Goal: Information Seeking & Learning: Check status

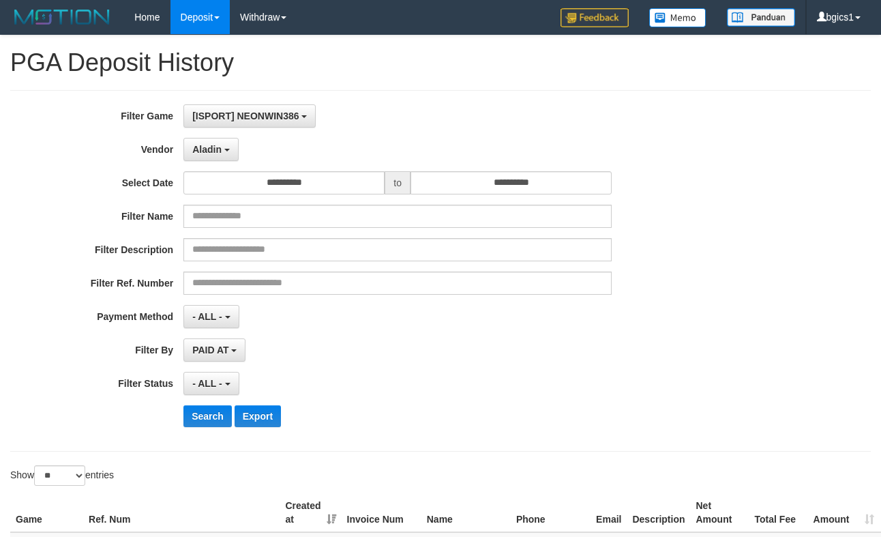
select select "**********"
select select "**"
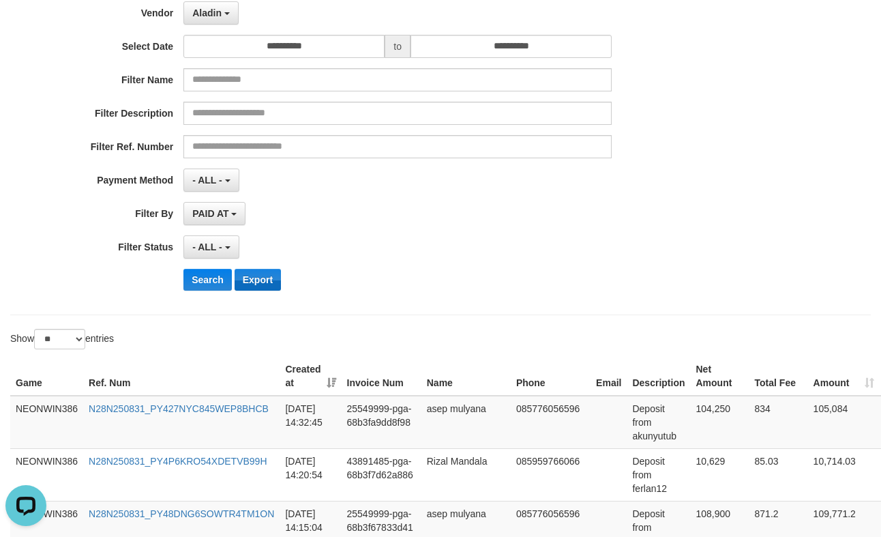
scroll to position [12, 0]
click at [220, 287] on button "Search" at bounding box center [207, 280] width 48 height 22
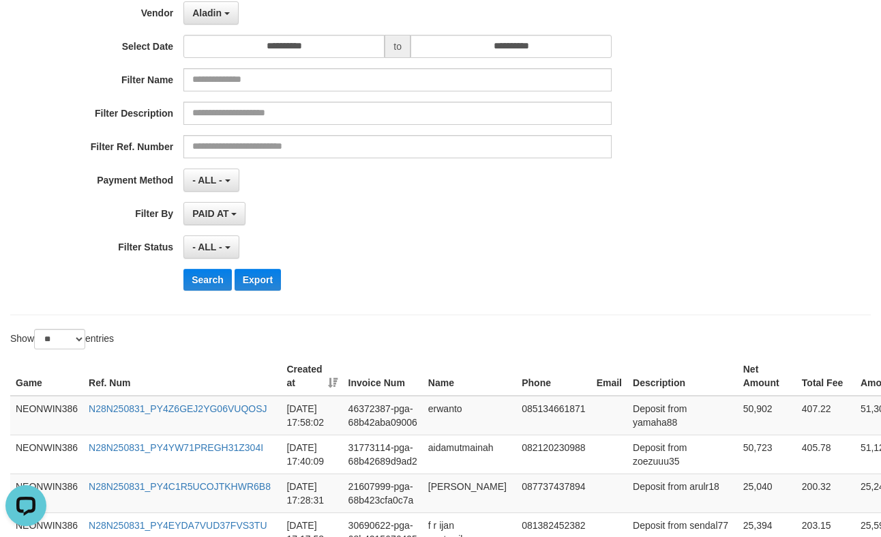
click at [604, 291] on div "**********" at bounding box center [367, 134] width 735 height 333
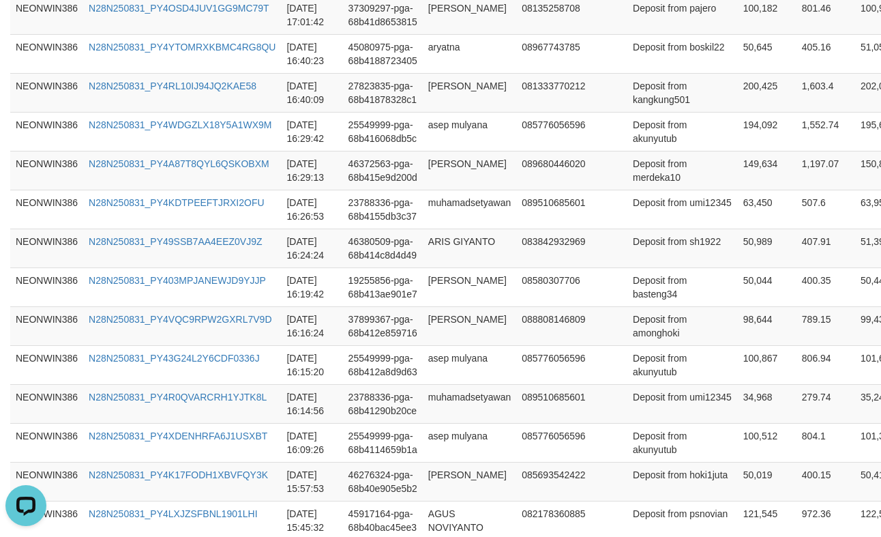
scroll to position [1115, 0]
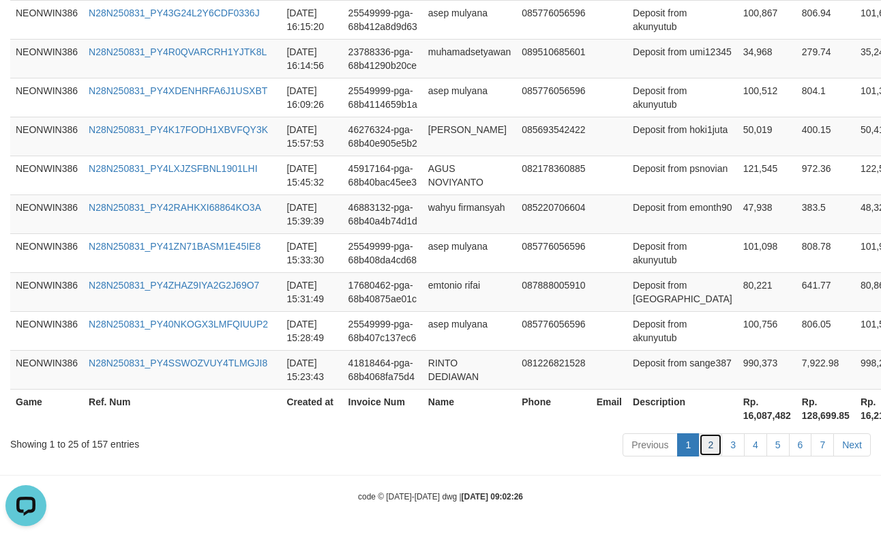
click at [709, 446] on link "2" at bounding box center [710, 444] width 23 height 23
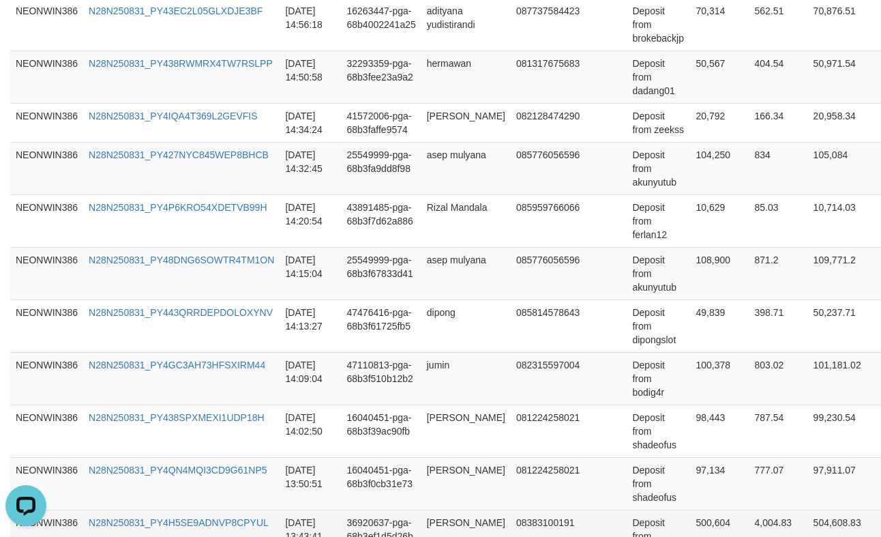
scroll to position [574, 0]
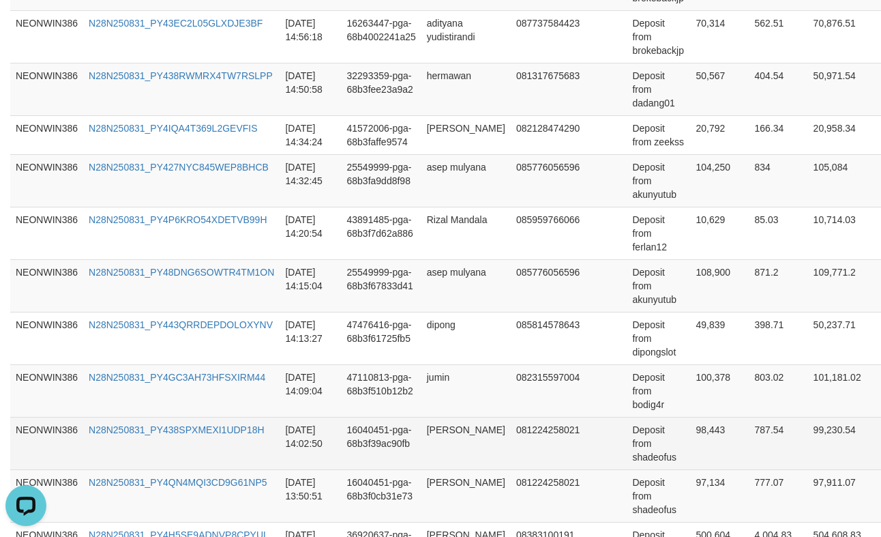
click at [690, 452] on td "98,443" at bounding box center [719, 443] width 59 height 53
copy td "98,443"
click at [690, 452] on td "98,443" at bounding box center [719, 443] width 59 height 53
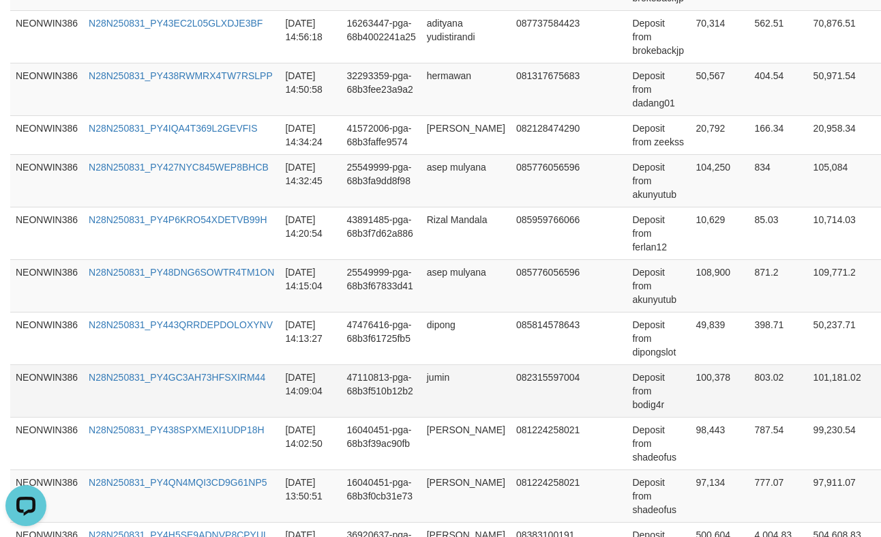
click at [690, 392] on td "100,378" at bounding box center [719, 390] width 59 height 53
copy td "100,378"
click at [690, 392] on td "100,378" at bounding box center [719, 390] width 59 height 53
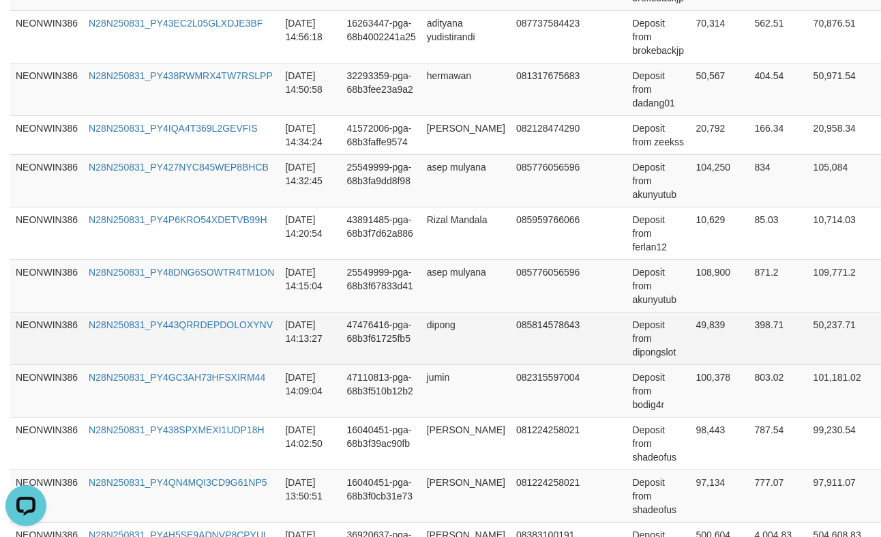
click at [693, 359] on td "49,839" at bounding box center [719, 338] width 59 height 53
copy td "49,839"
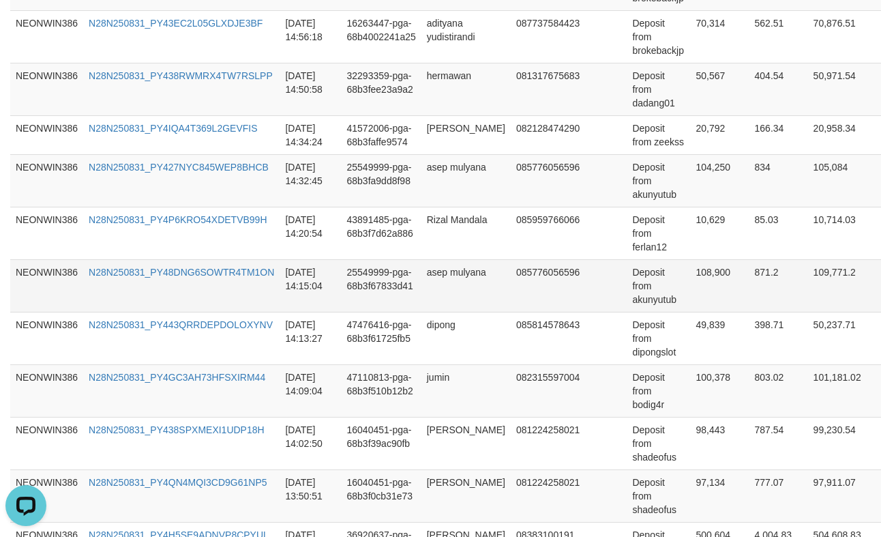
click at [690, 312] on td "108,900" at bounding box center [719, 285] width 59 height 53
copy td "108,900"
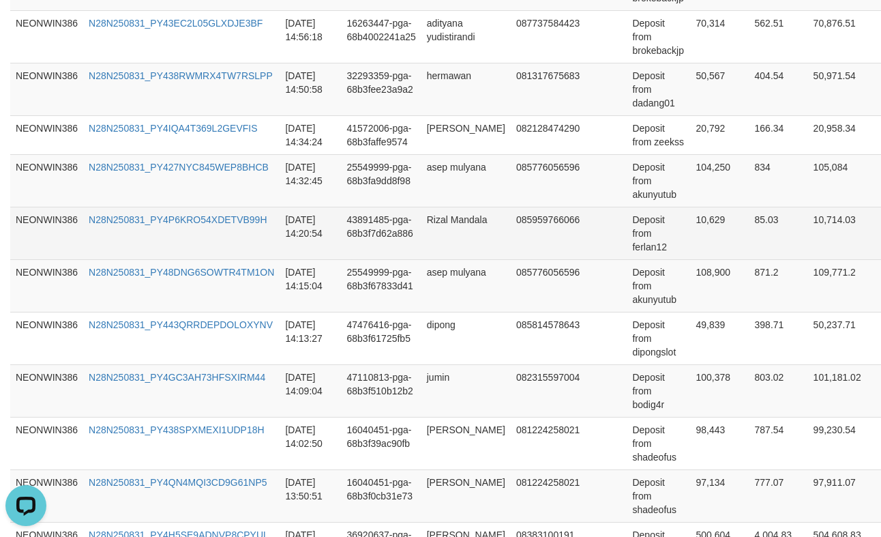
click at [690, 250] on td "10,629" at bounding box center [719, 233] width 59 height 53
copy td "10,629"
click at [690, 250] on td "10,629" at bounding box center [719, 233] width 59 height 53
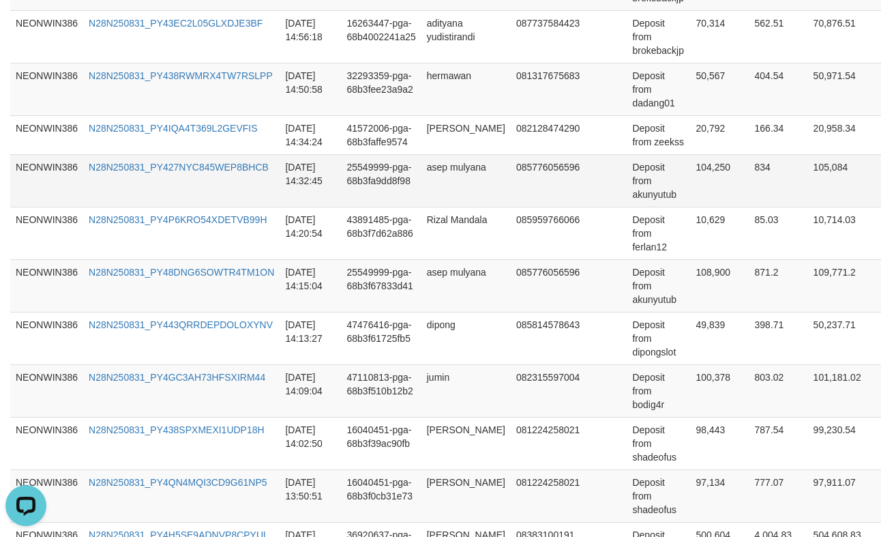
click at [702, 205] on td "104,250" at bounding box center [719, 180] width 59 height 53
click at [690, 179] on td "104,250" at bounding box center [719, 180] width 59 height 53
copy td "104,250"
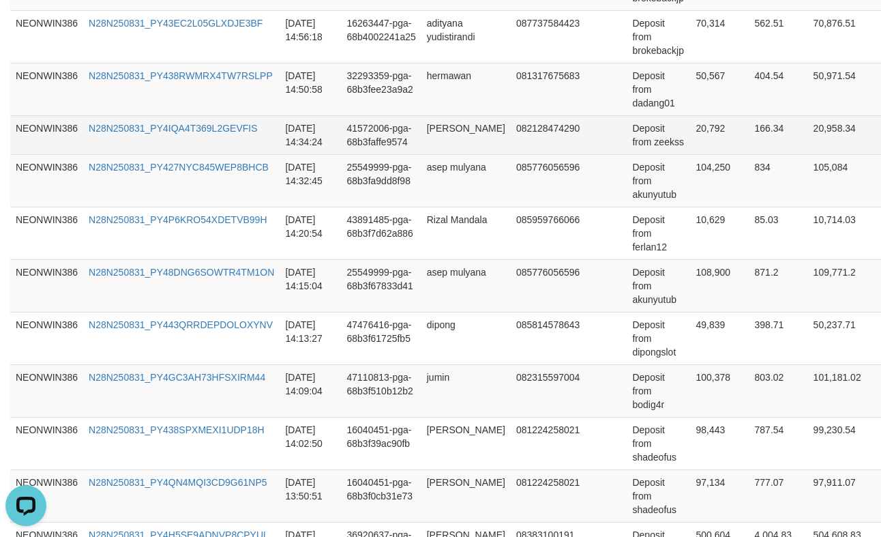
click at [690, 143] on td "20,792" at bounding box center [719, 134] width 59 height 39
copy td "20,792"
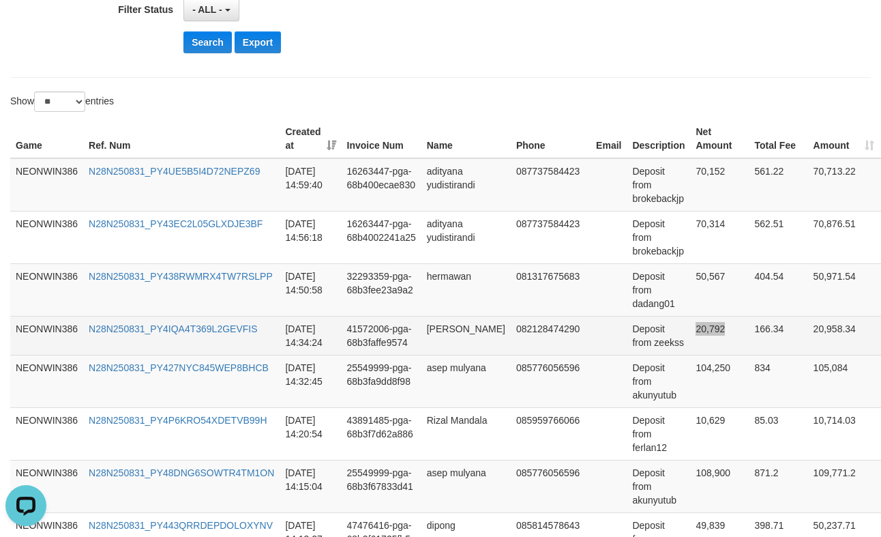
scroll to position [347, 0]
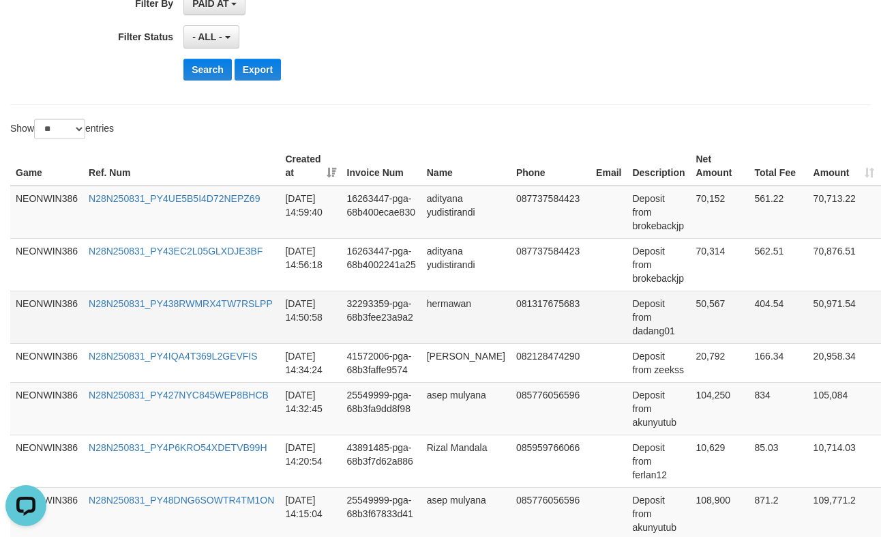
click at [690, 319] on td "50,567" at bounding box center [719, 317] width 59 height 53
copy td "50,567"
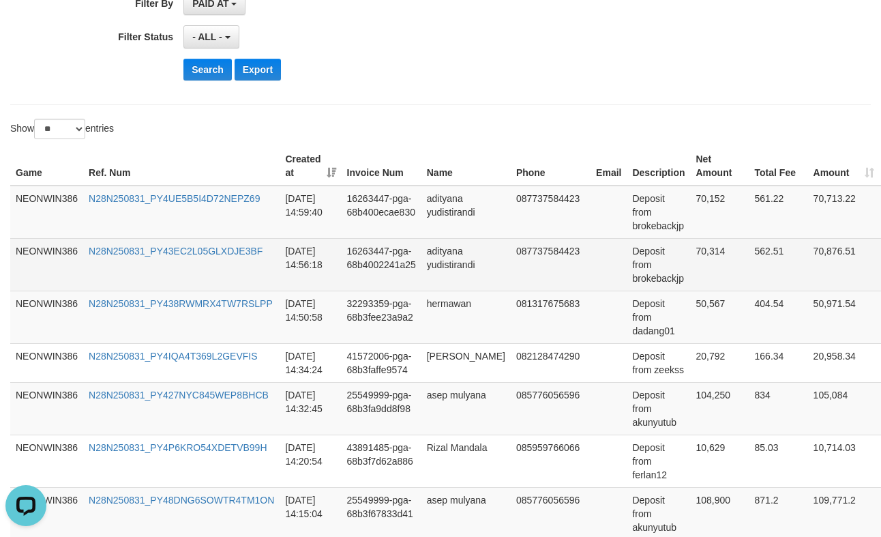
click at [690, 248] on td "70,314" at bounding box center [719, 264] width 59 height 53
copy td "70,314"
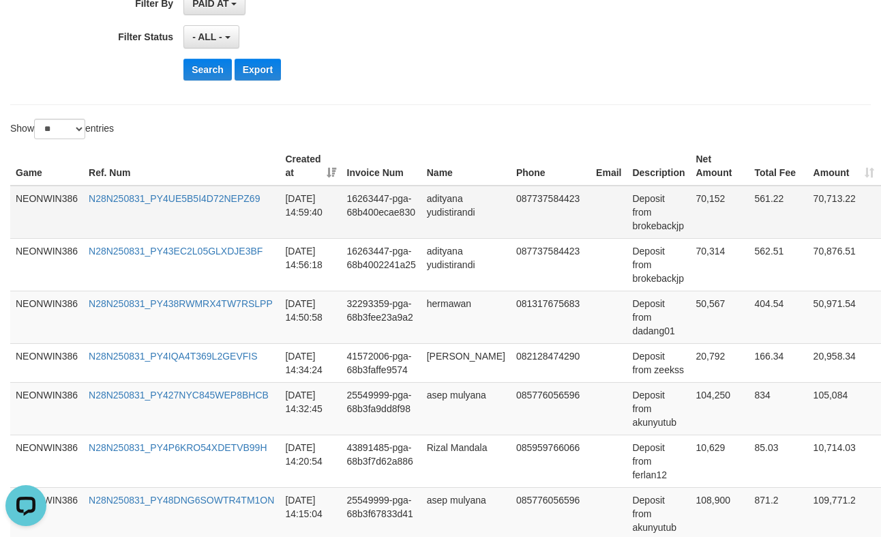
click at [690, 201] on td "70,152" at bounding box center [719, 212] width 59 height 53
copy td "70,152"
click at [475, 194] on td "adityana yudistirandi" at bounding box center [466, 212] width 89 height 53
click at [466, 195] on td "adityana yudistirandi" at bounding box center [466, 212] width 89 height 53
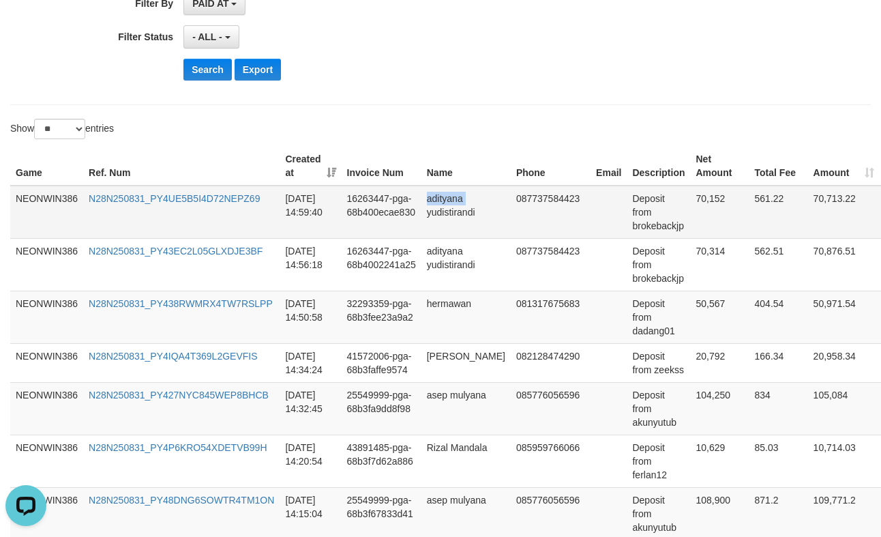
click at [465, 196] on td "adityana yudistirandi" at bounding box center [466, 212] width 89 height 53
click at [433, 312] on td "hermawan" at bounding box center [466, 317] width 89 height 53
click at [441, 342] on td "hermawan" at bounding box center [466, 317] width 89 height 53
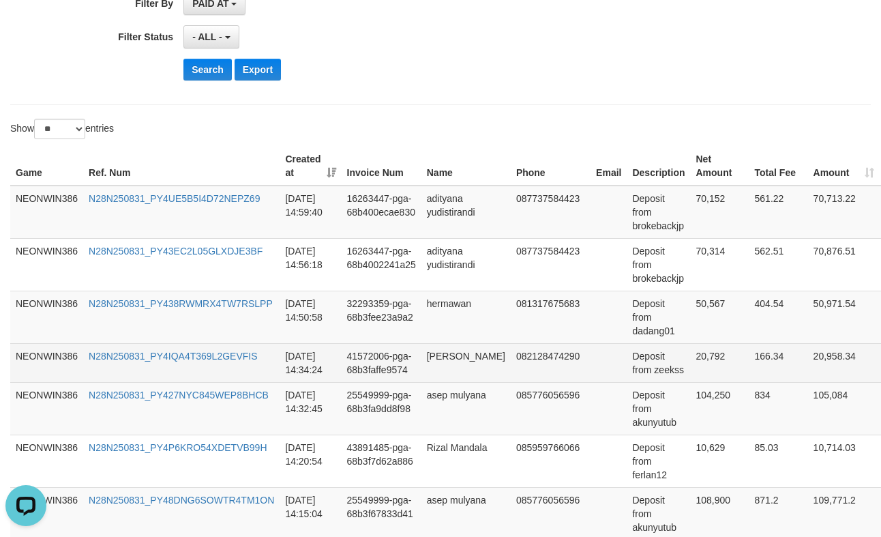
click at [439, 357] on td "[PERSON_NAME]" at bounding box center [466, 362] width 89 height 39
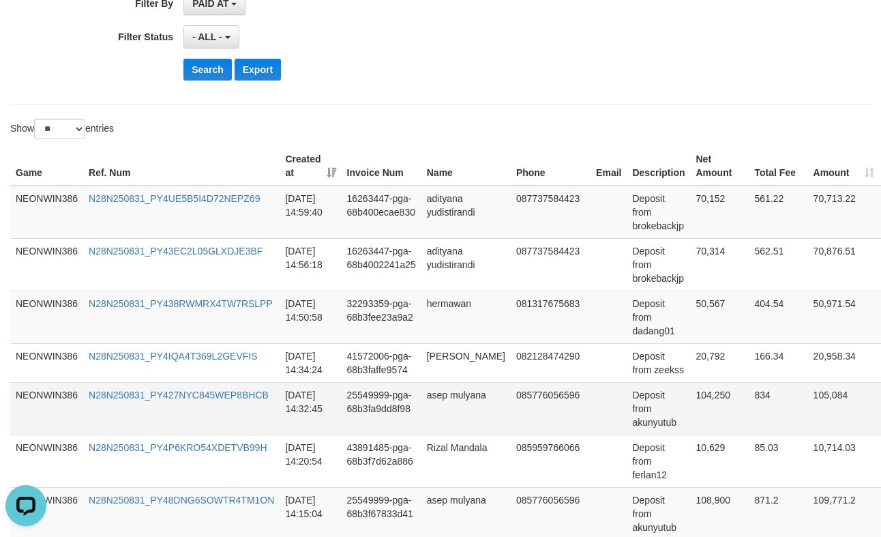
click at [422, 421] on td "asep mulyana" at bounding box center [466, 408] width 89 height 53
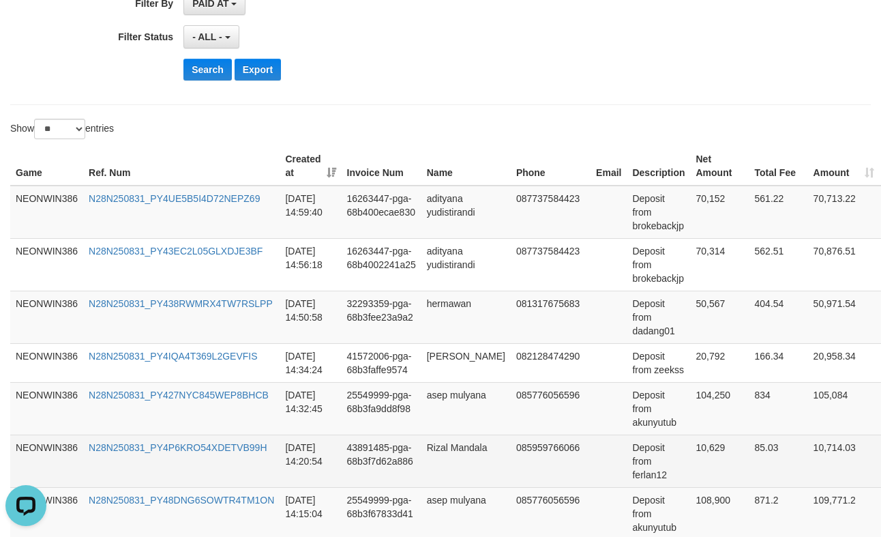
click at [447, 479] on td "Rizal Mandala" at bounding box center [466, 461] width 89 height 53
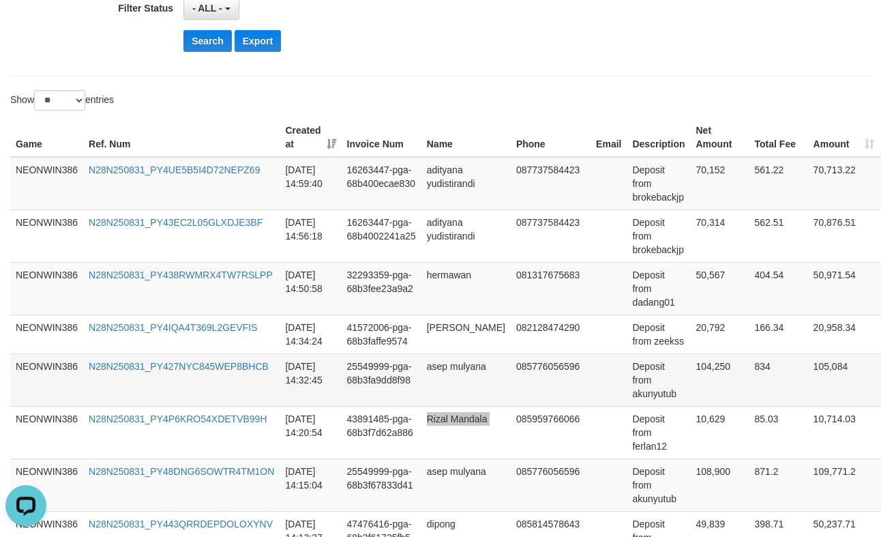
scroll to position [574, 0]
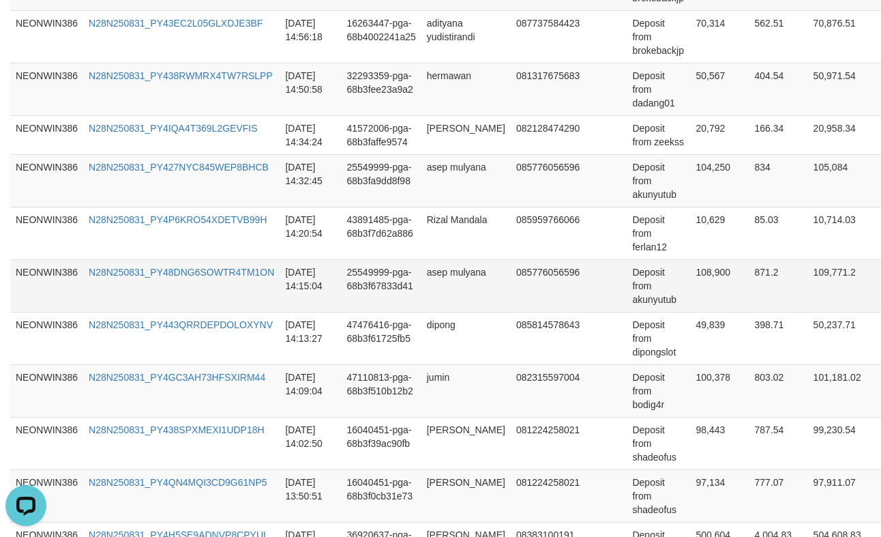
click at [432, 312] on td "asep mulyana" at bounding box center [466, 285] width 89 height 53
click at [452, 300] on td "asep mulyana" at bounding box center [466, 285] width 89 height 53
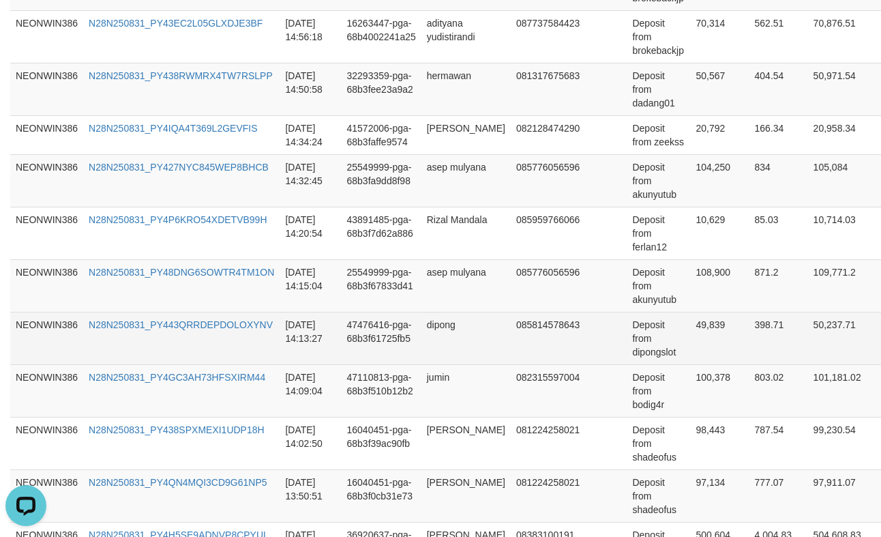
click at [430, 349] on td "dipong" at bounding box center [466, 338] width 89 height 53
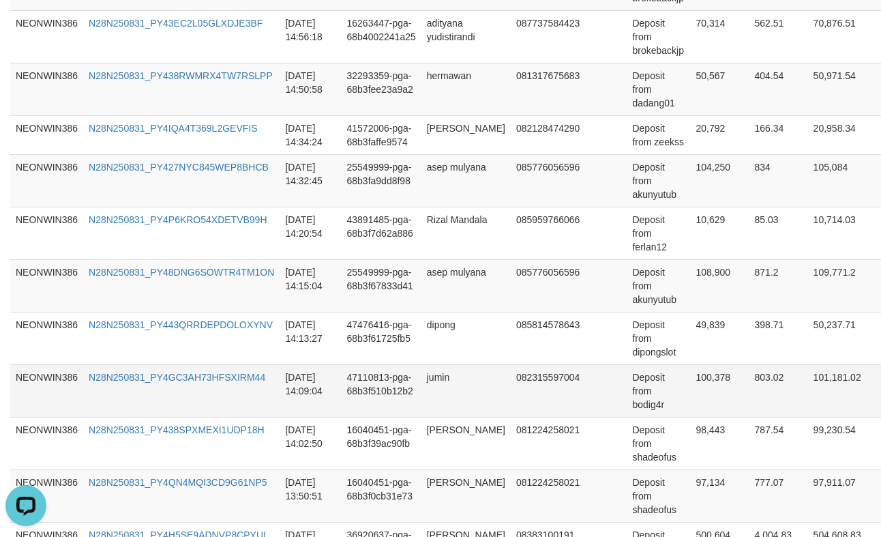
click at [430, 400] on td "jumin" at bounding box center [466, 390] width 89 height 53
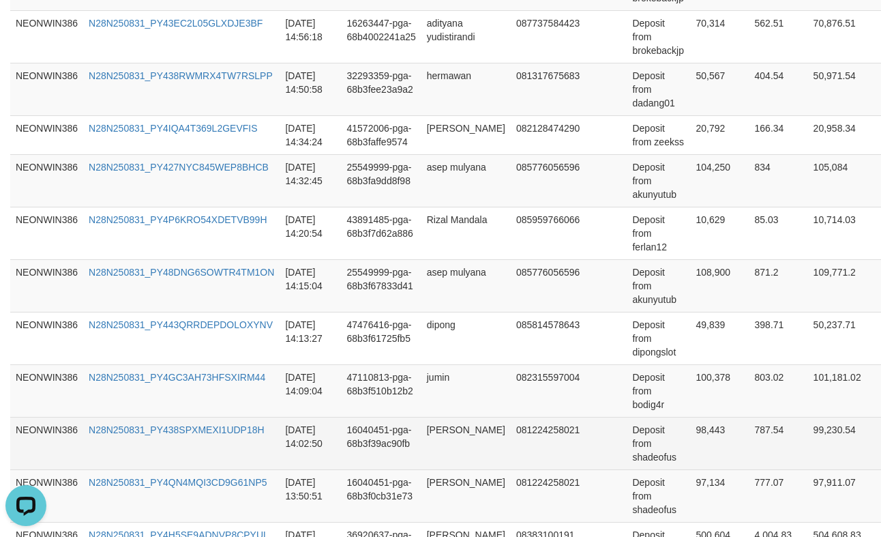
click at [462, 452] on td "[PERSON_NAME]" at bounding box center [466, 443] width 89 height 53
click at [627, 469] on td "Deposit from shadeofus" at bounding box center [658, 443] width 63 height 53
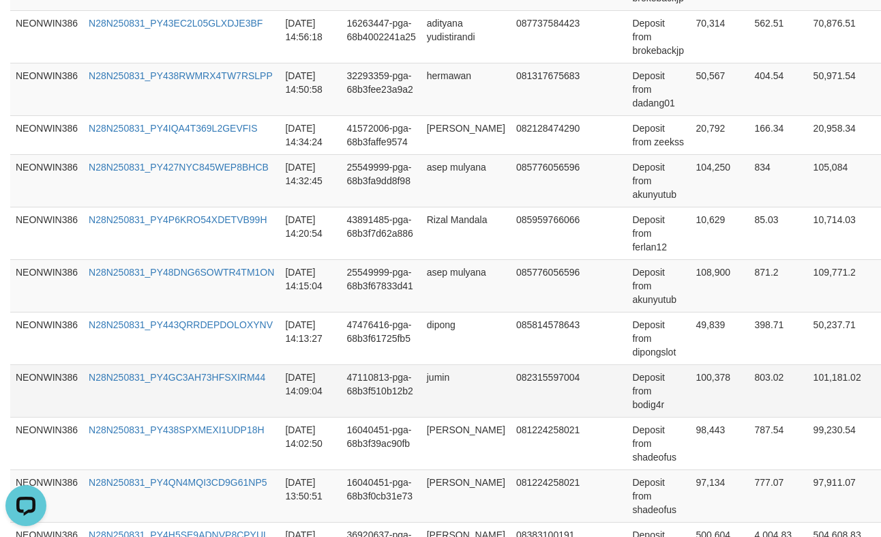
click at [627, 417] on td "Deposit from bodig4r" at bounding box center [658, 390] width 63 height 53
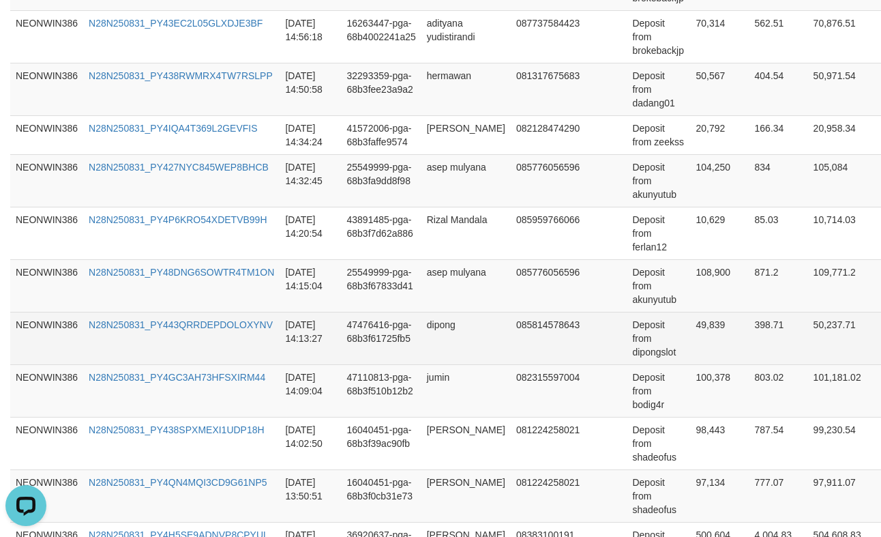
click at [627, 363] on td "Deposit from dipongslot" at bounding box center [658, 338] width 63 height 53
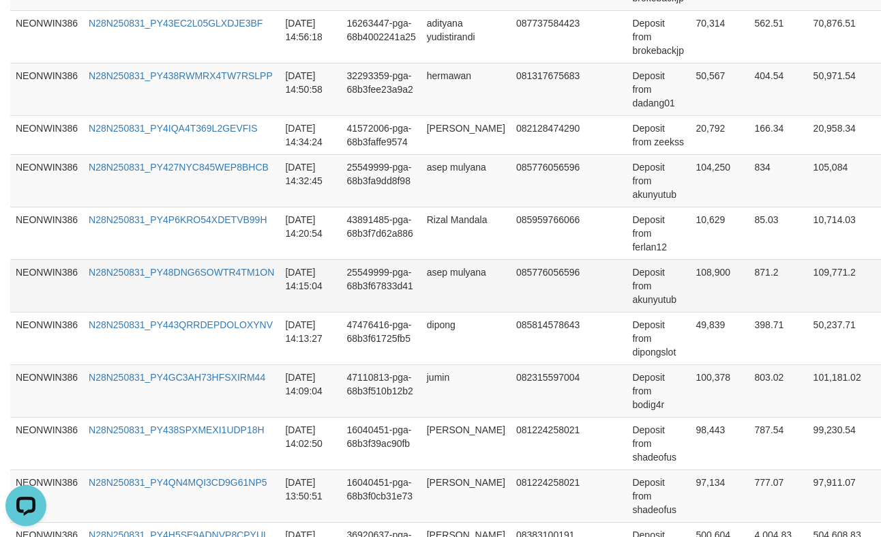
click at [631, 312] on td "Deposit from akunyutub" at bounding box center [658, 285] width 63 height 53
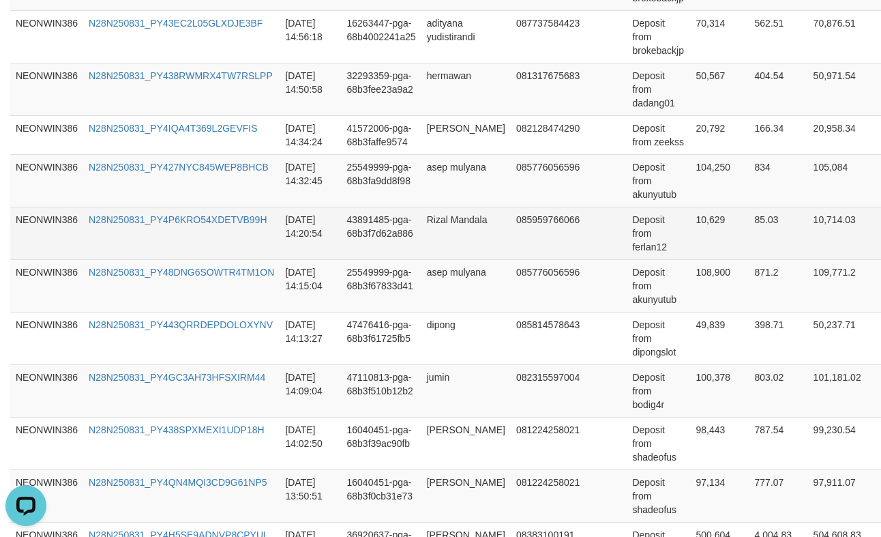
click at [632, 259] on td "Deposit from ferlan12" at bounding box center [658, 233] width 63 height 53
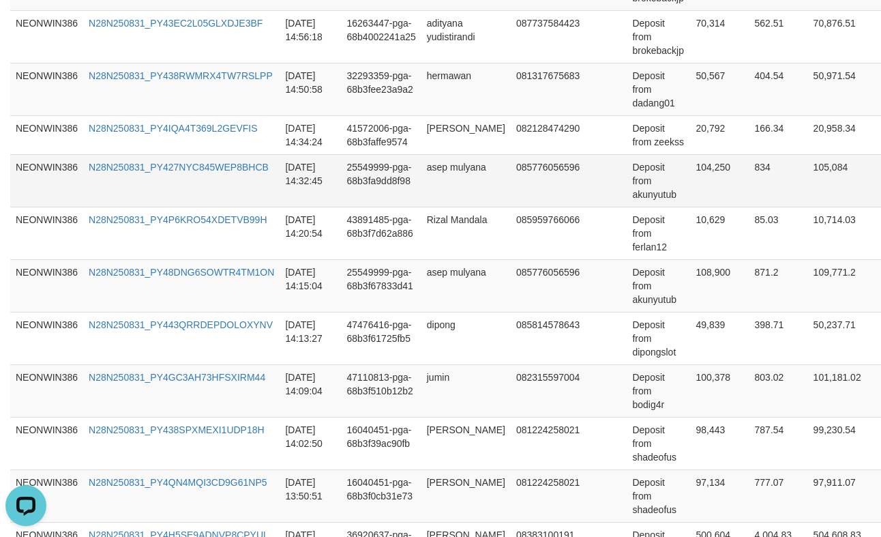
click at [627, 207] on td "Deposit from akunyutub" at bounding box center [658, 180] width 63 height 53
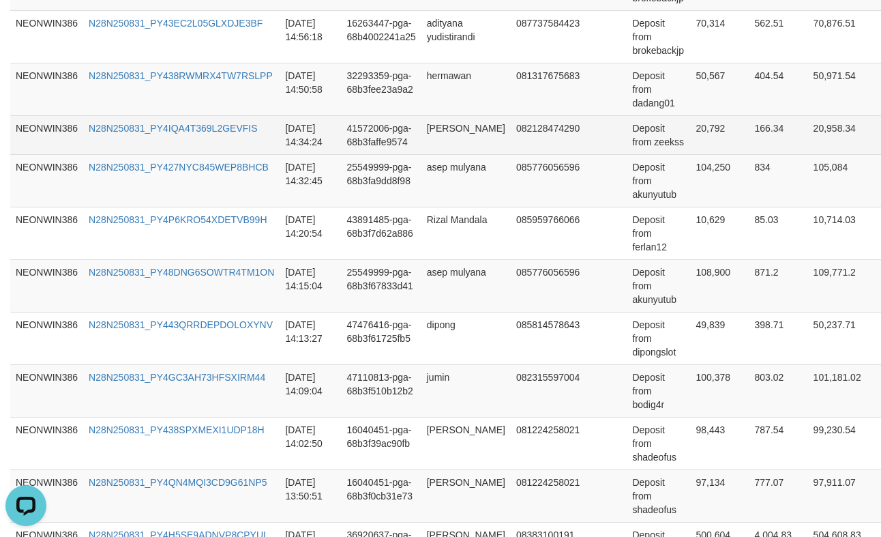
click at [651, 144] on td "Deposit from zeekss" at bounding box center [658, 134] width 63 height 39
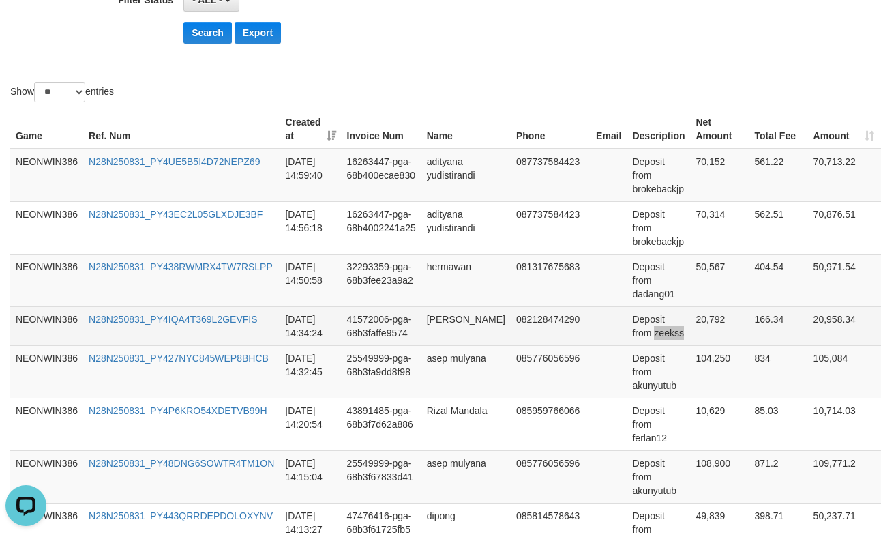
scroll to position [347, 0]
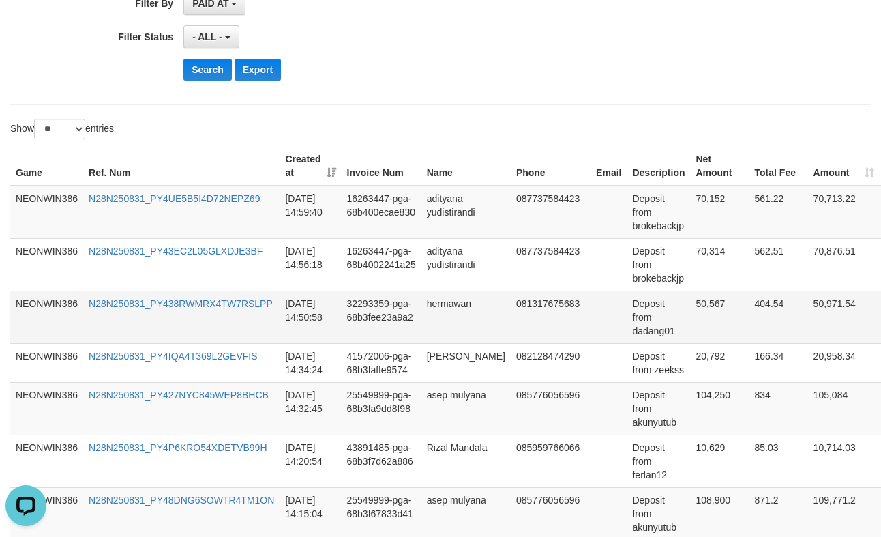
click at [627, 329] on td "Deposit from dadang01" at bounding box center [658, 317] width 63 height 53
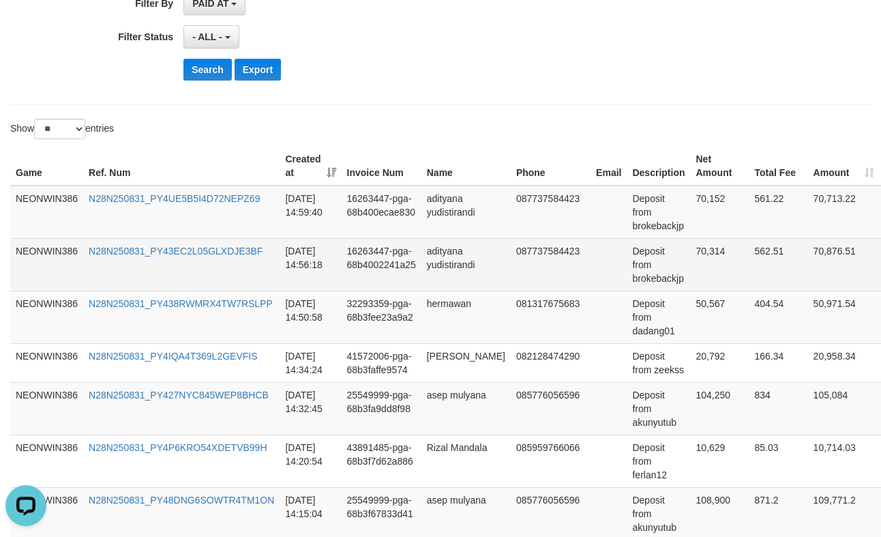
click at [627, 284] on td "Deposit from brokebackjp" at bounding box center [658, 264] width 63 height 53
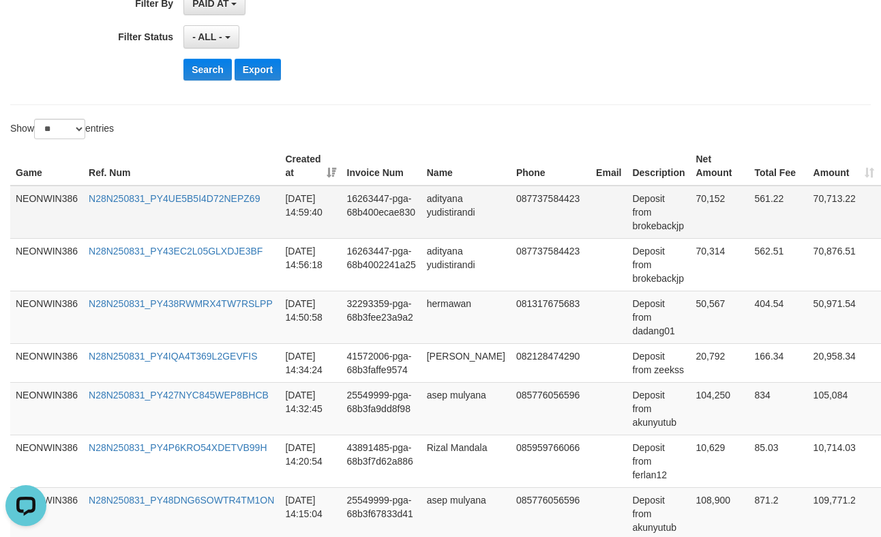
click at [690, 207] on td "70,152" at bounding box center [719, 212] width 59 height 53
click at [208, 74] on button "Search" at bounding box center [207, 70] width 48 height 22
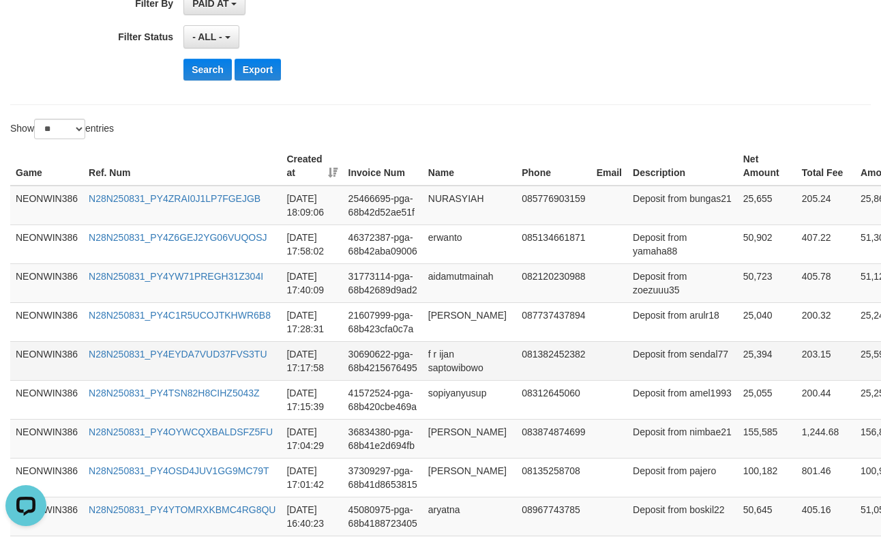
click at [563, 345] on td "081382452382" at bounding box center [553, 360] width 74 height 39
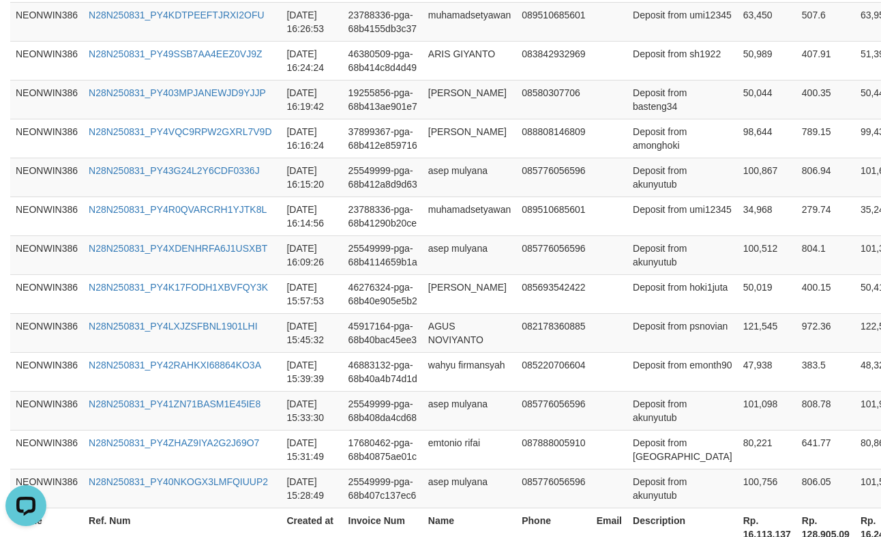
scroll to position [1115, 0]
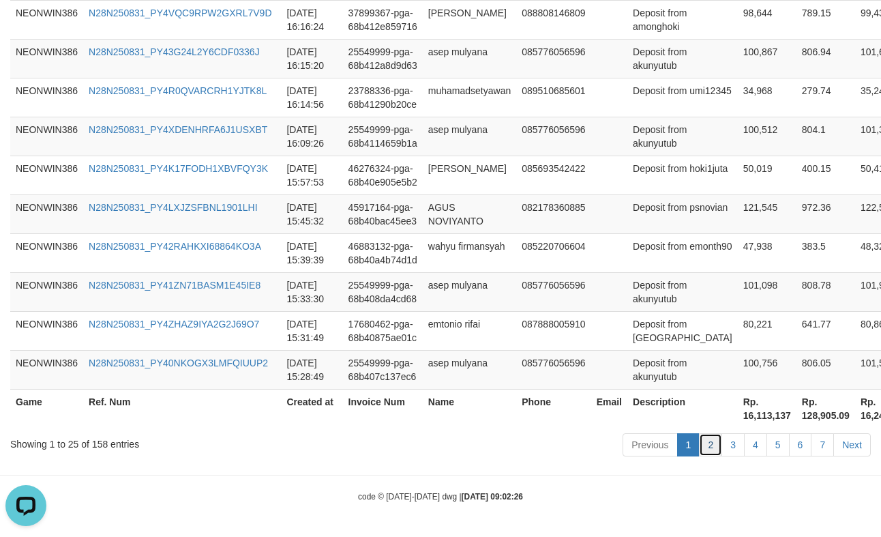
click at [711, 441] on link "2" at bounding box center [710, 444] width 23 height 23
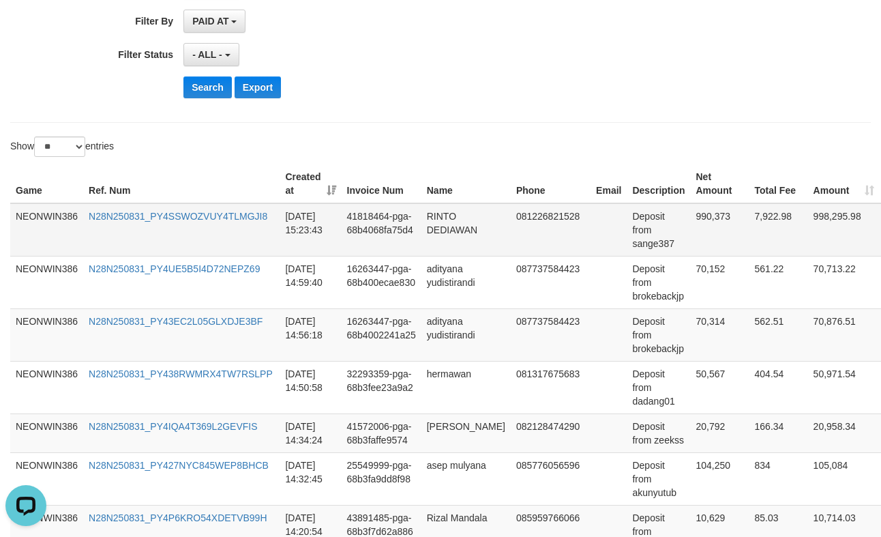
click at [690, 227] on td "990,373" at bounding box center [719, 229] width 59 height 53
click at [447, 237] on td "RINTO DEDIAWAN" at bounding box center [466, 229] width 89 height 53
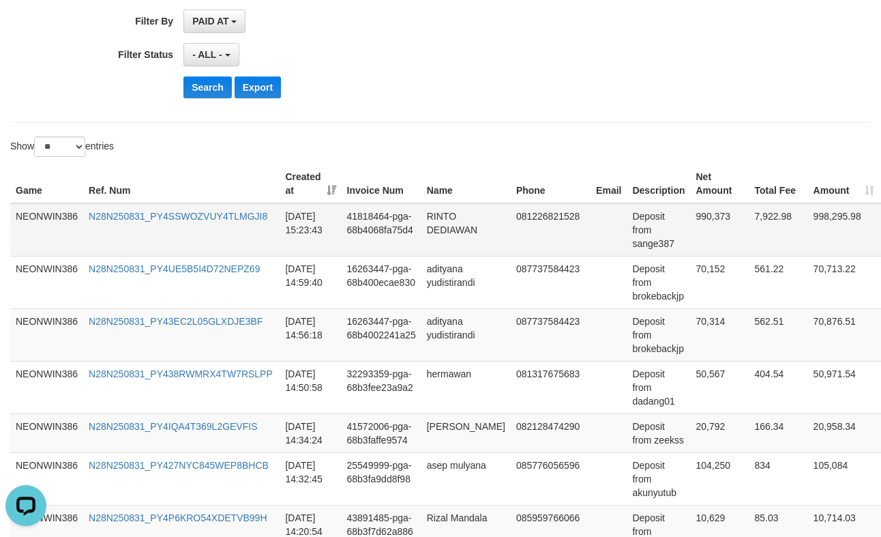
click at [627, 253] on td "Deposit from sange387" at bounding box center [658, 229] width 63 height 53
click at [750, 233] on td "7,922.98" at bounding box center [779, 229] width 59 height 53
click at [690, 226] on td "990,373" at bounding box center [719, 229] width 59 height 53
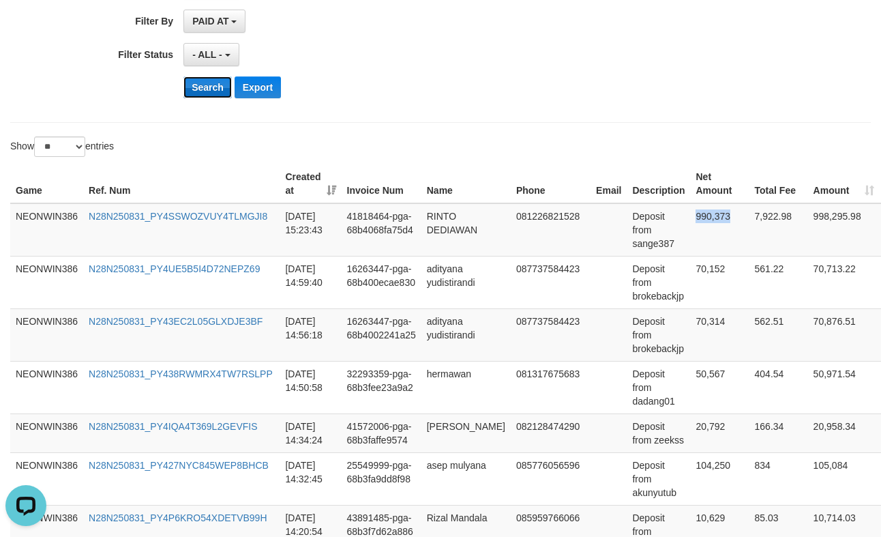
click at [215, 89] on button "Search" at bounding box center [207, 87] width 48 height 22
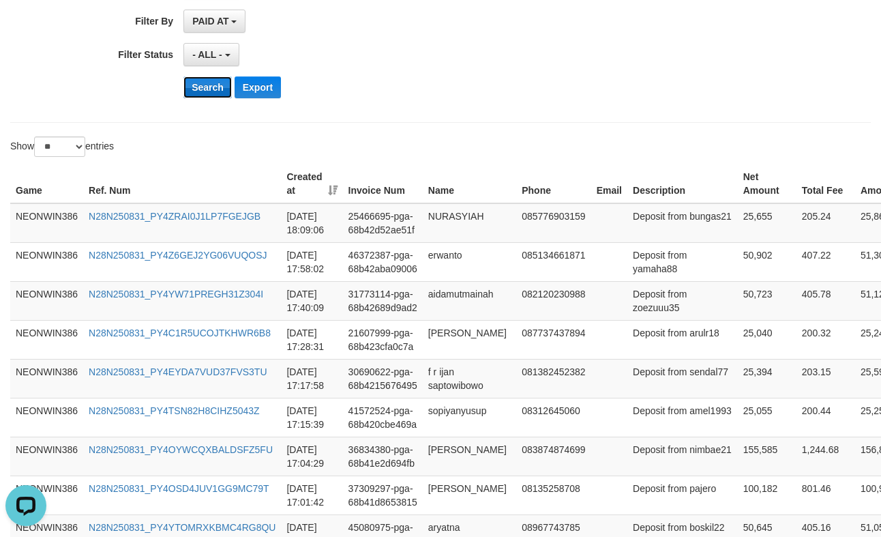
click at [215, 89] on button "Search" at bounding box center [207, 87] width 48 height 22
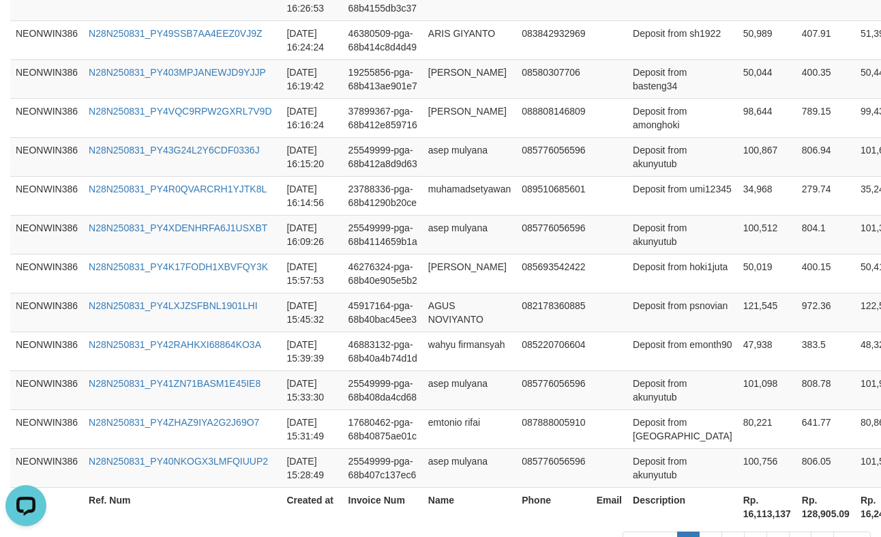
scroll to position [1115, 0]
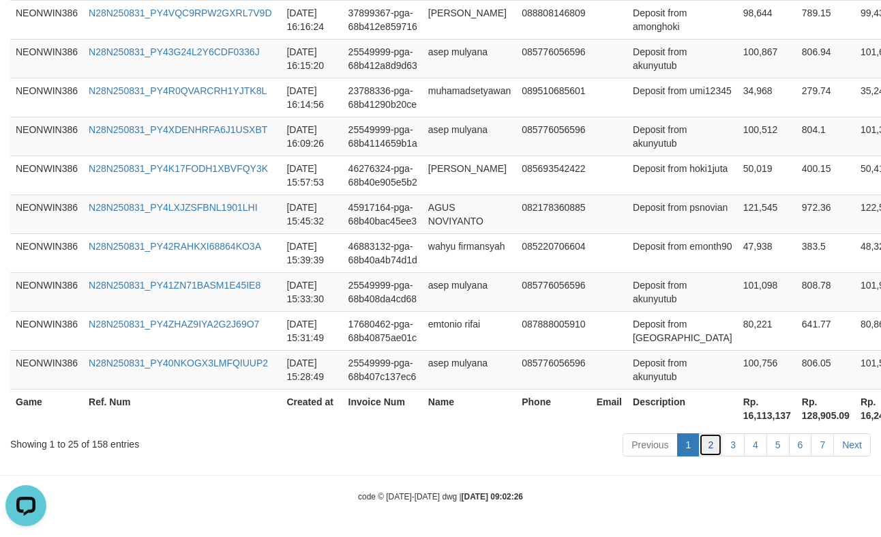
click at [708, 439] on link "2" at bounding box center [710, 444] width 23 height 23
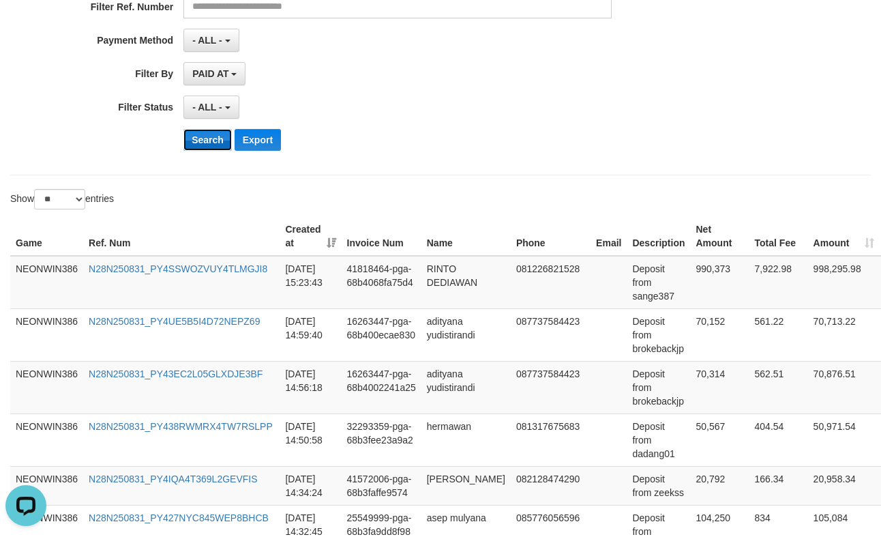
click at [215, 134] on button "Search" at bounding box center [207, 140] width 48 height 22
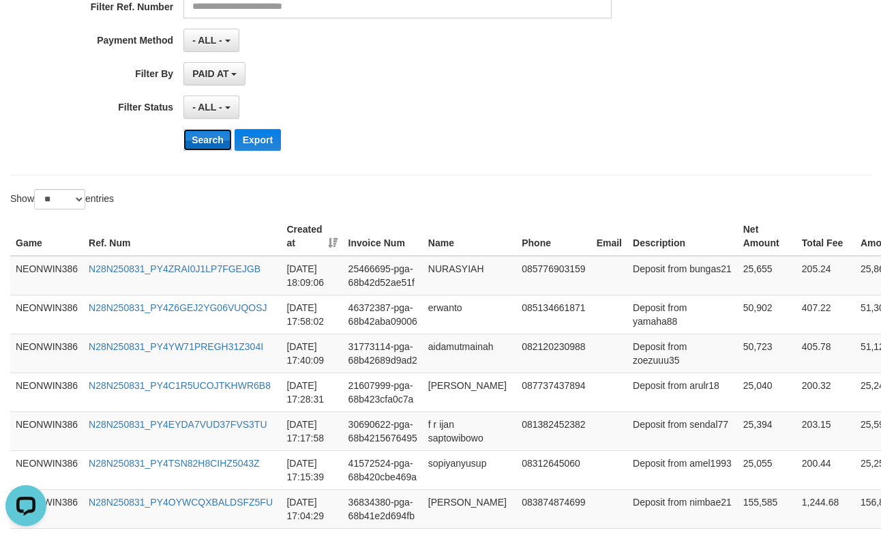
click at [214, 134] on button "Search" at bounding box center [207, 140] width 48 height 22
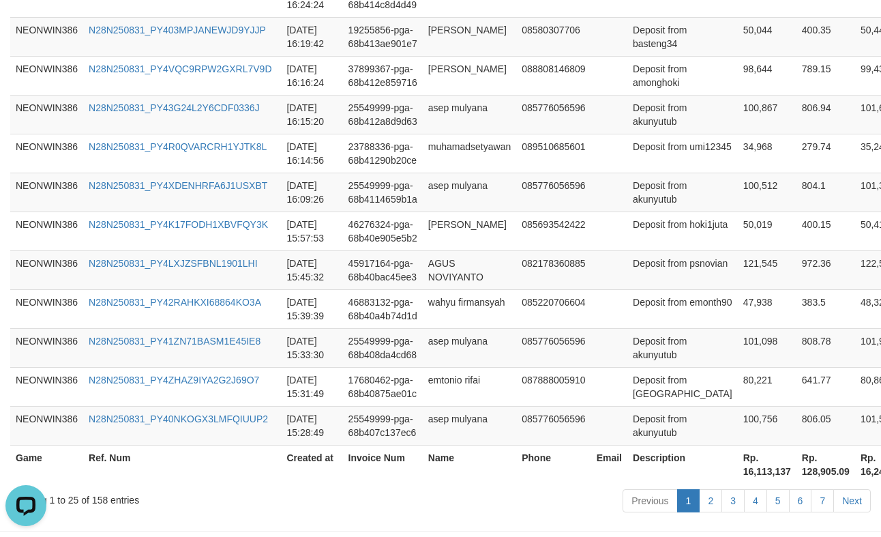
scroll to position [1115, 0]
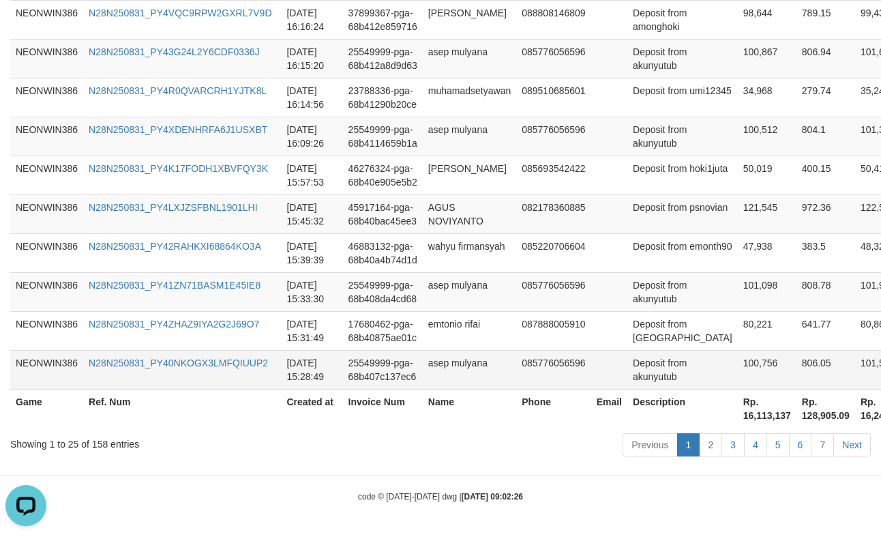
click at [738, 378] on td "100,756" at bounding box center [767, 369] width 59 height 39
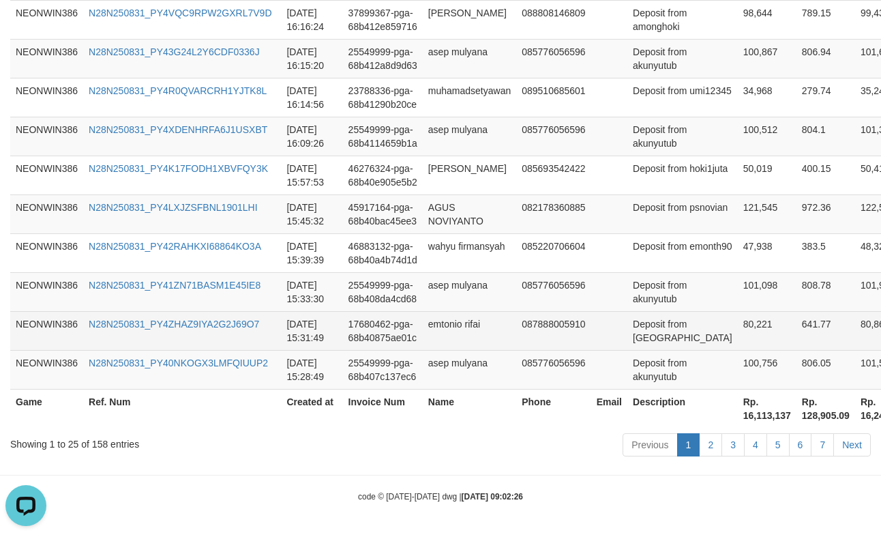
click at [738, 321] on td "80,221" at bounding box center [767, 330] width 59 height 39
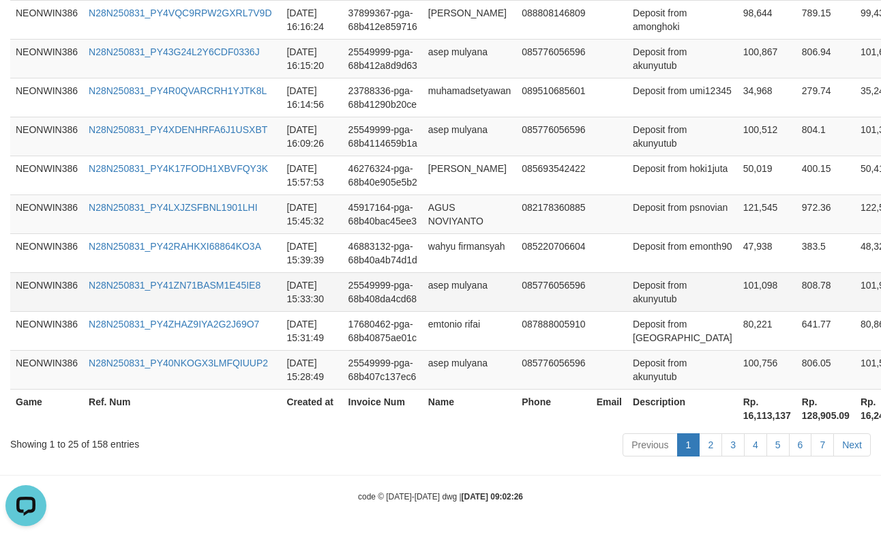
click at [738, 294] on td "101,098" at bounding box center [767, 291] width 59 height 39
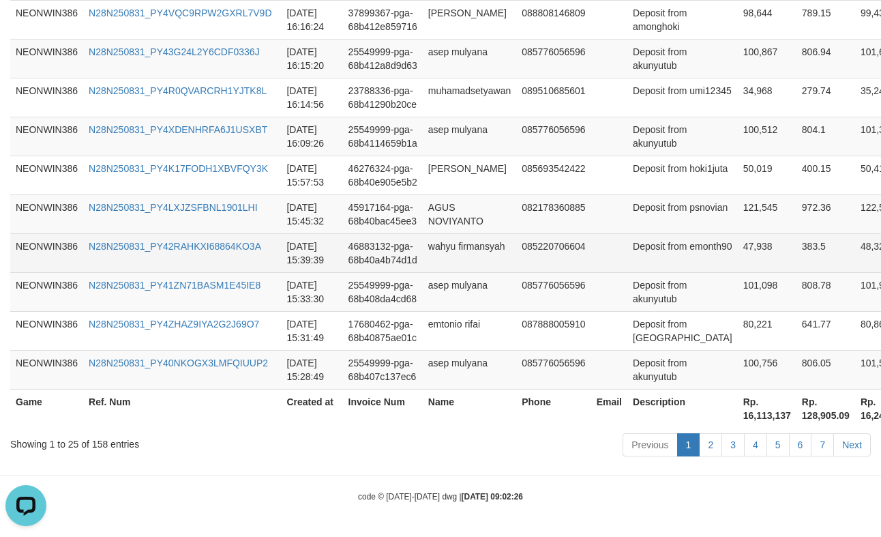
click at [738, 252] on td "47,938" at bounding box center [767, 252] width 59 height 39
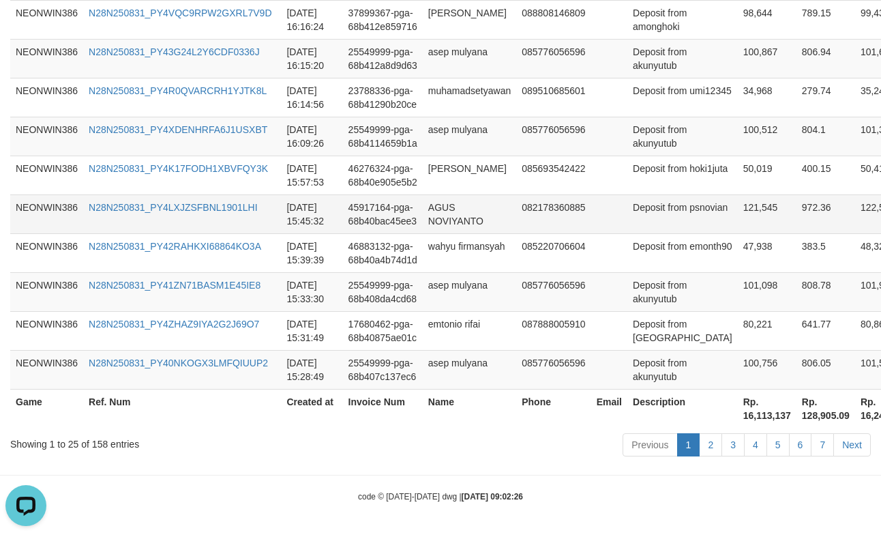
click at [738, 221] on td "121,545" at bounding box center [767, 213] width 59 height 39
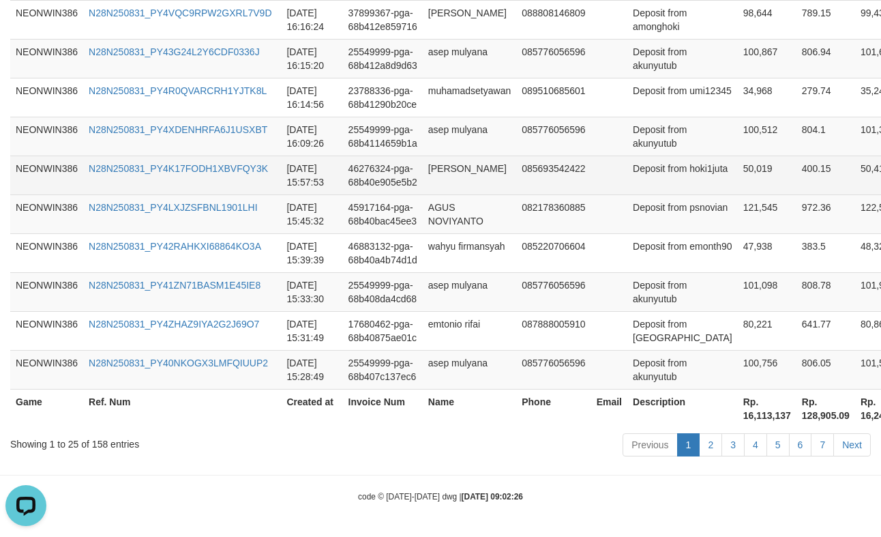
click at [738, 178] on td "50,019" at bounding box center [767, 175] width 59 height 39
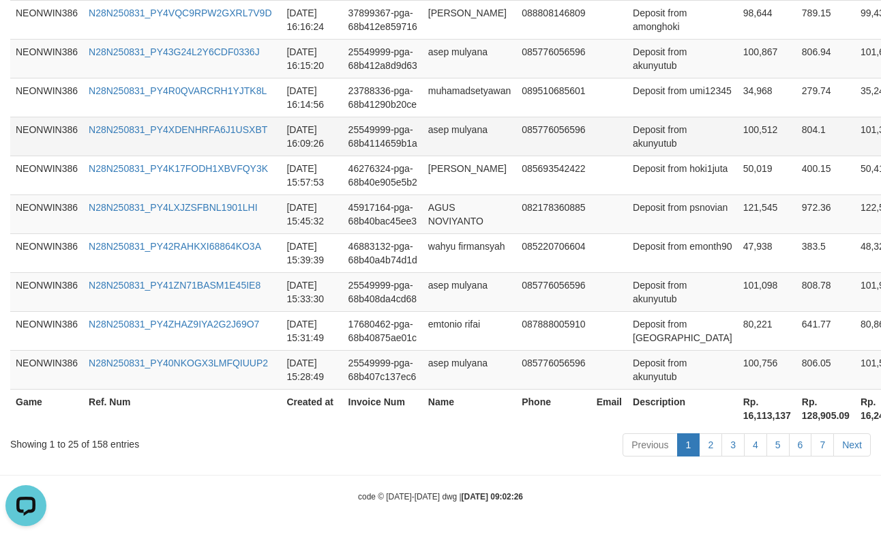
click at [738, 142] on td "100,512" at bounding box center [767, 136] width 59 height 39
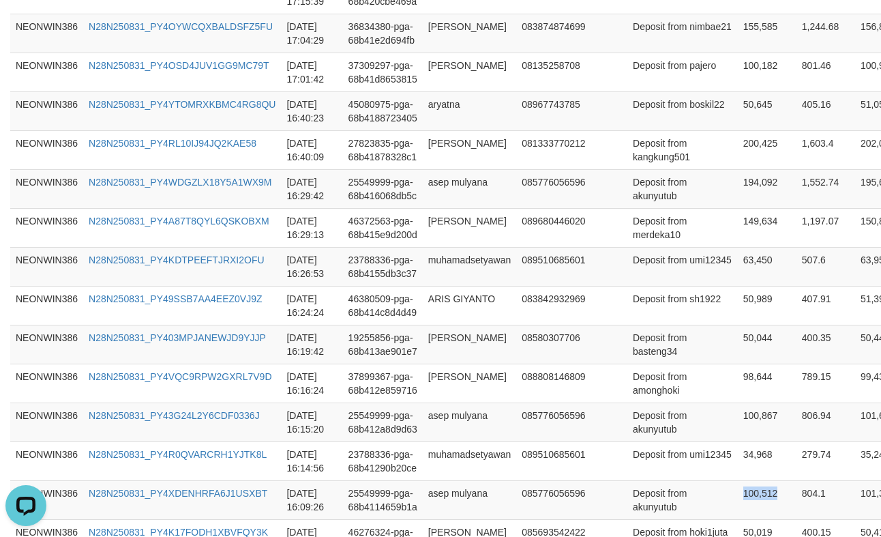
scroll to position [724, 0]
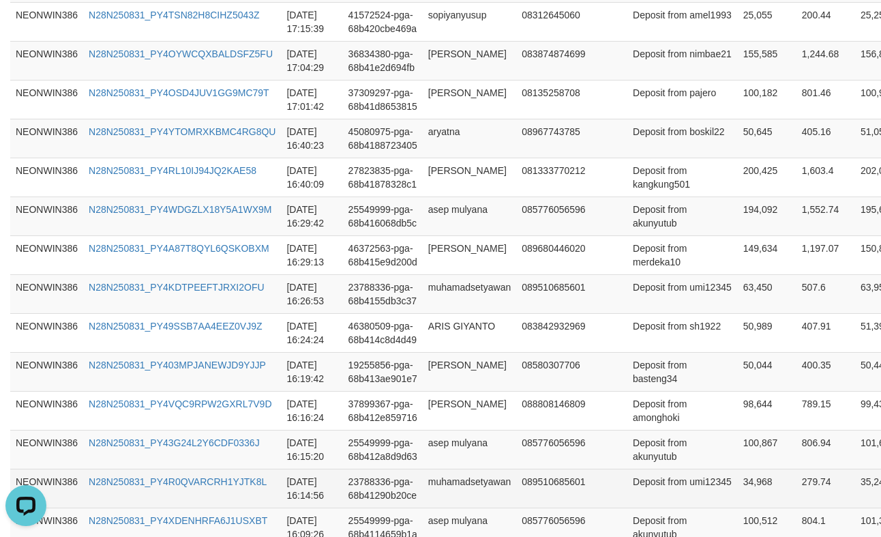
click at [738, 503] on td "34,968" at bounding box center [767, 488] width 59 height 39
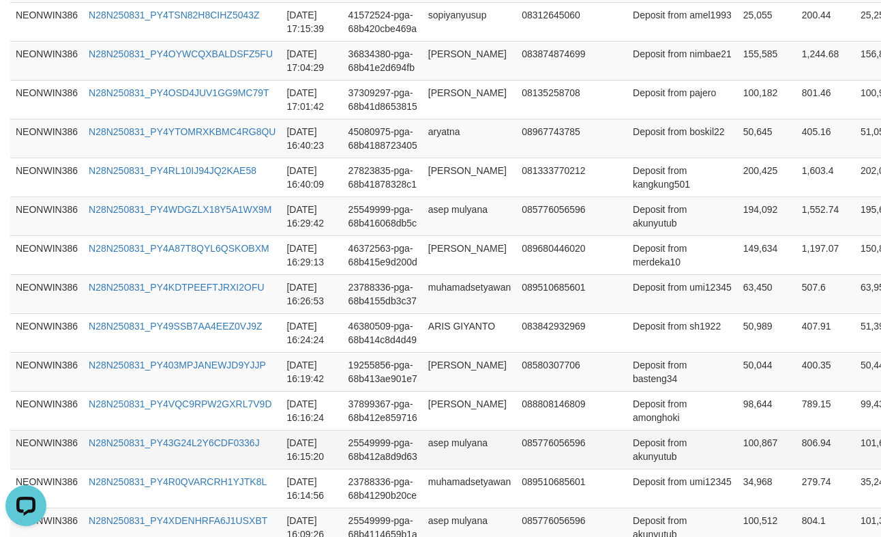
click at [738, 454] on td "100,867" at bounding box center [767, 449] width 59 height 39
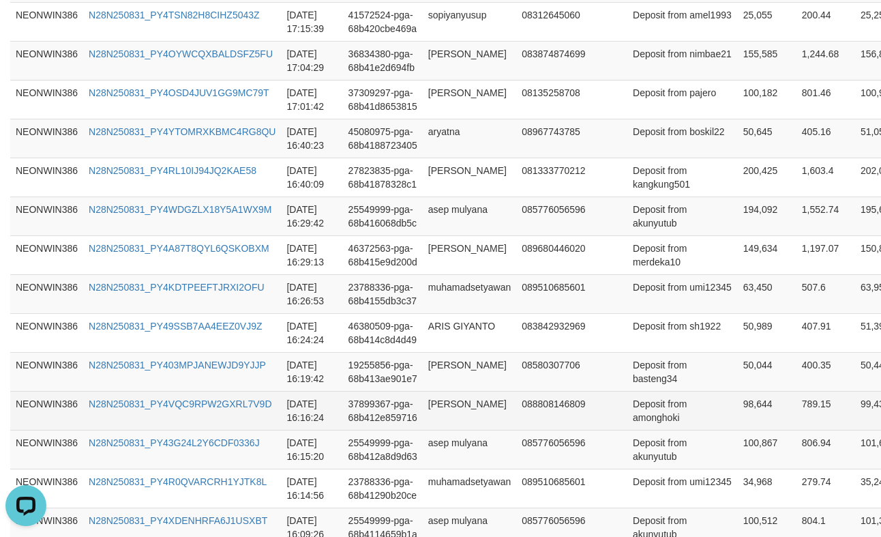
click at [738, 402] on td "98,644" at bounding box center [767, 410] width 59 height 39
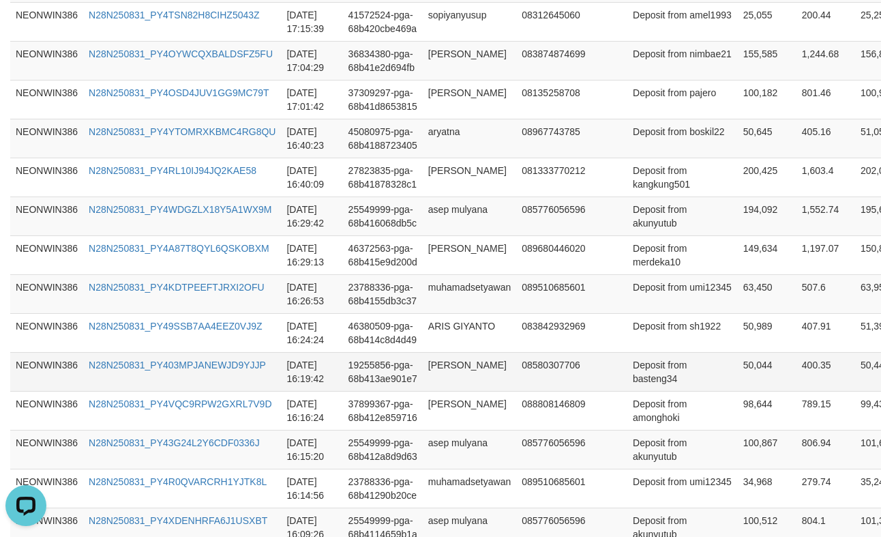
click at [738, 368] on td "50,044" at bounding box center [767, 371] width 59 height 39
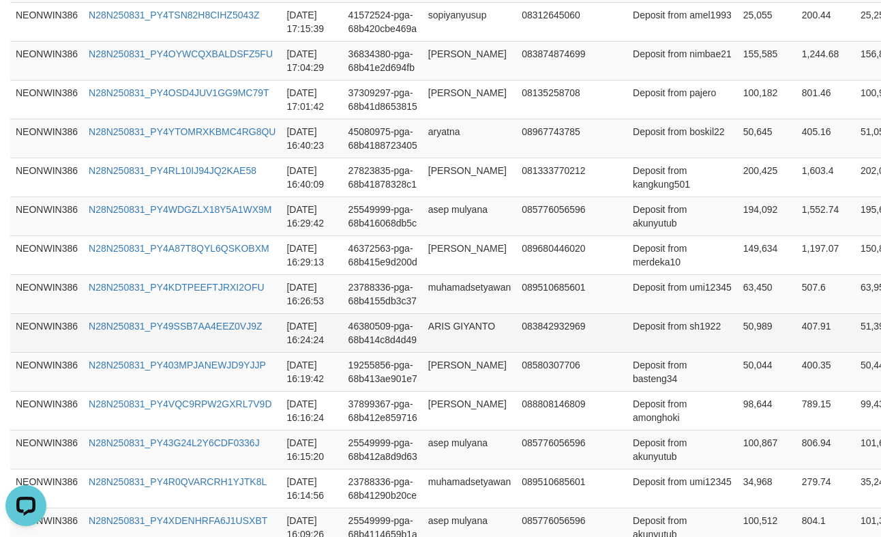
click at [738, 329] on td "50,989" at bounding box center [767, 332] width 59 height 39
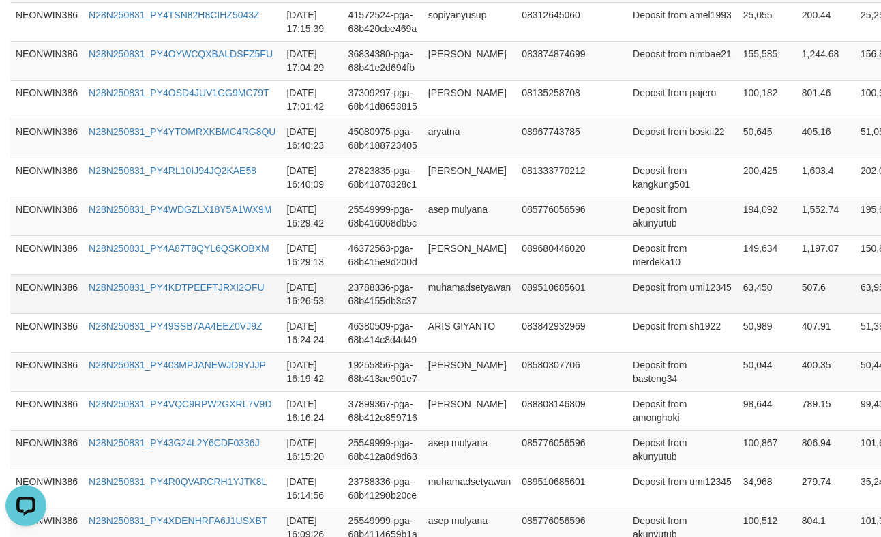
click at [738, 289] on td "63,450" at bounding box center [767, 293] width 59 height 39
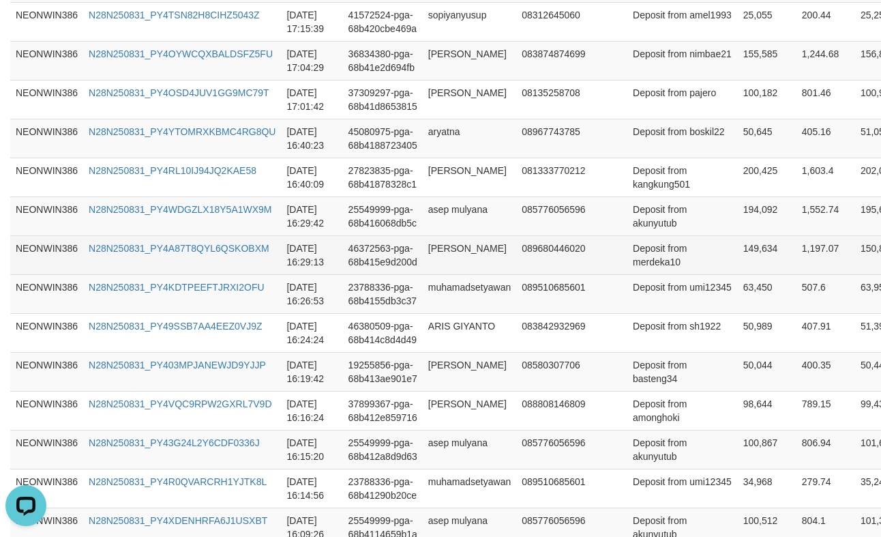
click at [738, 256] on td "149,634" at bounding box center [767, 254] width 59 height 39
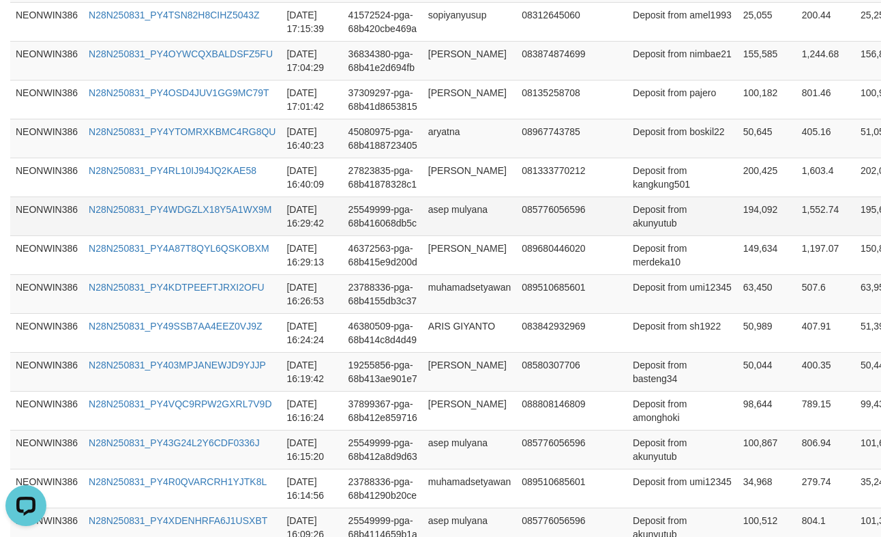
click at [738, 218] on td "194,092" at bounding box center [767, 215] width 59 height 39
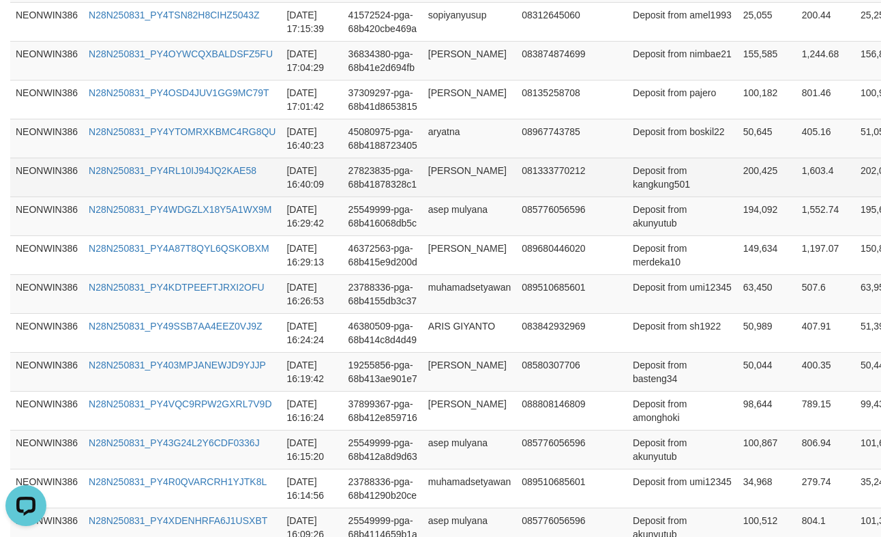
click at [738, 177] on td "200,425" at bounding box center [767, 177] width 59 height 39
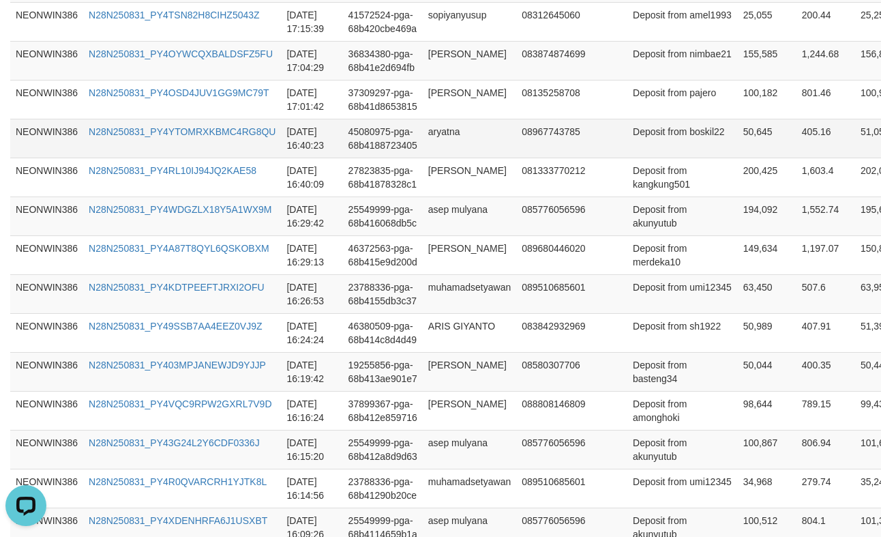
click at [738, 125] on td "50,645" at bounding box center [767, 138] width 59 height 39
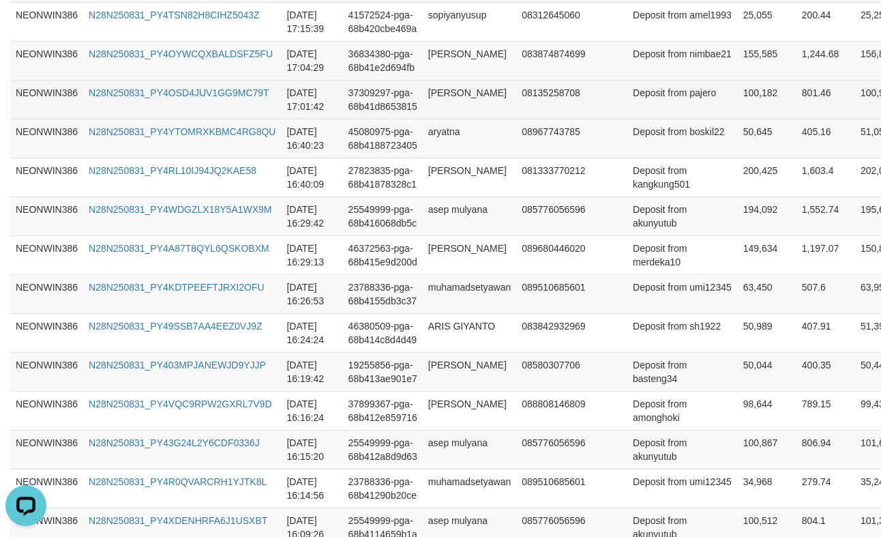
click at [738, 105] on td "100,182" at bounding box center [767, 99] width 59 height 39
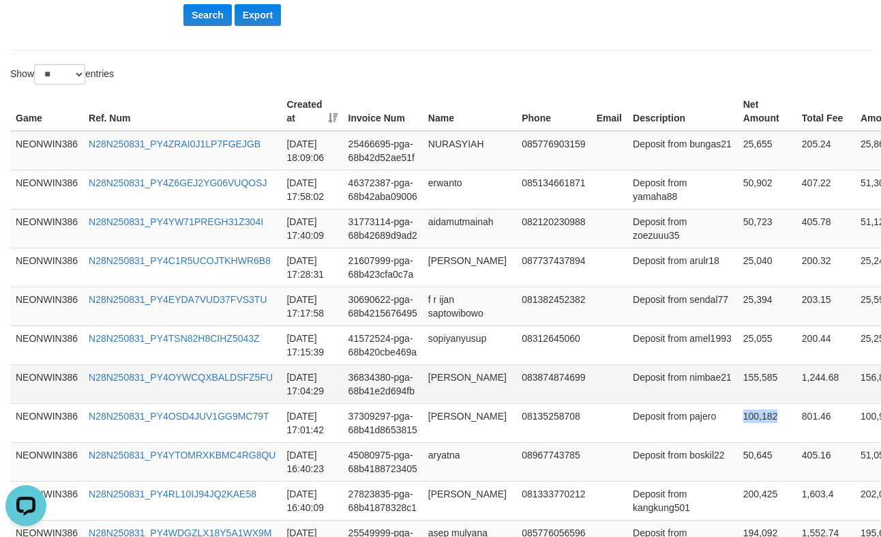
scroll to position [387, 0]
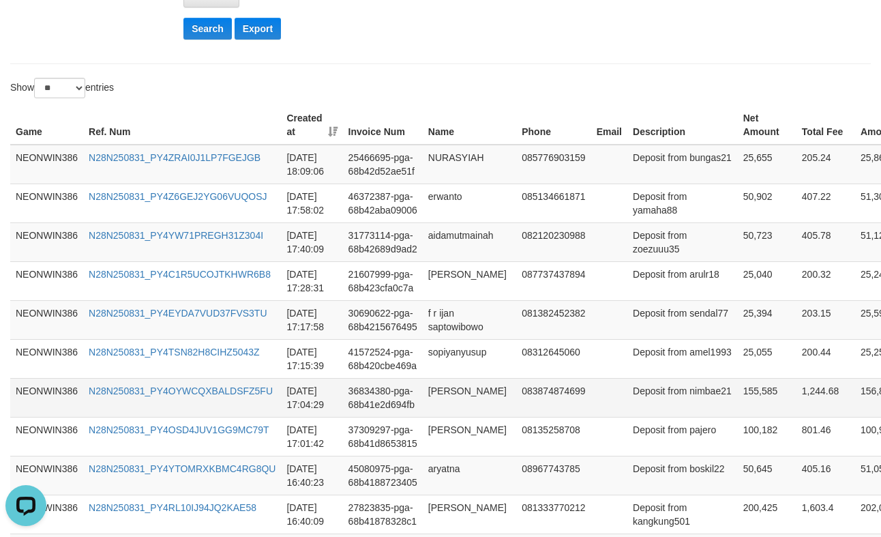
click at [738, 387] on td "155,585" at bounding box center [767, 397] width 59 height 39
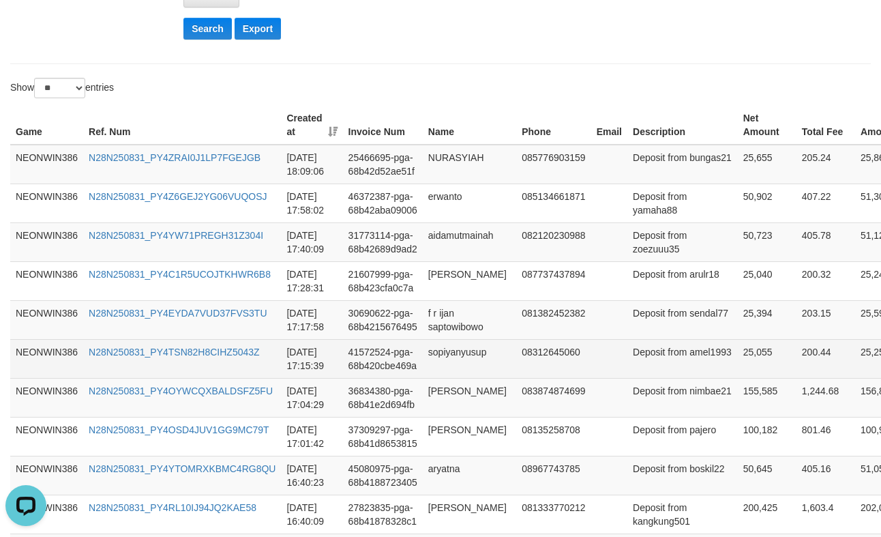
click at [738, 348] on td "25,055" at bounding box center [767, 358] width 59 height 39
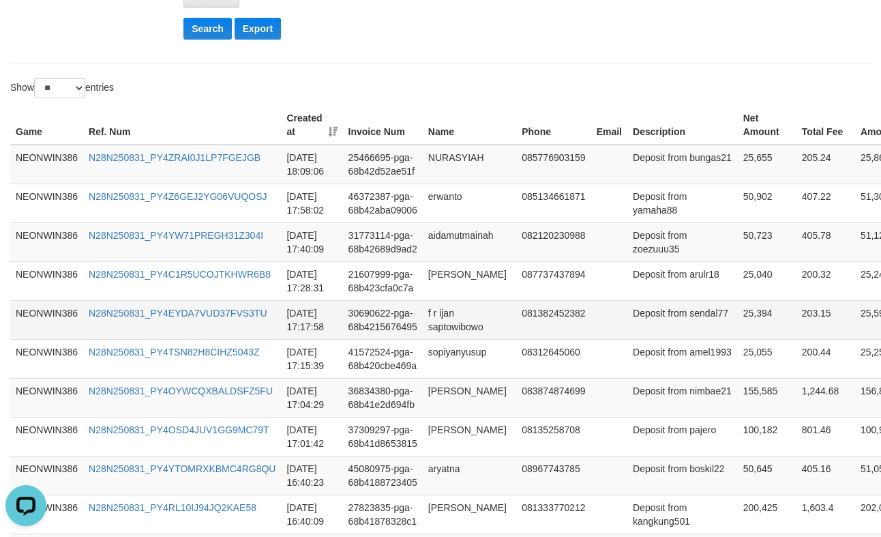
drag, startPoint x: 688, startPoint y: 327, endPoint x: 715, endPoint y: 322, distance: 27.0
click at [688, 327] on td "Deposit from sendal77" at bounding box center [683, 319] width 111 height 39
click at [738, 322] on td "25,394" at bounding box center [767, 319] width 59 height 39
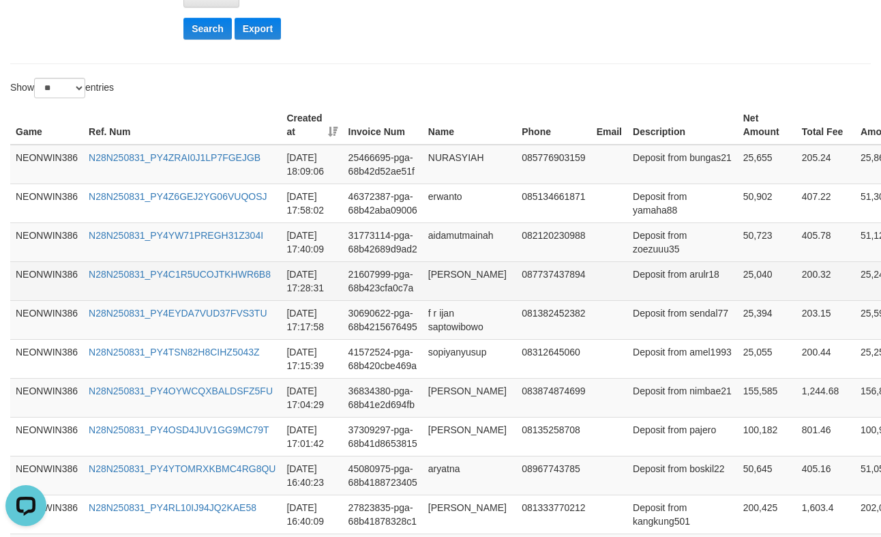
click at [738, 274] on td "25,040" at bounding box center [767, 280] width 59 height 39
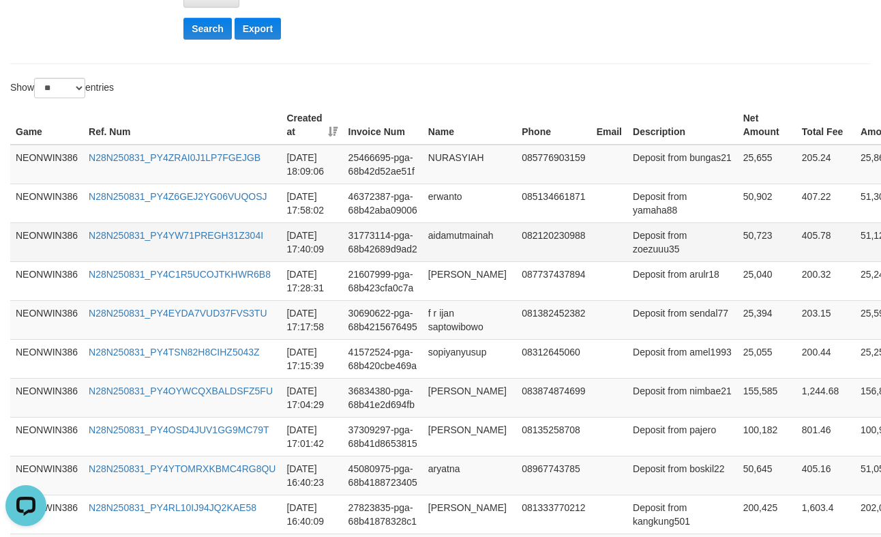
click at [738, 244] on td "50,723" at bounding box center [767, 241] width 59 height 39
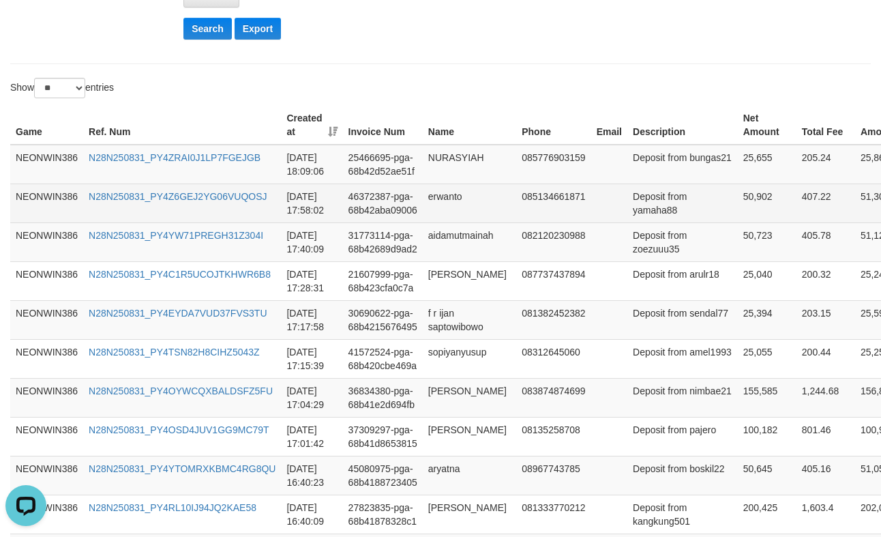
click at [738, 202] on td "50,902" at bounding box center [767, 202] width 59 height 39
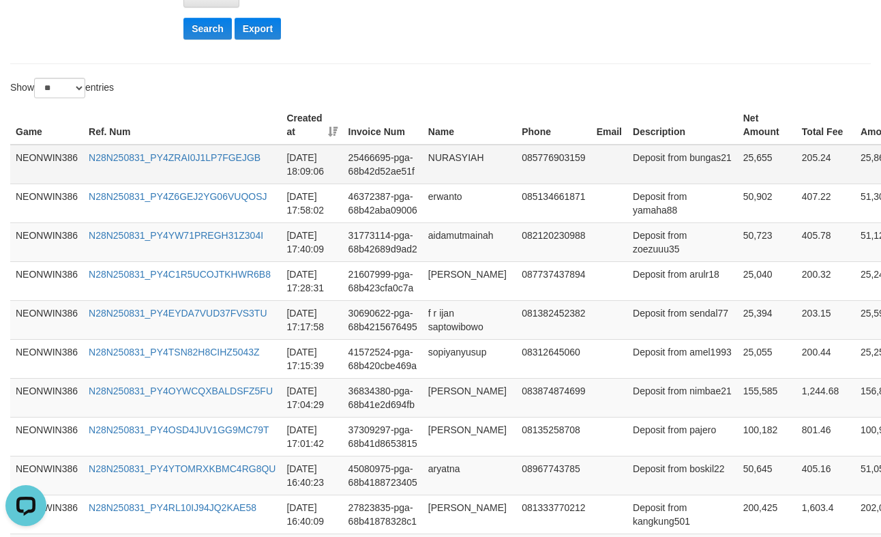
click at [738, 179] on td "25,655" at bounding box center [767, 165] width 59 height 40
click at [466, 158] on td "NURASYIAH" at bounding box center [469, 165] width 93 height 40
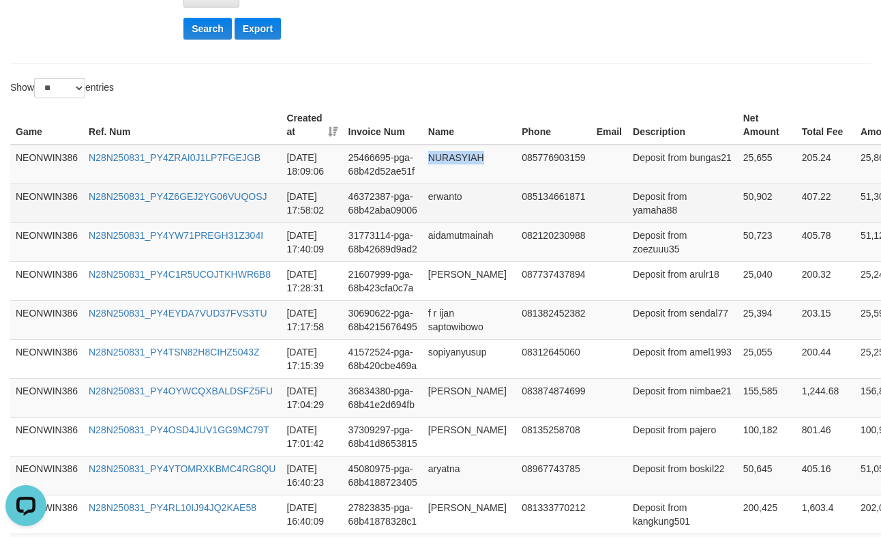
click at [458, 210] on td "erwanto" at bounding box center [469, 202] width 93 height 39
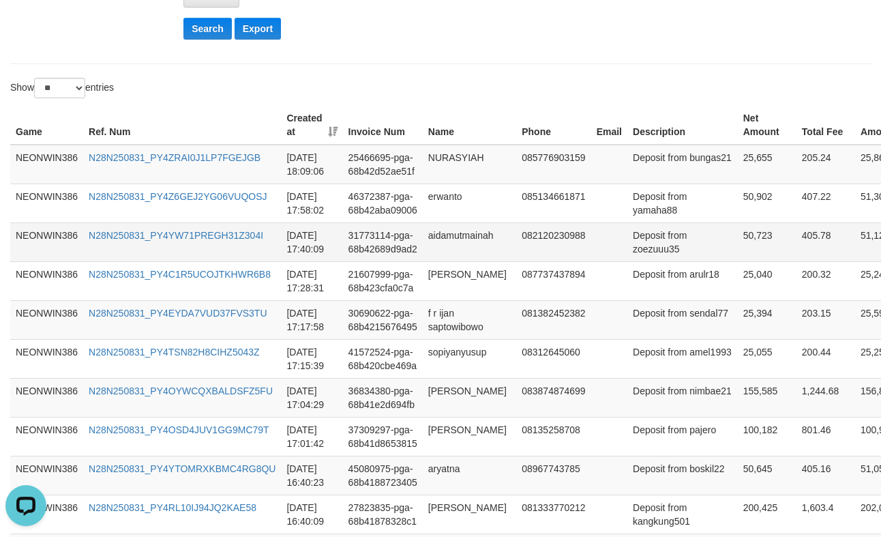
click at [443, 232] on td "aidamutmainah" at bounding box center [469, 241] width 93 height 39
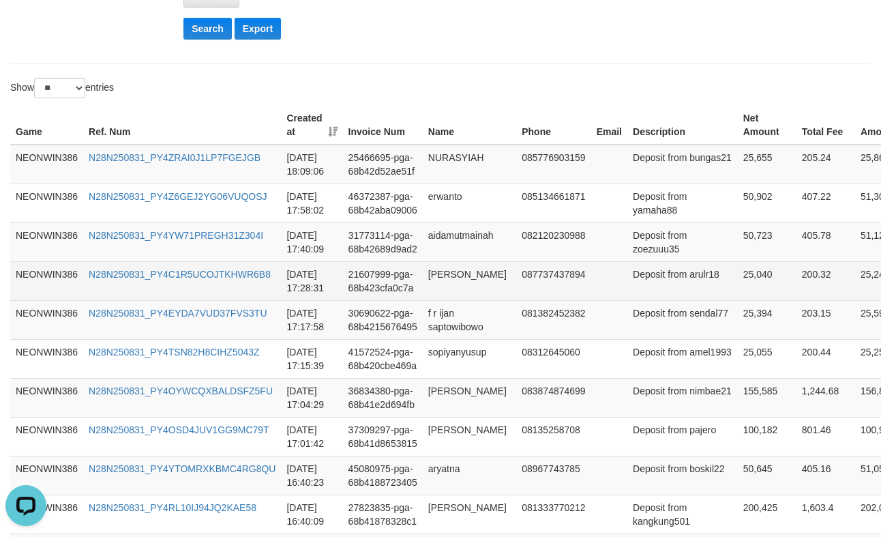
click at [462, 291] on td "[PERSON_NAME]" at bounding box center [469, 280] width 93 height 39
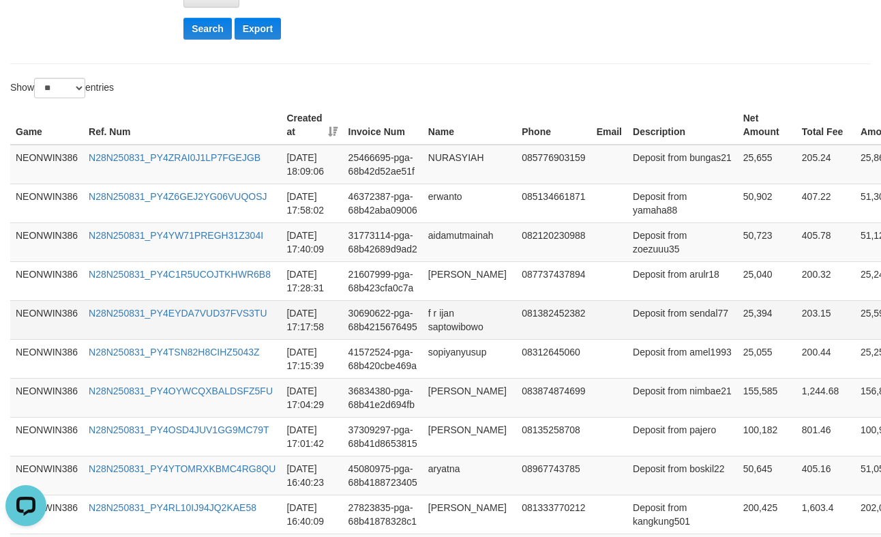
click at [430, 321] on td "f r ijan saptowibowo" at bounding box center [469, 319] width 93 height 39
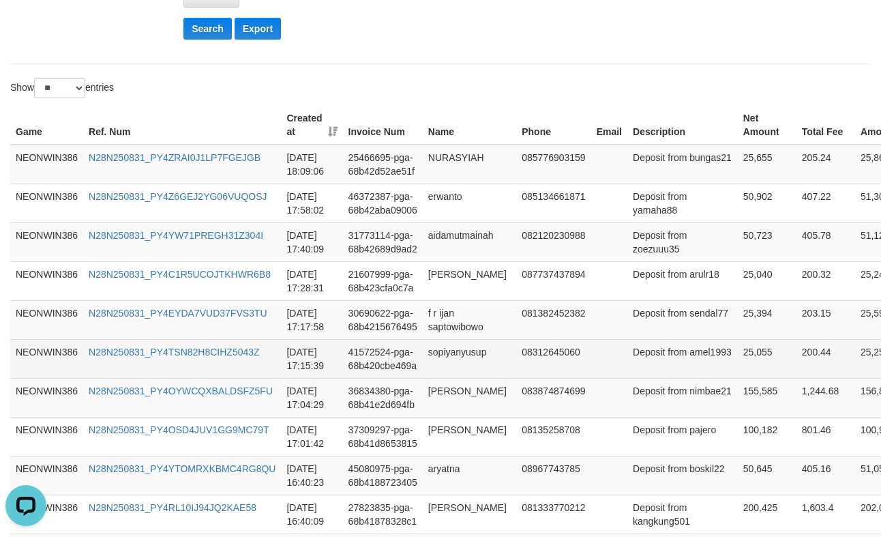
click at [450, 370] on td "sopiyanyusup" at bounding box center [469, 358] width 93 height 39
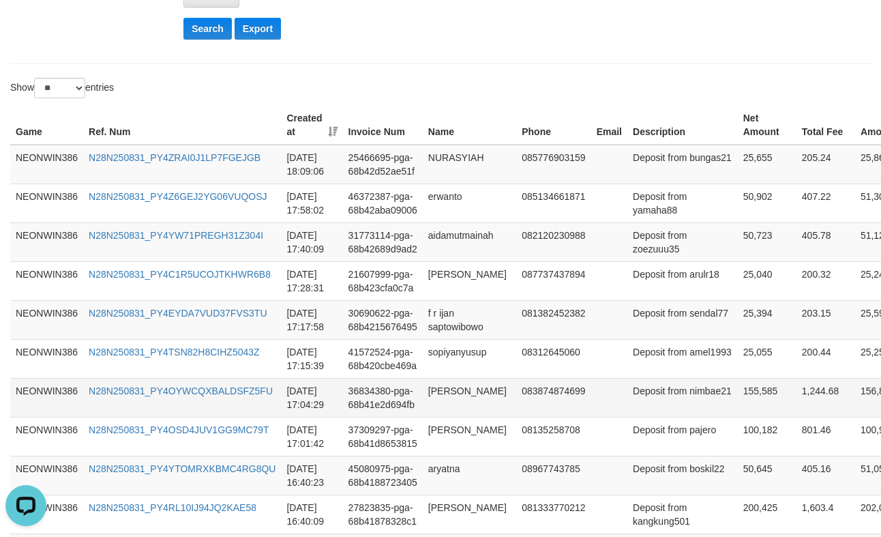
click at [438, 404] on td "[PERSON_NAME]" at bounding box center [469, 397] width 93 height 39
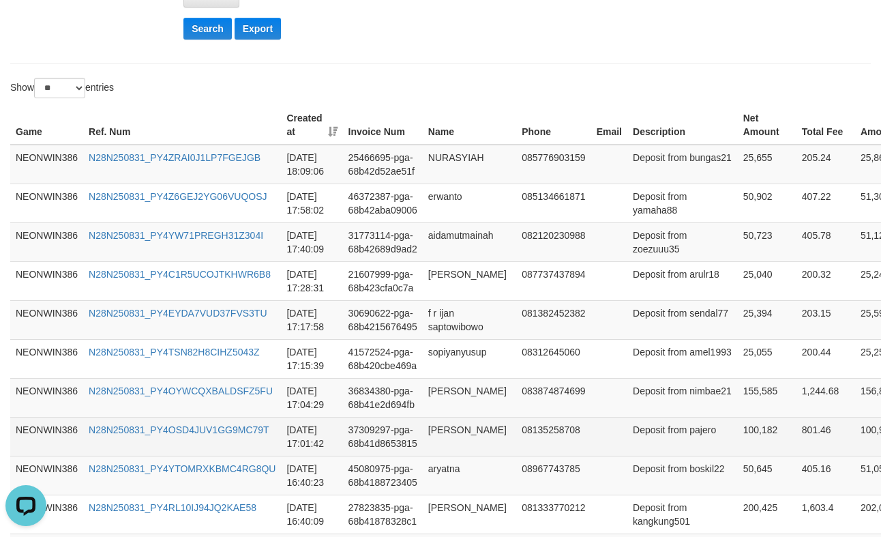
click at [450, 430] on td "[PERSON_NAME]" at bounding box center [469, 436] width 93 height 39
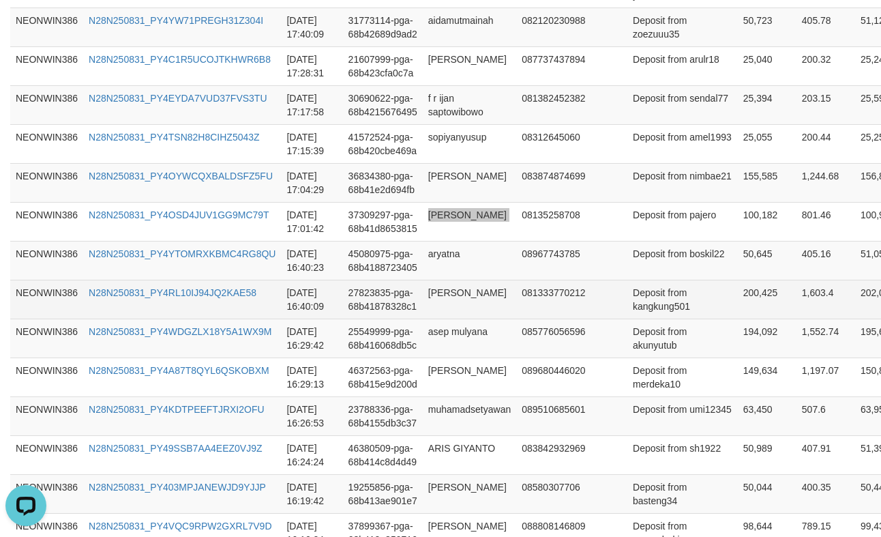
scroll to position [615, 0]
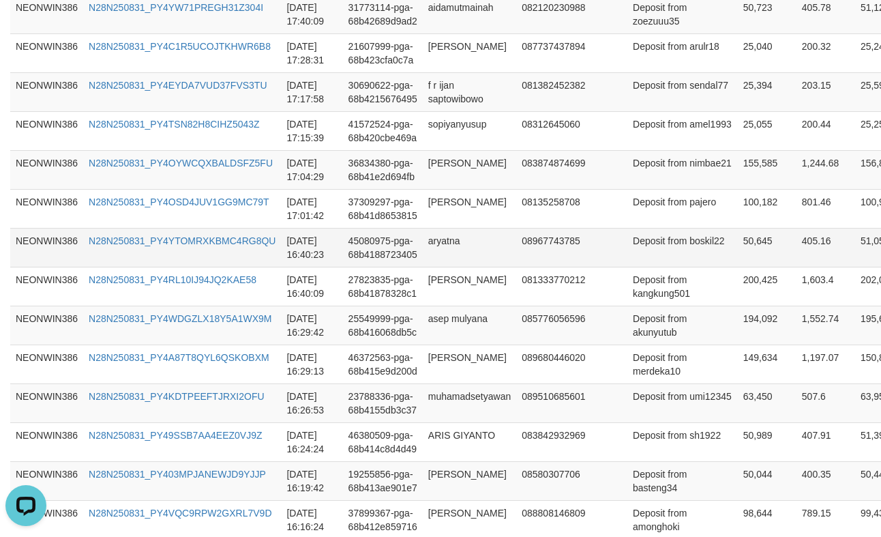
click at [457, 261] on td "aryatna" at bounding box center [469, 247] width 93 height 39
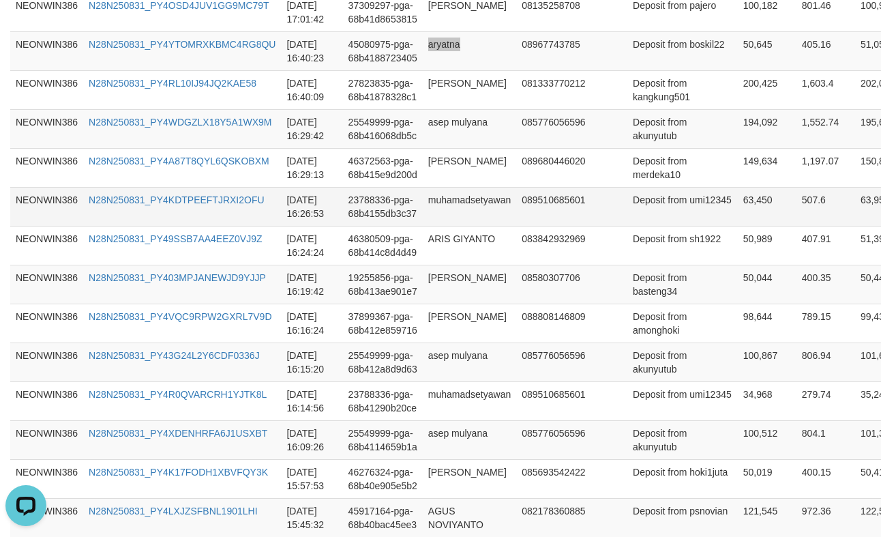
scroll to position [842, 0]
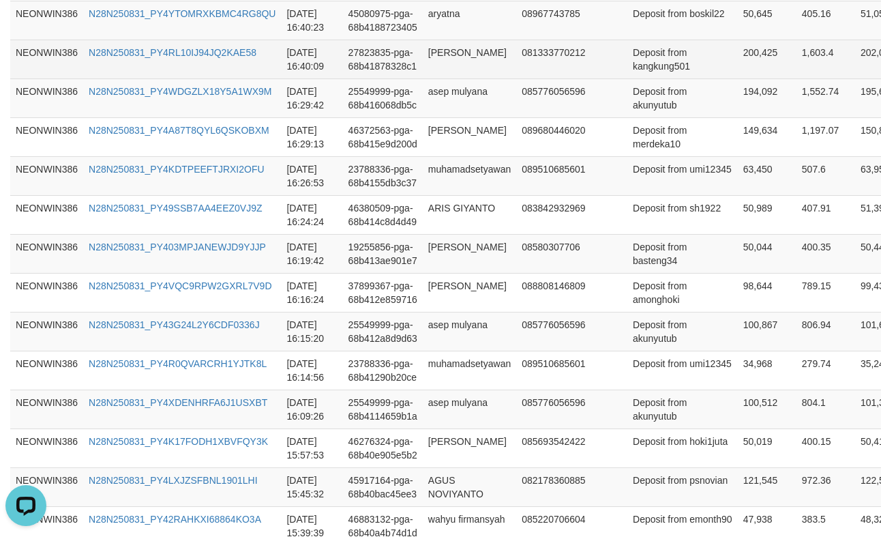
click at [458, 61] on td "[PERSON_NAME]" at bounding box center [469, 59] width 93 height 39
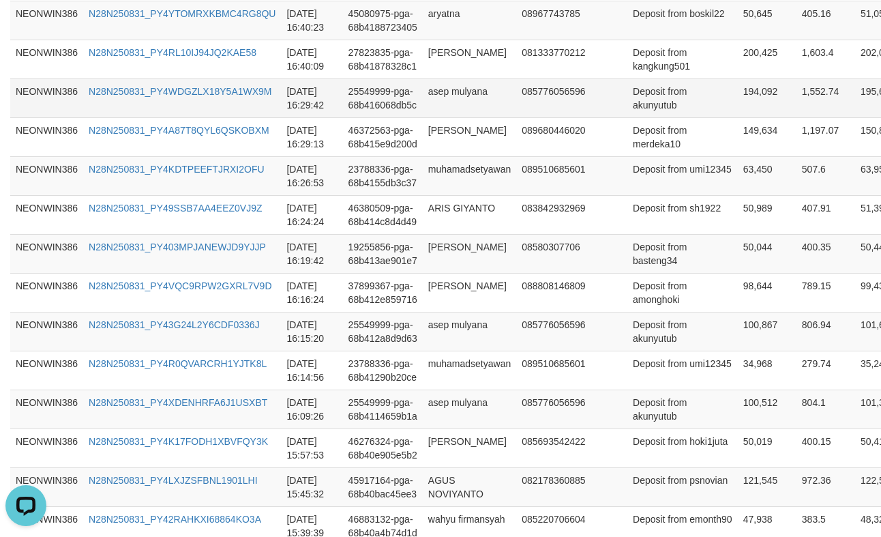
click at [448, 100] on td "asep mulyana" at bounding box center [469, 97] width 93 height 39
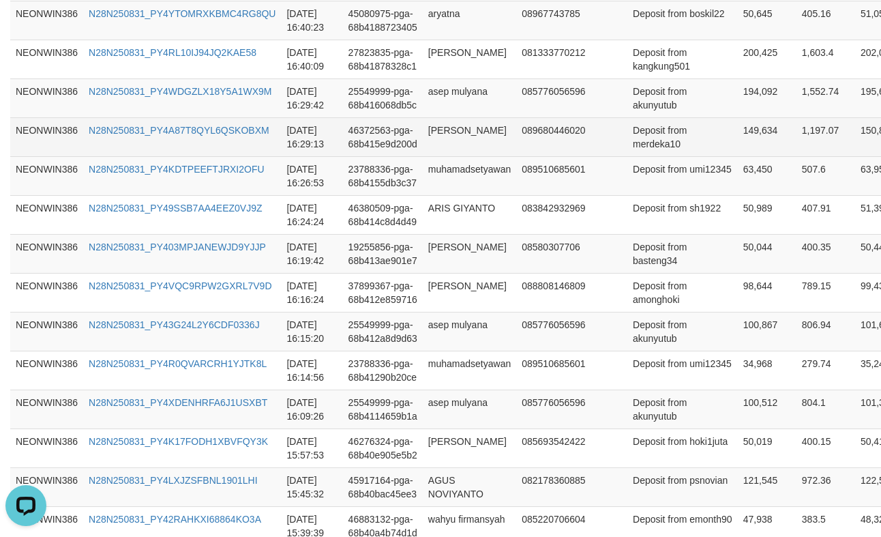
click at [436, 123] on td "[PERSON_NAME]" at bounding box center [469, 136] width 93 height 39
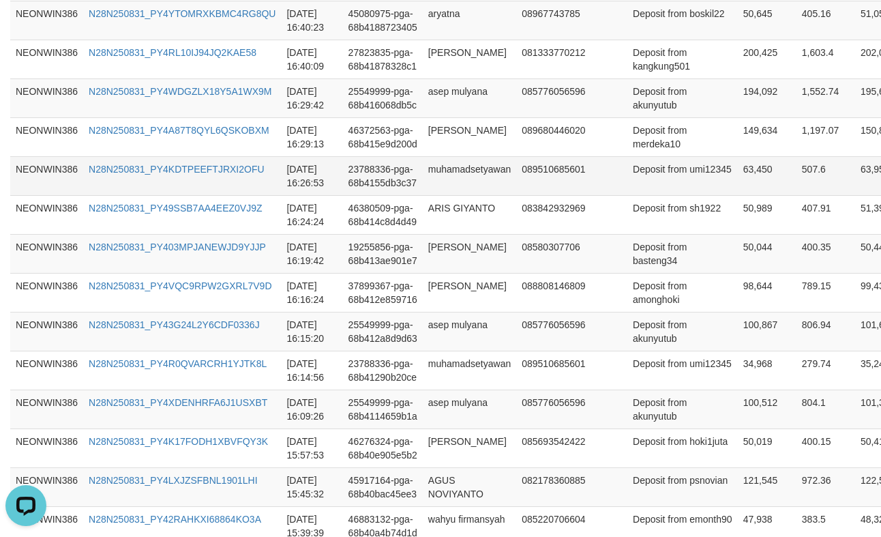
click at [448, 185] on td "muhamadsetyawan" at bounding box center [469, 175] width 93 height 39
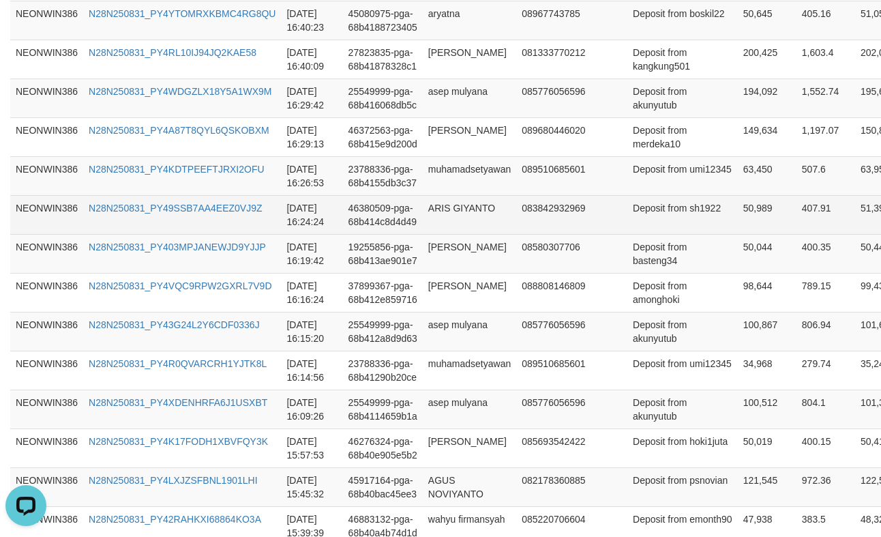
click at [476, 198] on td "ARIS GIYANTO" at bounding box center [469, 214] width 93 height 39
click at [472, 220] on td "ARIS GIYANTO" at bounding box center [469, 214] width 93 height 39
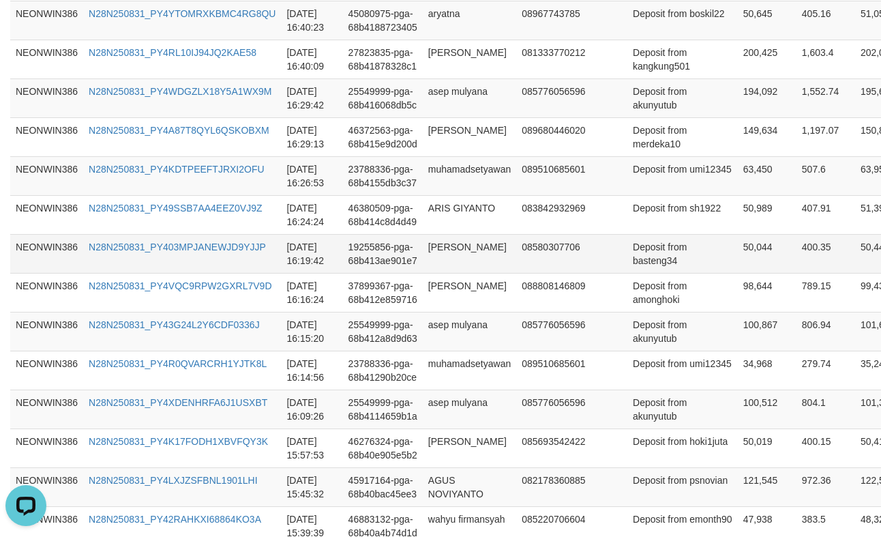
click at [460, 258] on td "[PERSON_NAME]" at bounding box center [469, 253] width 93 height 39
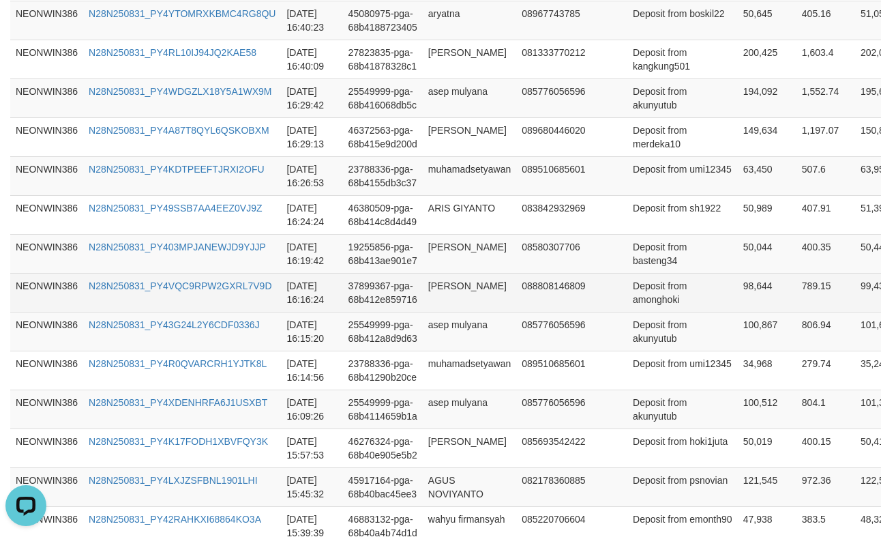
click at [456, 308] on td "[PERSON_NAME]" at bounding box center [469, 292] width 93 height 39
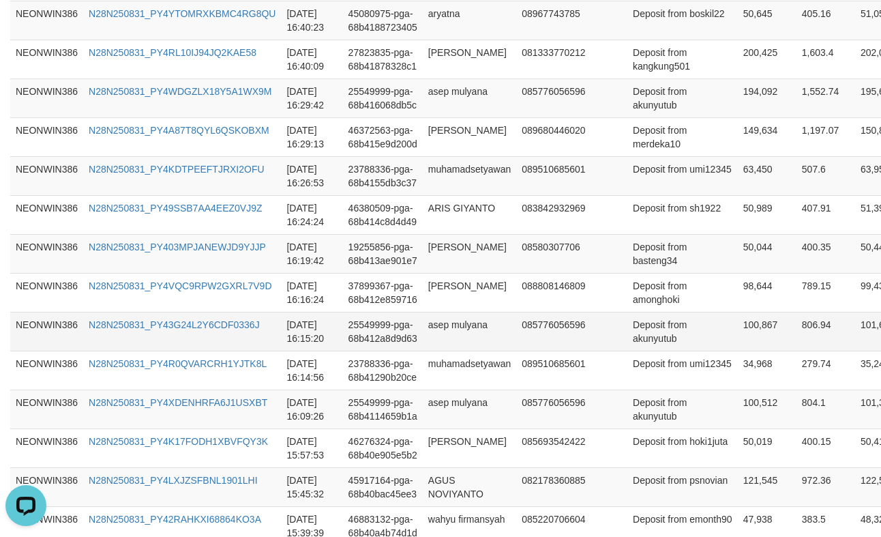
click at [441, 314] on td "asep mulyana" at bounding box center [469, 331] width 93 height 39
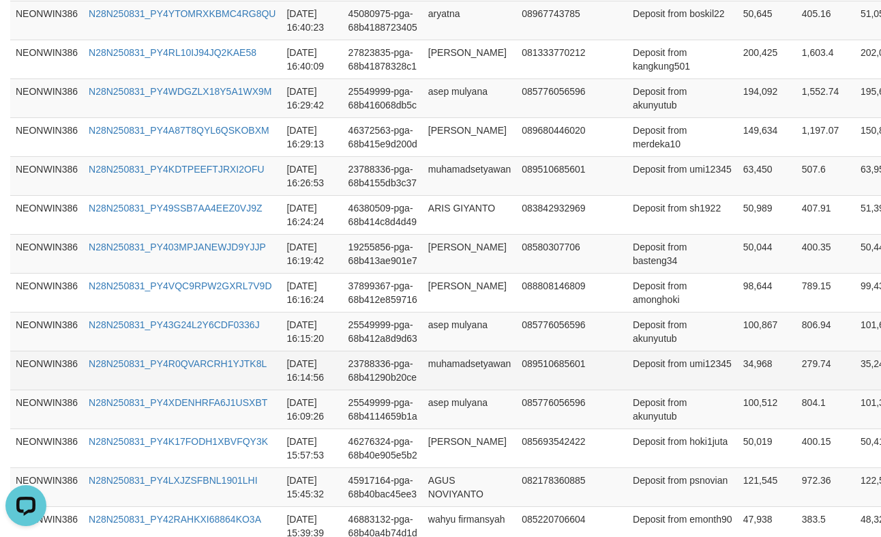
click at [467, 381] on td "muhamadsetyawan" at bounding box center [469, 370] width 93 height 39
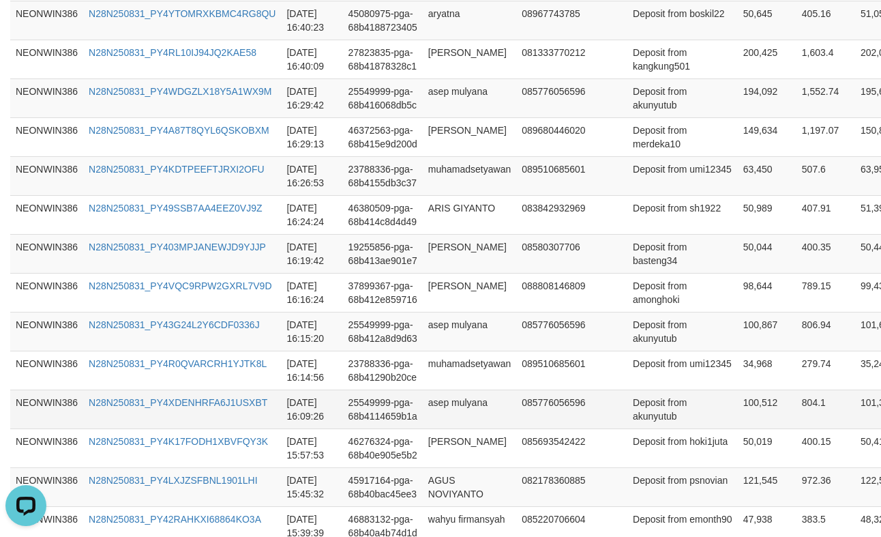
click at [474, 400] on td "asep mulyana" at bounding box center [469, 408] width 93 height 39
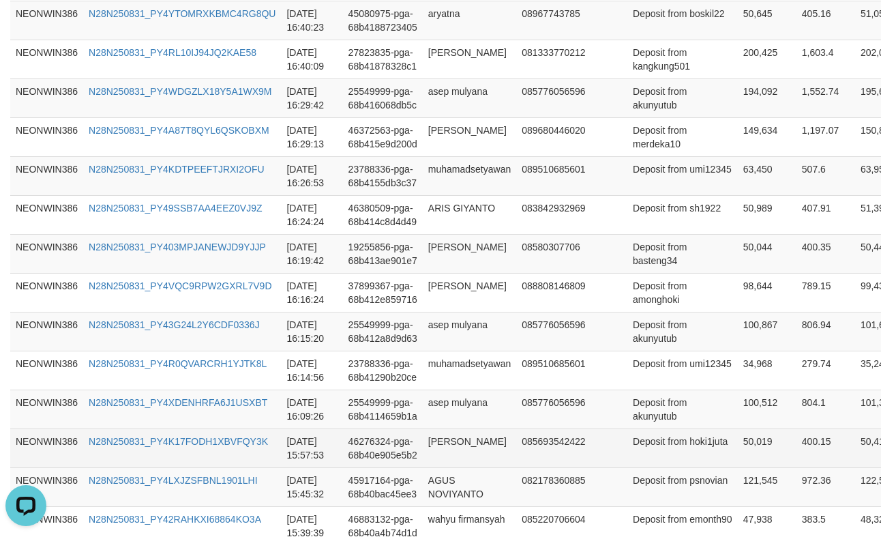
click at [437, 444] on td "[PERSON_NAME]" at bounding box center [469, 447] width 93 height 39
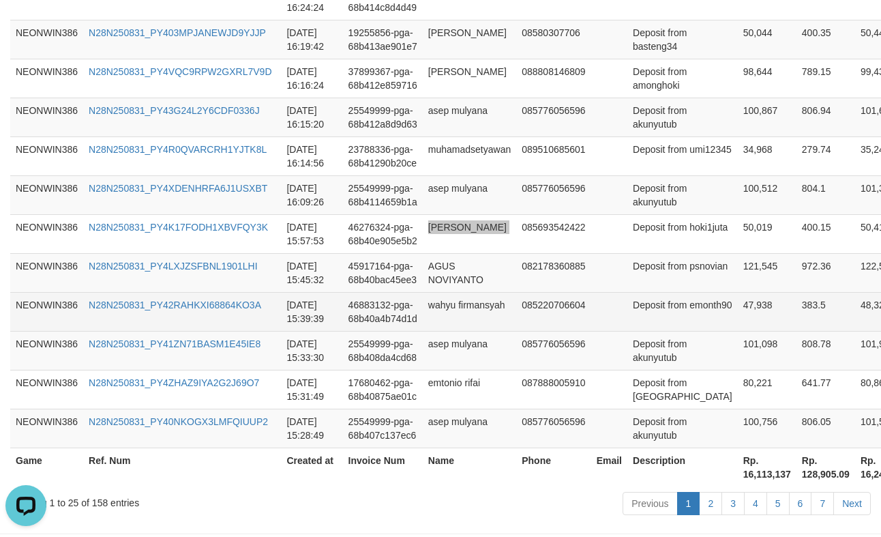
scroll to position [1070, 0]
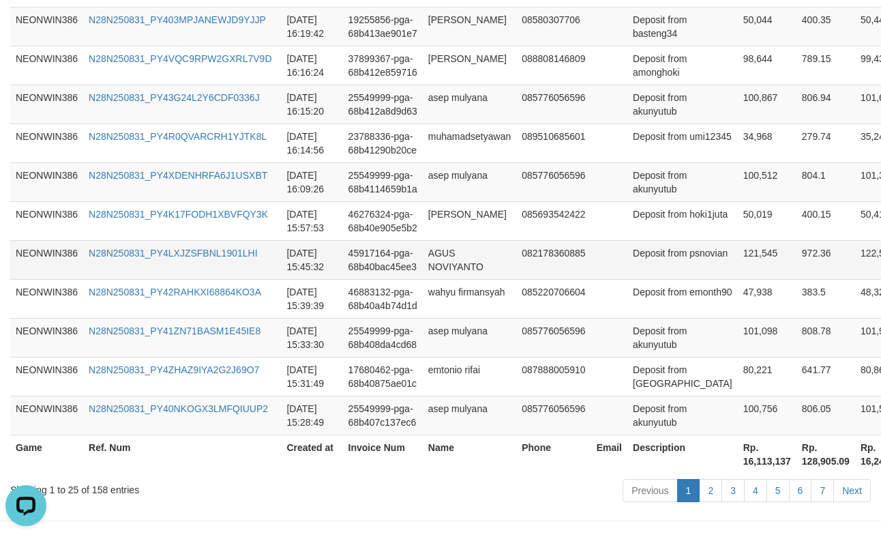
click at [419, 268] on td "45917164-pga-68b40bac45ee3" at bounding box center [383, 259] width 80 height 39
click at [495, 255] on td "AGUS NOVIYANTO" at bounding box center [469, 259] width 93 height 39
click at [473, 259] on td "AGUS NOVIYANTO" at bounding box center [469, 259] width 93 height 39
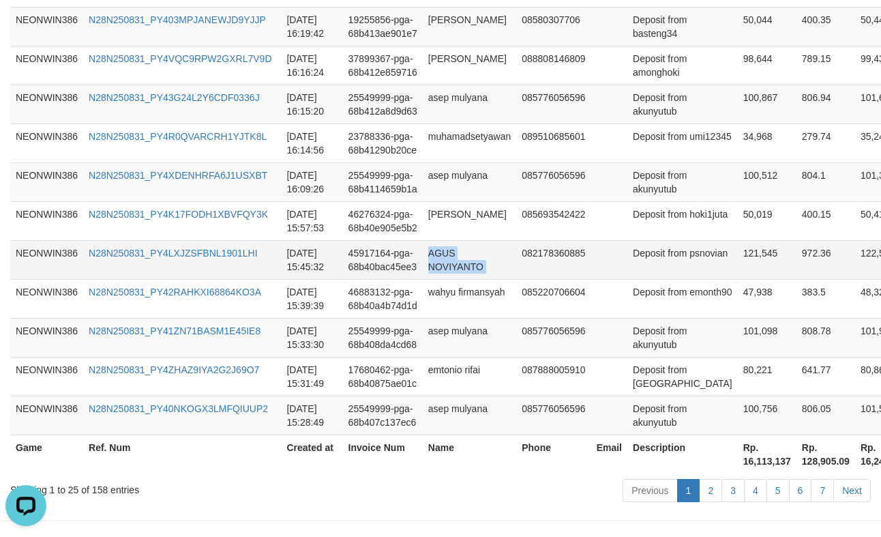
click at [473, 259] on td "AGUS NOVIYANTO" at bounding box center [469, 259] width 93 height 39
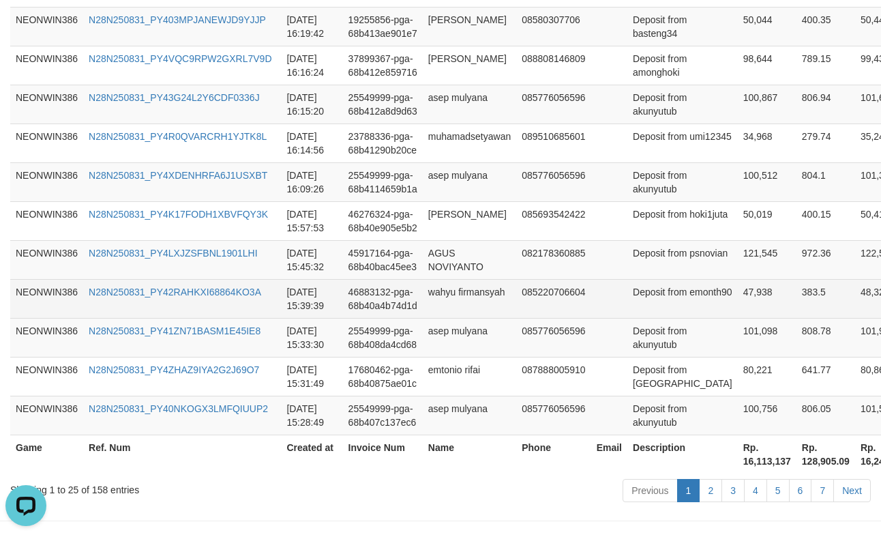
click at [460, 317] on td "wahyu firmansyah" at bounding box center [469, 298] width 93 height 39
click at [463, 306] on td "wahyu firmansyah" at bounding box center [469, 298] width 93 height 39
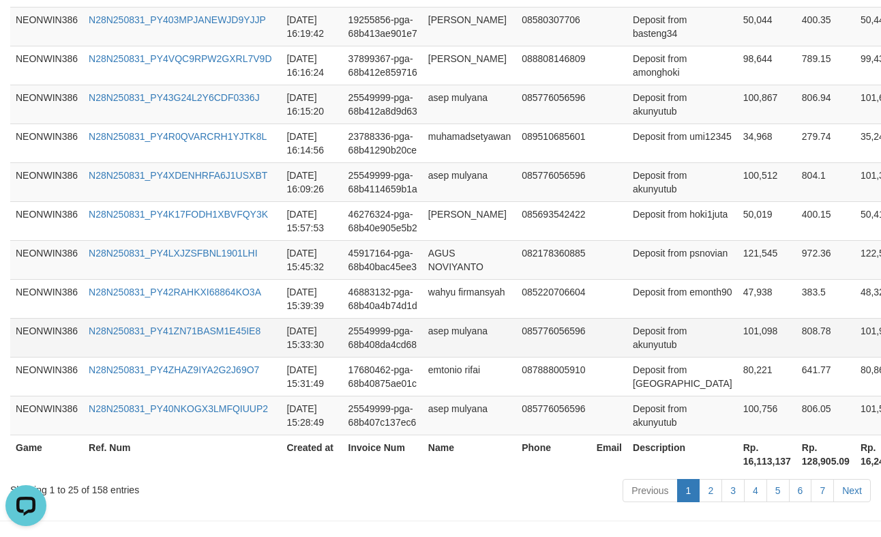
click at [444, 334] on td "asep mulyana" at bounding box center [469, 337] width 93 height 39
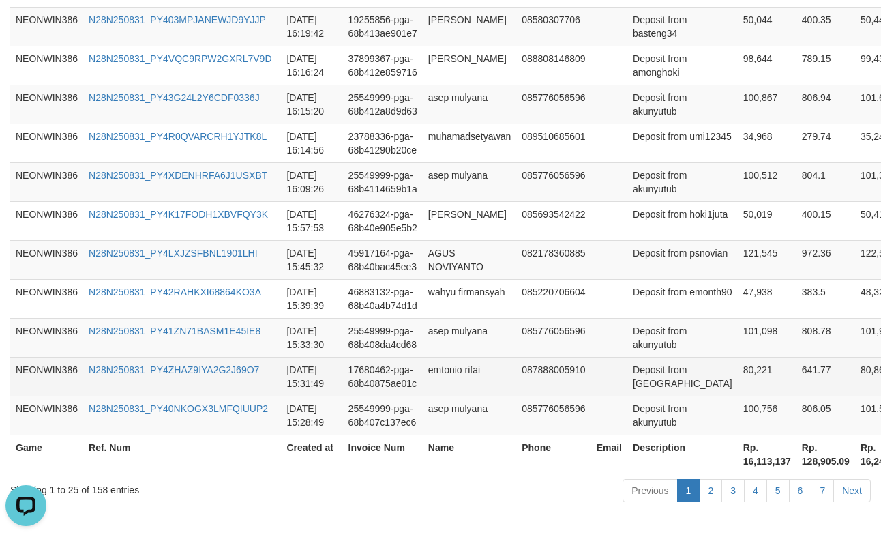
click at [463, 375] on td "emtonio rifai" at bounding box center [469, 376] width 93 height 39
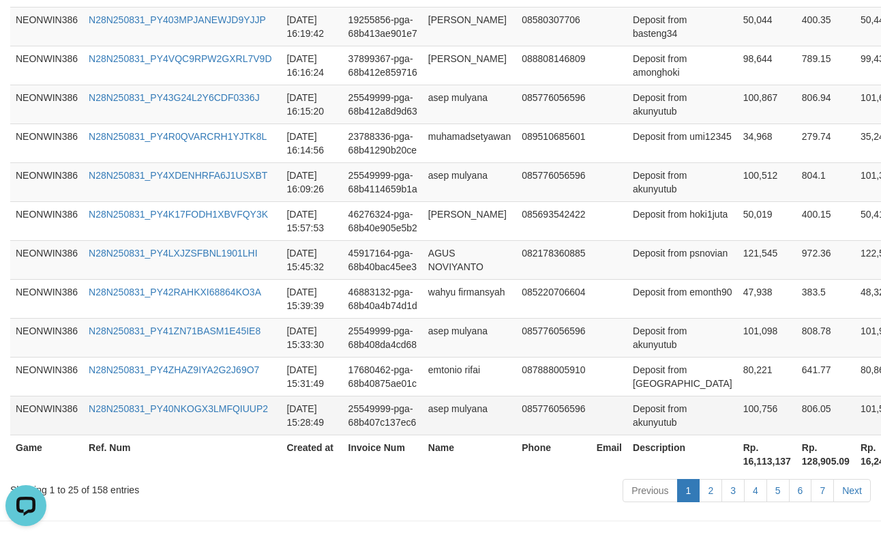
click at [436, 404] on td "asep mulyana" at bounding box center [469, 415] width 93 height 39
click at [656, 424] on td "Deposit from akunyutub" at bounding box center [683, 415] width 111 height 39
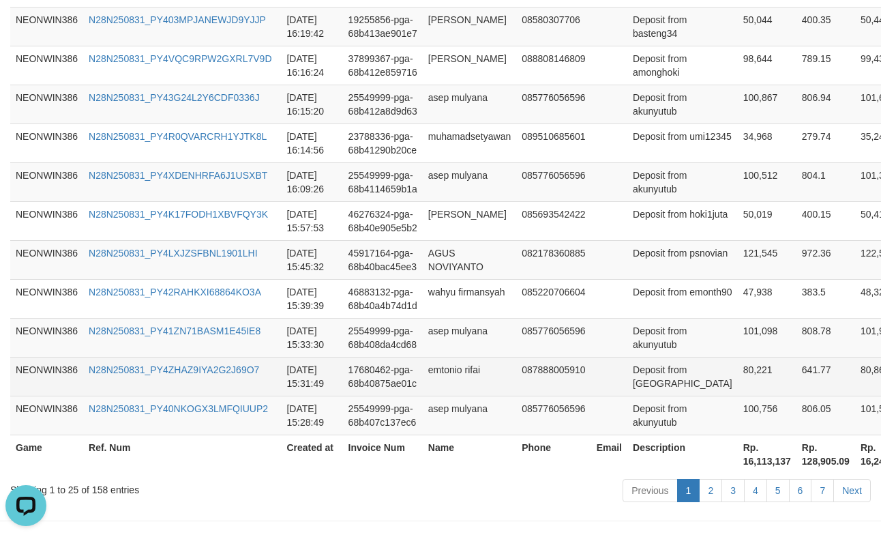
click at [651, 379] on td "Deposit from [GEOGRAPHIC_DATA]" at bounding box center [683, 376] width 111 height 39
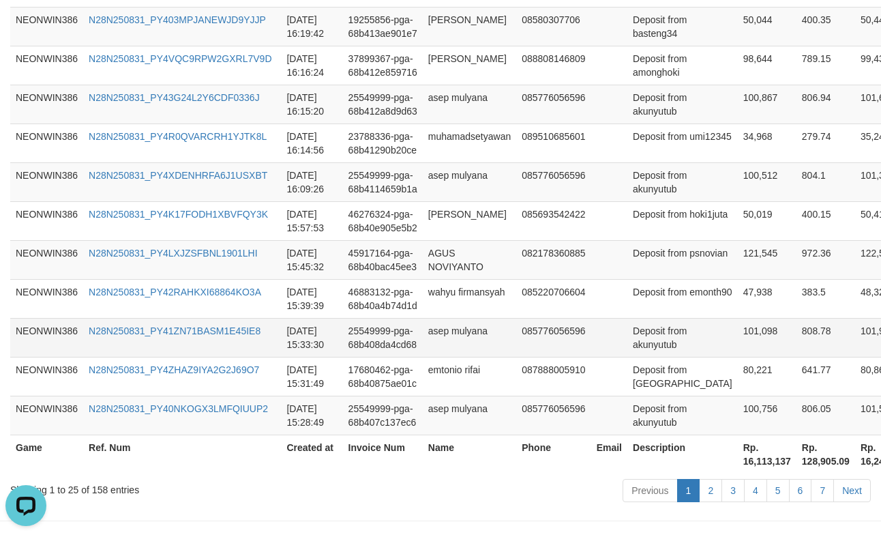
click at [643, 352] on td "Deposit from akunyutub" at bounding box center [683, 337] width 111 height 39
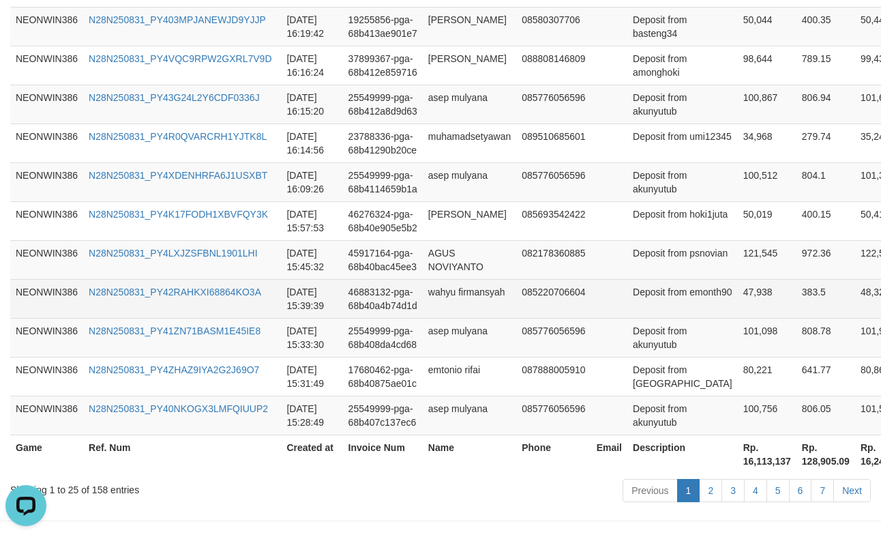
click at [640, 311] on td "Deposit from emonth90" at bounding box center [683, 298] width 111 height 39
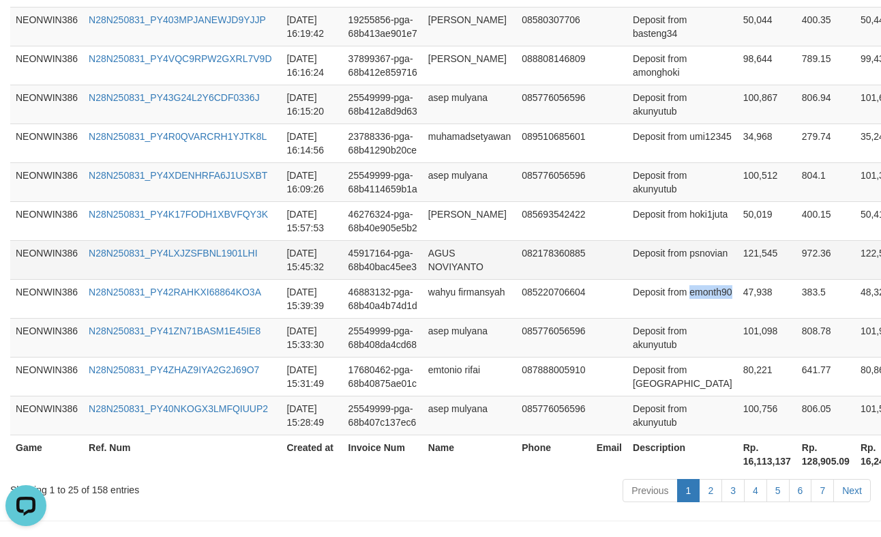
click at [660, 277] on td "Deposit from psnovian" at bounding box center [683, 259] width 111 height 39
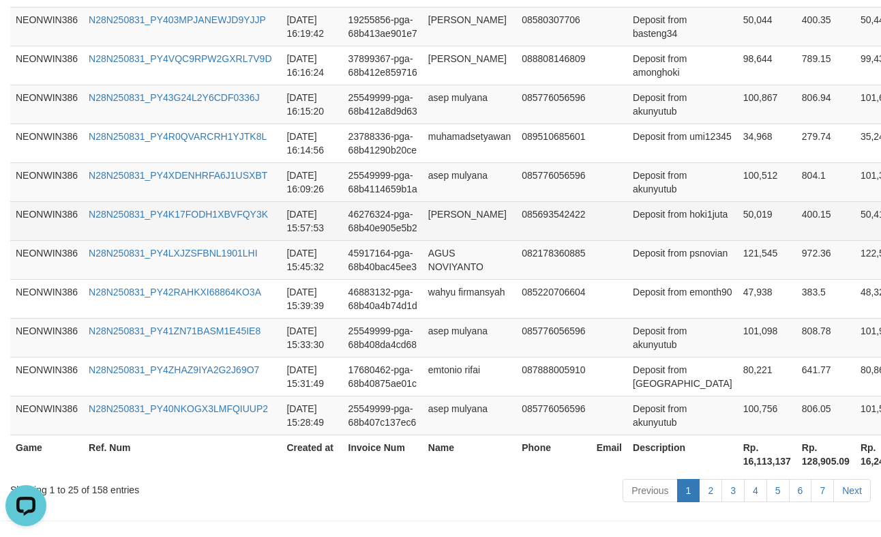
click at [622, 226] on td at bounding box center [609, 220] width 36 height 39
click at [658, 231] on td "Deposit from hoki1juta" at bounding box center [683, 220] width 111 height 39
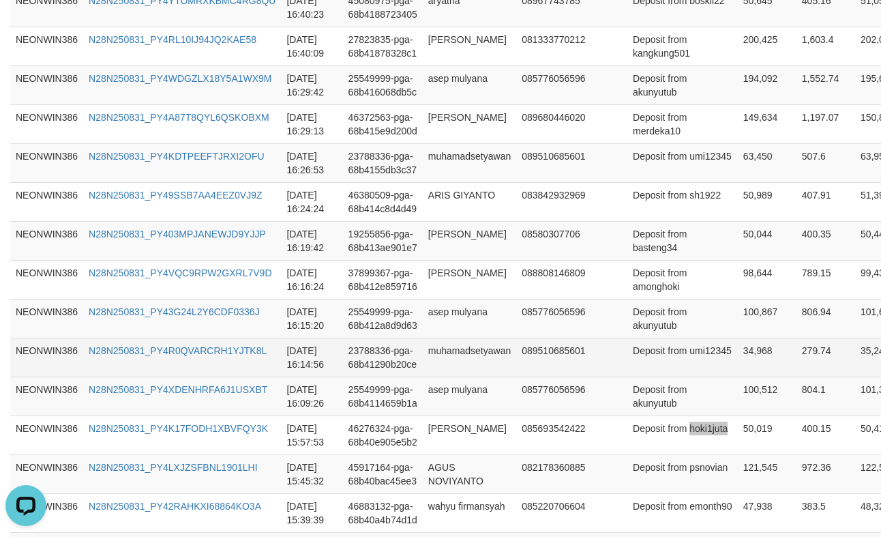
scroll to position [842, 0]
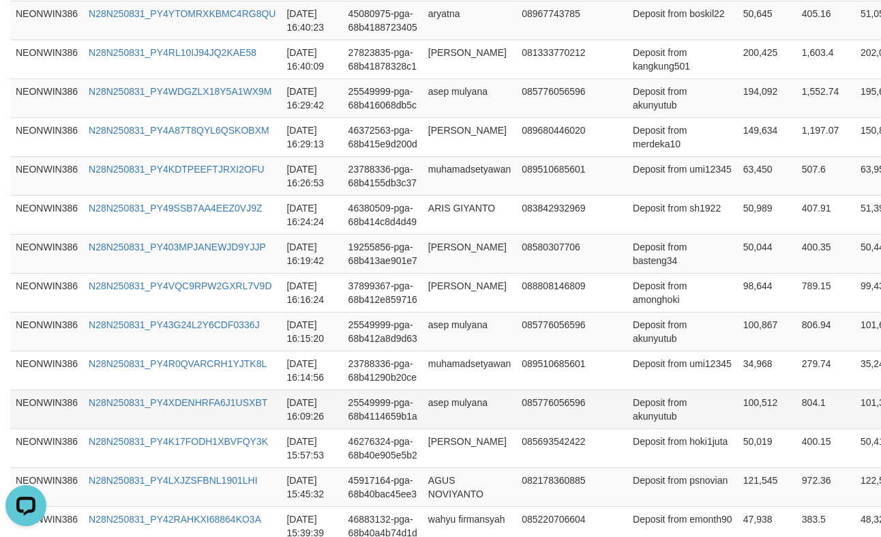
click at [644, 415] on td "Deposit from akunyutub" at bounding box center [683, 408] width 111 height 39
click at [648, 415] on td "Deposit from akunyutub" at bounding box center [683, 408] width 111 height 39
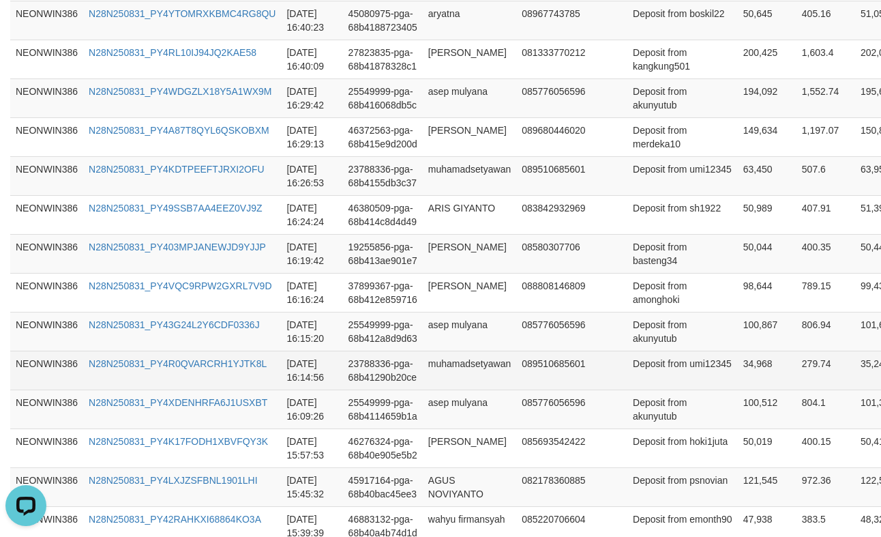
click at [658, 374] on td "Deposit from umi12345" at bounding box center [683, 370] width 111 height 39
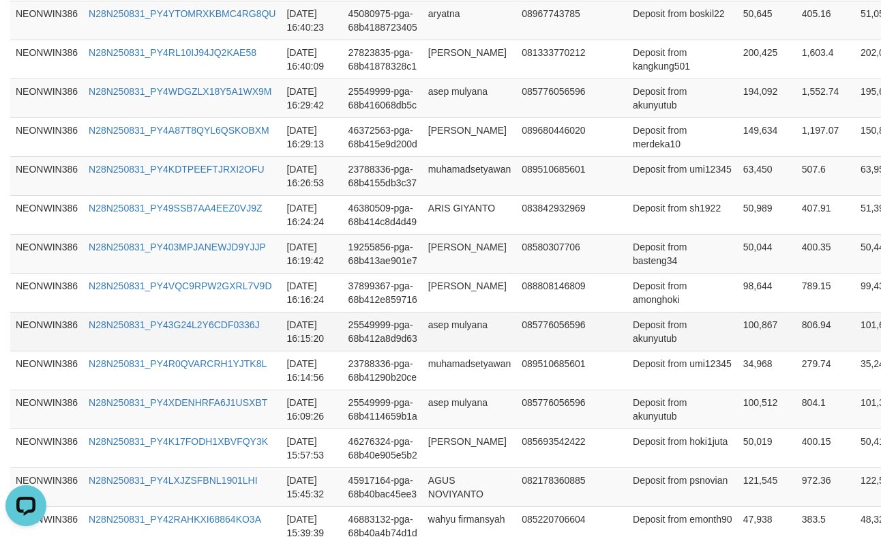
click at [651, 341] on td "Deposit from akunyutub" at bounding box center [683, 331] width 111 height 39
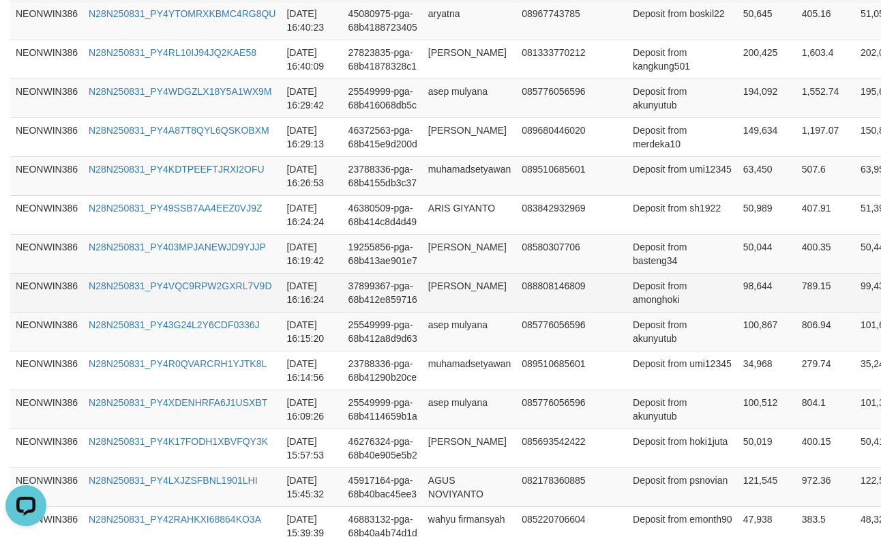
click at [650, 302] on td "Deposit from amonghoki" at bounding box center [683, 292] width 111 height 39
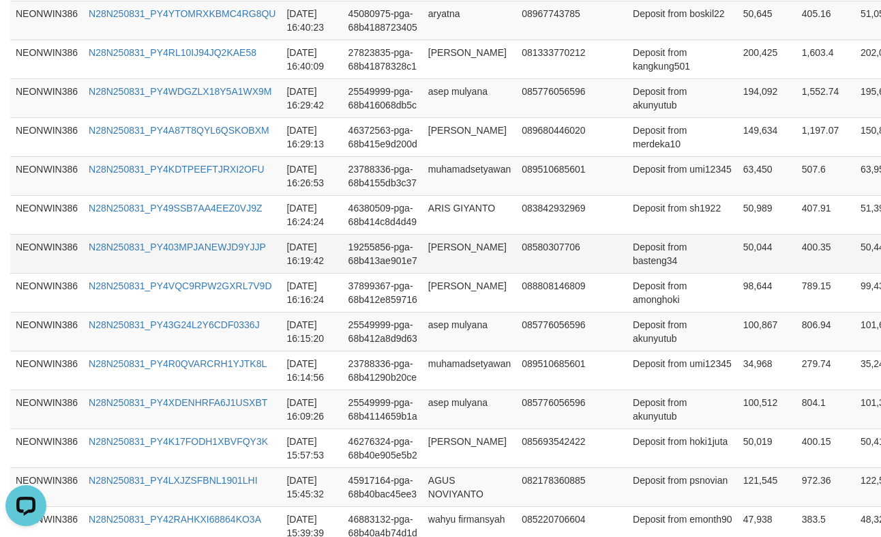
click at [657, 268] on td "Deposit from basteng34" at bounding box center [683, 253] width 111 height 39
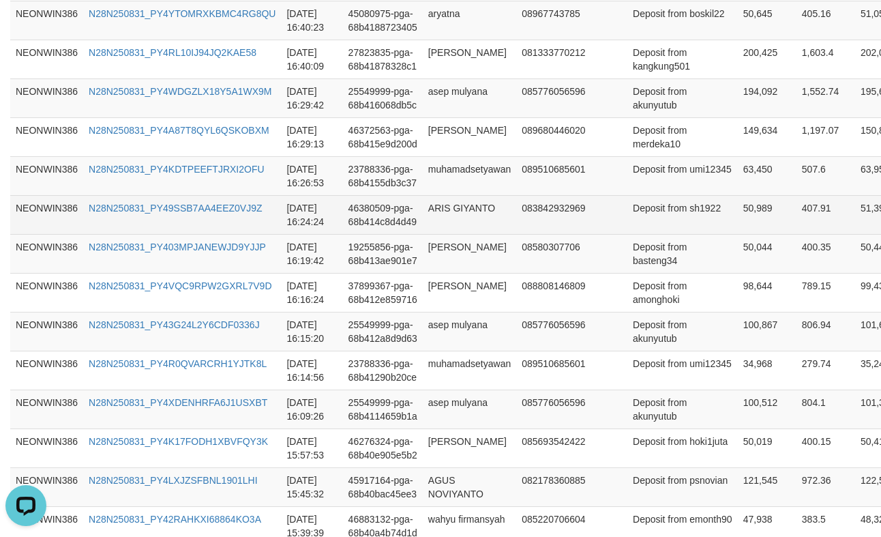
click at [654, 223] on td "Deposit from sh1922" at bounding box center [683, 214] width 111 height 39
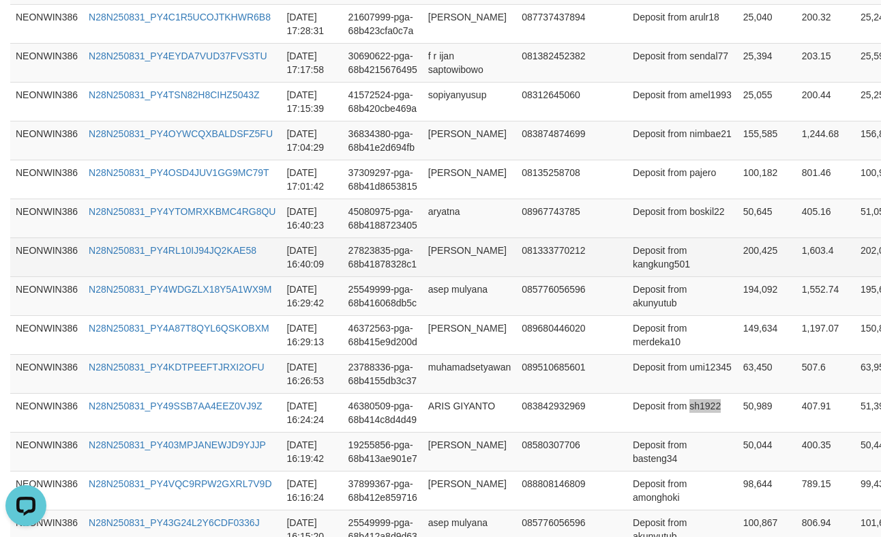
scroll to position [615, 0]
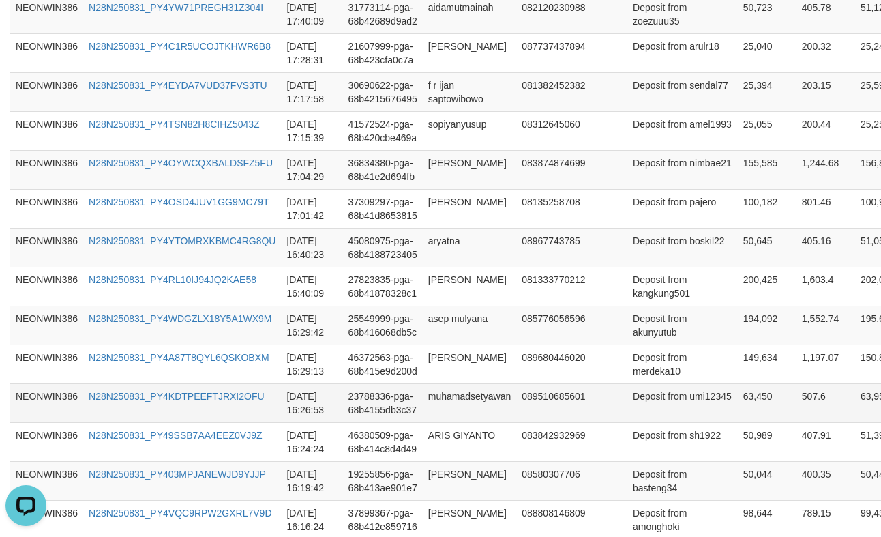
click at [641, 407] on td "Deposit from umi12345" at bounding box center [683, 402] width 111 height 39
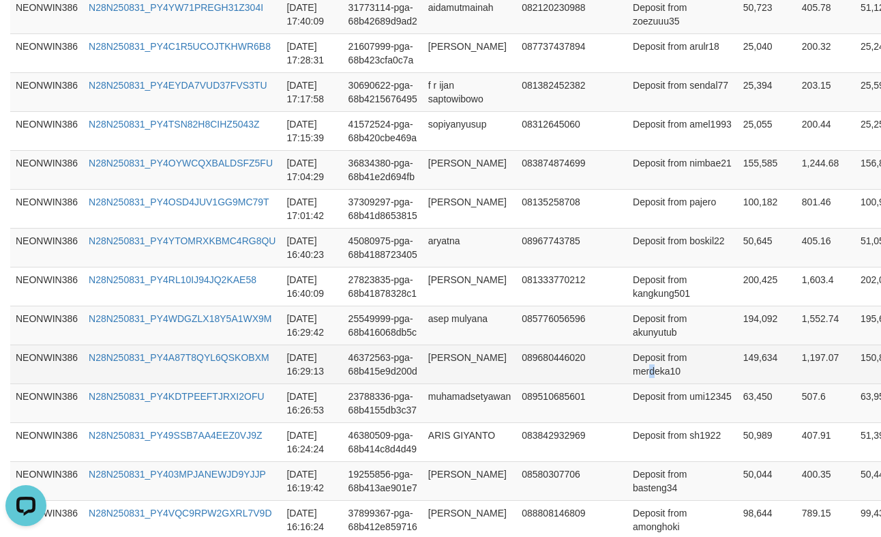
click at [656, 375] on td "Deposit from merdeka10" at bounding box center [683, 363] width 111 height 39
click at [657, 375] on td "Deposit from merdeka10" at bounding box center [683, 363] width 111 height 39
click at [660, 380] on td "Deposit from merdeka10" at bounding box center [683, 363] width 111 height 39
click at [656, 346] on td "Deposit from merdeka10" at bounding box center [683, 363] width 111 height 39
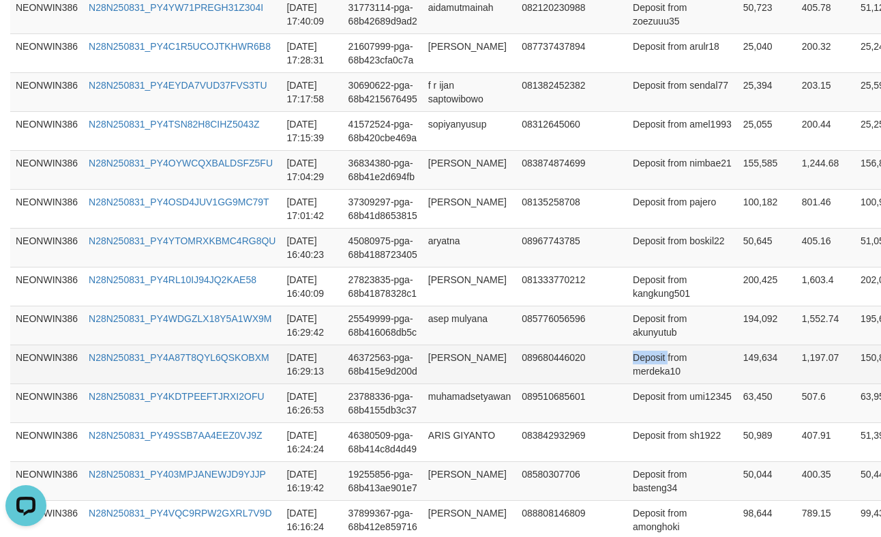
click at [656, 346] on td "Deposit from merdeka10" at bounding box center [683, 363] width 111 height 39
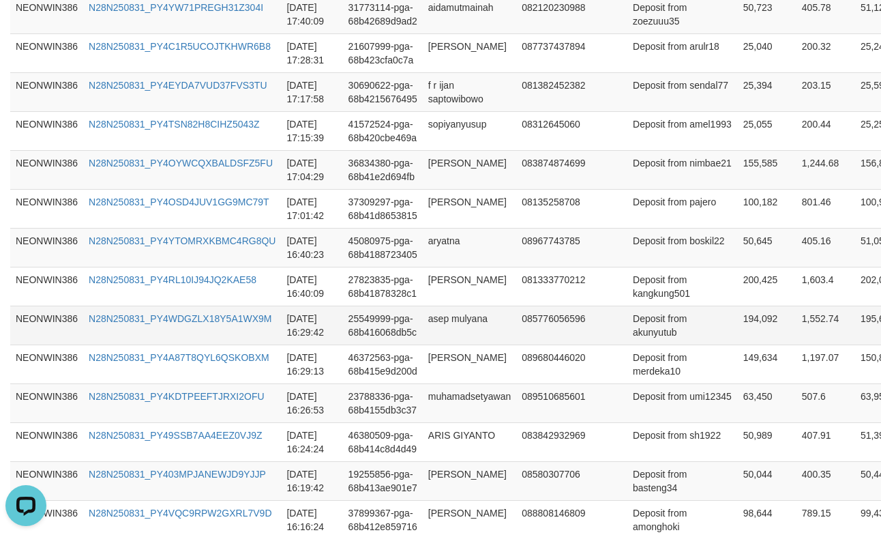
click at [656, 337] on td "Deposit from akunyutub" at bounding box center [683, 325] width 111 height 39
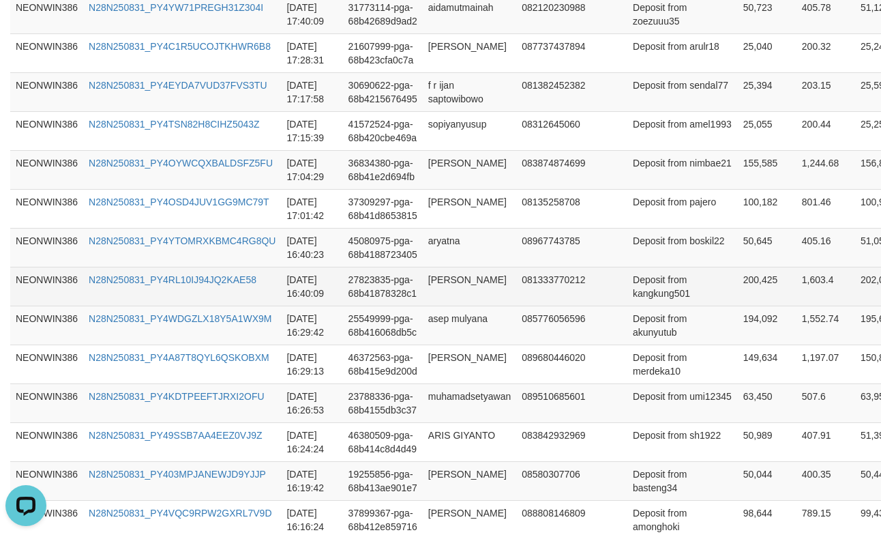
click at [646, 274] on td "Deposit from kangkung501" at bounding box center [683, 286] width 111 height 39
click at [641, 296] on td "Deposit from kangkung501" at bounding box center [683, 286] width 111 height 39
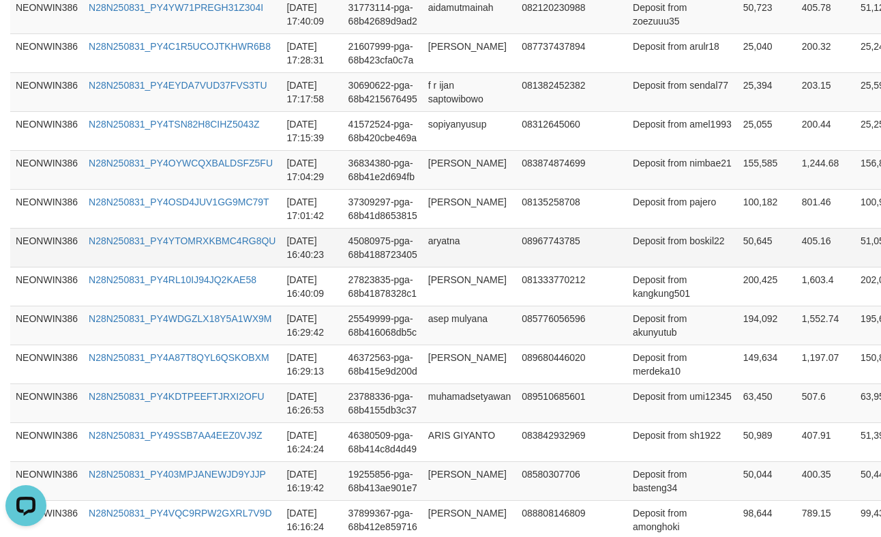
click at [648, 257] on td "Deposit from boskil22" at bounding box center [683, 247] width 111 height 39
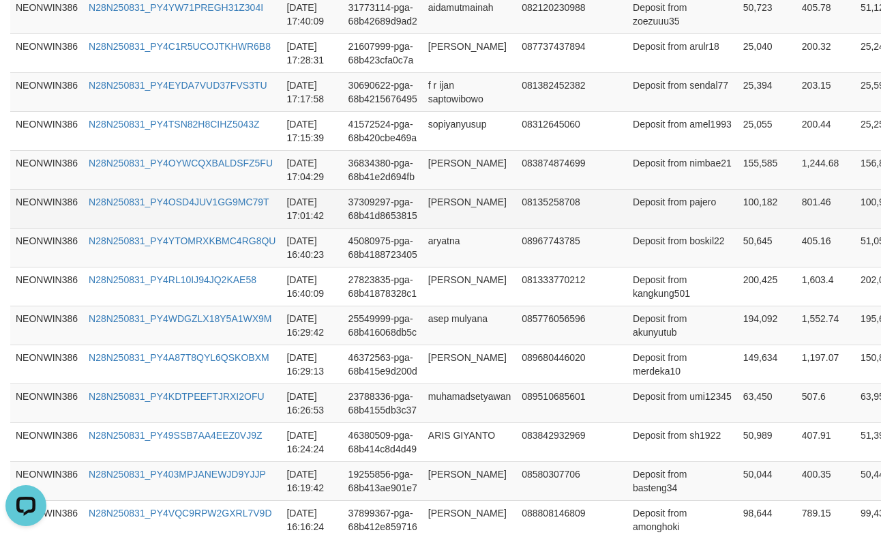
click at [647, 221] on td "Deposit from pajero" at bounding box center [683, 208] width 111 height 39
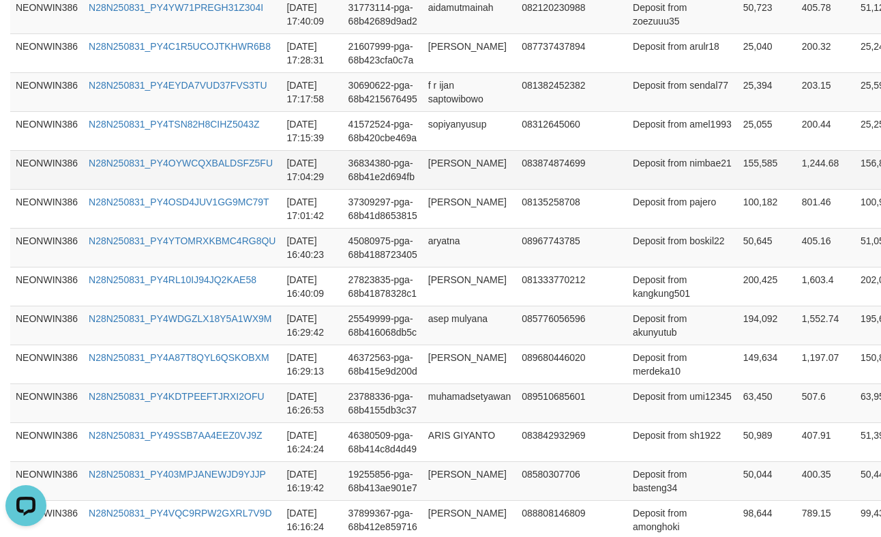
click at [649, 185] on td "Deposit from nimbae21" at bounding box center [683, 169] width 111 height 39
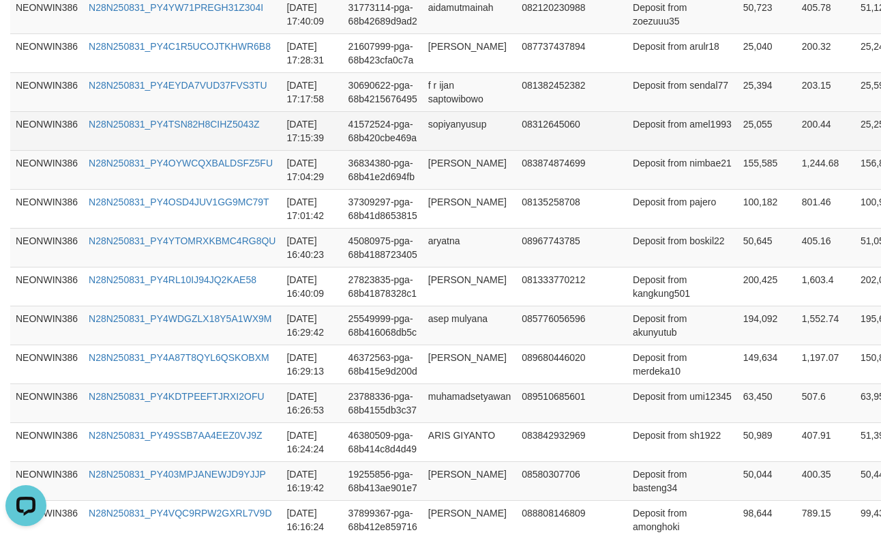
click at [653, 133] on td "Deposit from amel1993" at bounding box center [683, 130] width 111 height 39
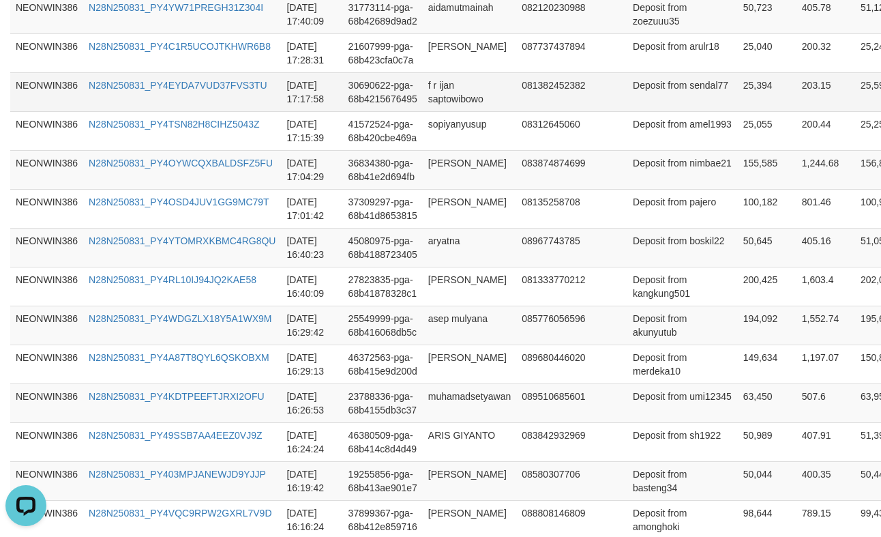
click at [649, 102] on td "Deposit from sendal77" at bounding box center [683, 91] width 111 height 39
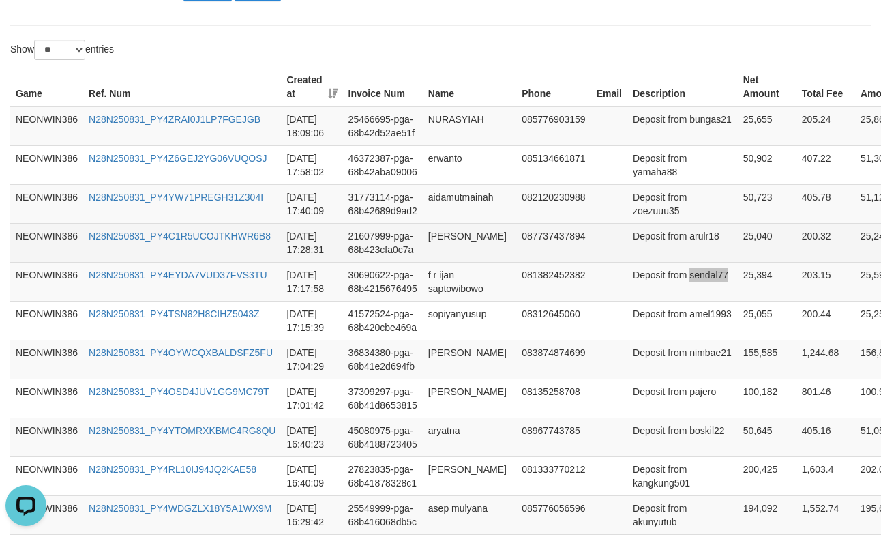
scroll to position [387, 0]
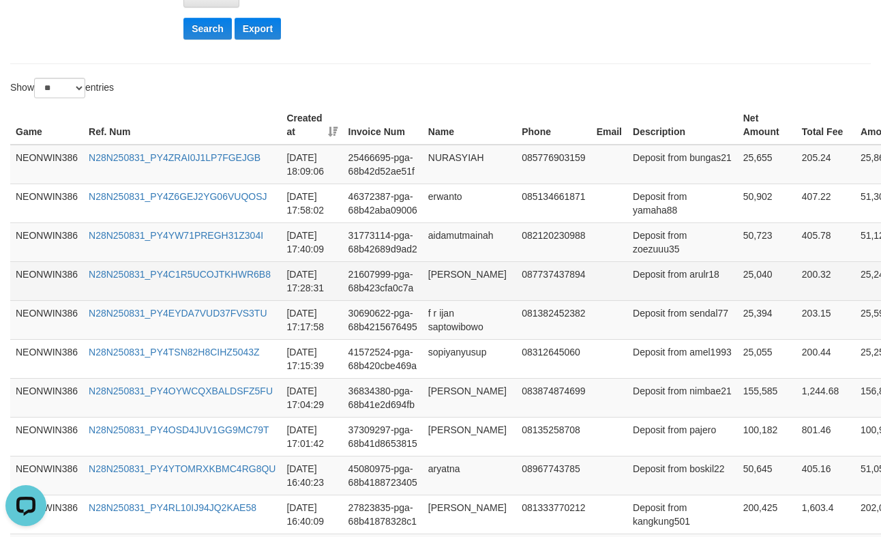
click at [637, 292] on td "Deposit from arulr18" at bounding box center [683, 280] width 111 height 39
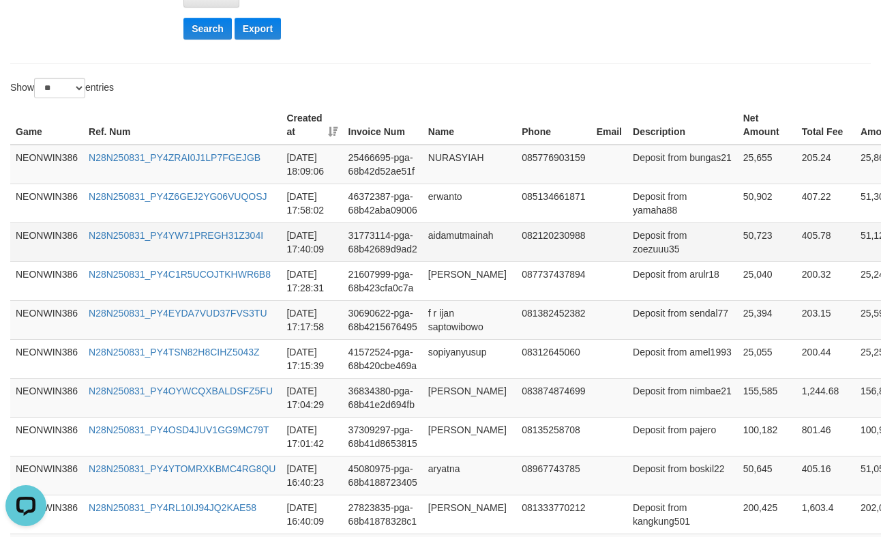
click at [641, 255] on td "Deposit from zoezuuu35" at bounding box center [683, 241] width 111 height 39
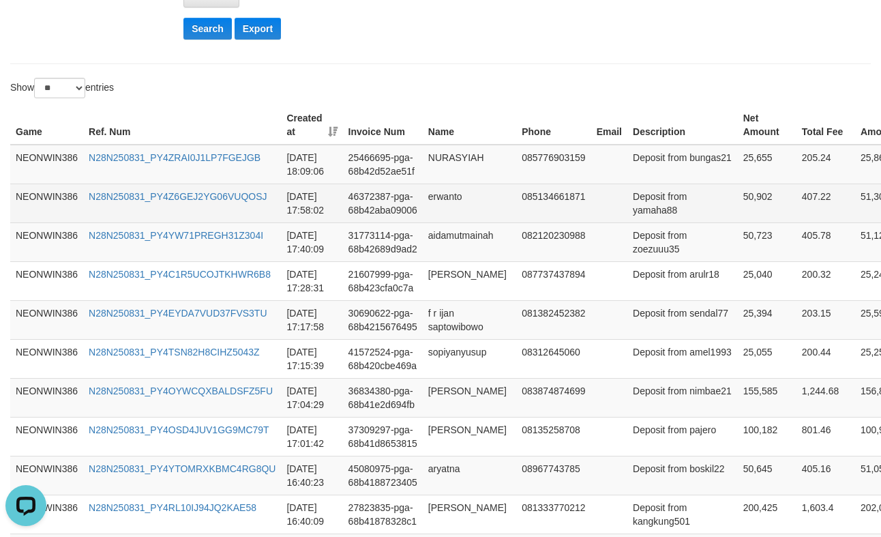
click at [608, 212] on td at bounding box center [609, 202] width 36 height 39
click at [657, 212] on td "Deposit from yamaha88" at bounding box center [683, 202] width 111 height 39
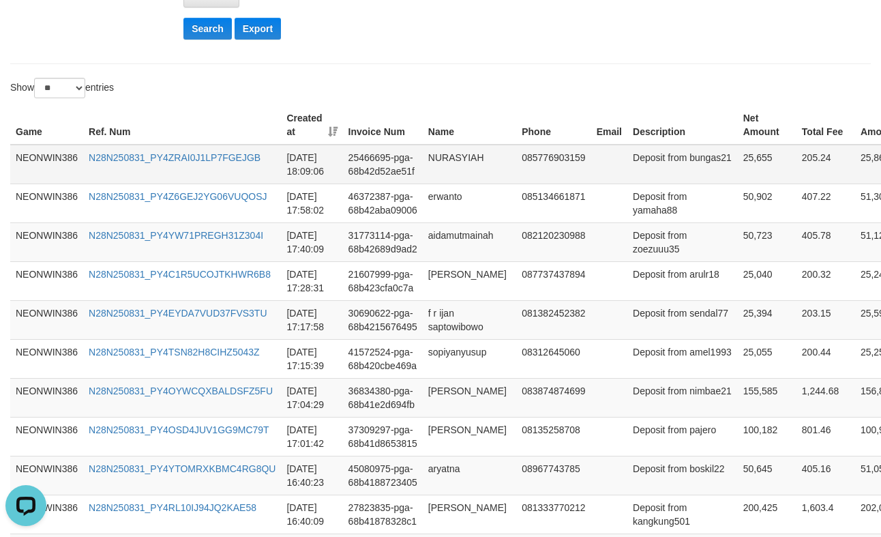
click at [662, 173] on td "Deposit from bungas21" at bounding box center [683, 165] width 111 height 40
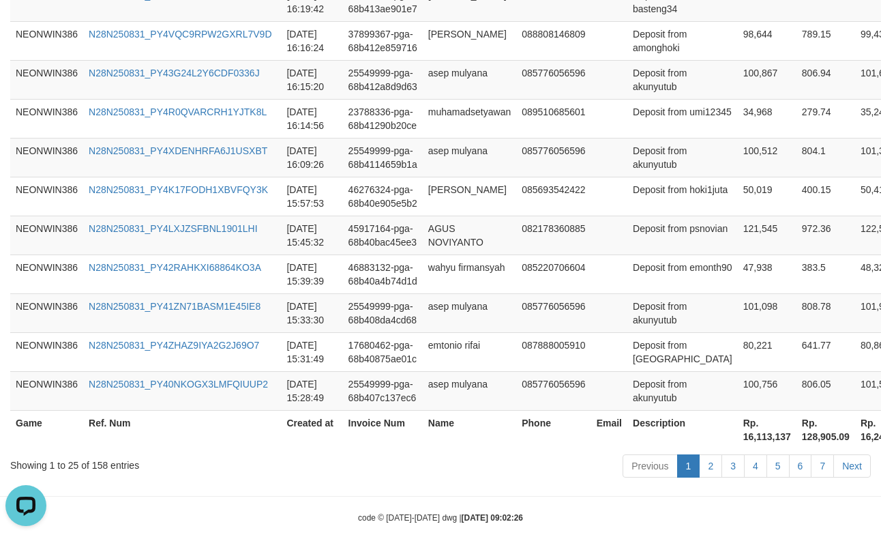
scroll to position [1115, 0]
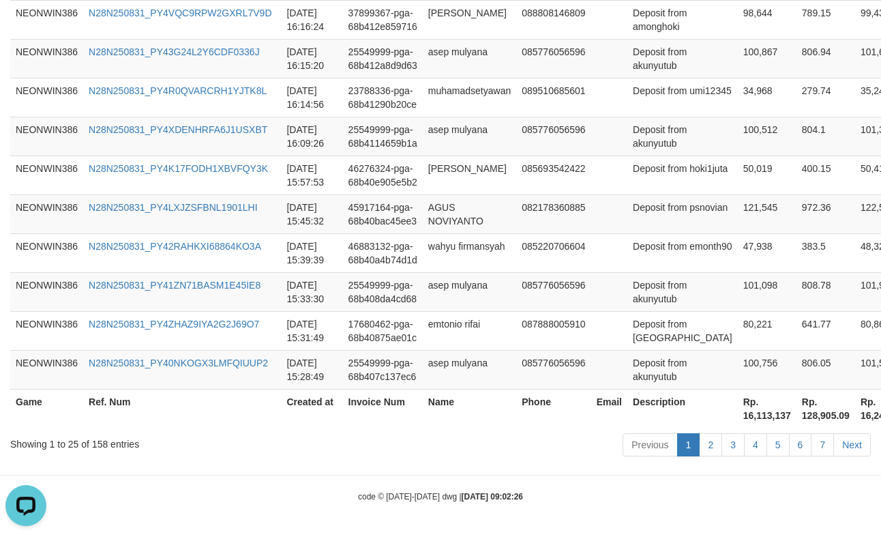
click at [738, 407] on th "Rp. 16,113,137" at bounding box center [767, 408] width 59 height 39
click at [738, 415] on th "Rp. 16,113,137" at bounding box center [767, 408] width 59 height 39
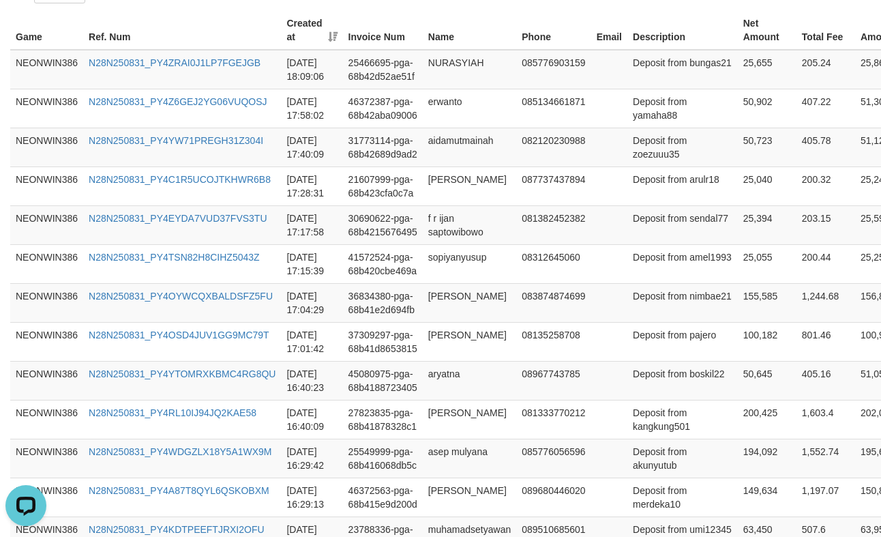
scroll to position [0, 0]
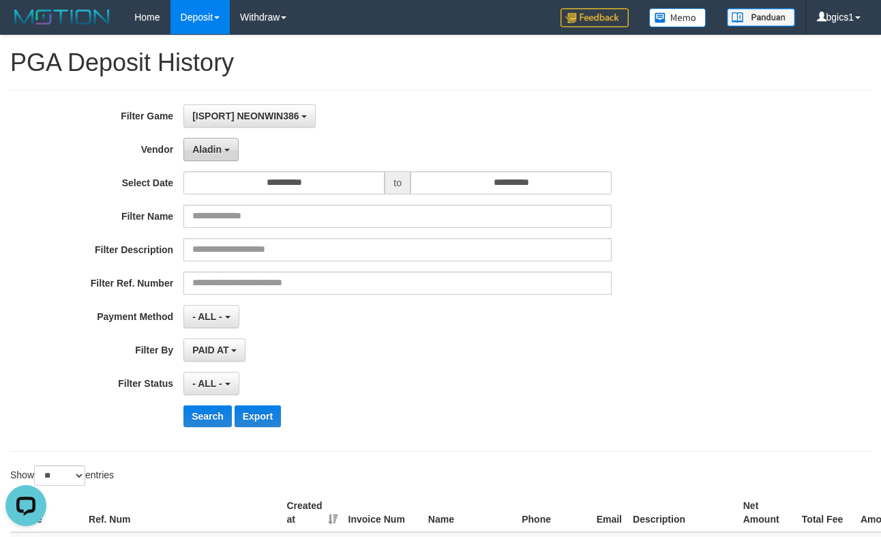
click at [215, 153] on span "Aladin" at bounding box center [206, 149] width 29 height 11
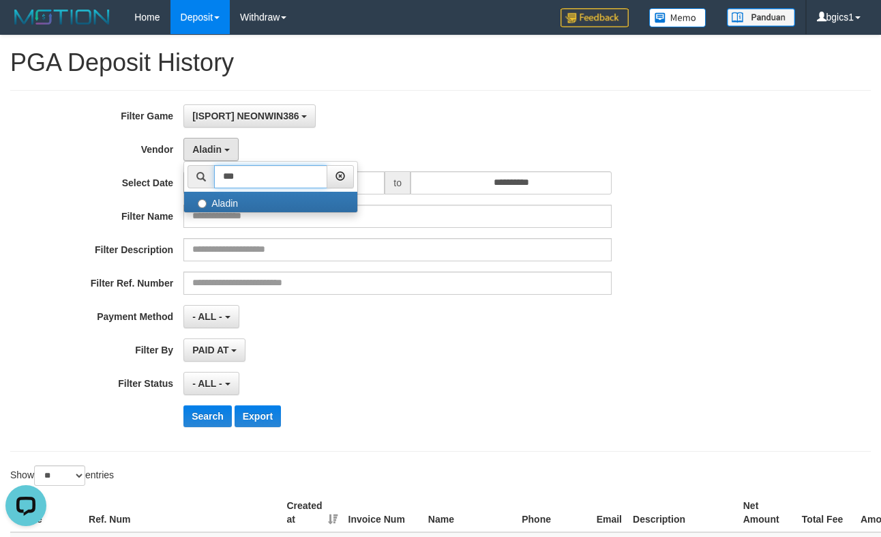
click at [270, 186] on input "***" at bounding box center [270, 176] width 113 height 23
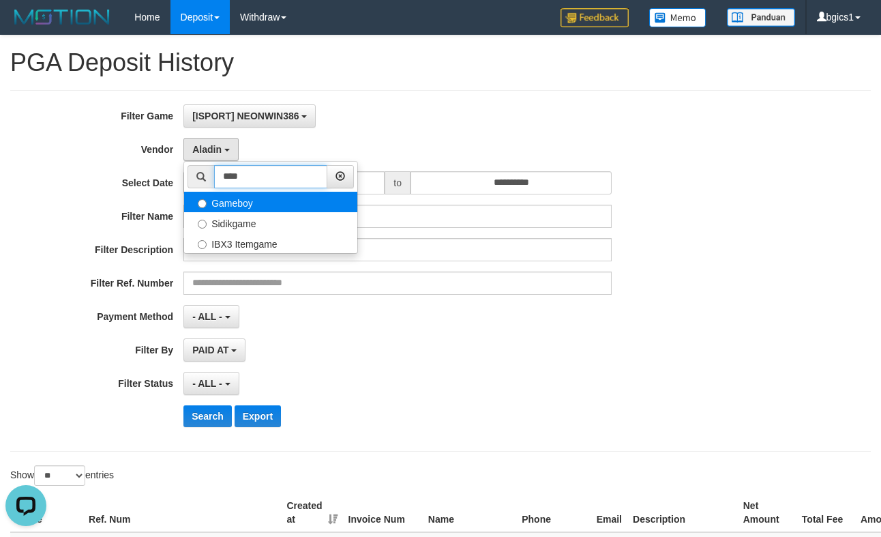
type input "****"
click at [280, 209] on label "Gameboy" at bounding box center [270, 202] width 173 height 20
select select "**********"
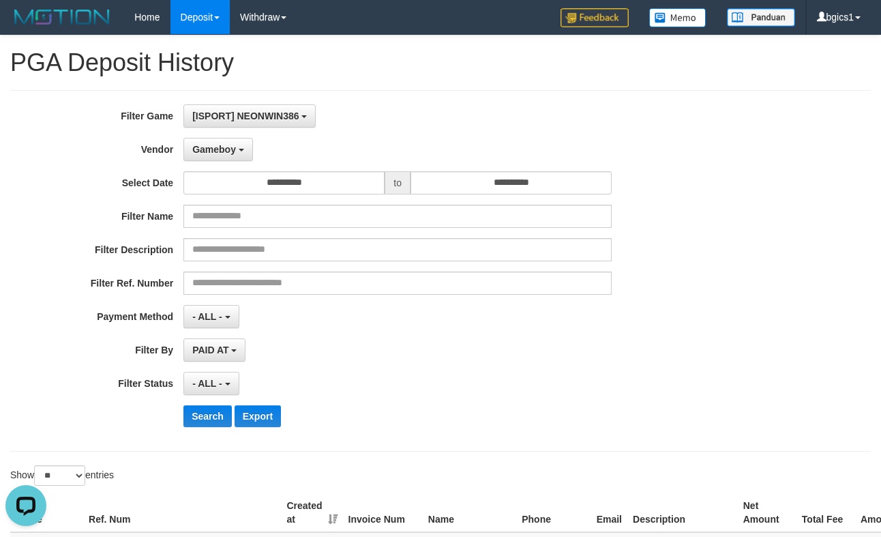
scroll to position [227, 0]
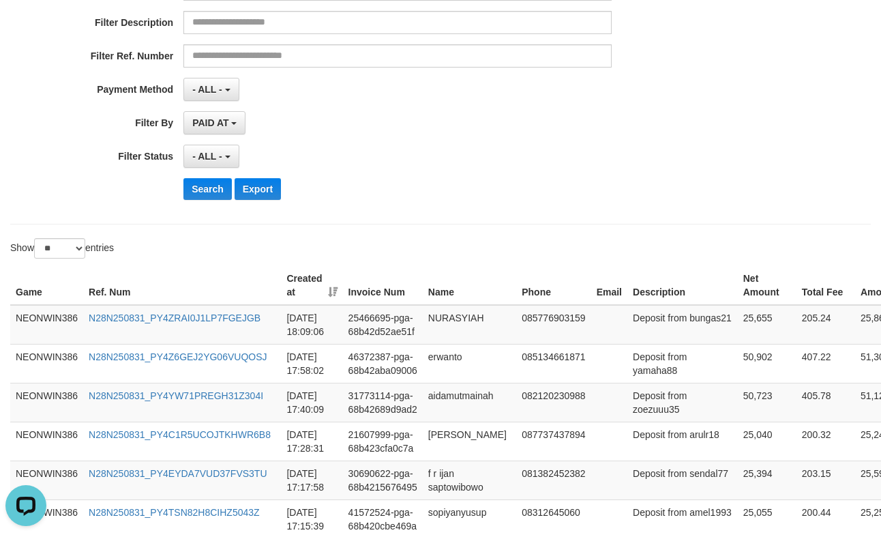
click at [222, 200] on div "**********" at bounding box center [367, 43] width 735 height 333
click at [221, 192] on button "Search" at bounding box center [207, 189] width 48 height 22
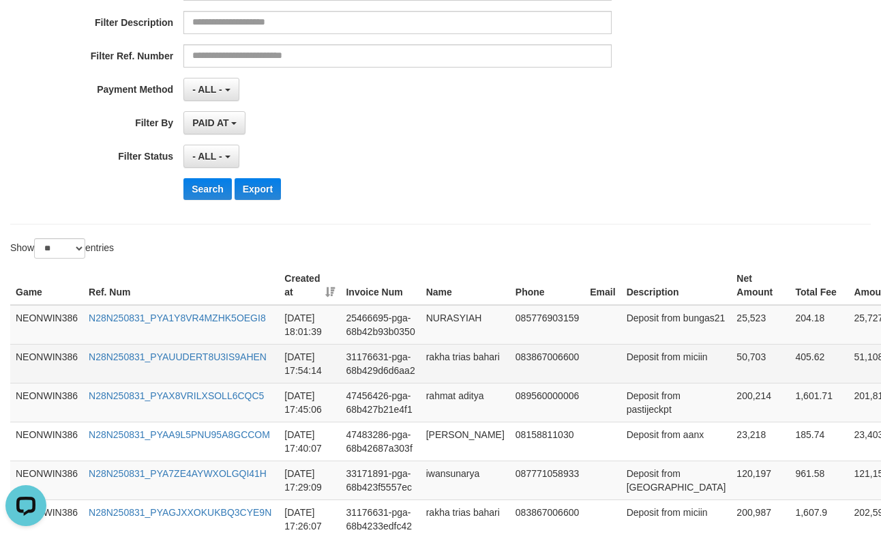
click at [647, 380] on td "Deposit from miciin" at bounding box center [676, 363] width 111 height 39
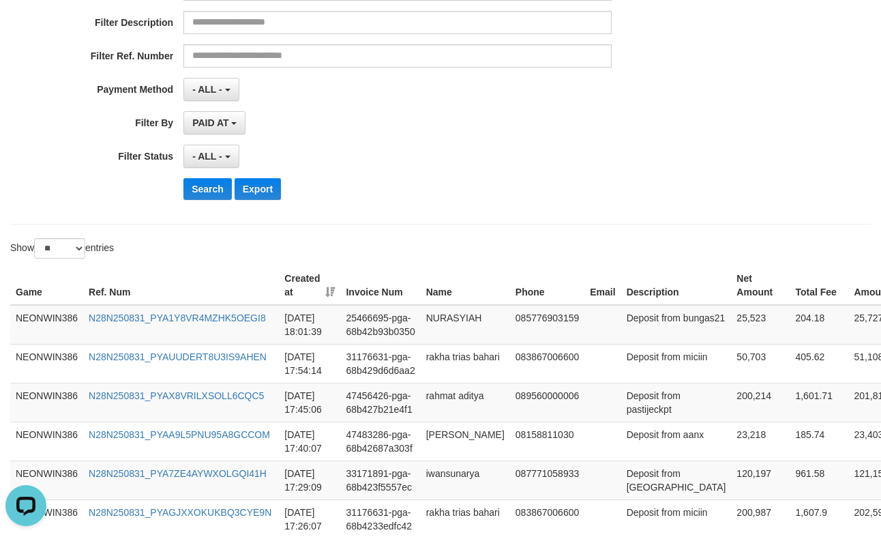
scroll to position [1143, 0]
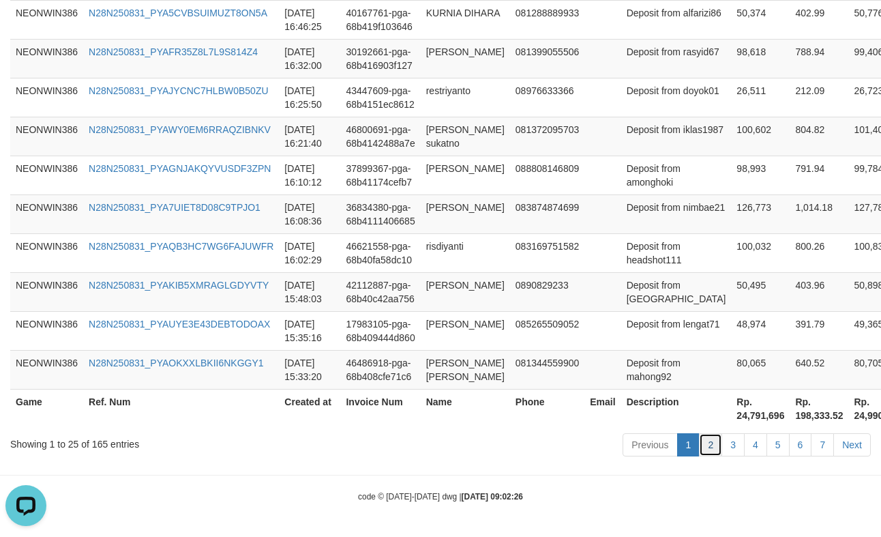
click at [701, 439] on link "2" at bounding box center [710, 444] width 23 height 23
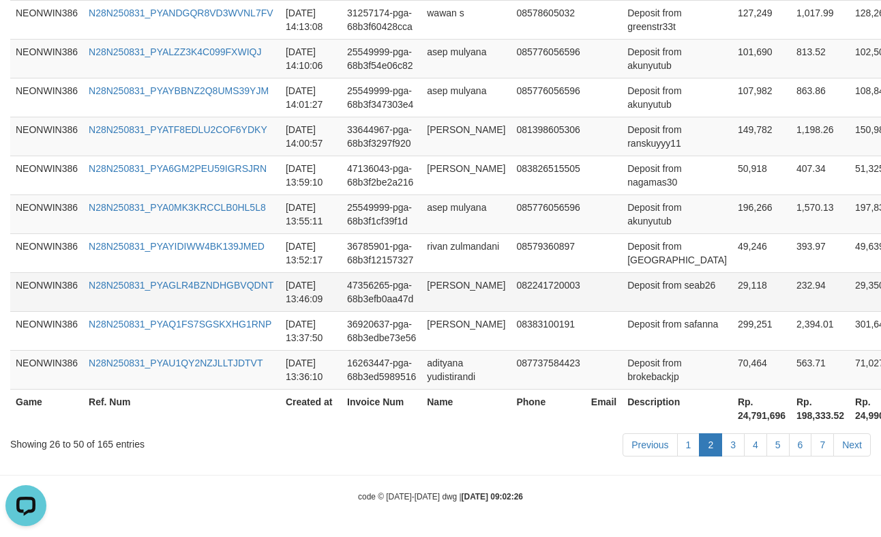
click at [733, 289] on td "29,118" at bounding box center [762, 291] width 59 height 39
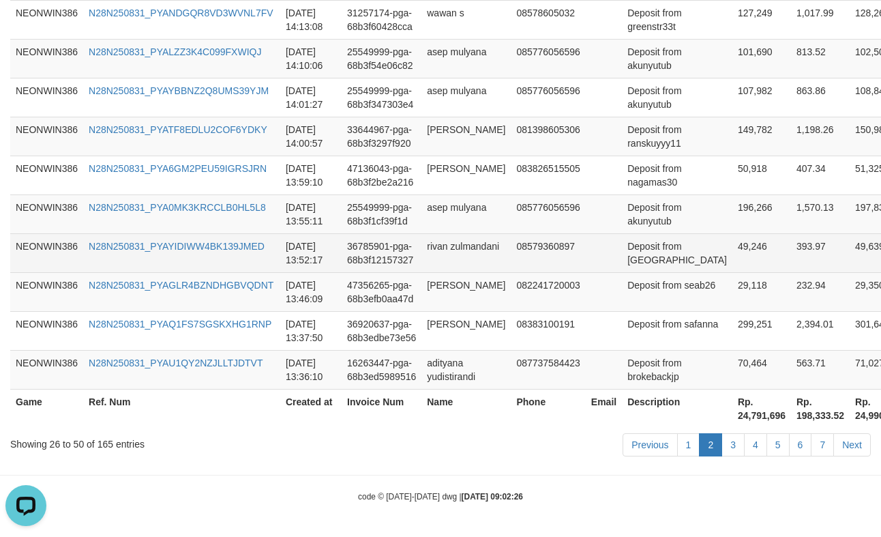
click at [733, 244] on td "49,246" at bounding box center [762, 252] width 59 height 39
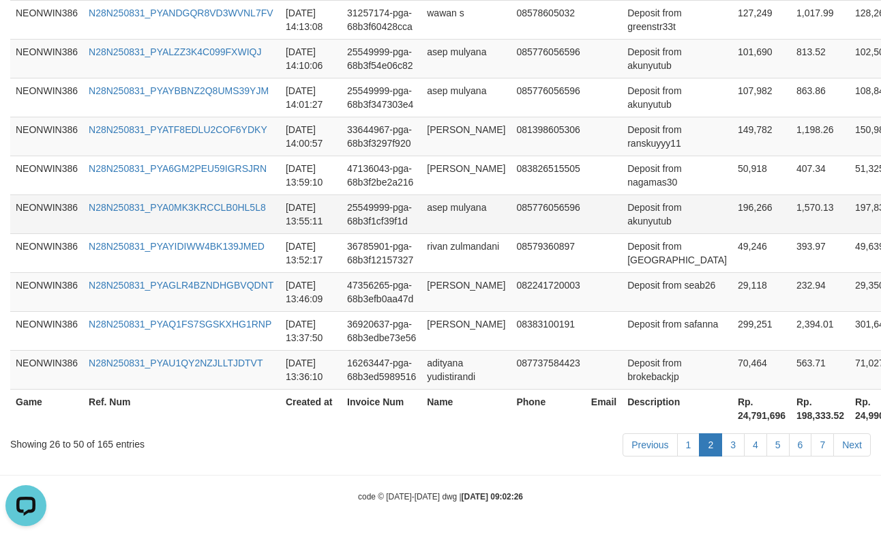
click at [733, 223] on td "196,266" at bounding box center [762, 213] width 59 height 39
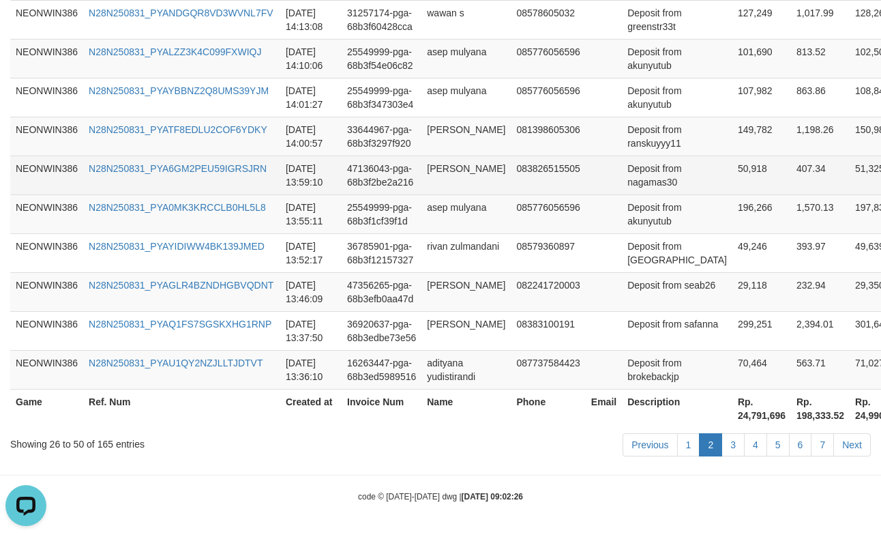
click at [733, 173] on td "50,918" at bounding box center [762, 175] width 59 height 39
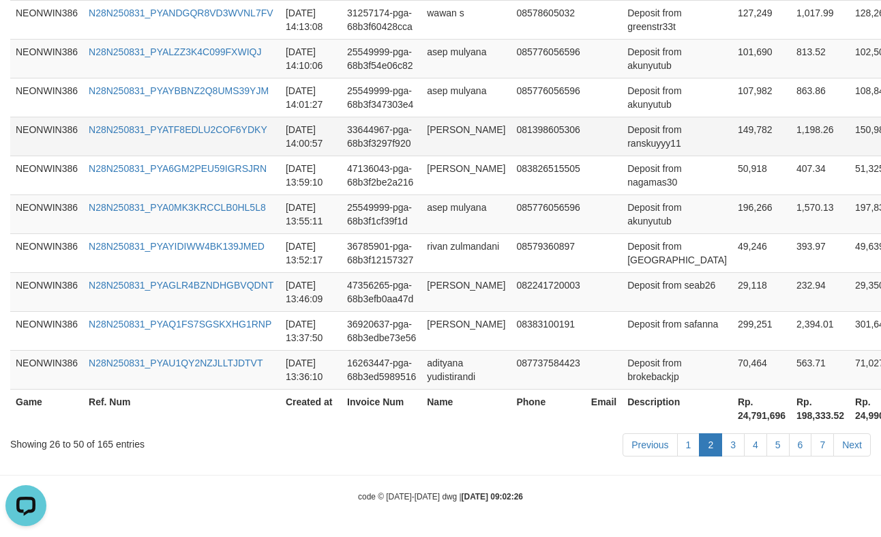
click at [733, 127] on td "149,782" at bounding box center [762, 136] width 59 height 39
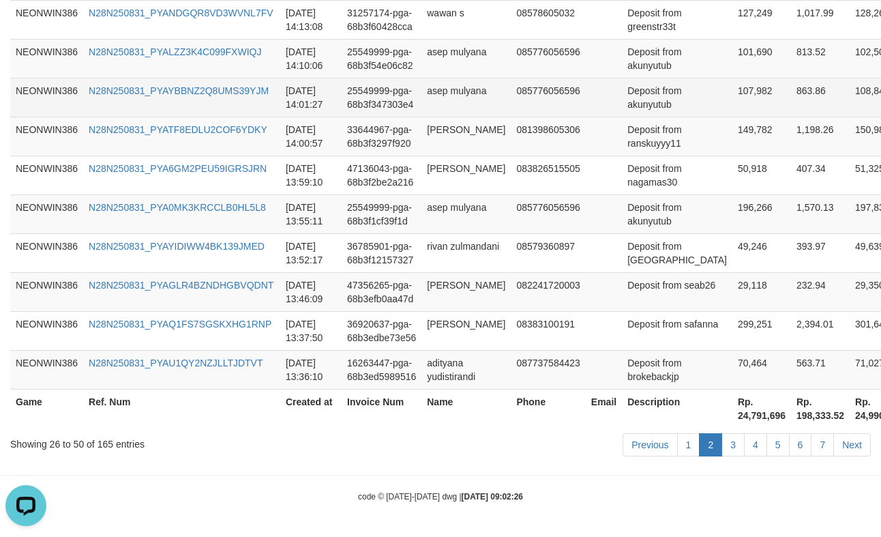
click at [733, 89] on td "107,982" at bounding box center [762, 97] width 59 height 39
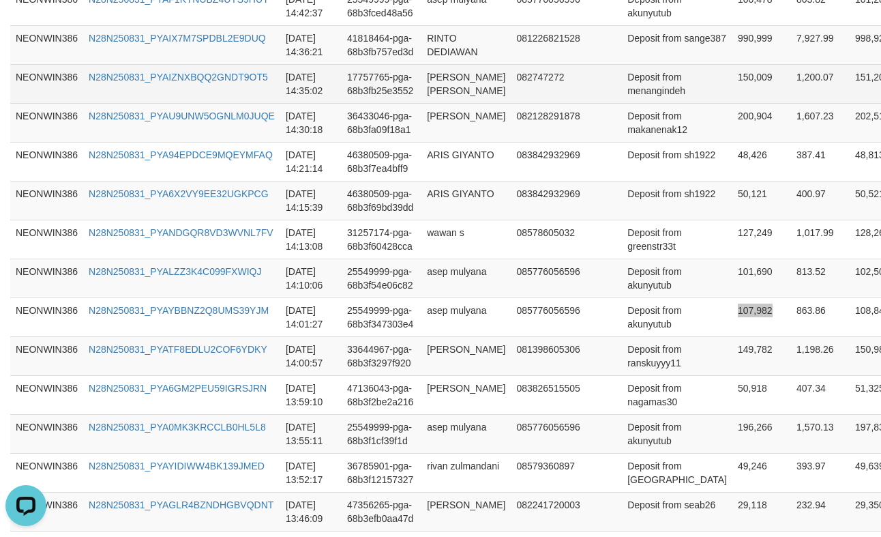
scroll to position [688, 0]
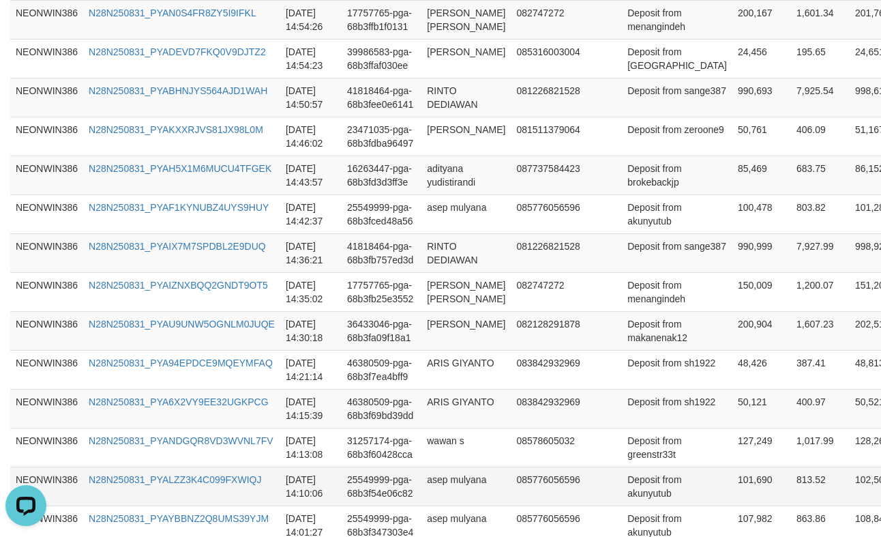
click at [733, 495] on td "101,690" at bounding box center [762, 486] width 59 height 39
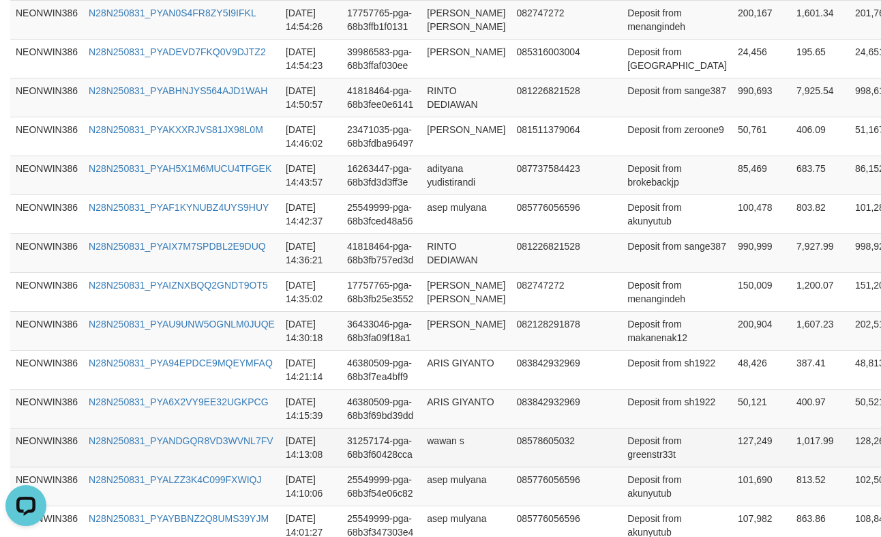
click at [733, 467] on td "127,249" at bounding box center [762, 447] width 59 height 39
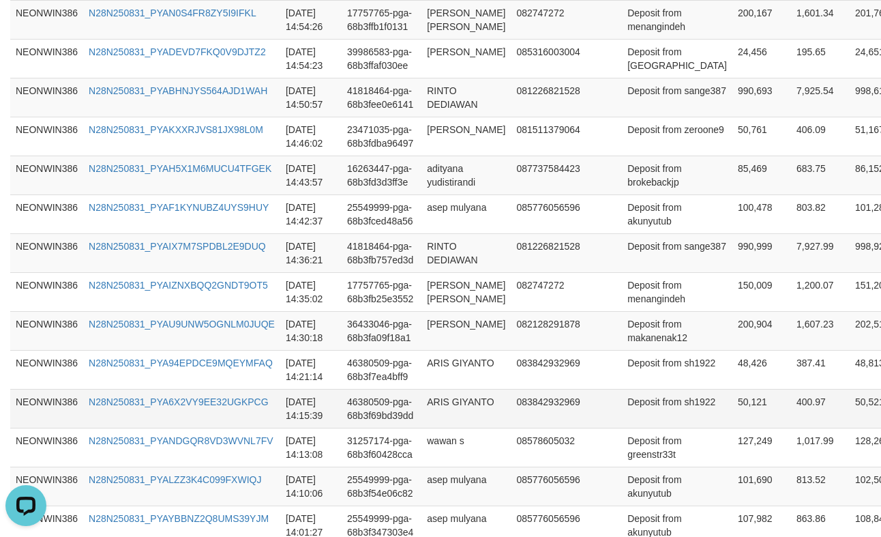
click at [733, 425] on td "50,121" at bounding box center [762, 408] width 59 height 39
click at [733, 426] on td "50,121" at bounding box center [762, 408] width 59 height 39
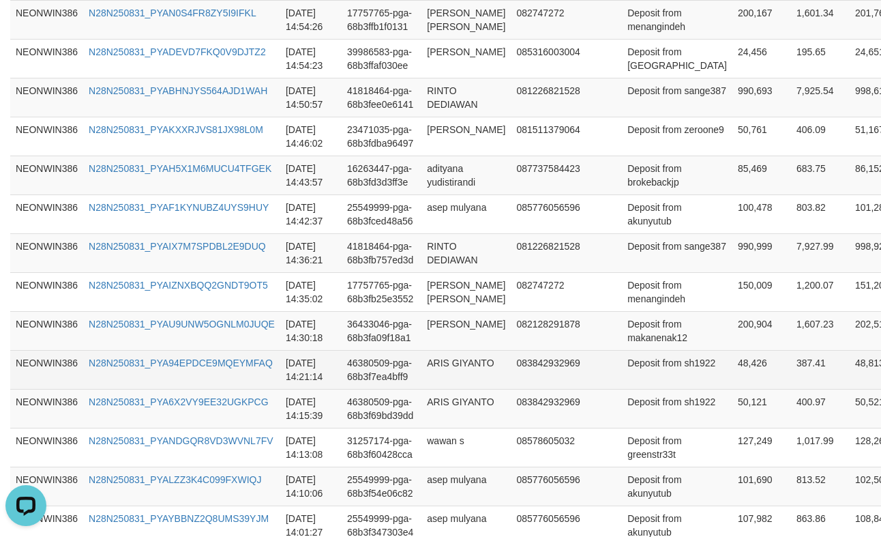
click at [733, 389] on td "48,426" at bounding box center [762, 369] width 59 height 39
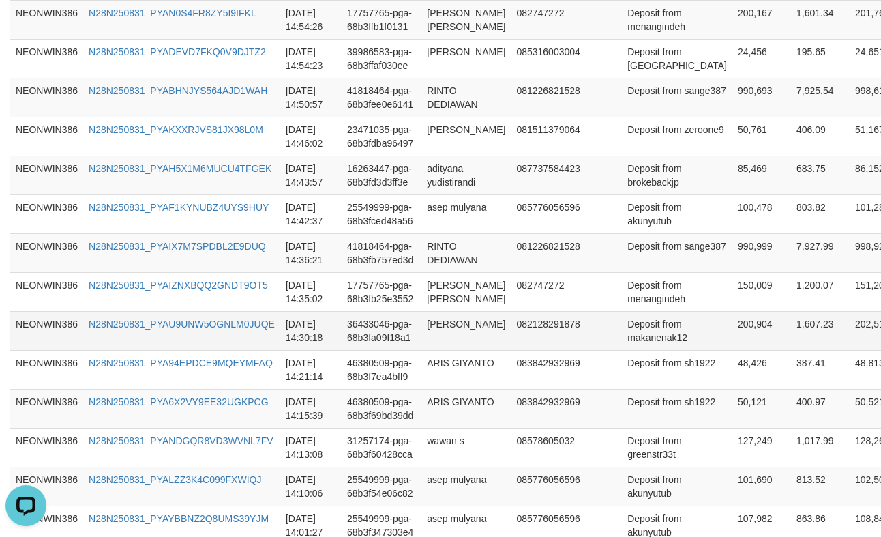
click at [733, 344] on td "200,904" at bounding box center [762, 330] width 59 height 39
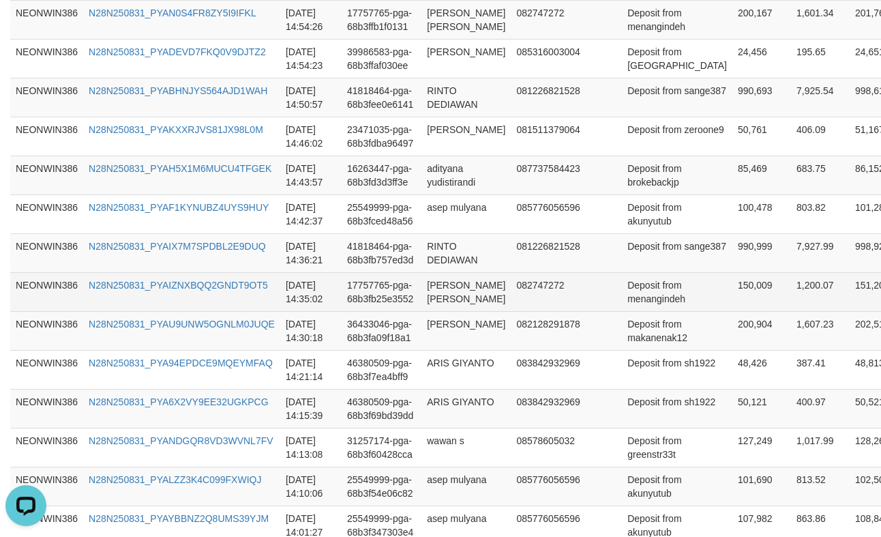
click at [733, 311] on td "150,009" at bounding box center [762, 291] width 59 height 39
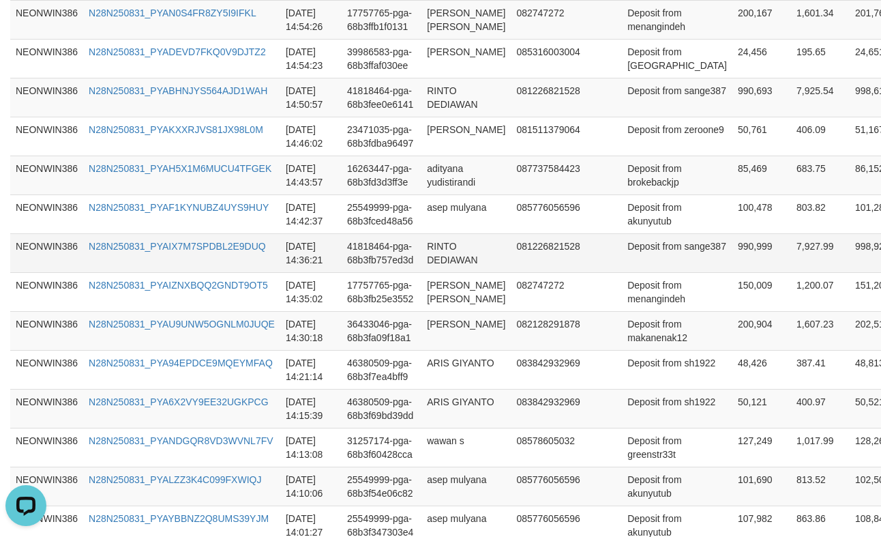
click at [733, 266] on td "990,999" at bounding box center [762, 252] width 59 height 39
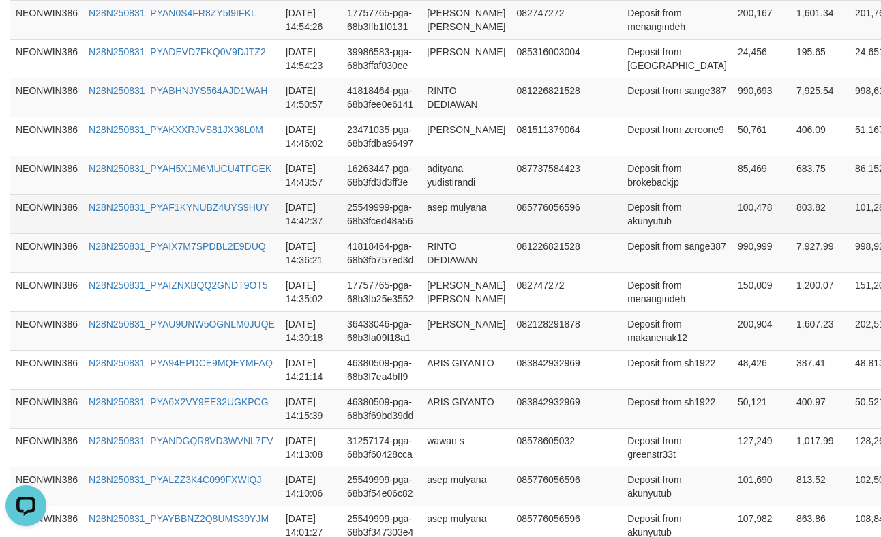
click at [733, 220] on td "100,478" at bounding box center [762, 213] width 59 height 39
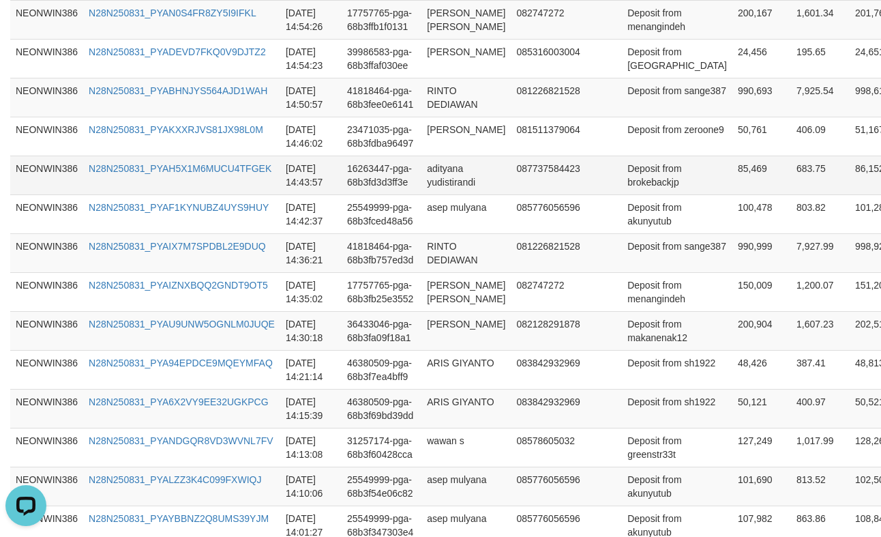
click at [666, 194] on td "Deposit from brokebackjp" at bounding box center [677, 175] width 111 height 39
click at [733, 194] on td "85,469" at bounding box center [762, 175] width 59 height 39
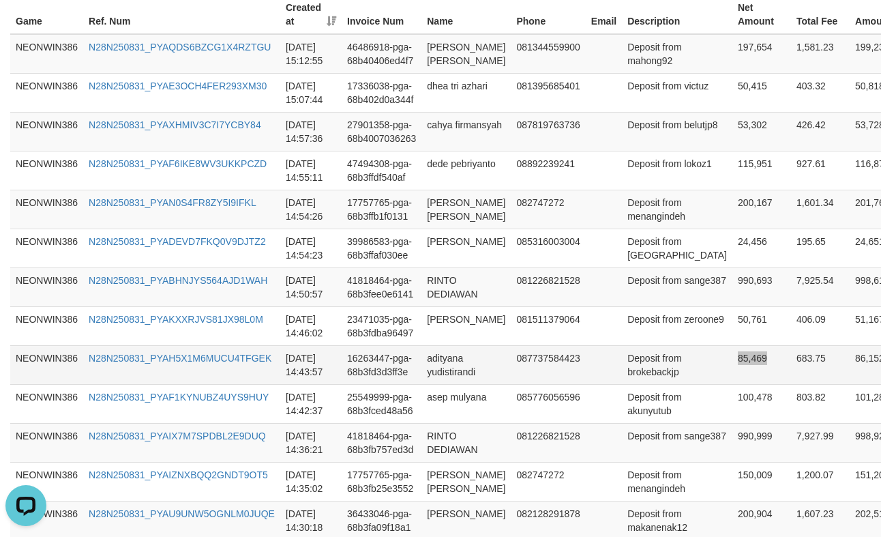
scroll to position [460, 0]
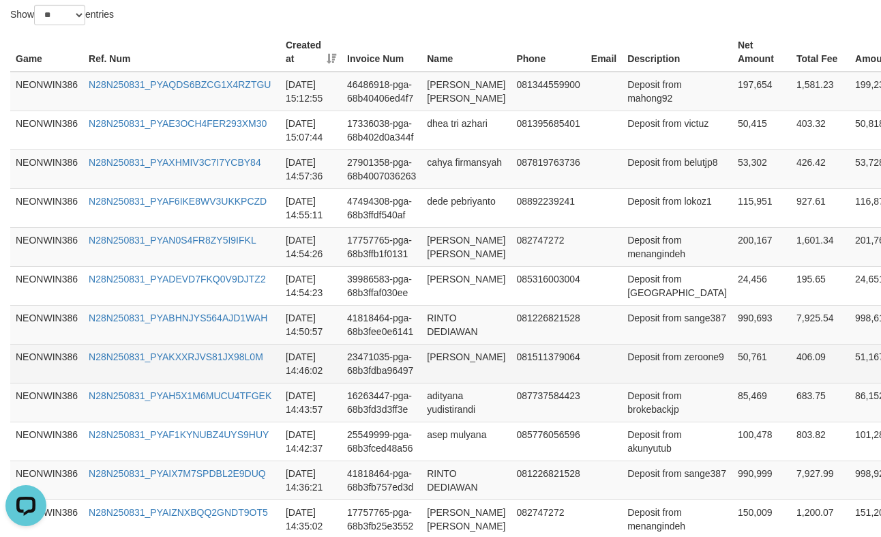
click at [733, 370] on td "50,761" at bounding box center [762, 363] width 59 height 39
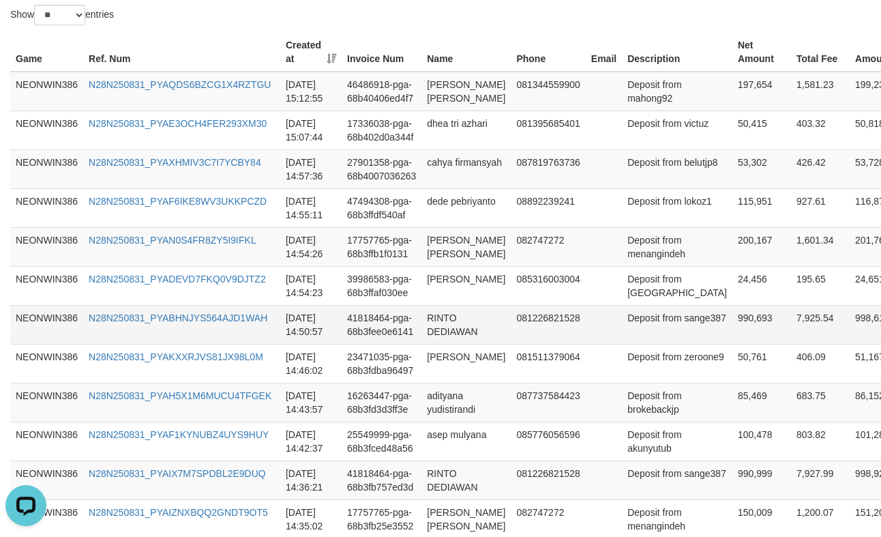
click at [733, 344] on td "990,693" at bounding box center [762, 324] width 59 height 39
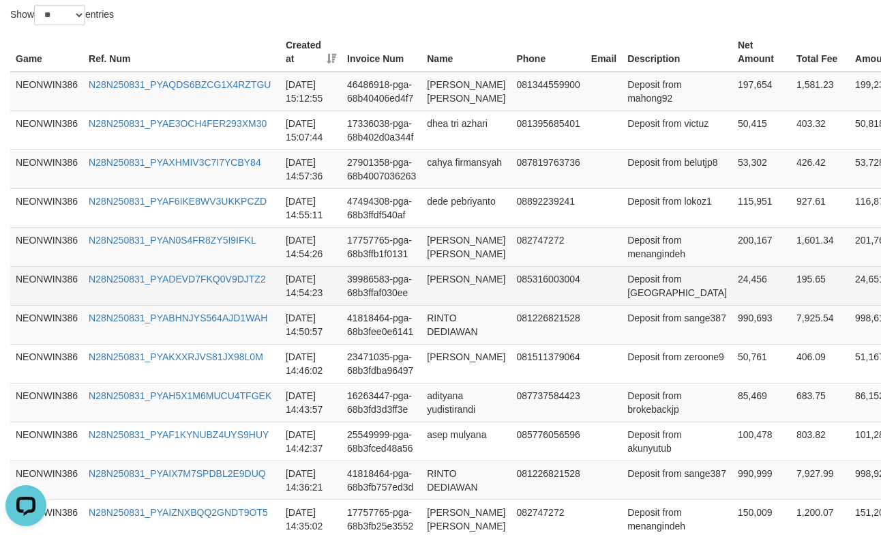
click at [733, 299] on td "24,456" at bounding box center [762, 285] width 59 height 39
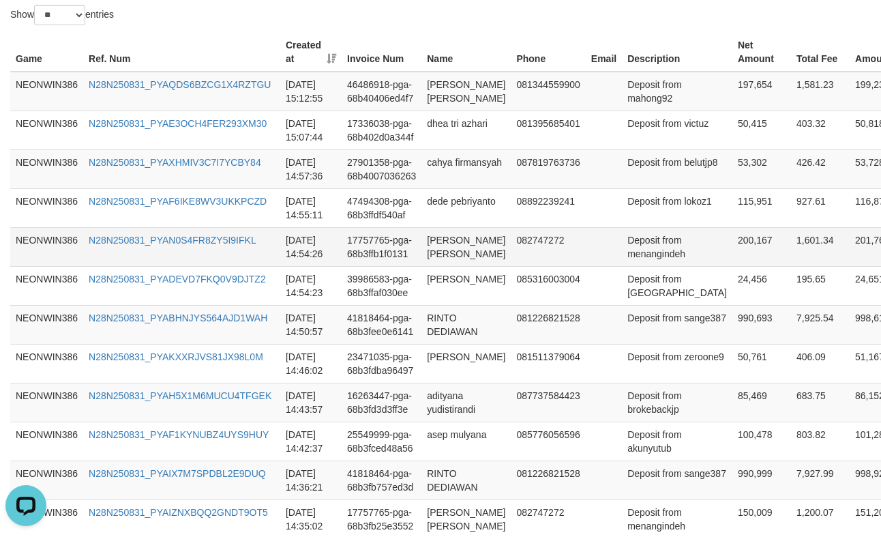
click at [733, 247] on td "200,167" at bounding box center [762, 246] width 59 height 39
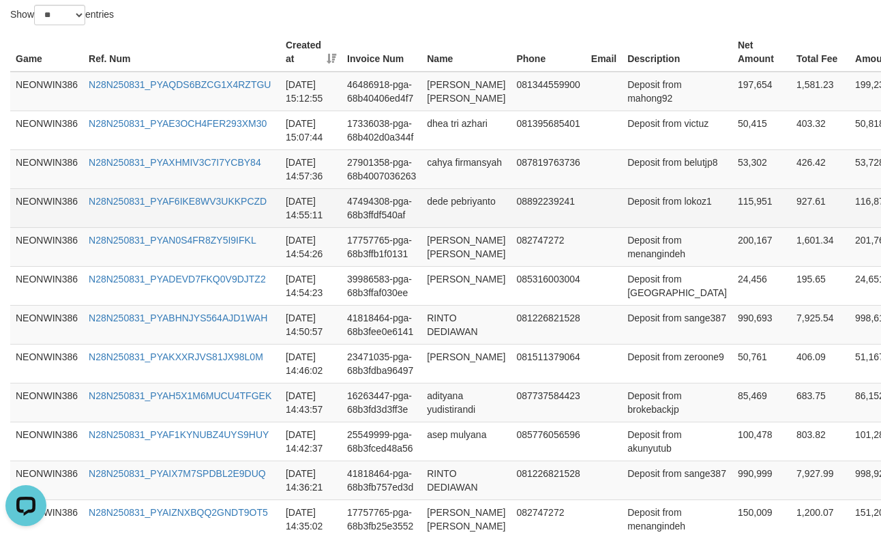
click at [733, 209] on td "115,951" at bounding box center [762, 207] width 59 height 39
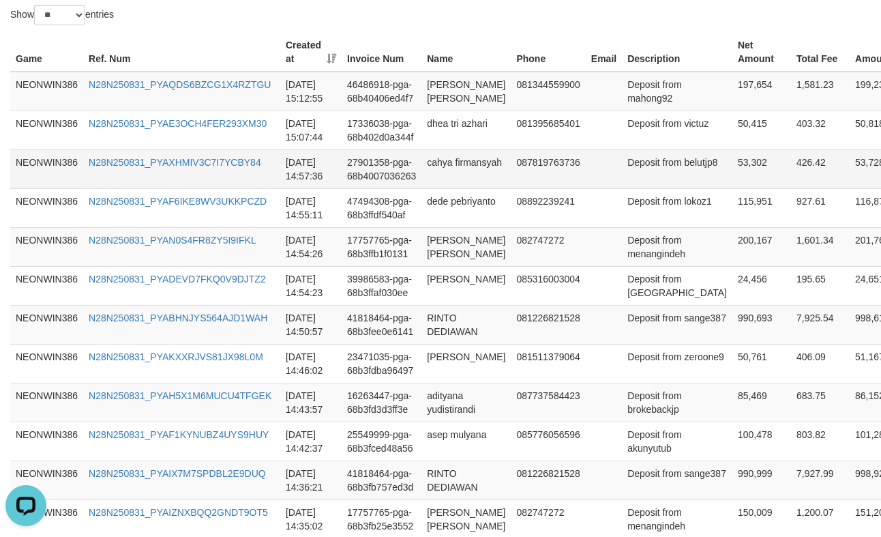
click at [733, 183] on td "53,302" at bounding box center [762, 168] width 59 height 39
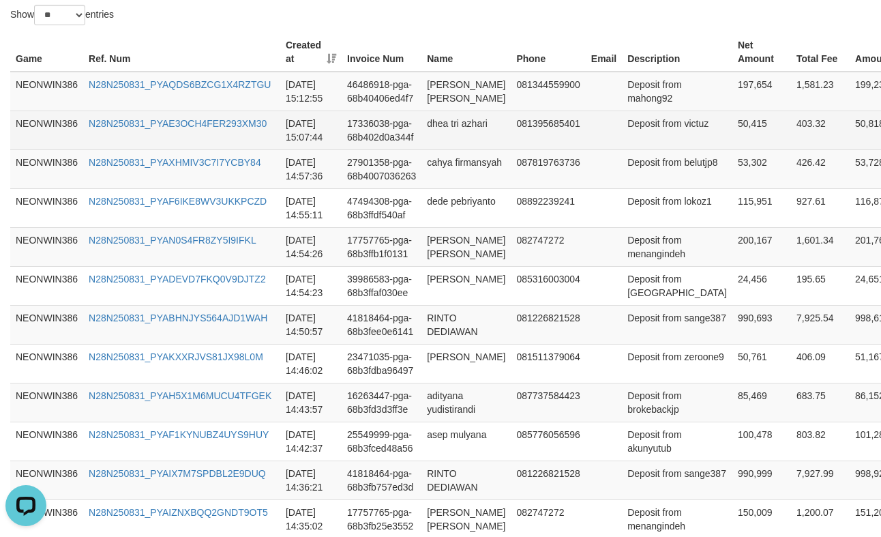
click at [733, 143] on td "50,415" at bounding box center [762, 130] width 59 height 39
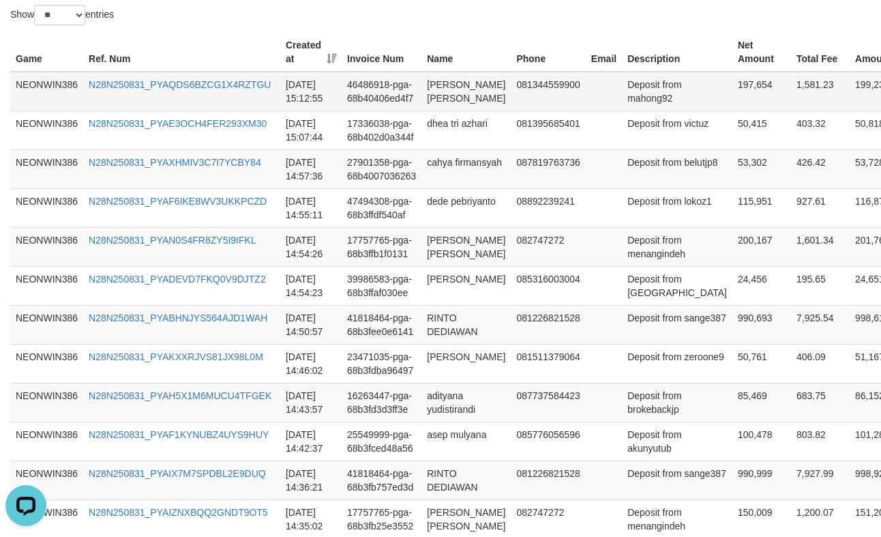
click at [733, 95] on td "197,654" at bounding box center [762, 92] width 59 height 40
click at [441, 89] on td "[PERSON_NAME] [PERSON_NAME]" at bounding box center [466, 92] width 89 height 40
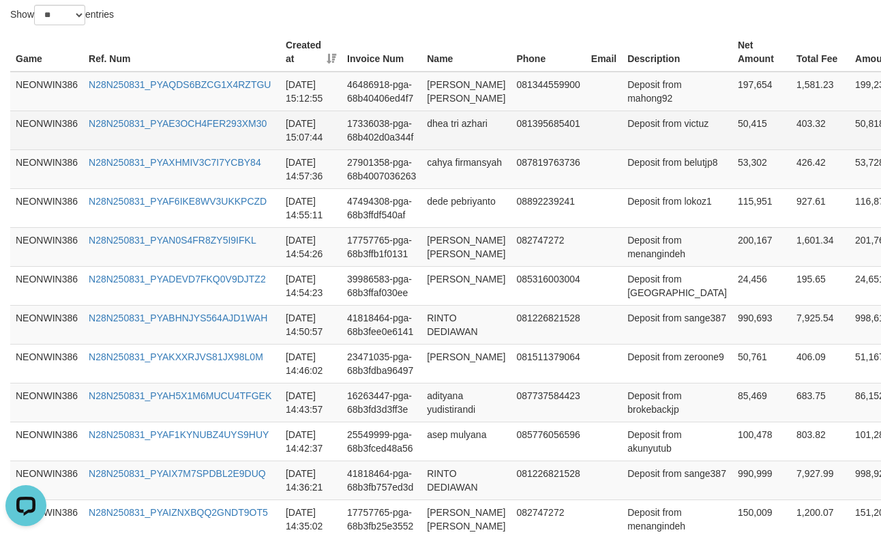
click at [454, 141] on td "dhea tri azhari" at bounding box center [466, 130] width 89 height 39
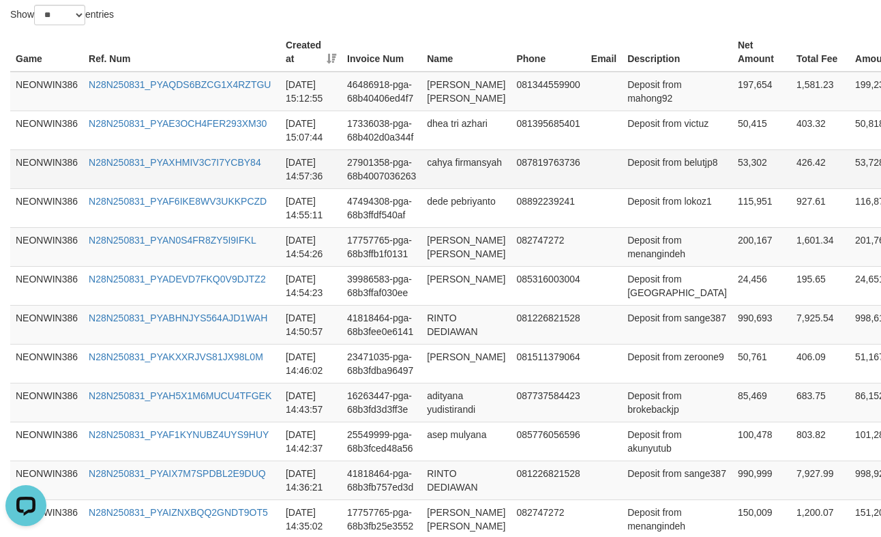
click at [445, 181] on td "cahya firmansyah" at bounding box center [466, 168] width 89 height 39
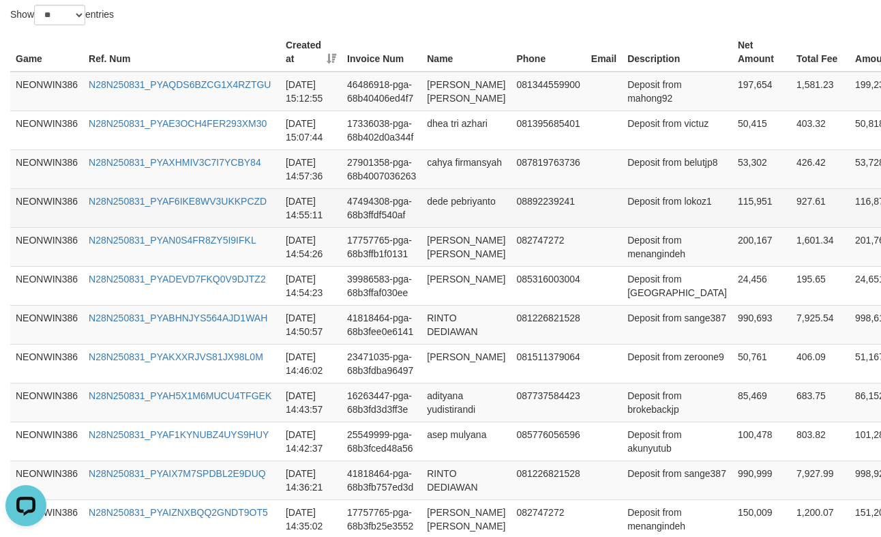
click at [449, 220] on td "dede pebriyanto" at bounding box center [466, 207] width 89 height 39
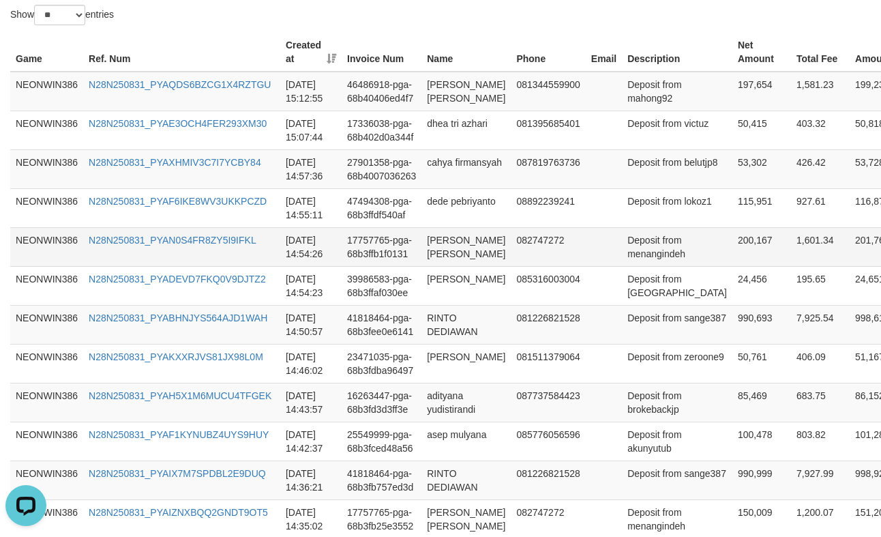
click at [447, 261] on td "[PERSON_NAME] [PERSON_NAME]" at bounding box center [466, 246] width 89 height 39
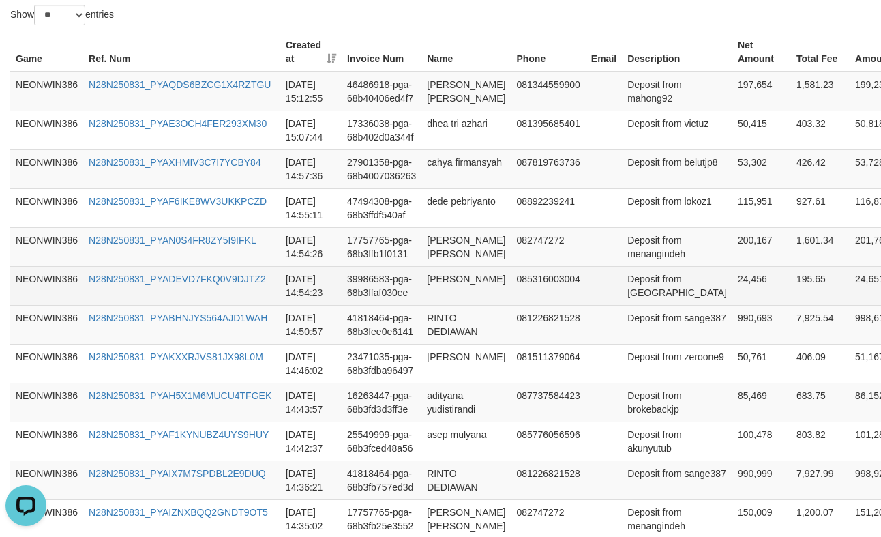
click at [424, 287] on td "[PERSON_NAME]" at bounding box center [466, 285] width 89 height 39
click at [439, 290] on td "[PERSON_NAME]" at bounding box center [466, 285] width 89 height 39
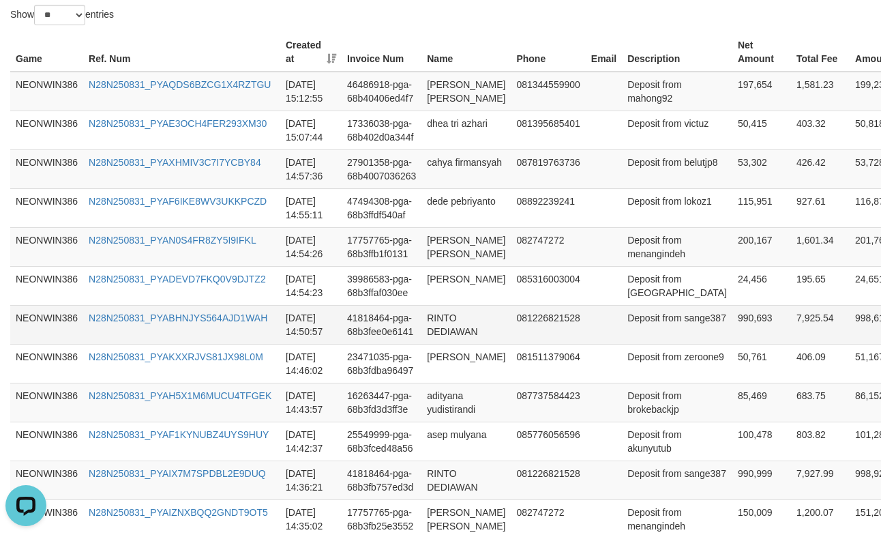
click at [450, 340] on td "RINTO DEDIAWAN" at bounding box center [466, 324] width 89 height 39
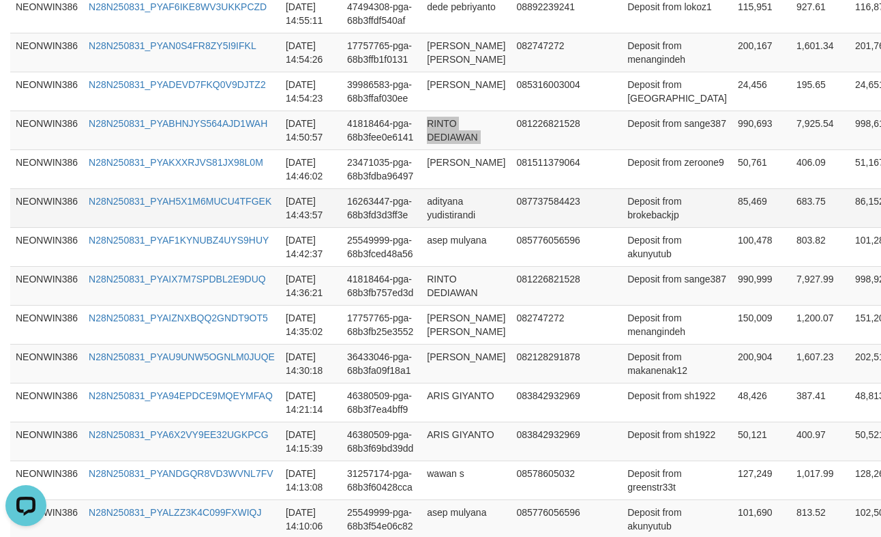
scroll to position [688, 0]
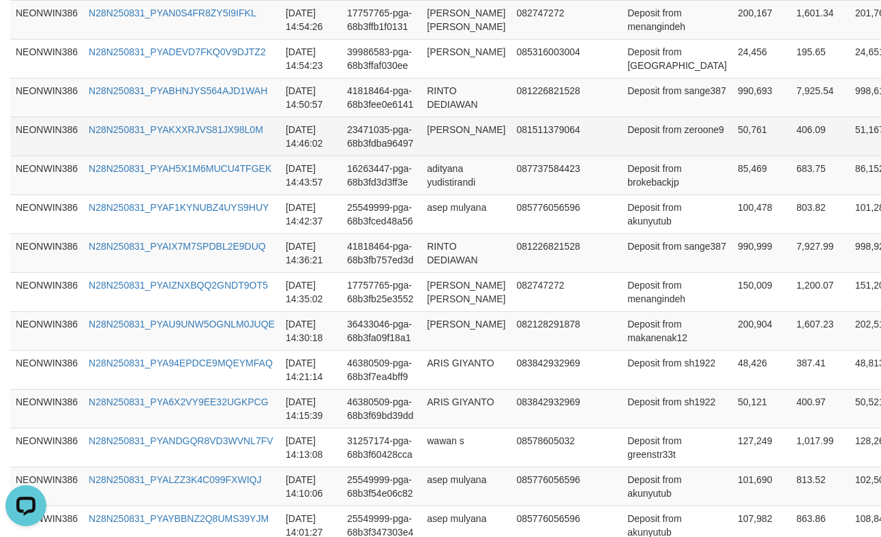
click at [430, 153] on td "[PERSON_NAME]" at bounding box center [466, 136] width 89 height 39
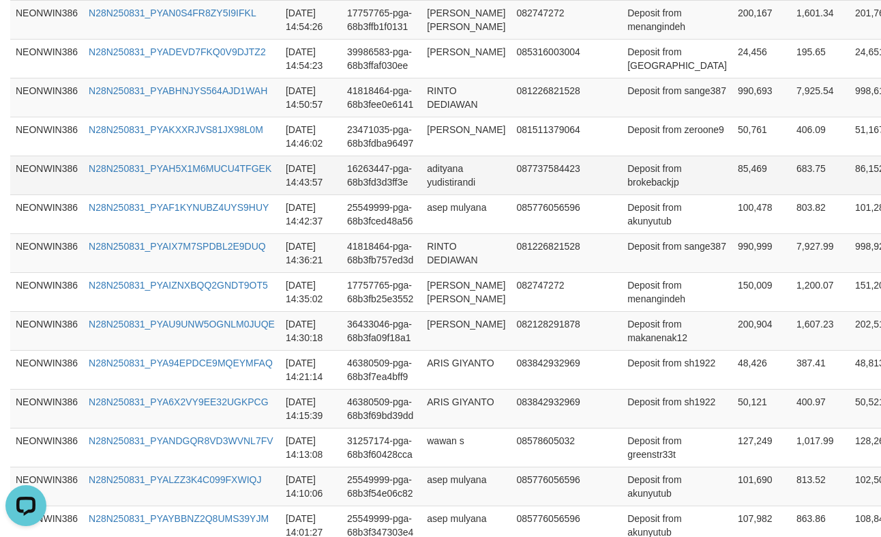
click at [463, 182] on td "adityana yudistirandi" at bounding box center [466, 175] width 89 height 39
click at [462, 183] on td "adityana yudistirandi" at bounding box center [466, 175] width 89 height 39
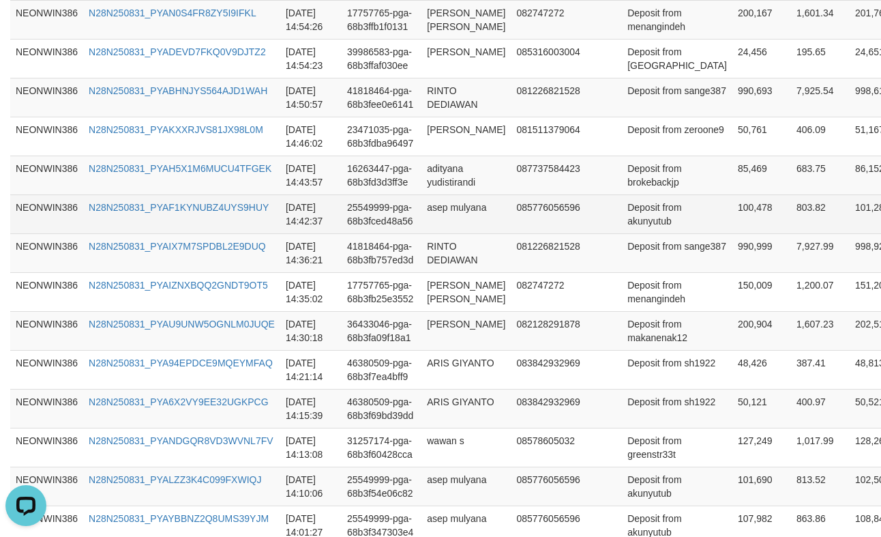
click at [439, 228] on td "asep mulyana" at bounding box center [466, 213] width 89 height 39
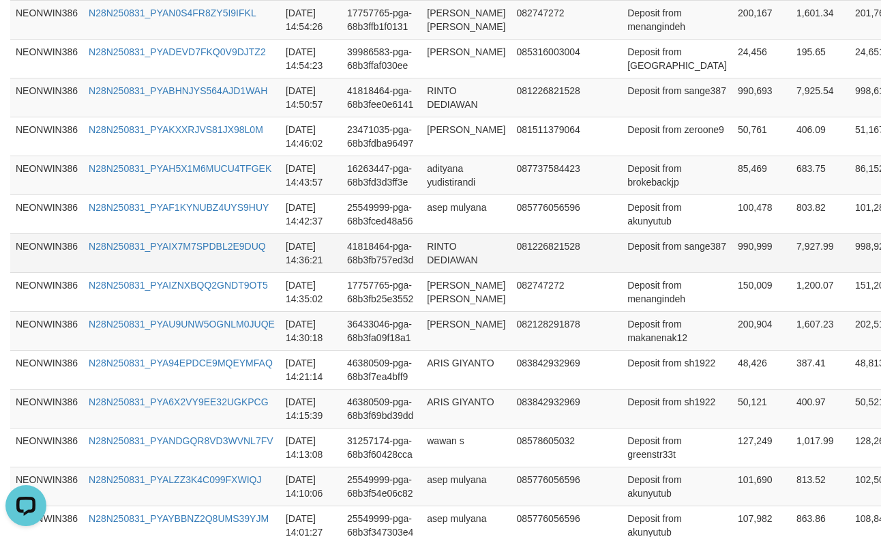
click at [444, 261] on td "RINTO DEDIAWAN" at bounding box center [466, 252] width 89 height 39
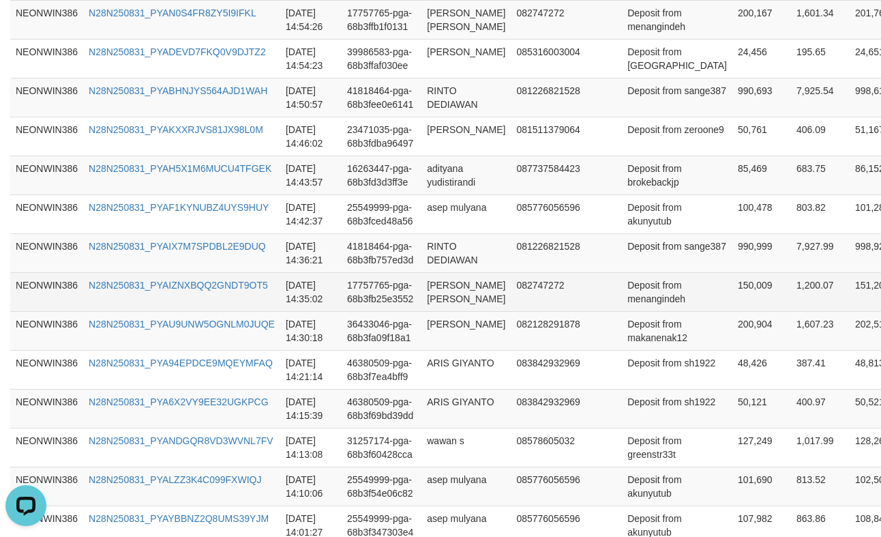
click at [425, 311] on td "[PERSON_NAME] [PERSON_NAME]" at bounding box center [466, 291] width 89 height 39
click at [445, 299] on td "[PERSON_NAME] [PERSON_NAME]" at bounding box center [466, 291] width 89 height 39
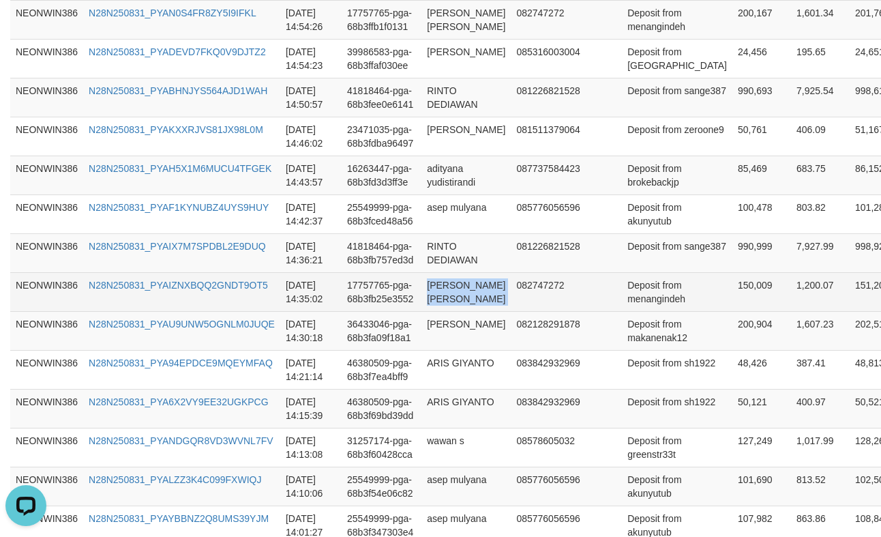
click at [445, 299] on td "[PERSON_NAME] [PERSON_NAME]" at bounding box center [466, 291] width 89 height 39
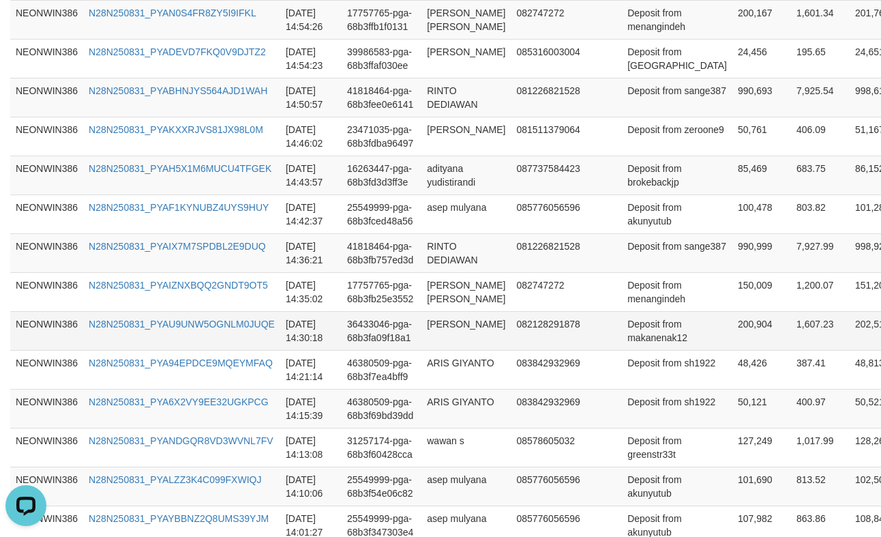
click at [441, 350] on td "[PERSON_NAME]" at bounding box center [466, 330] width 89 height 39
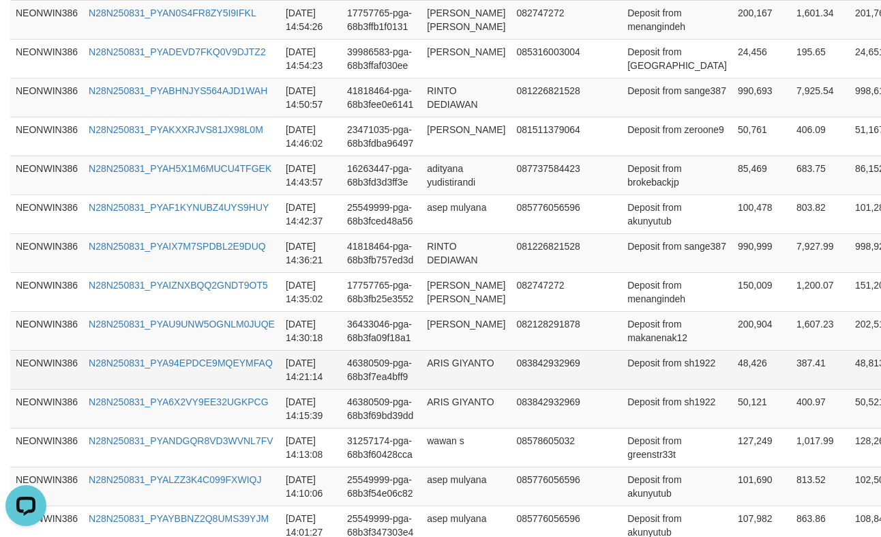
click at [456, 389] on td "ARIS GIYANTO" at bounding box center [466, 369] width 89 height 39
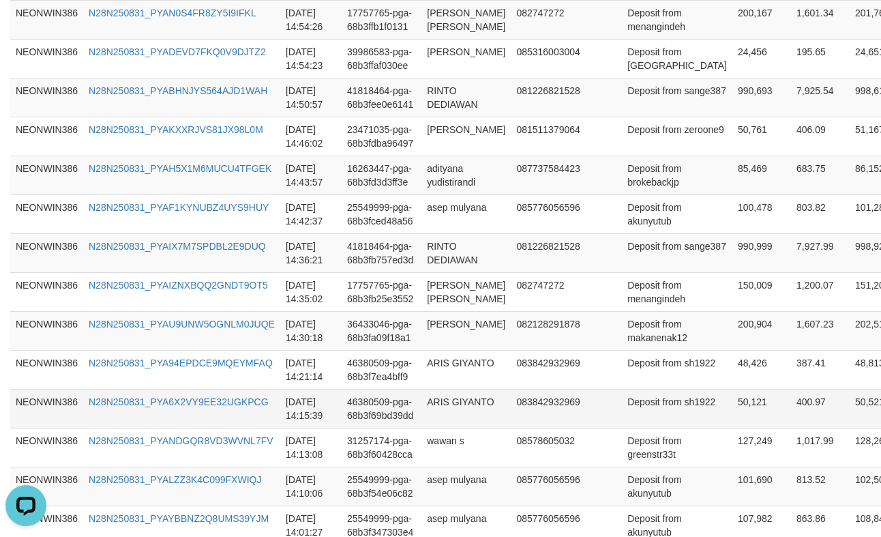
drag, startPoint x: 414, startPoint y: 420, endPoint x: 427, endPoint y: 415, distance: 13.8
click at [414, 420] on td "46380509-pga-68b3f69bd39dd" at bounding box center [382, 408] width 80 height 39
click at [427, 415] on td "ARIS GIYANTO" at bounding box center [466, 408] width 89 height 39
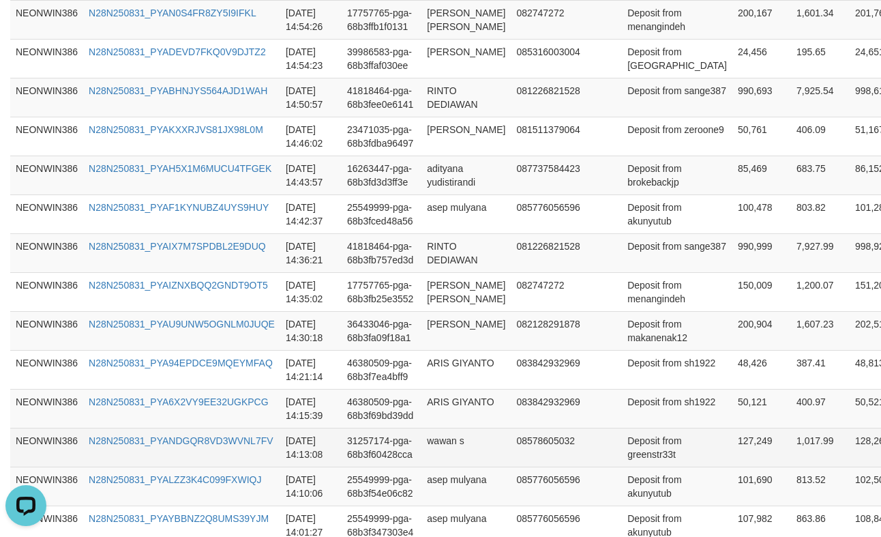
click at [435, 467] on td "wawan s" at bounding box center [466, 447] width 89 height 39
click at [441, 464] on td "wawan s" at bounding box center [466, 447] width 89 height 39
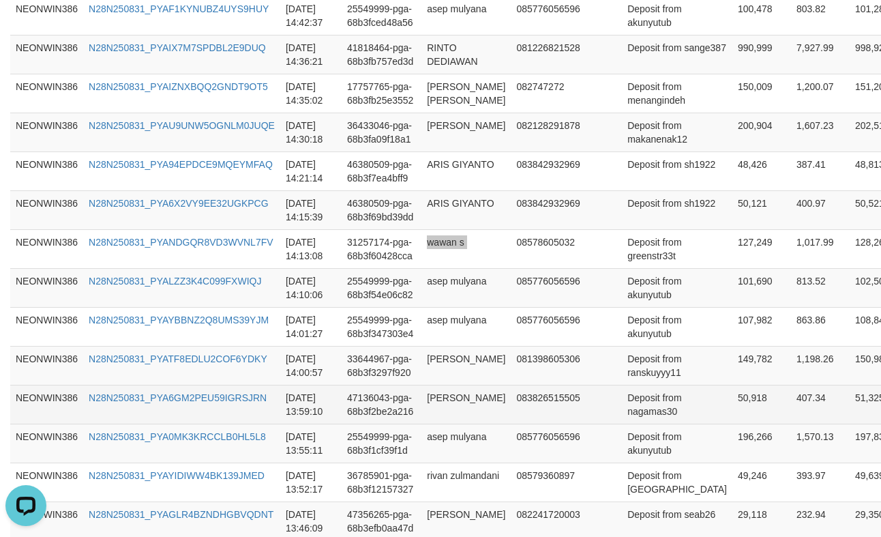
scroll to position [1143, 0]
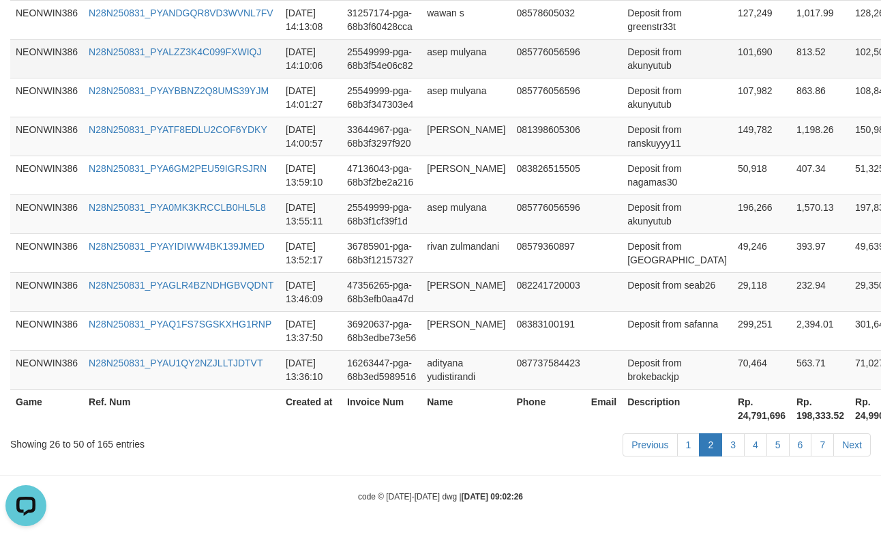
click at [452, 53] on td "asep mulyana" at bounding box center [466, 58] width 89 height 39
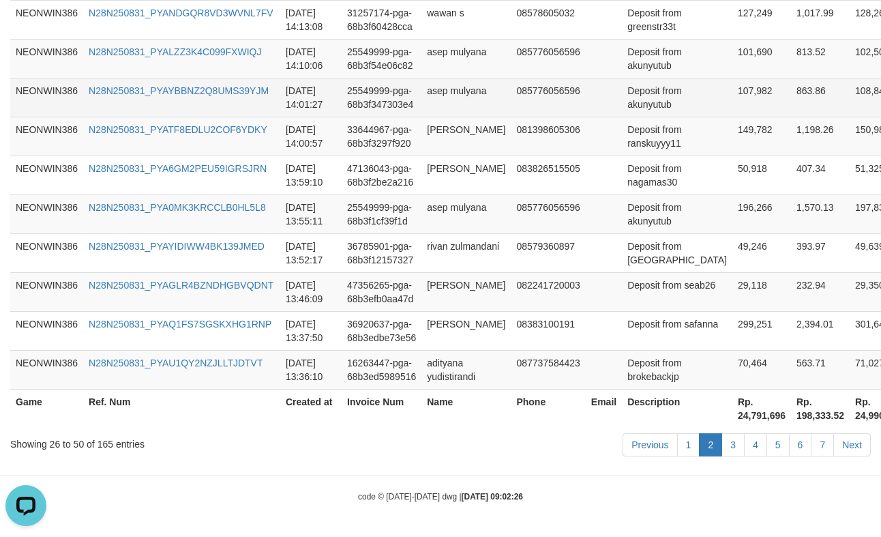
click at [444, 83] on td "asep mulyana" at bounding box center [466, 97] width 89 height 39
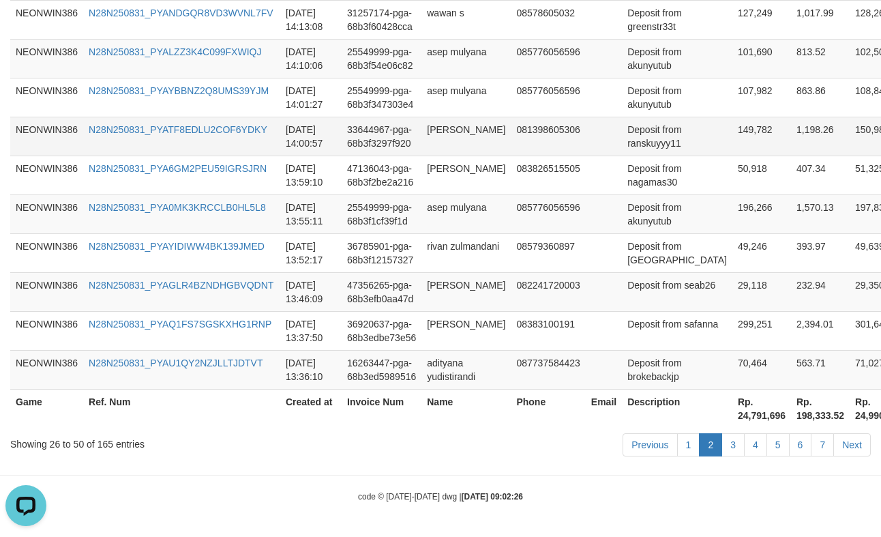
click at [470, 140] on td "[PERSON_NAME]" at bounding box center [466, 136] width 89 height 39
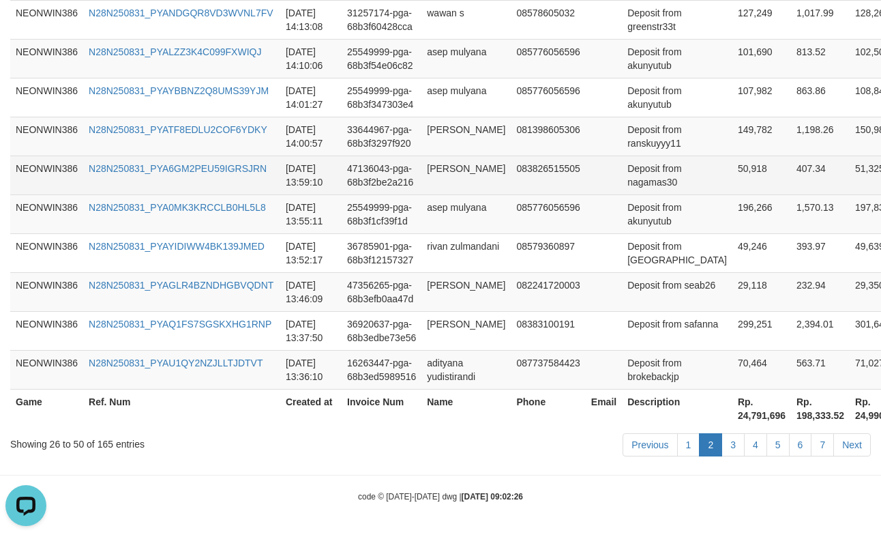
click at [437, 186] on td "[PERSON_NAME]" at bounding box center [466, 175] width 89 height 39
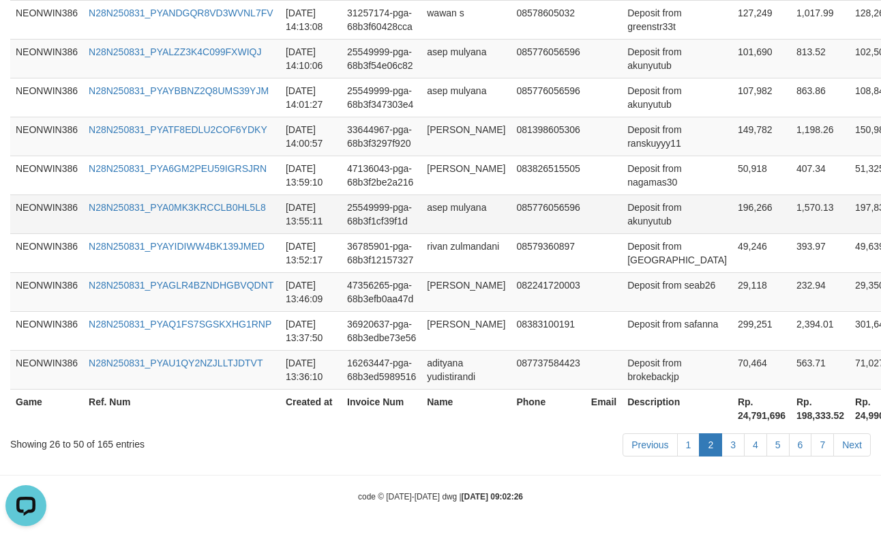
click at [457, 222] on td "asep mulyana" at bounding box center [466, 213] width 89 height 39
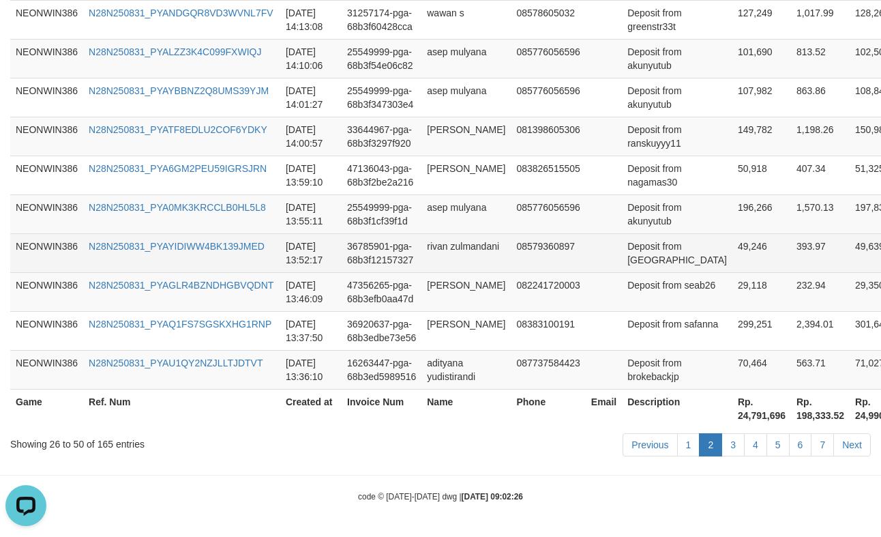
click at [426, 263] on td "rivan zulmandani" at bounding box center [466, 252] width 89 height 39
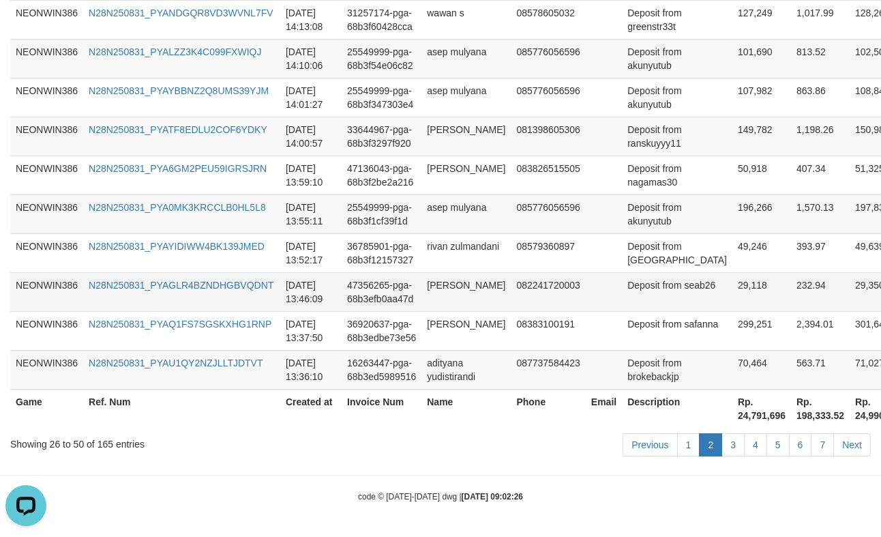
click at [412, 284] on td "47356265-pga-68b3efb0aa47d" at bounding box center [382, 291] width 80 height 39
click at [442, 284] on td "[PERSON_NAME]" at bounding box center [466, 291] width 89 height 39
click at [441, 289] on td "[PERSON_NAME]" at bounding box center [466, 291] width 89 height 39
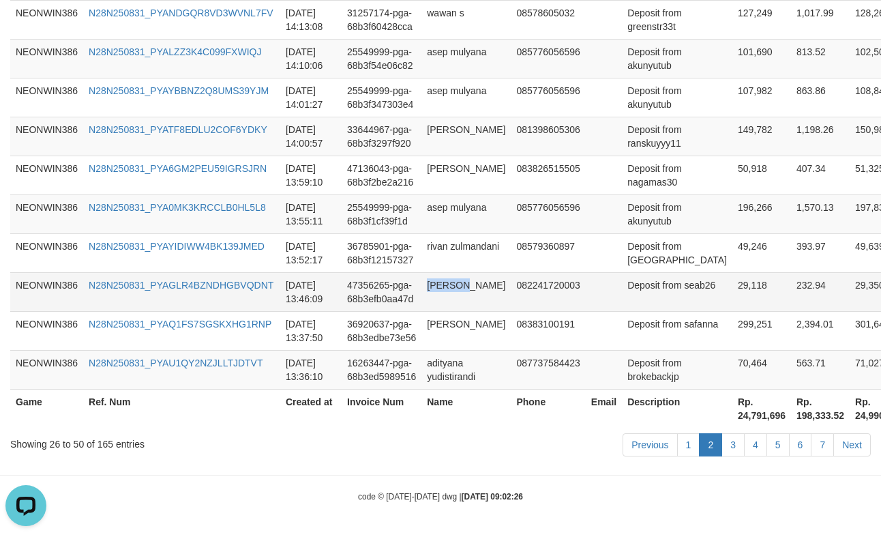
click at [441, 289] on td "[PERSON_NAME]" at bounding box center [466, 291] width 89 height 39
click at [622, 300] on td "Deposit from seab26" at bounding box center [677, 291] width 111 height 39
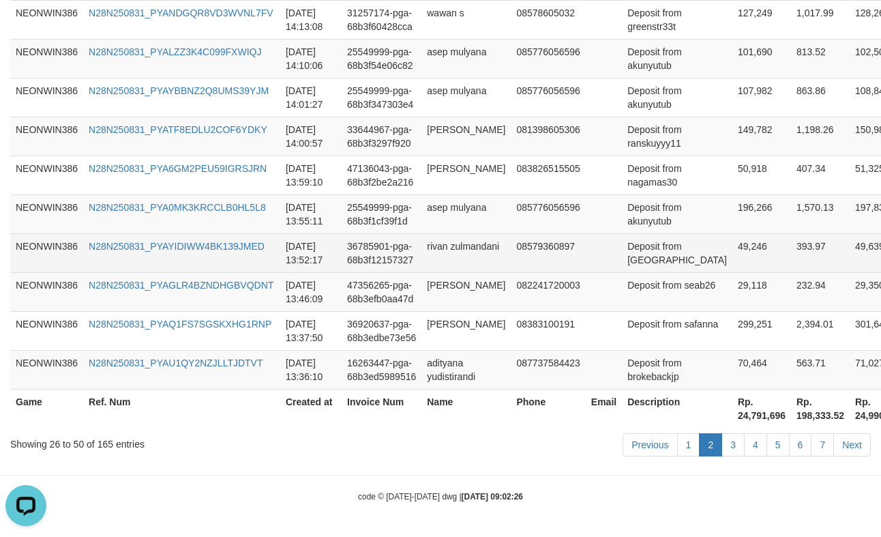
click at [622, 266] on td "Deposit from [GEOGRAPHIC_DATA]" at bounding box center [677, 252] width 111 height 39
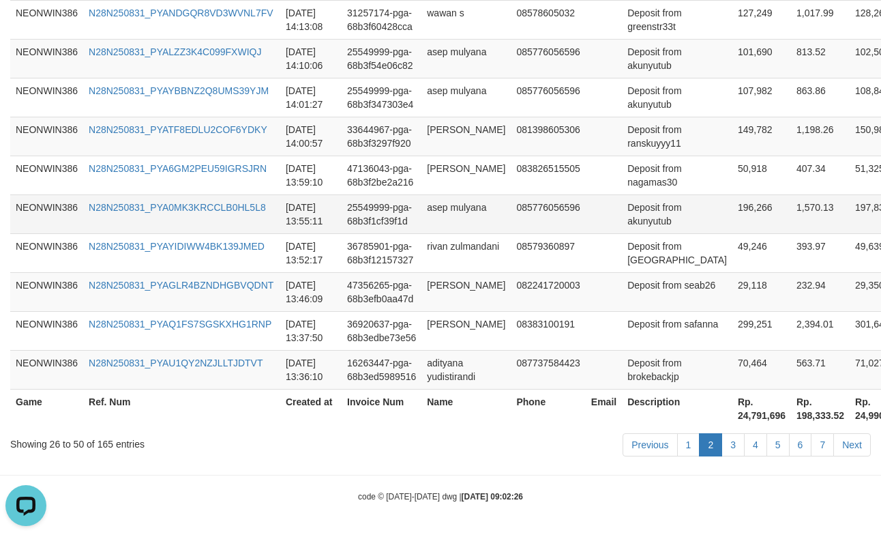
click at [638, 224] on td "Deposit from akunyutub" at bounding box center [677, 213] width 111 height 39
click at [638, 225] on td "Deposit from akunyutub" at bounding box center [677, 213] width 111 height 39
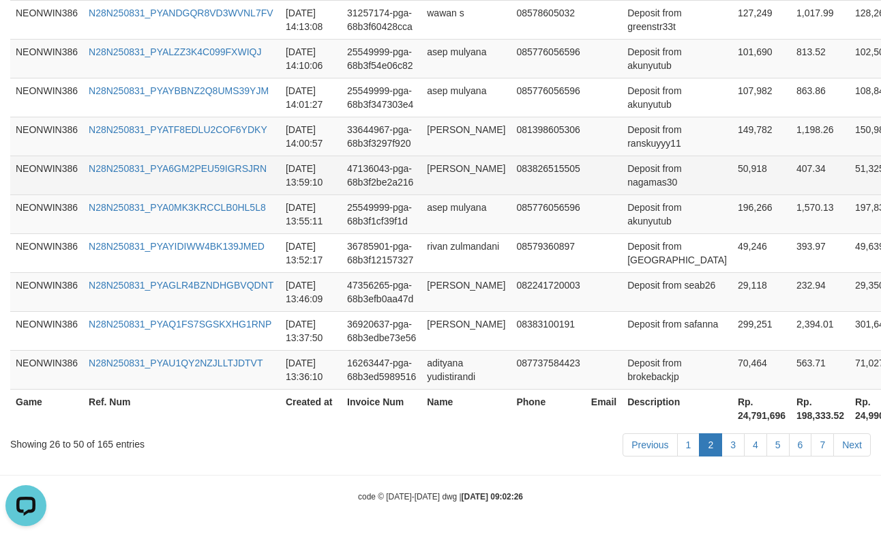
click at [622, 189] on td "Deposit from nagamas30" at bounding box center [677, 175] width 111 height 39
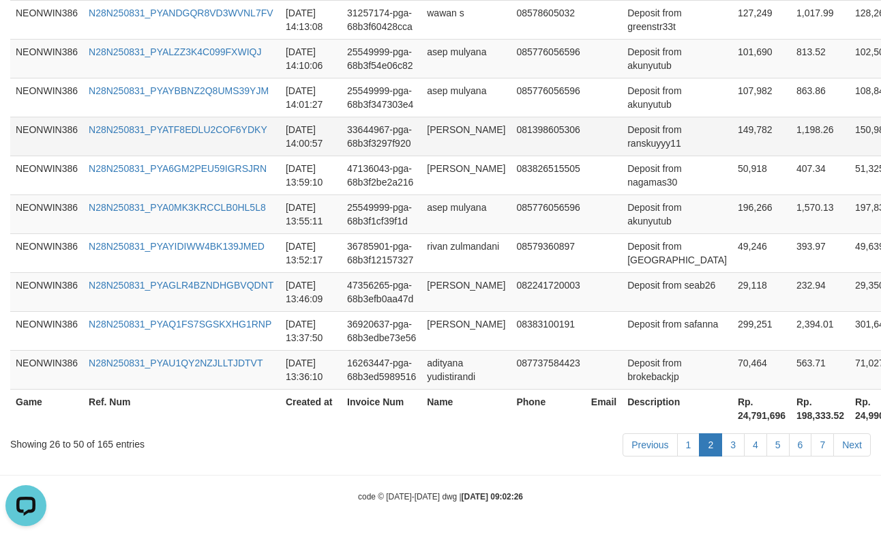
click at [630, 133] on td "Deposit from ranskuyyy11" at bounding box center [677, 136] width 111 height 39
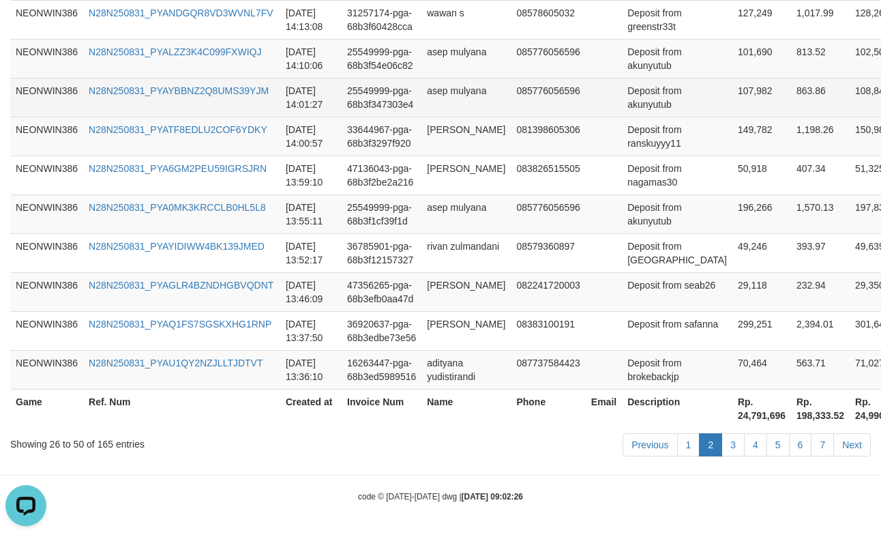
click at [622, 93] on td "Deposit from akunyutub" at bounding box center [677, 97] width 111 height 39
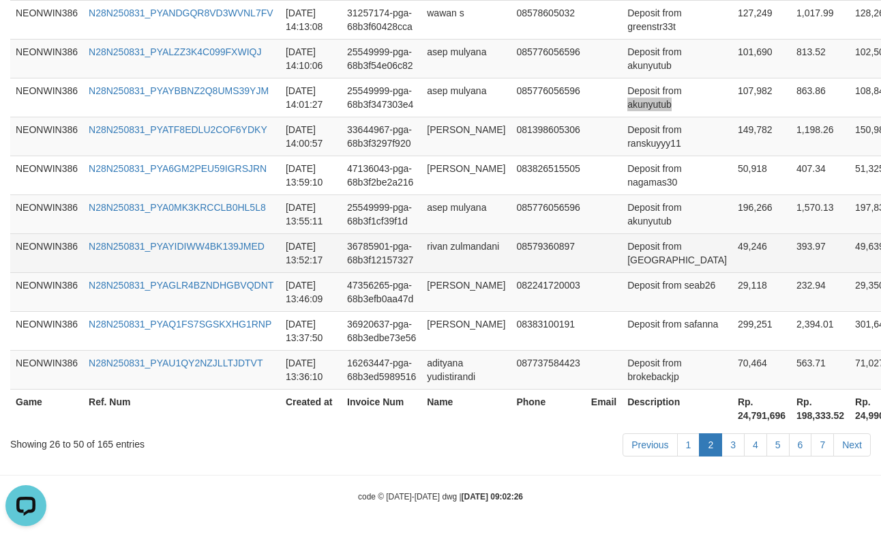
scroll to position [915, 0]
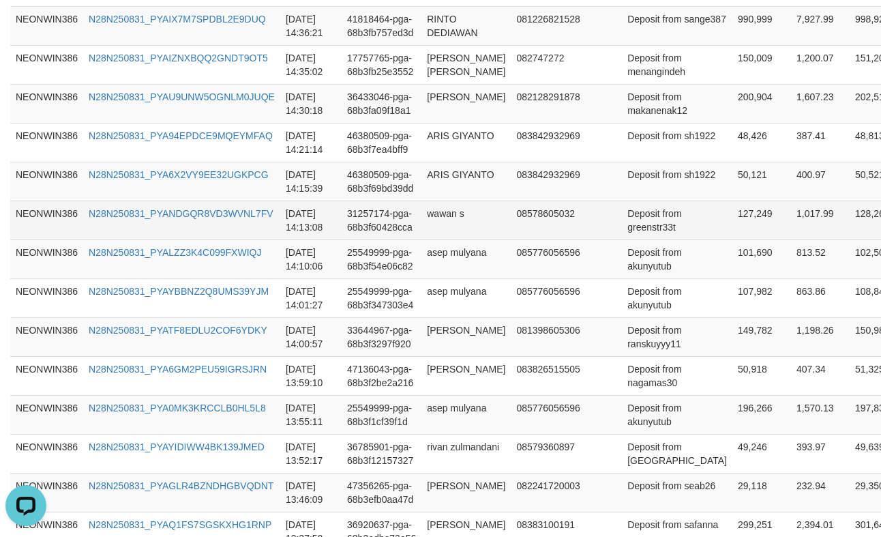
click at [622, 239] on td "Deposit from greenstr33t" at bounding box center [677, 220] width 111 height 39
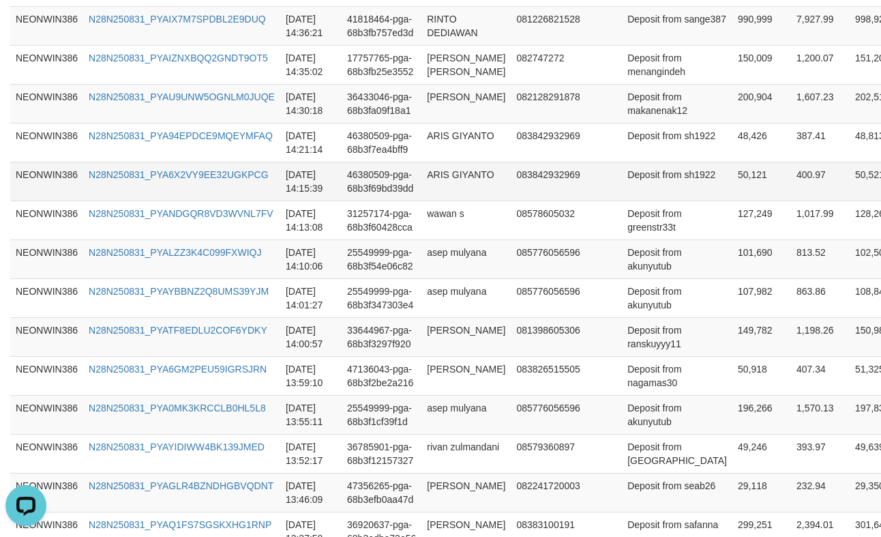
click at [624, 201] on td "Deposit from sh1922" at bounding box center [677, 181] width 111 height 39
click at [630, 123] on td "Deposit from makanenak12" at bounding box center [677, 103] width 111 height 39
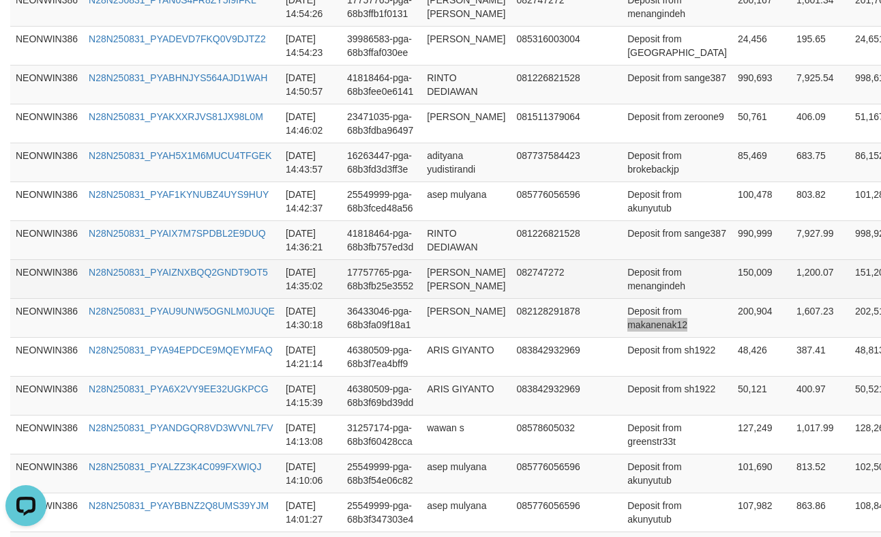
scroll to position [688, 0]
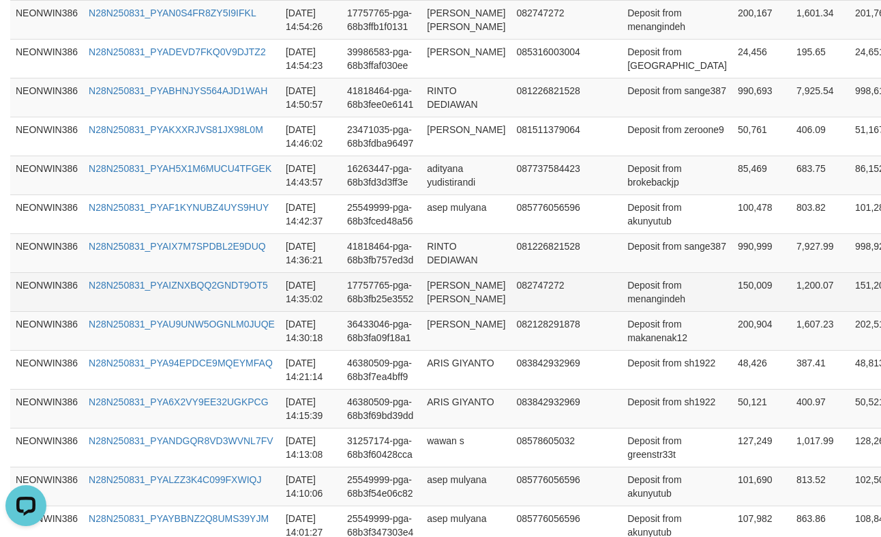
click at [622, 310] on td "Deposit from menangindeh" at bounding box center [677, 291] width 111 height 39
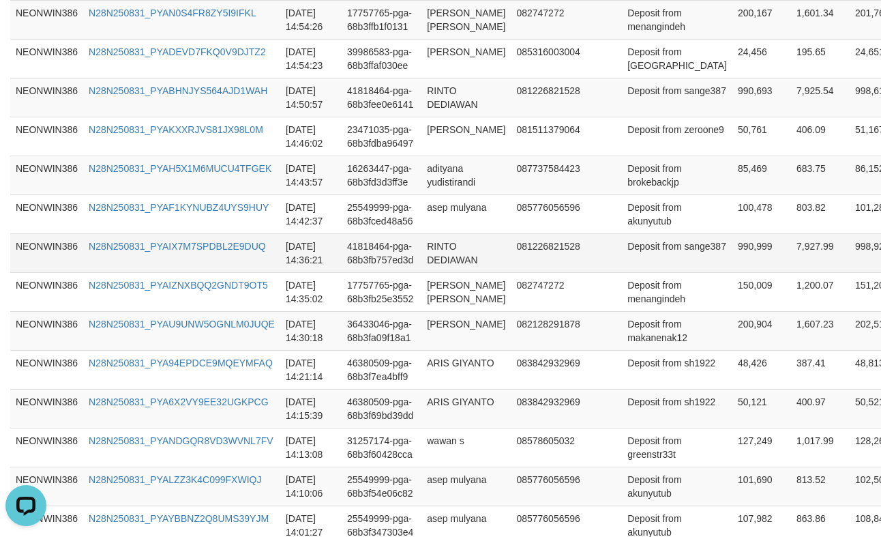
click at [622, 272] on td "Deposit from sange387" at bounding box center [677, 252] width 111 height 39
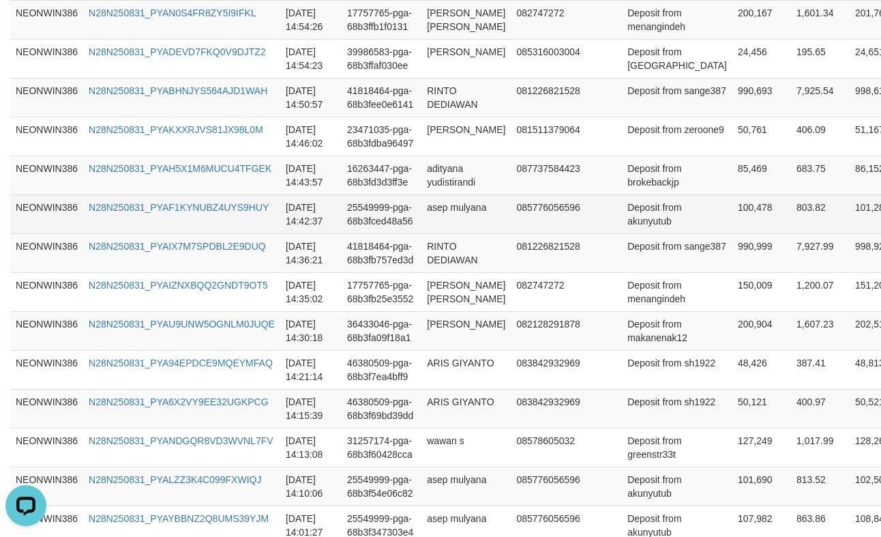
click at [624, 233] on td "Deposit from akunyutub" at bounding box center [677, 213] width 111 height 39
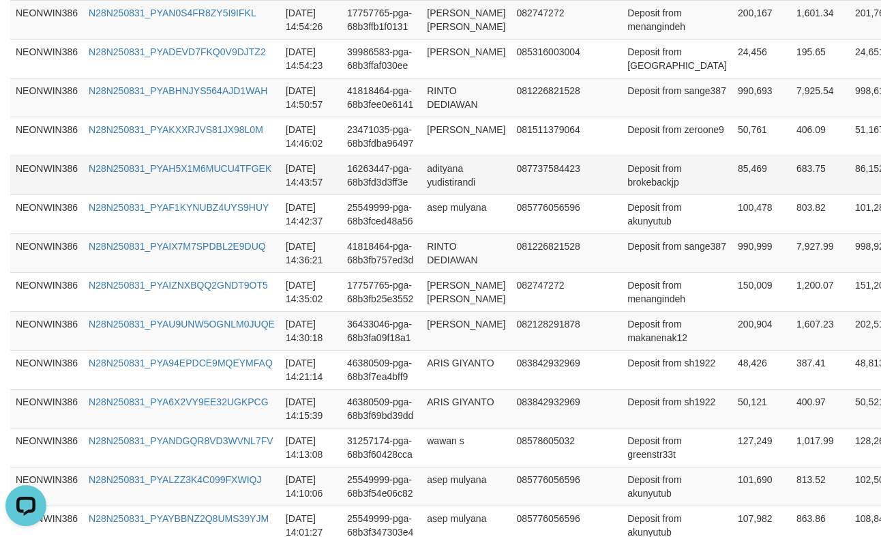
click at [622, 194] on td "Deposit from brokebackjp" at bounding box center [677, 175] width 111 height 39
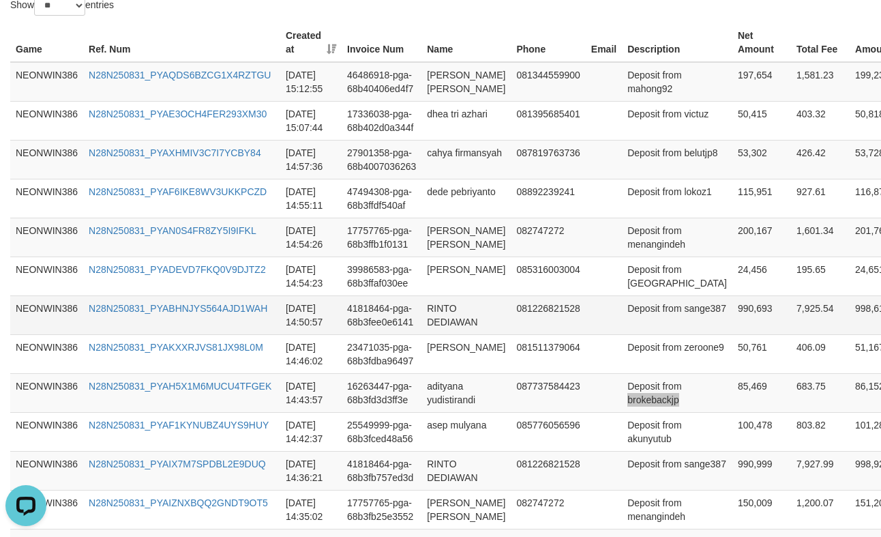
scroll to position [460, 0]
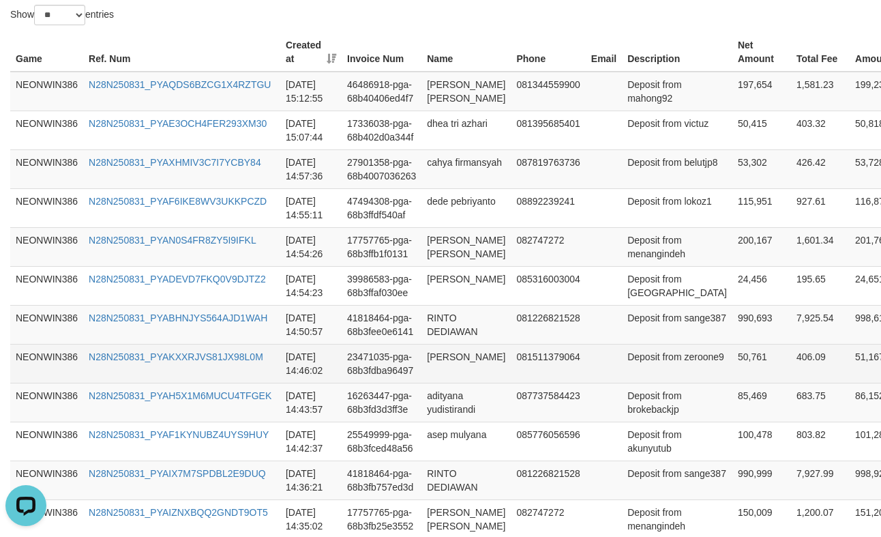
click at [622, 381] on td "Deposit from zeroone9" at bounding box center [677, 363] width 111 height 39
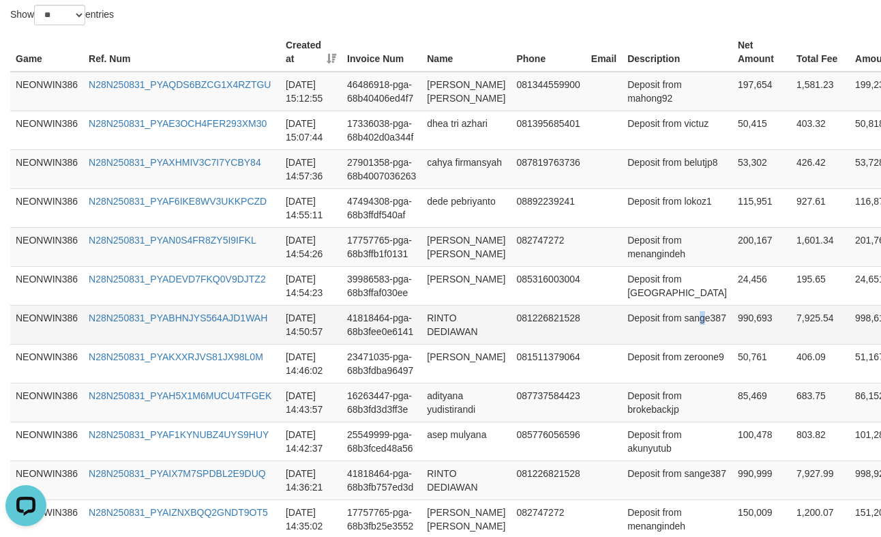
click at [623, 344] on td "Deposit from sange387" at bounding box center [677, 324] width 111 height 39
click at [644, 338] on td "Deposit from sange387" at bounding box center [677, 324] width 111 height 39
click at [630, 343] on td "Deposit from sange387" at bounding box center [677, 324] width 111 height 39
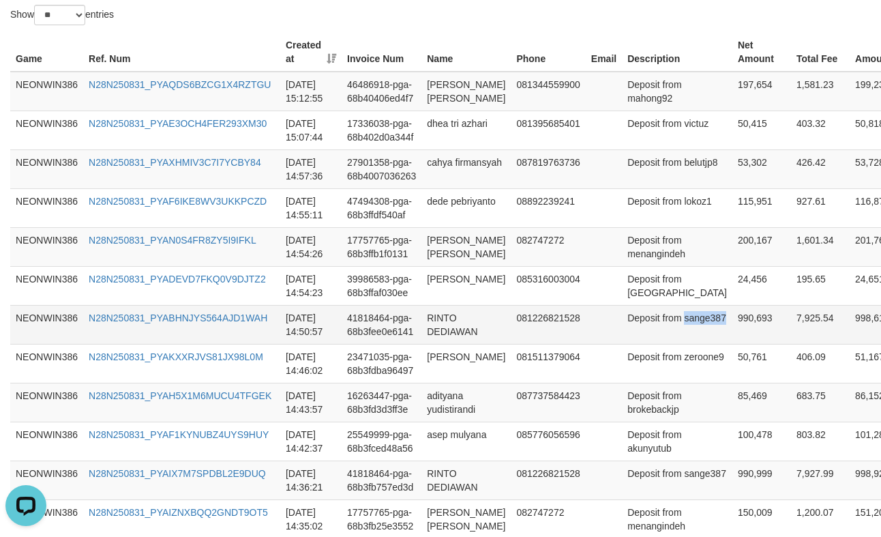
click at [630, 343] on td "Deposit from sange387" at bounding box center [677, 324] width 111 height 39
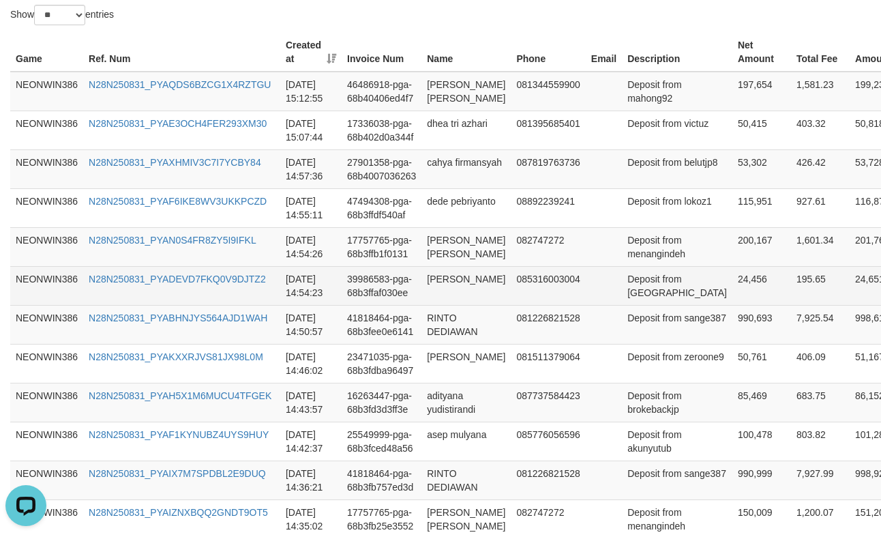
click at [622, 305] on td "Deposit from [GEOGRAPHIC_DATA]" at bounding box center [677, 285] width 111 height 39
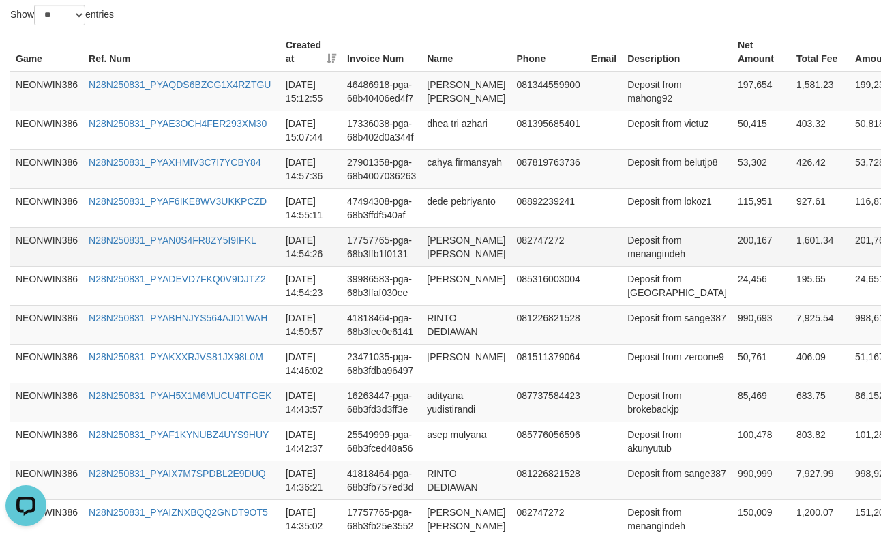
click at [625, 266] on td "Deposit from menangindeh" at bounding box center [677, 246] width 111 height 39
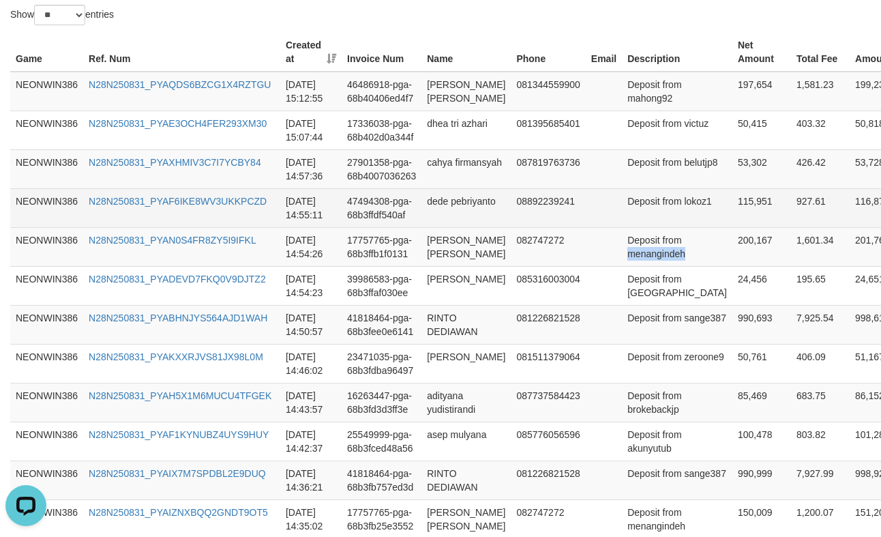
click at [622, 227] on td "Deposit from lokoz1" at bounding box center [677, 207] width 111 height 39
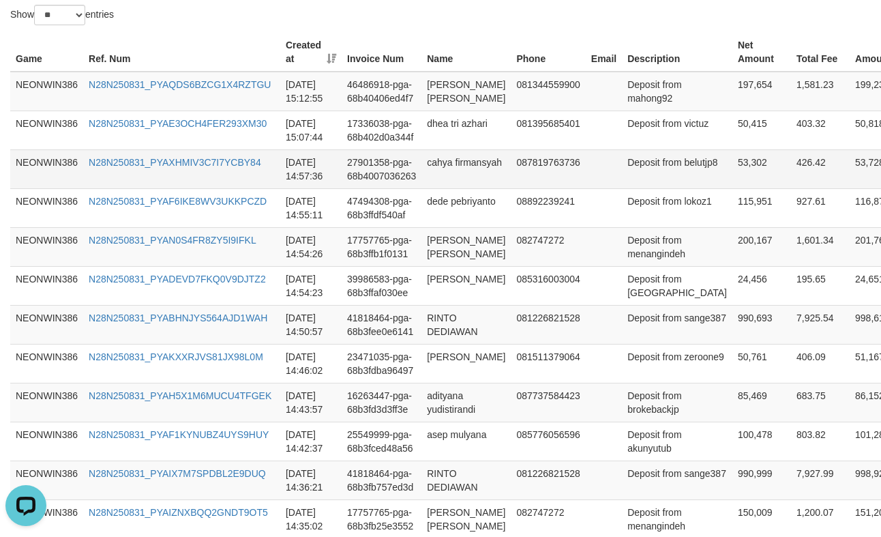
click at [622, 183] on td "Deposit from belutjp8" at bounding box center [677, 168] width 111 height 39
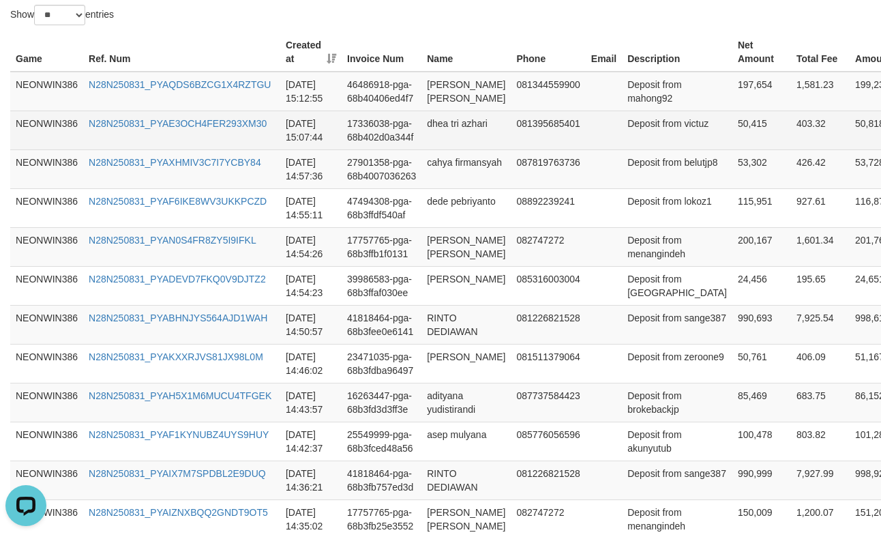
click at [622, 149] on td "Deposit from victuz" at bounding box center [677, 130] width 111 height 39
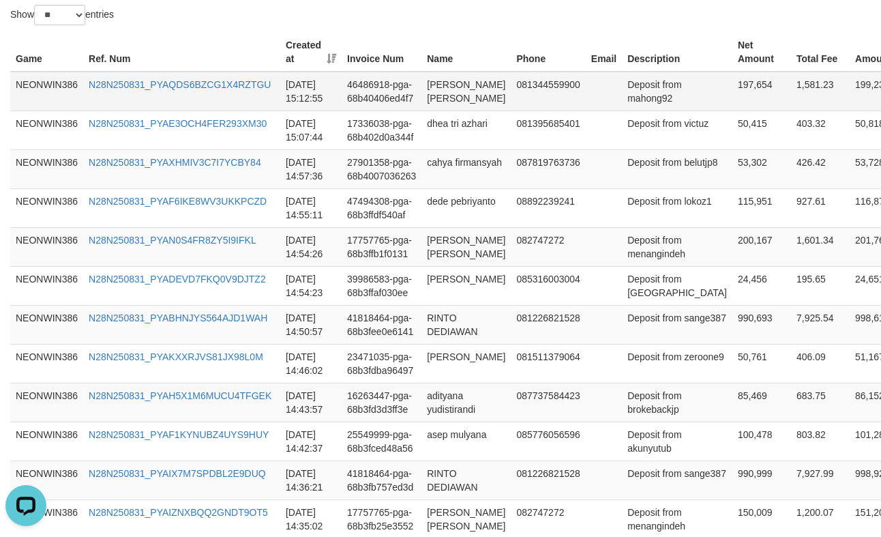
click at [628, 111] on td "Deposit from mahong92" at bounding box center [677, 92] width 111 height 40
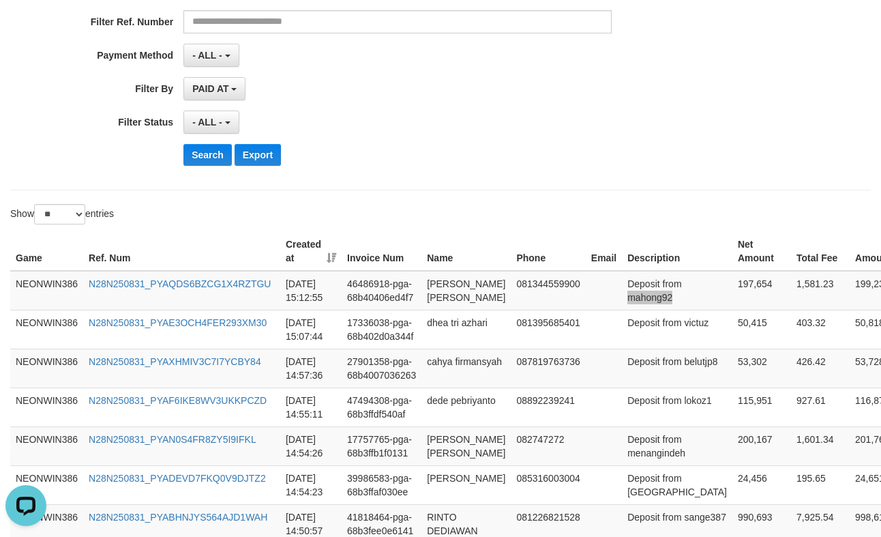
scroll to position [233, 0]
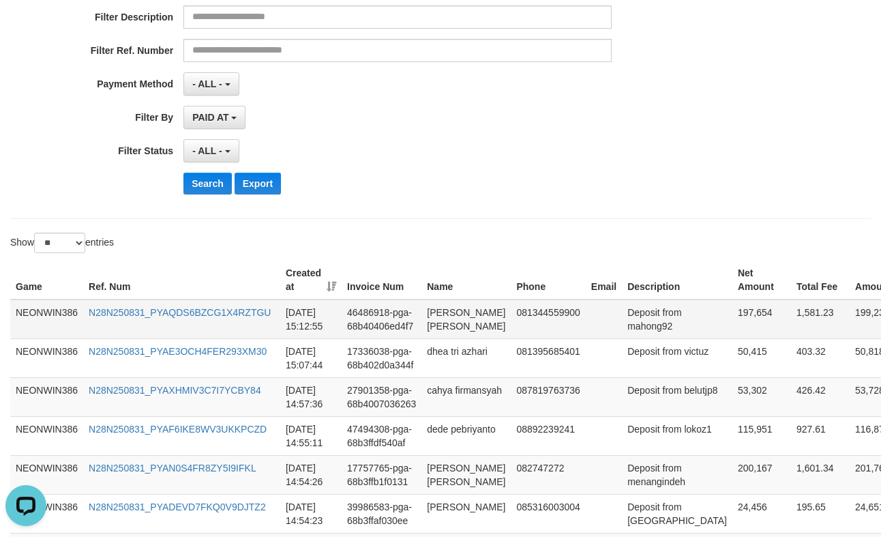
click at [733, 321] on td "197,654" at bounding box center [762, 319] width 59 height 40
click at [200, 186] on button "Search" at bounding box center [207, 184] width 48 height 22
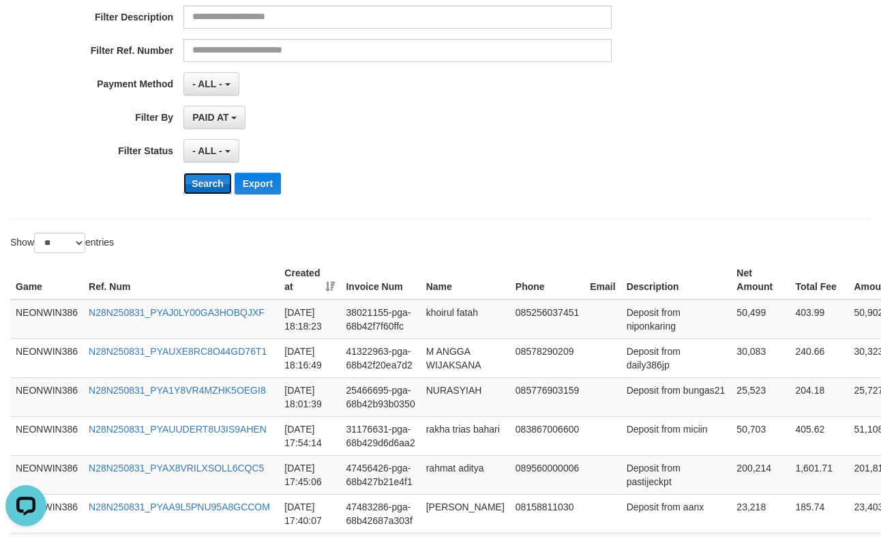
click at [200, 186] on button "Search" at bounding box center [207, 184] width 48 height 22
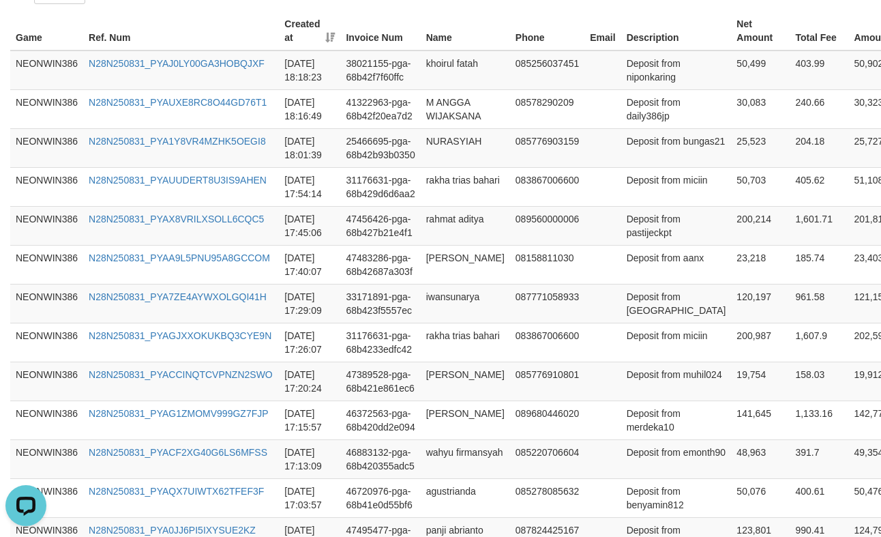
scroll to position [1129, 0]
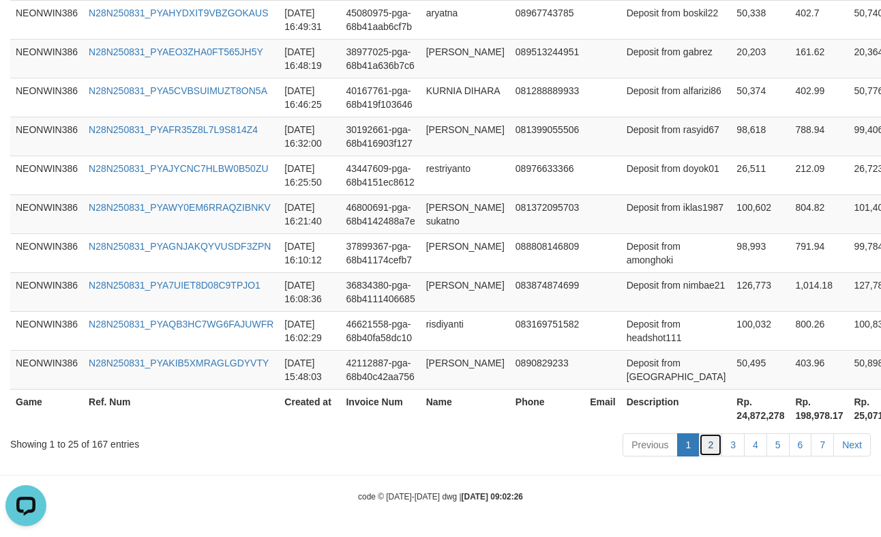
click at [713, 446] on link "2" at bounding box center [710, 444] width 23 height 23
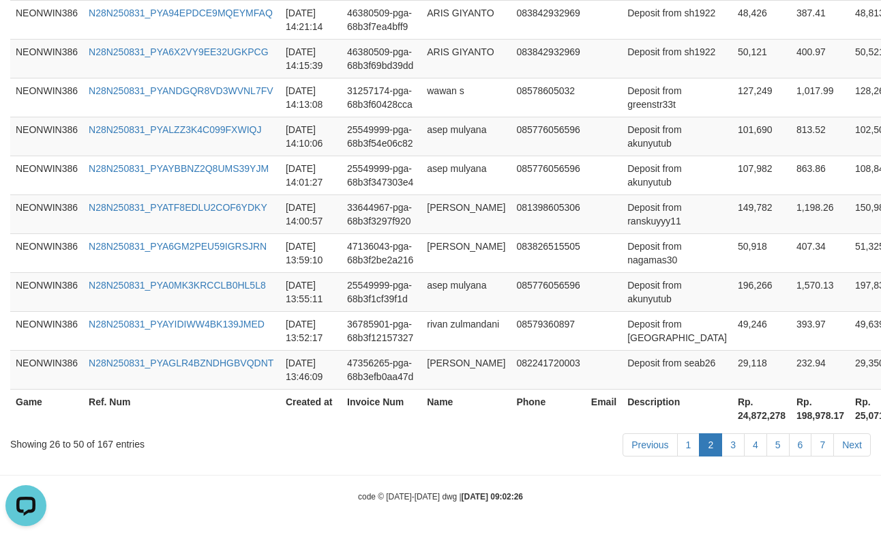
scroll to position [368, 0]
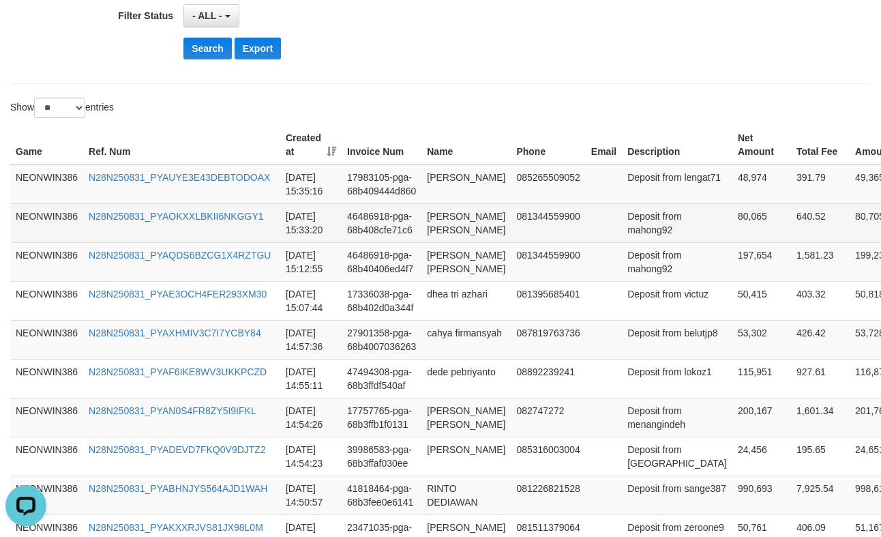
click at [733, 235] on td "80,065" at bounding box center [762, 222] width 59 height 39
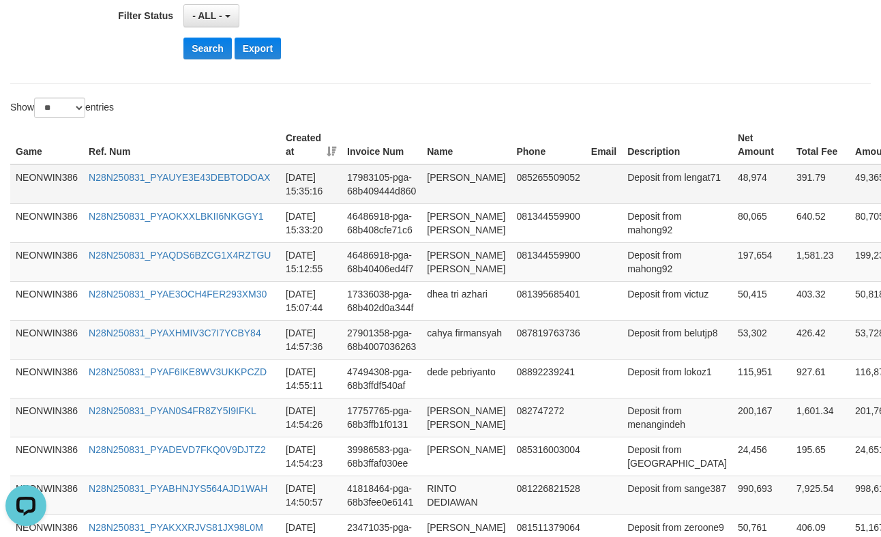
click at [733, 183] on td "48,974" at bounding box center [762, 184] width 59 height 40
click at [449, 183] on td "[PERSON_NAME]" at bounding box center [466, 184] width 89 height 40
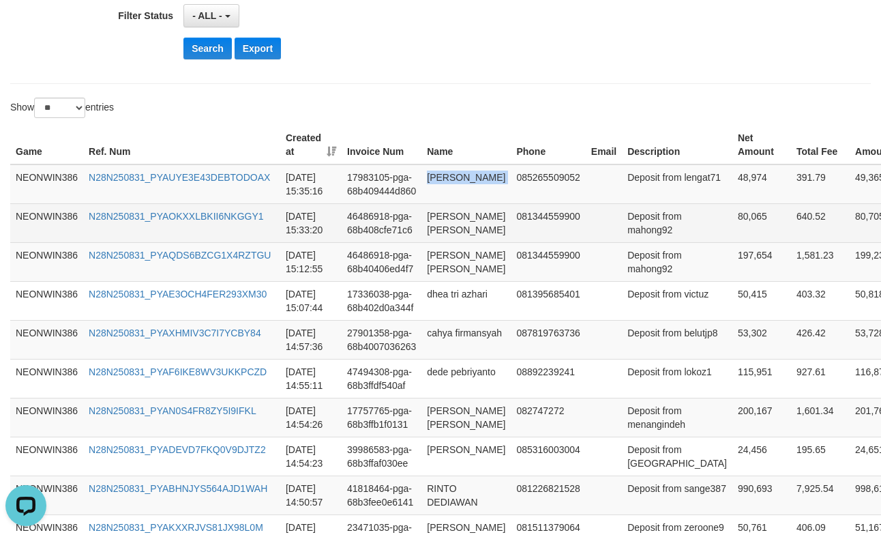
drag, startPoint x: 449, startPoint y: 183, endPoint x: 829, endPoint y: 252, distance: 386.9
click at [447, 183] on td "[PERSON_NAME]" at bounding box center [466, 184] width 89 height 40
click at [450, 220] on td "[PERSON_NAME] [PERSON_NAME]" at bounding box center [466, 222] width 89 height 39
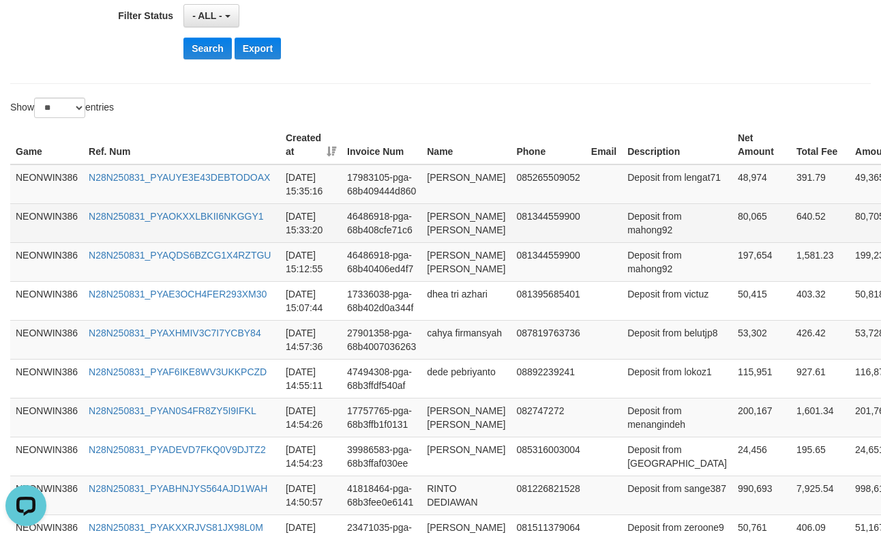
click at [630, 235] on td "Deposit from mahong92" at bounding box center [677, 222] width 111 height 39
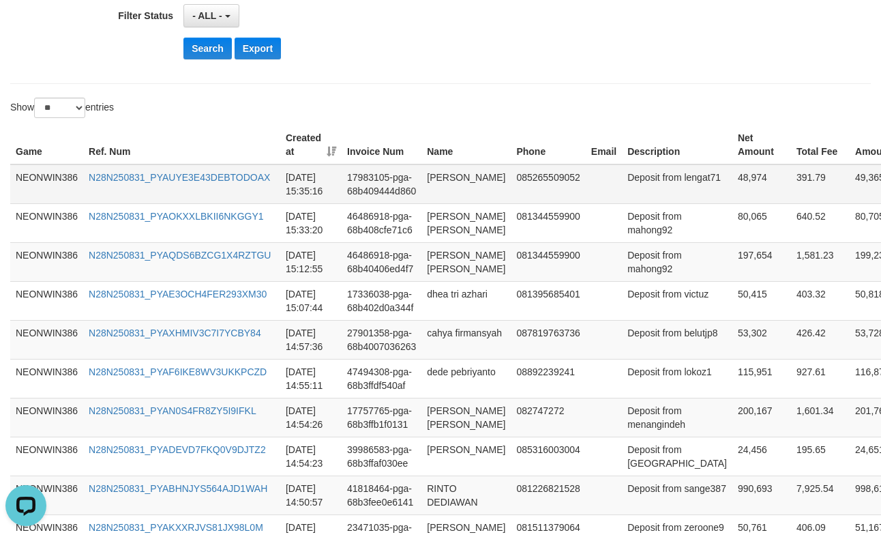
click at [622, 190] on td "Deposit from lengat71" at bounding box center [677, 184] width 111 height 40
click at [733, 188] on td "48,974" at bounding box center [762, 184] width 59 height 40
click at [205, 45] on button "Search" at bounding box center [207, 49] width 48 height 22
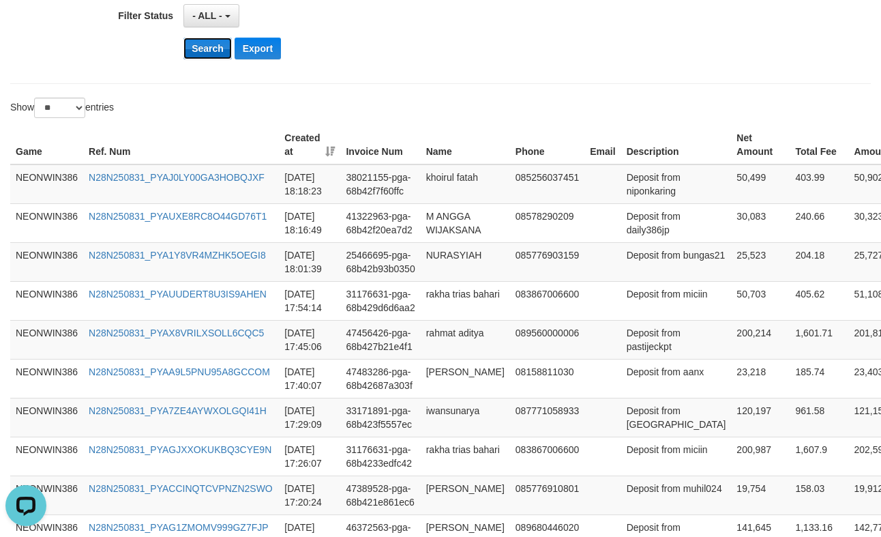
click at [205, 45] on button "Search" at bounding box center [207, 49] width 48 height 22
click at [189, 46] on button "Search" at bounding box center [207, 49] width 48 height 22
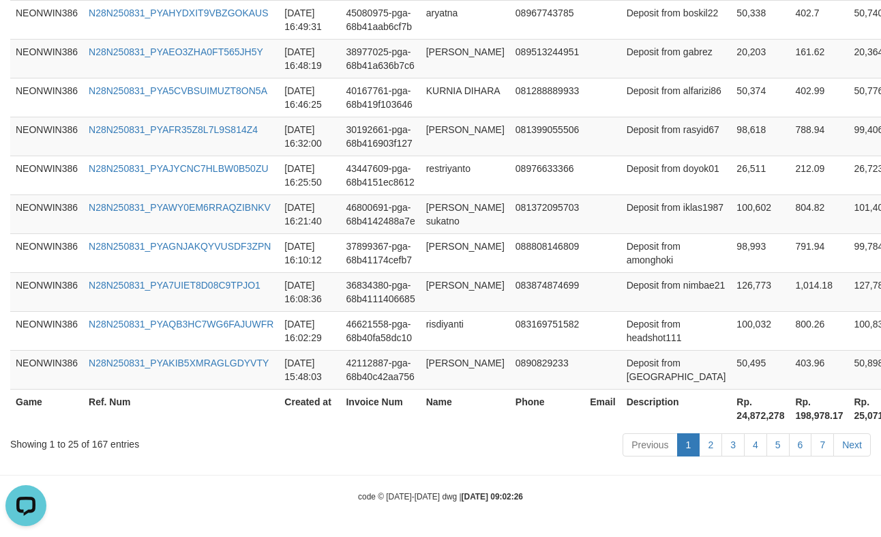
scroll to position [1129, 0]
click at [713, 437] on link "2" at bounding box center [710, 444] width 23 height 23
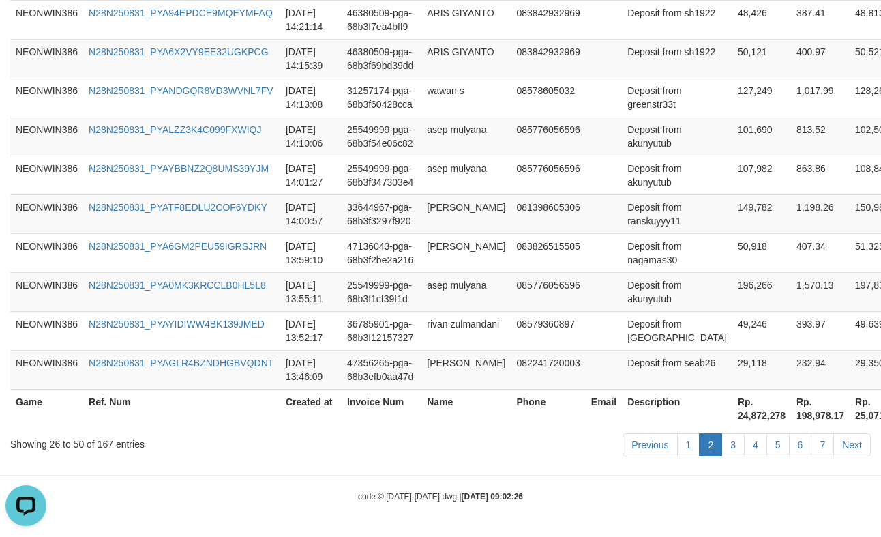
scroll to position [276, 0]
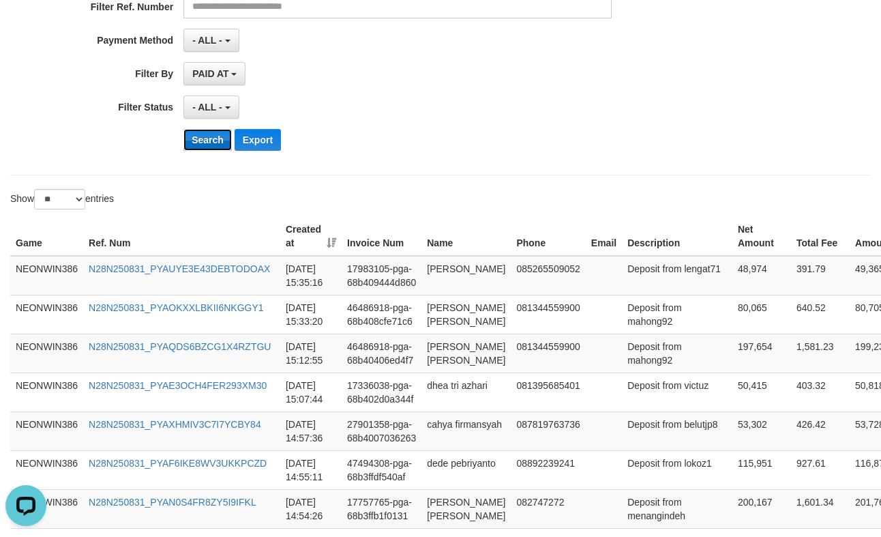
click at [210, 148] on button "Search" at bounding box center [207, 140] width 48 height 22
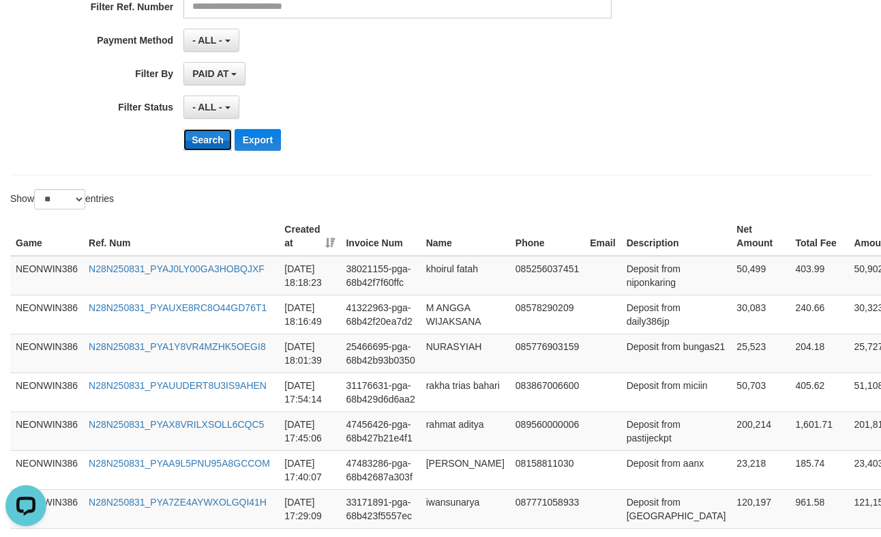
click at [211, 148] on button "Search" at bounding box center [207, 140] width 48 height 22
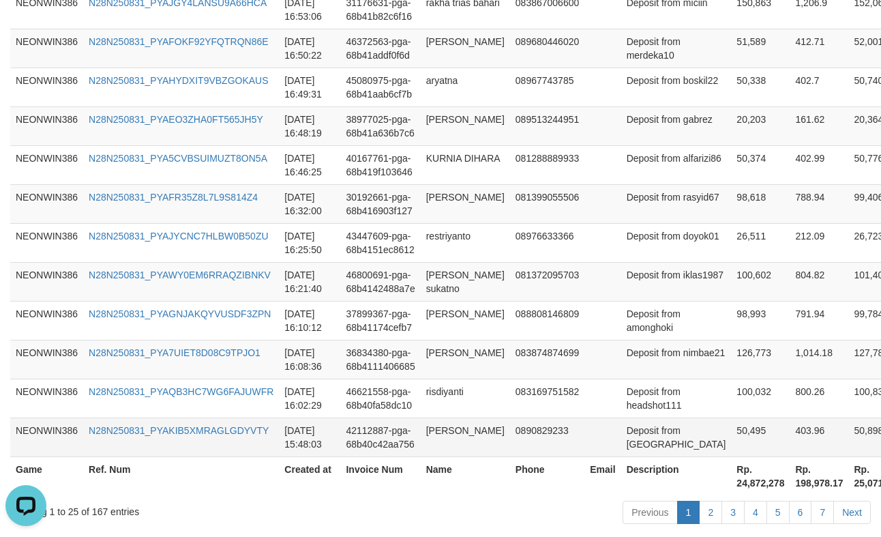
scroll to position [1129, 0]
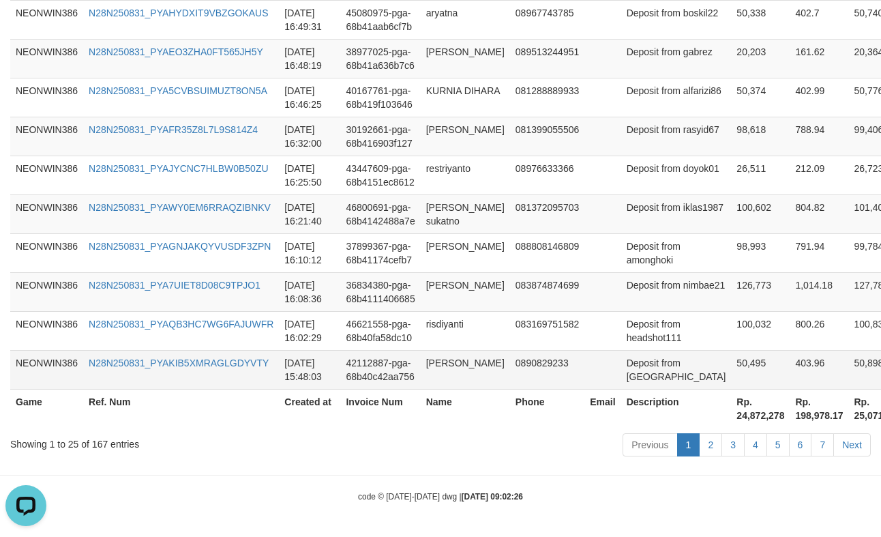
click at [731, 364] on td "50,495" at bounding box center [760, 369] width 59 height 39
click at [731, 366] on td "50,495" at bounding box center [760, 369] width 59 height 39
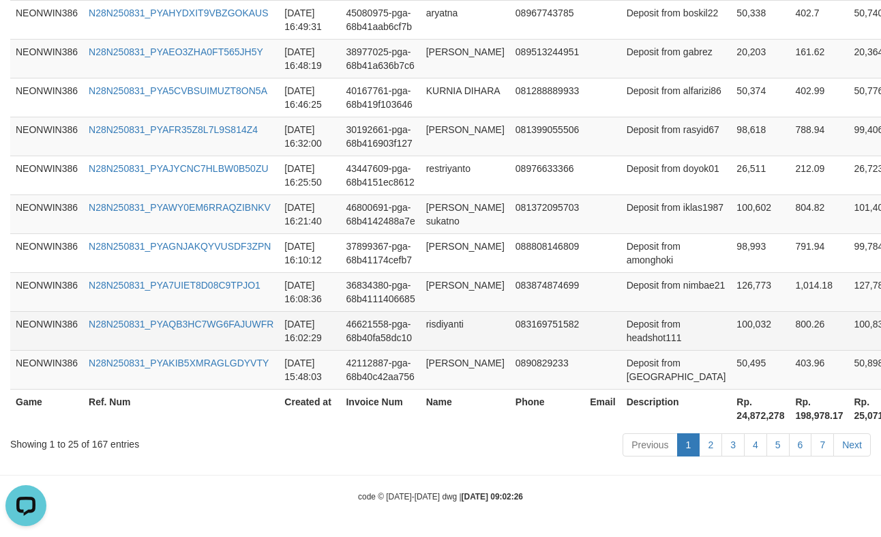
click at [731, 331] on td "100,032" at bounding box center [760, 330] width 59 height 39
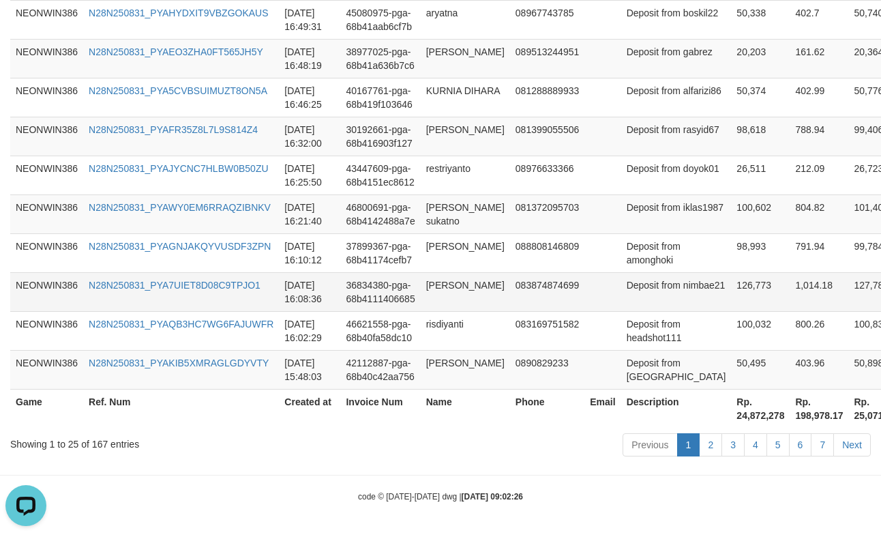
click at [731, 291] on td "126,773" at bounding box center [760, 291] width 59 height 39
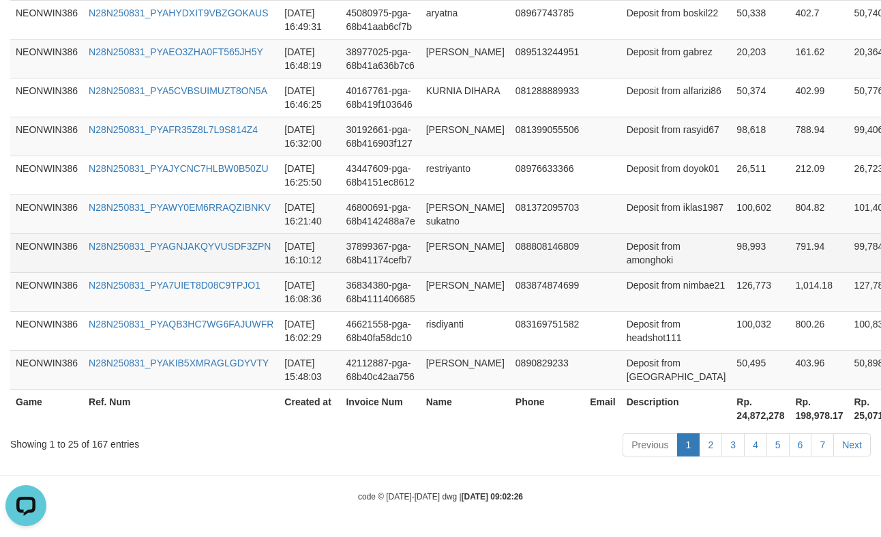
click at [731, 237] on td "98,993" at bounding box center [760, 252] width 59 height 39
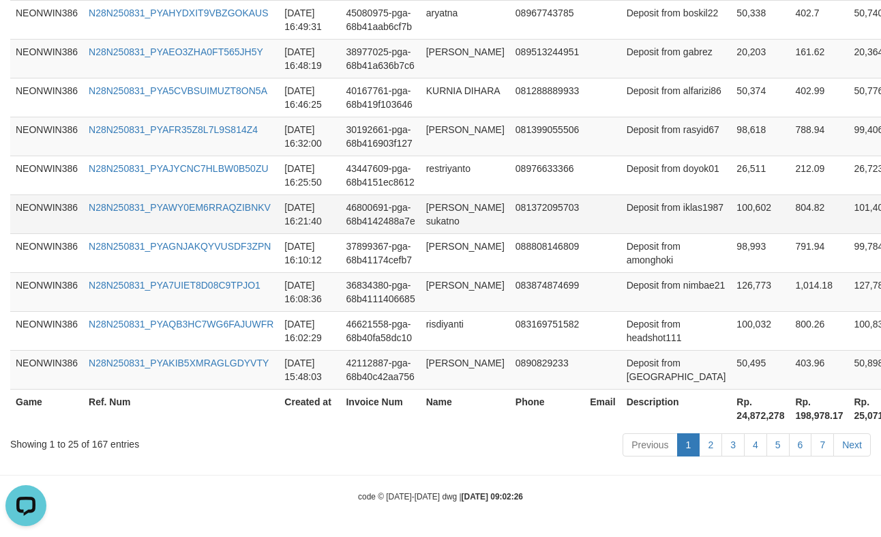
drag, startPoint x: 715, startPoint y: 174, endPoint x: 686, endPoint y: 187, distance: 32.1
click at [731, 174] on td "26,511" at bounding box center [760, 175] width 59 height 39
click at [731, 194] on td "100,602" at bounding box center [760, 213] width 59 height 39
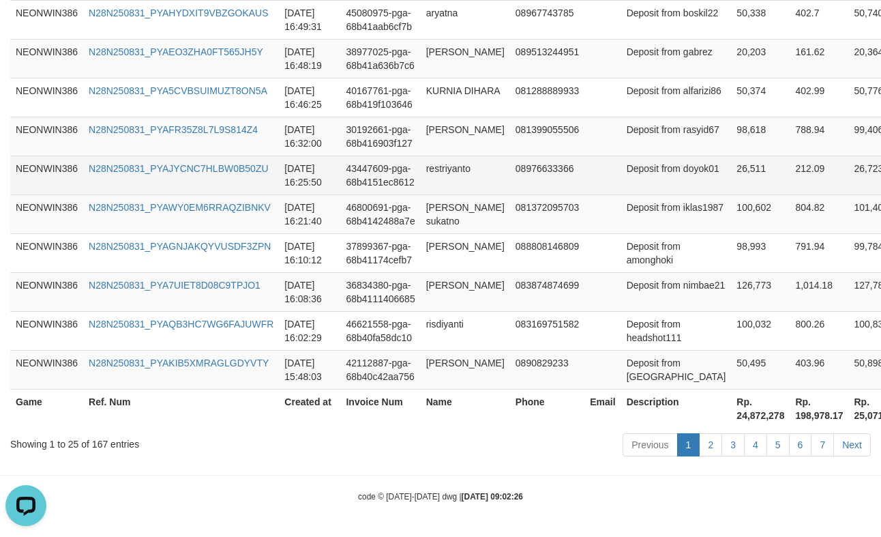
click at [731, 164] on td "26,511" at bounding box center [760, 175] width 59 height 39
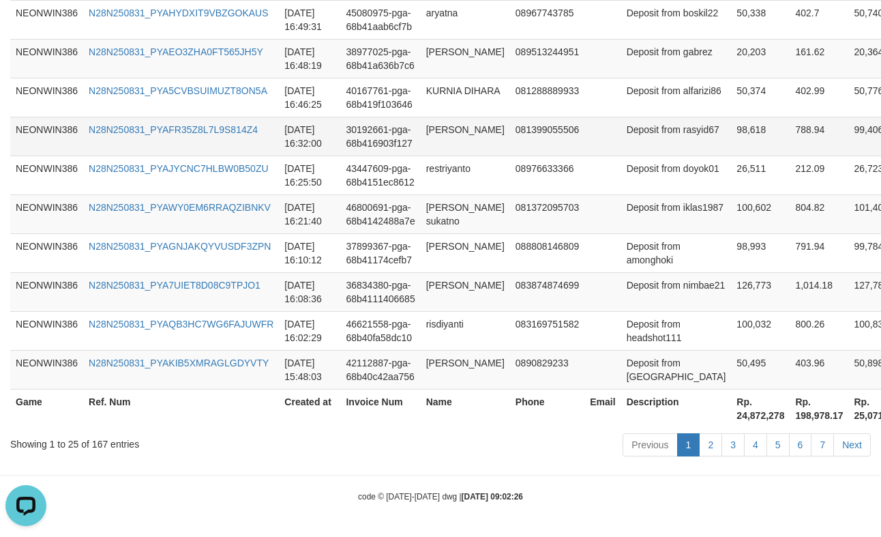
click at [731, 117] on td "98,618" at bounding box center [760, 136] width 59 height 39
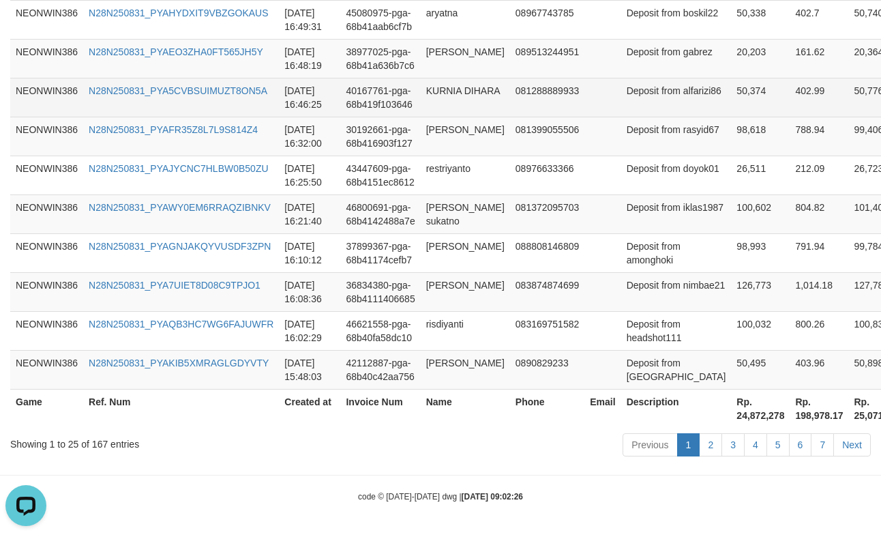
click at [731, 91] on td "50,374" at bounding box center [760, 97] width 59 height 39
click at [731, 84] on td "50,374" at bounding box center [760, 97] width 59 height 39
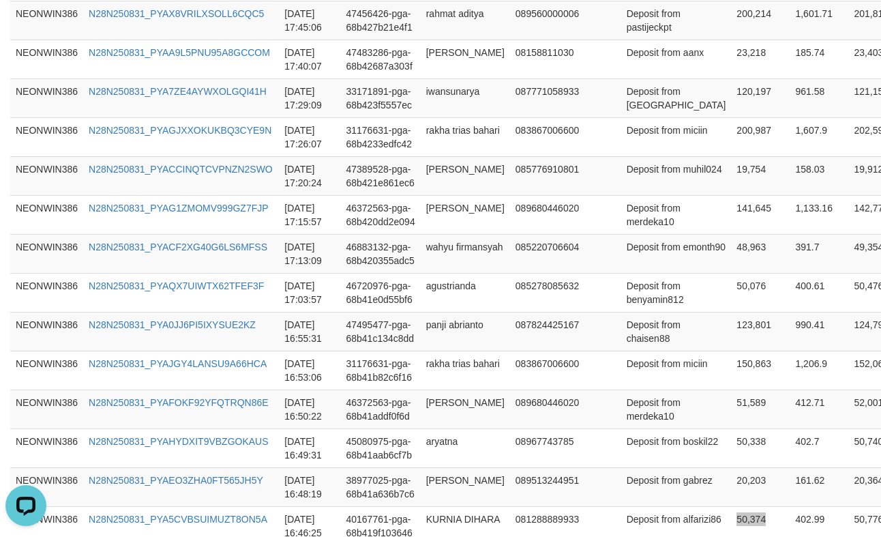
scroll to position [674, 0]
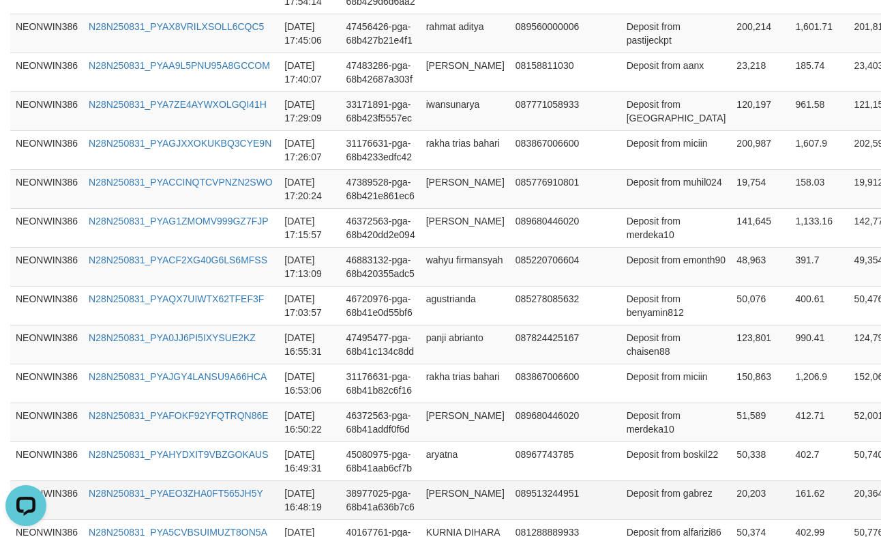
click at [731, 493] on td "20,203" at bounding box center [760, 499] width 59 height 39
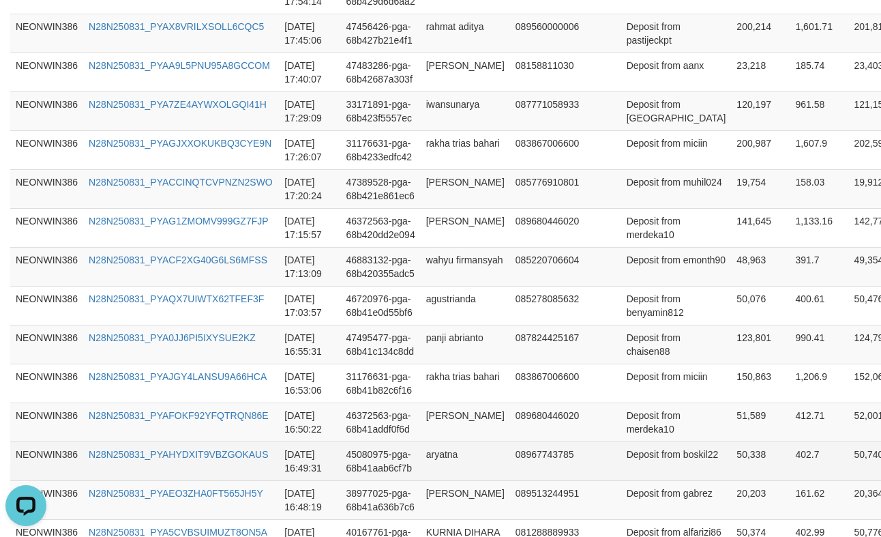
click at [731, 460] on td "50,338" at bounding box center [760, 460] width 59 height 39
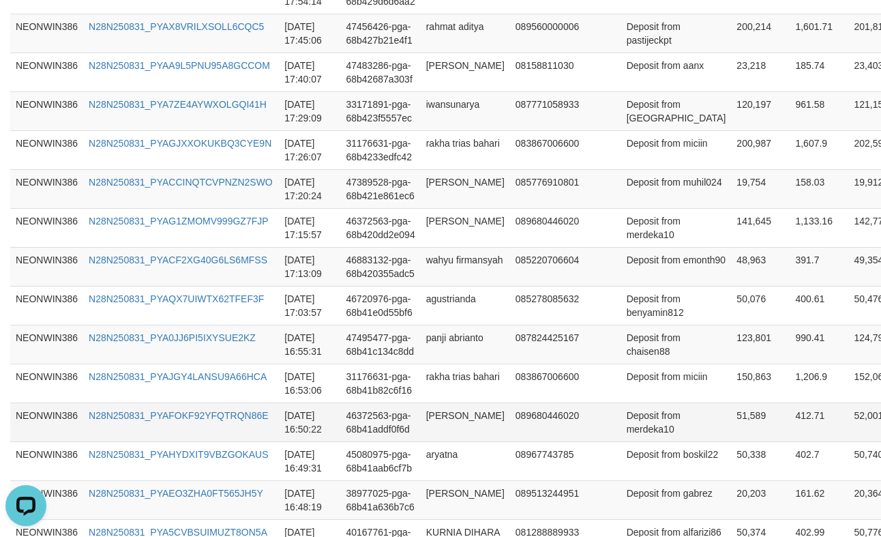
click at [731, 426] on td "51,589" at bounding box center [760, 421] width 59 height 39
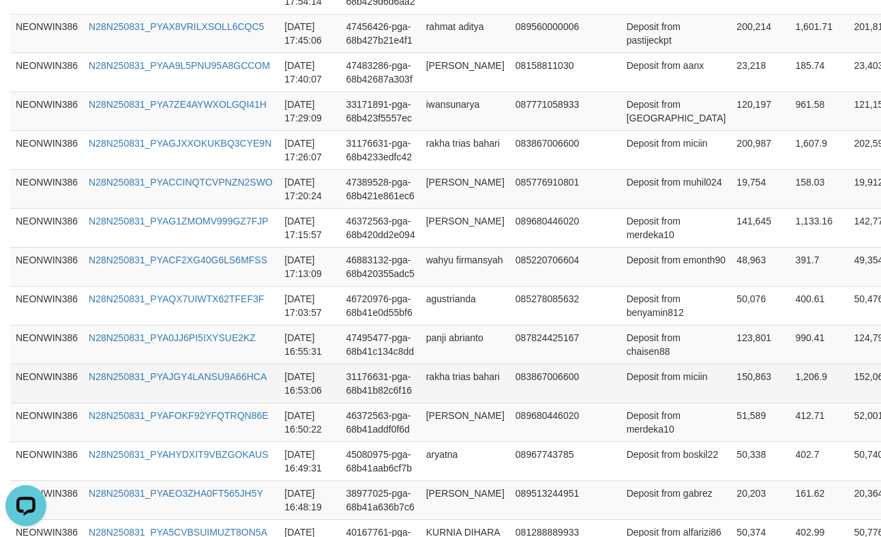
click at [731, 381] on td "150,863" at bounding box center [760, 383] width 59 height 39
click at [731, 382] on td "150,863" at bounding box center [760, 383] width 59 height 39
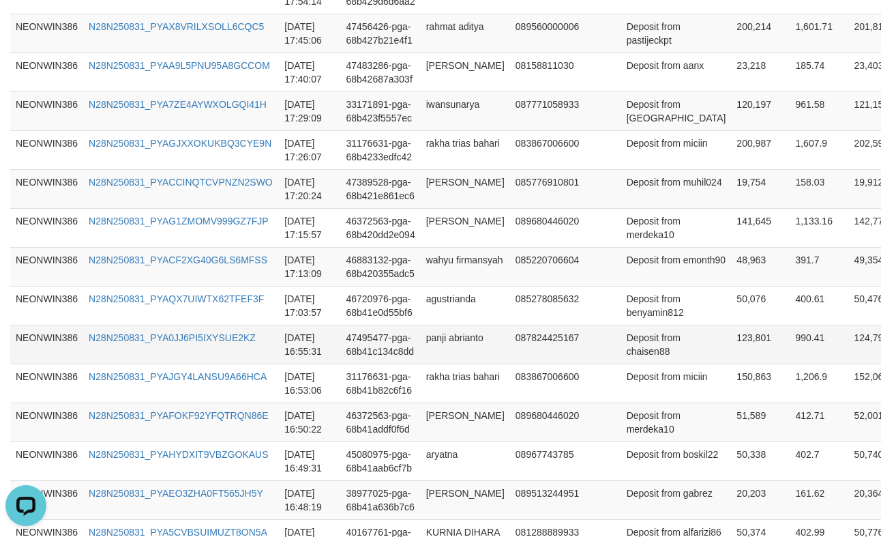
click at [731, 341] on td "123,801" at bounding box center [760, 344] width 59 height 39
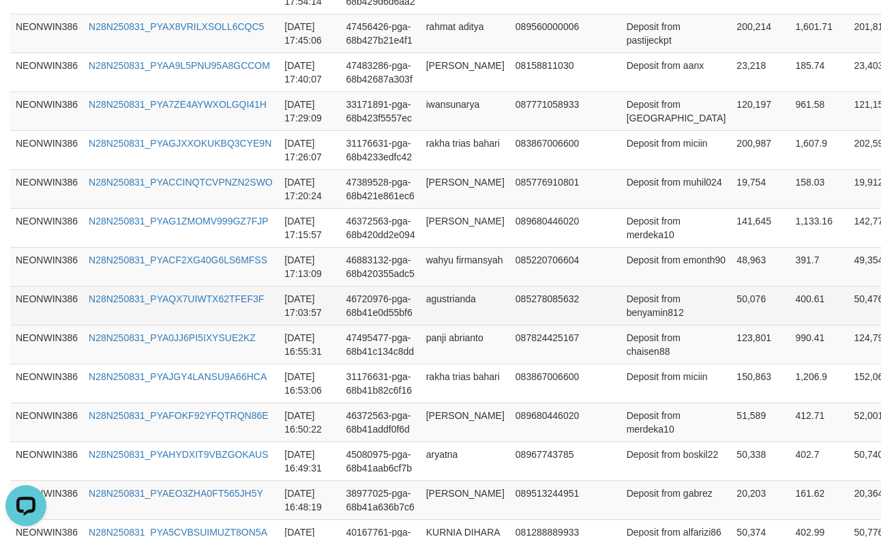
click at [731, 301] on td "50,076" at bounding box center [760, 305] width 59 height 39
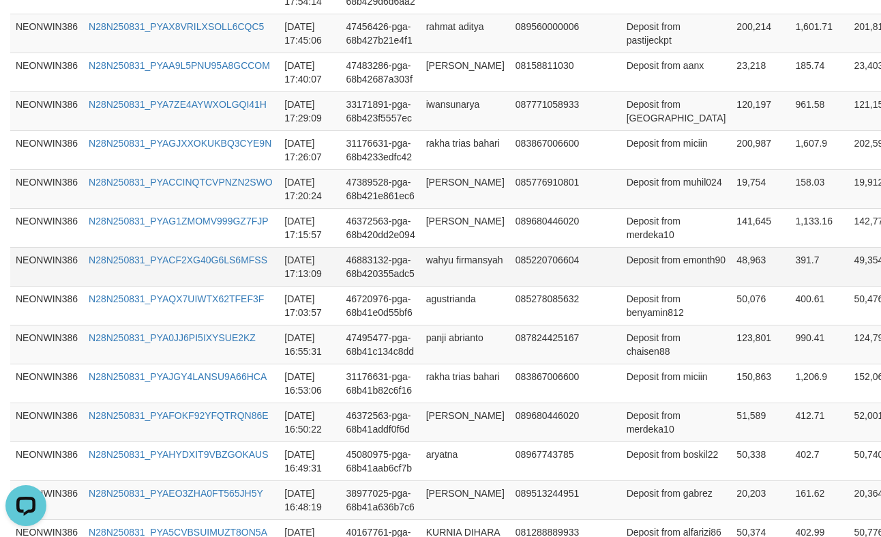
click at [731, 268] on td "48,963" at bounding box center [760, 266] width 59 height 39
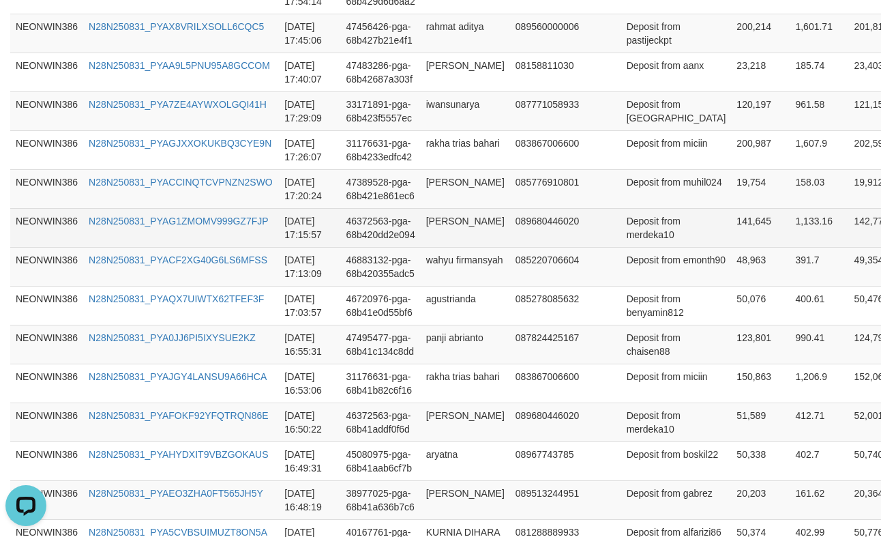
click at [731, 230] on td "141,645" at bounding box center [760, 227] width 59 height 39
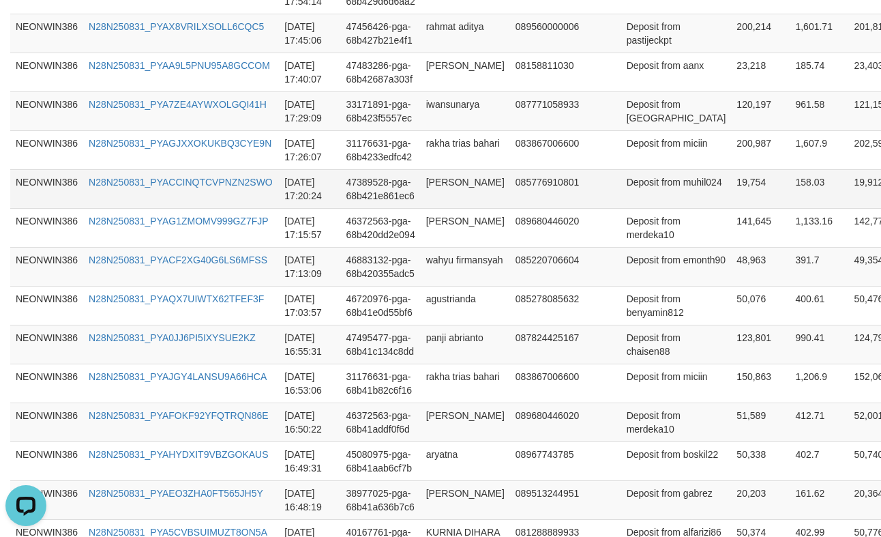
click at [731, 192] on td "19,754" at bounding box center [760, 188] width 59 height 39
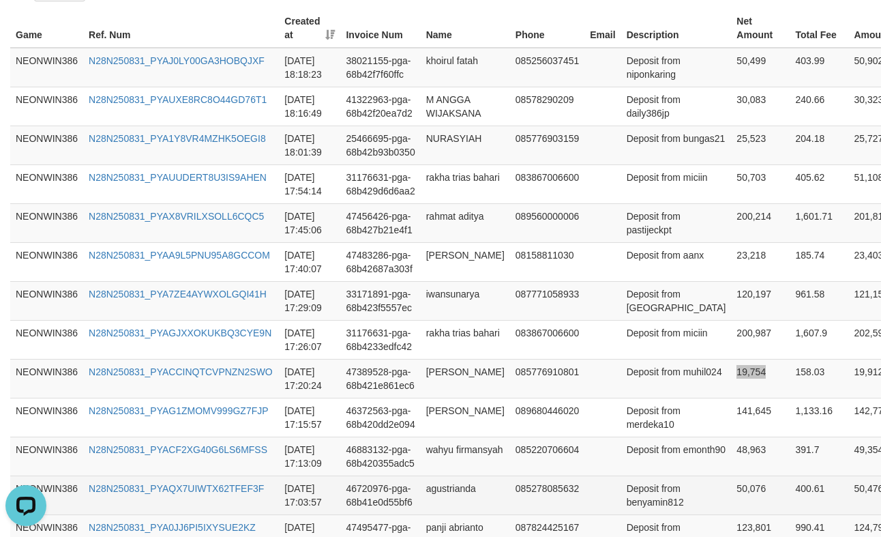
scroll to position [447, 0]
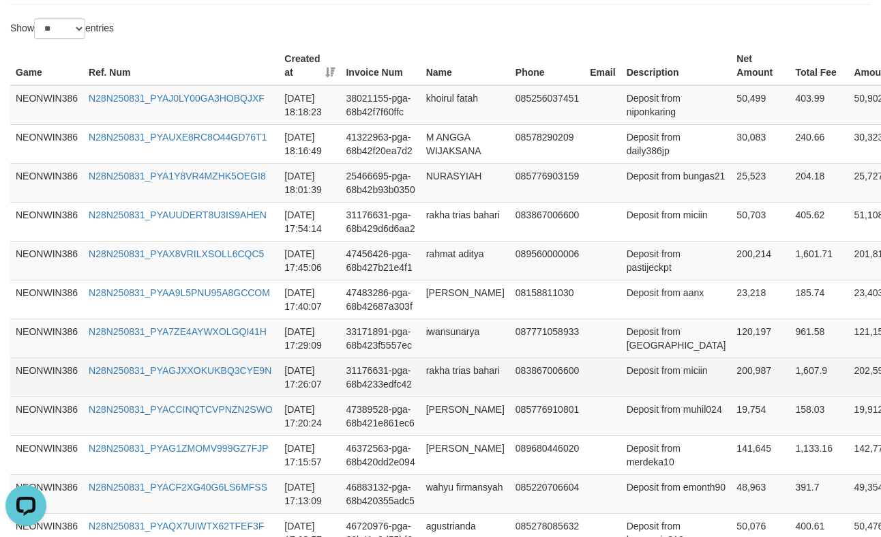
click at [731, 381] on td "200,987" at bounding box center [760, 376] width 59 height 39
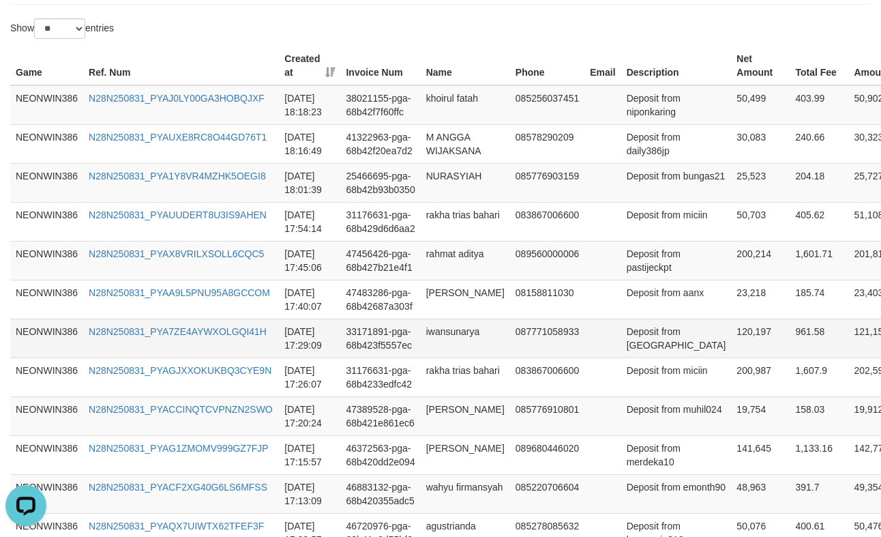
click at [731, 342] on td "120,197" at bounding box center [760, 338] width 59 height 39
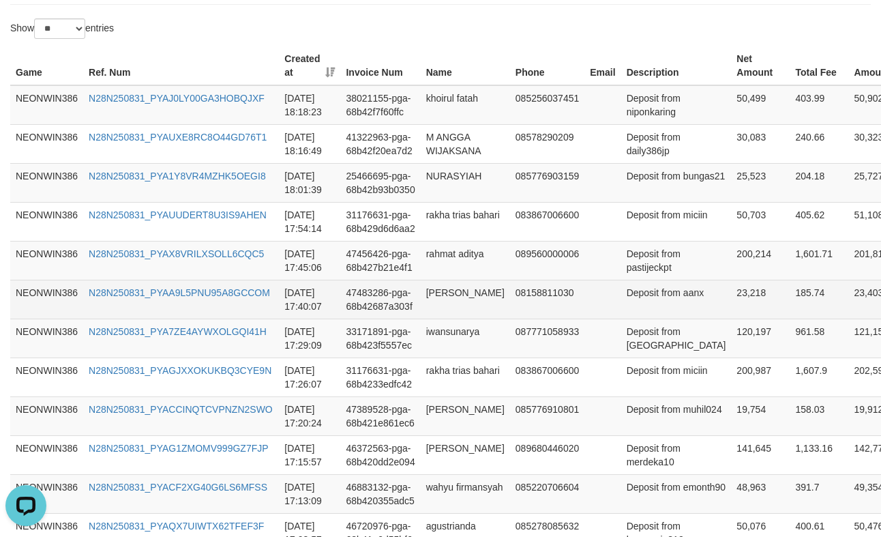
click at [731, 287] on td "23,218" at bounding box center [760, 299] width 59 height 39
click at [731, 288] on td "23,218" at bounding box center [760, 299] width 59 height 39
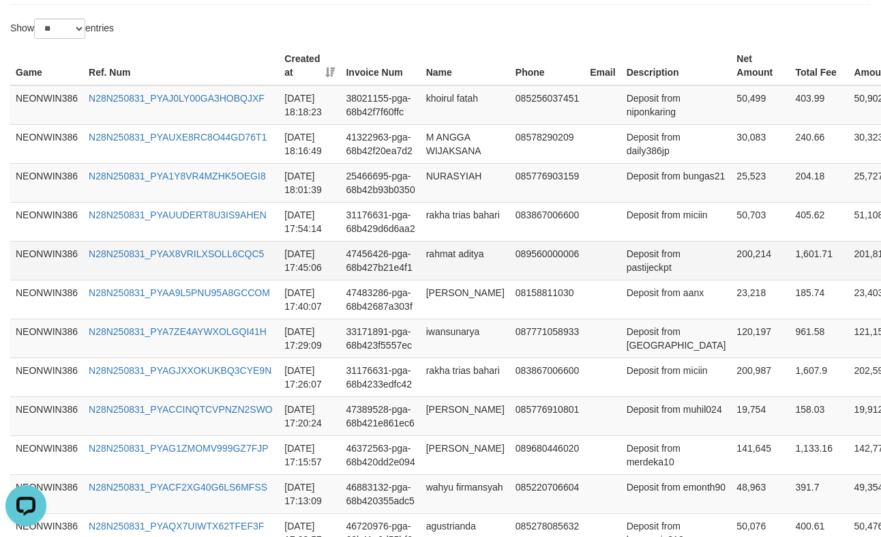
click at [731, 259] on td "200,214" at bounding box center [760, 260] width 59 height 39
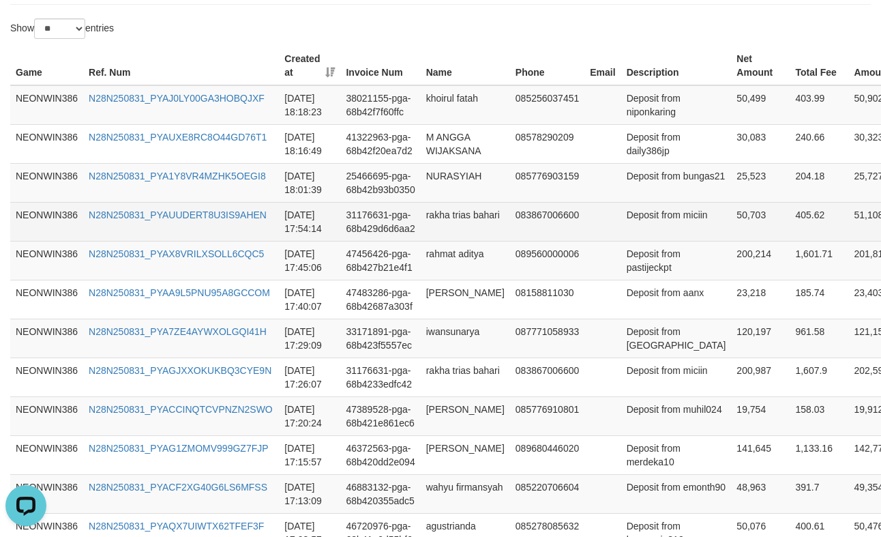
click at [731, 224] on td "50,703" at bounding box center [760, 221] width 59 height 39
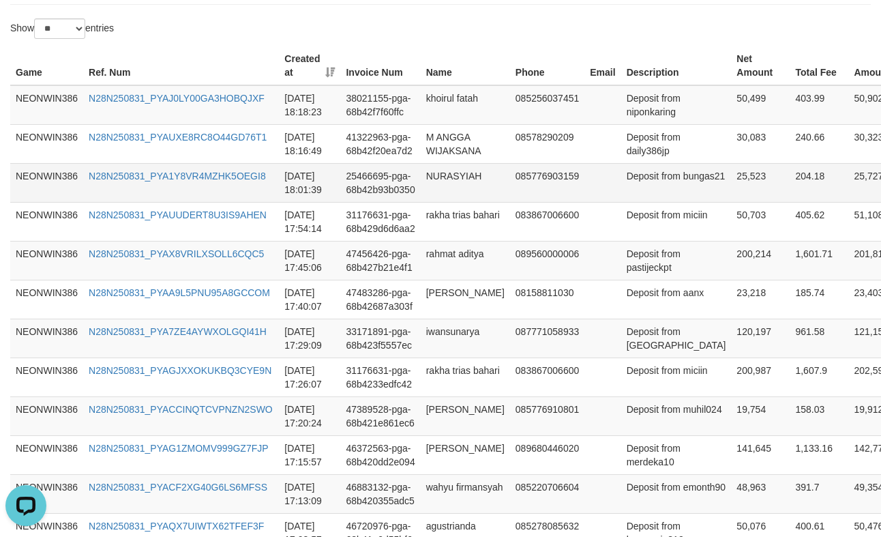
click at [731, 182] on td "25,523" at bounding box center [760, 182] width 59 height 39
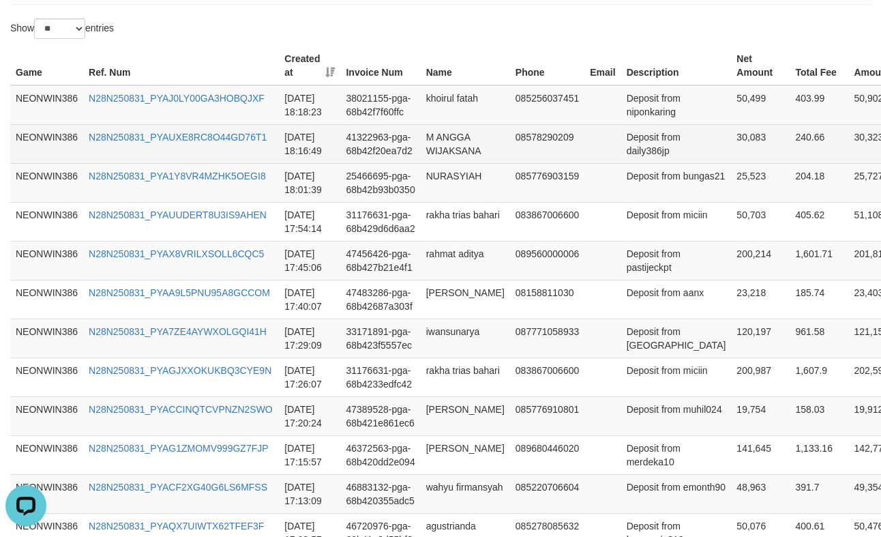
click at [731, 142] on td "30,083" at bounding box center [760, 143] width 59 height 39
click at [447, 136] on td "M ANGGA WIJAKSANA" at bounding box center [465, 143] width 89 height 39
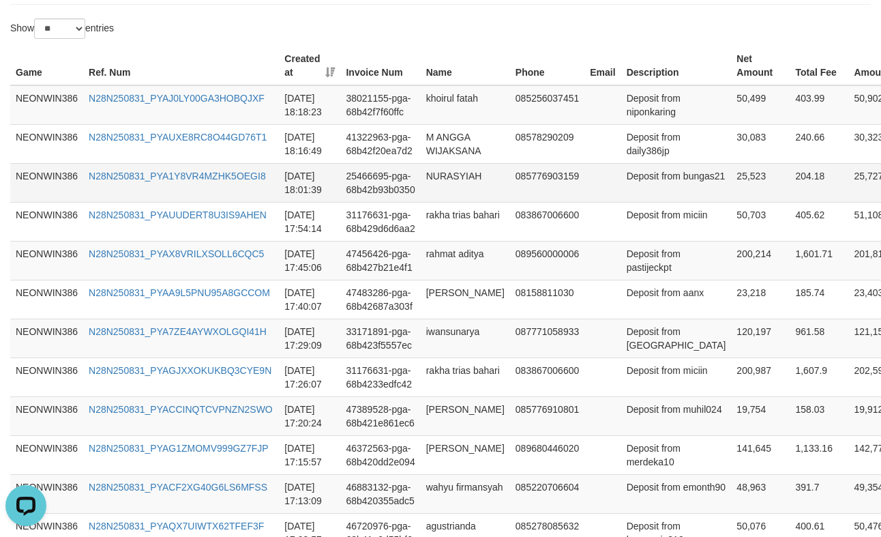
click at [441, 174] on td "NURASYIAH" at bounding box center [465, 182] width 89 height 39
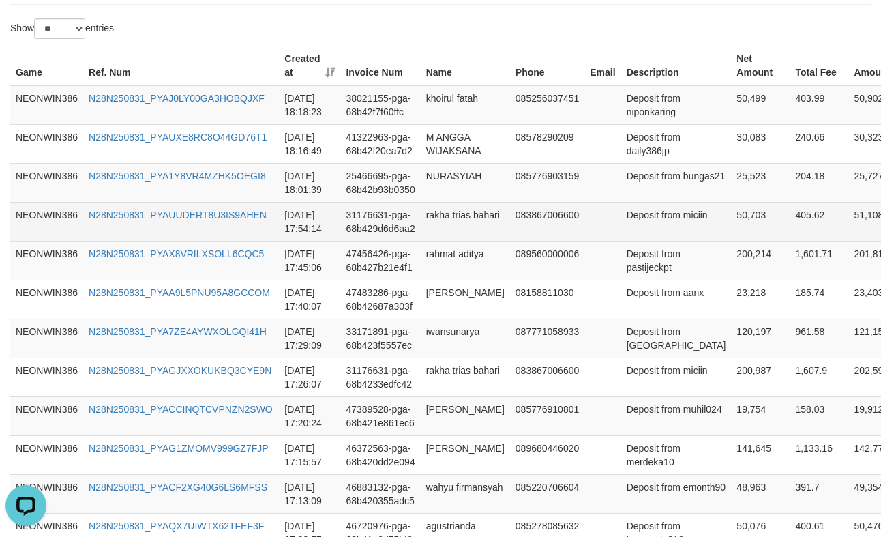
click at [471, 229] on td "rakha trias bahari" at bounding box center [465, 221] width 89 height 39
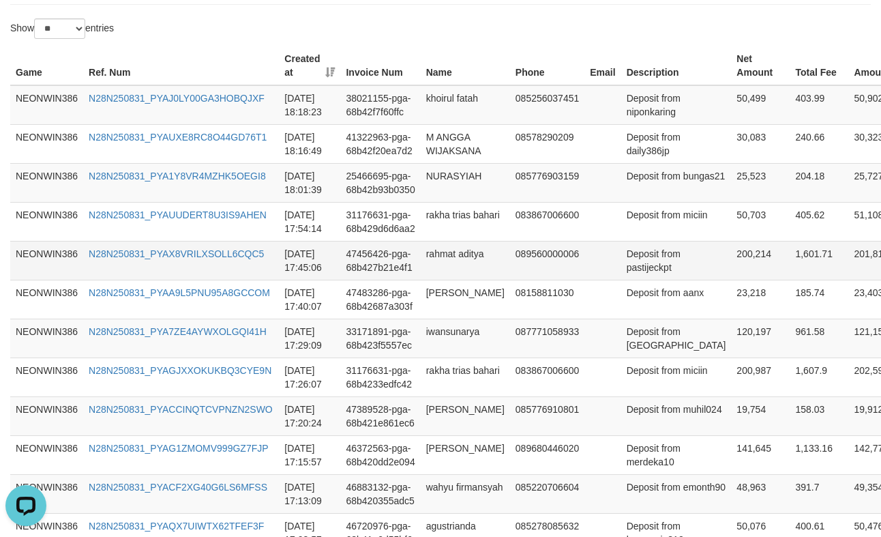
click at [449, 259] on td "rahmat aditya" at bounding box center [465, 260] width 89 height 39
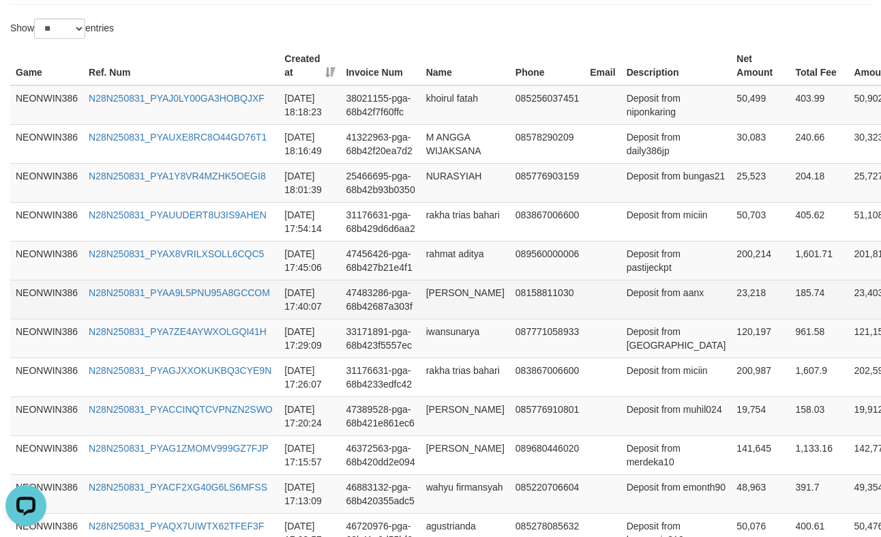
click at [441, 316] on td "[PERSON_NAME]" at bounding box center [465, 299] width 89 height 39
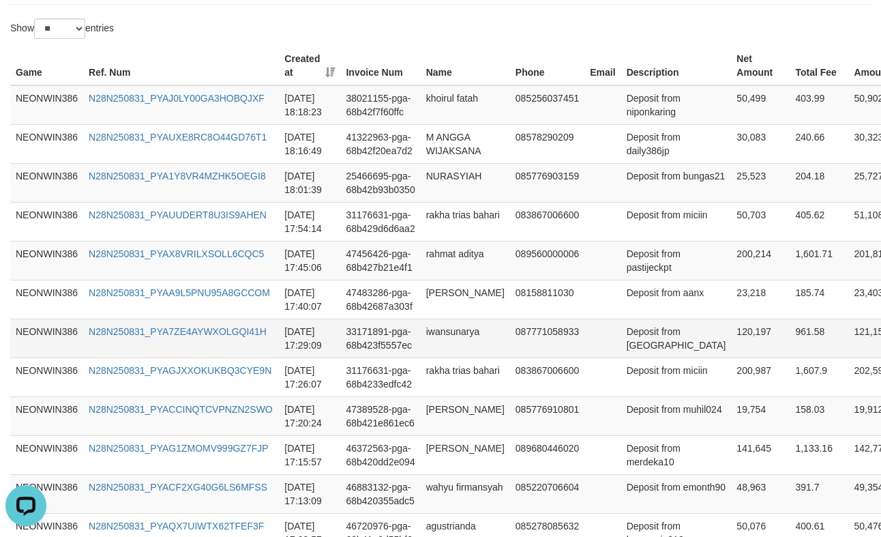
click at [464, 324] on td "iwansunarya" at bounding box center [465, 338] width 89 height 39
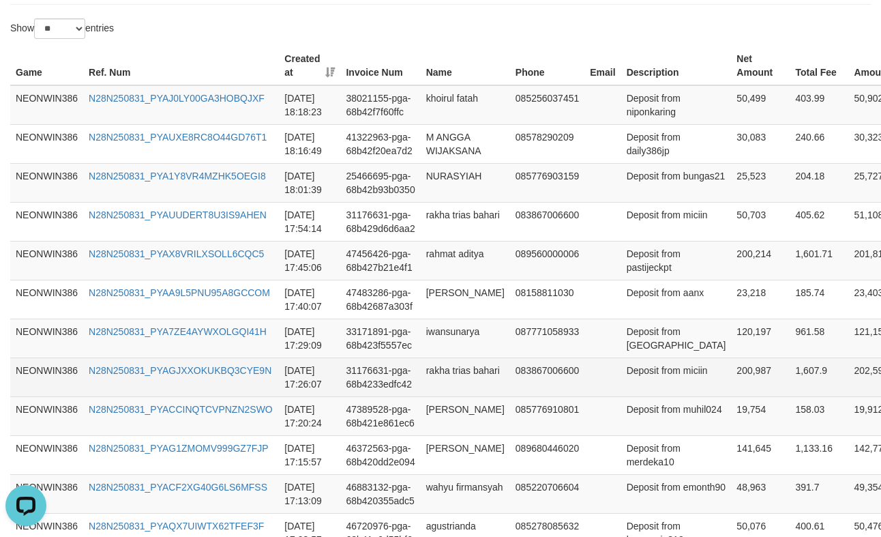
click at [458, 365] on td "rakha trias bahari" at bounding box center [465, 376] width 89 height 39
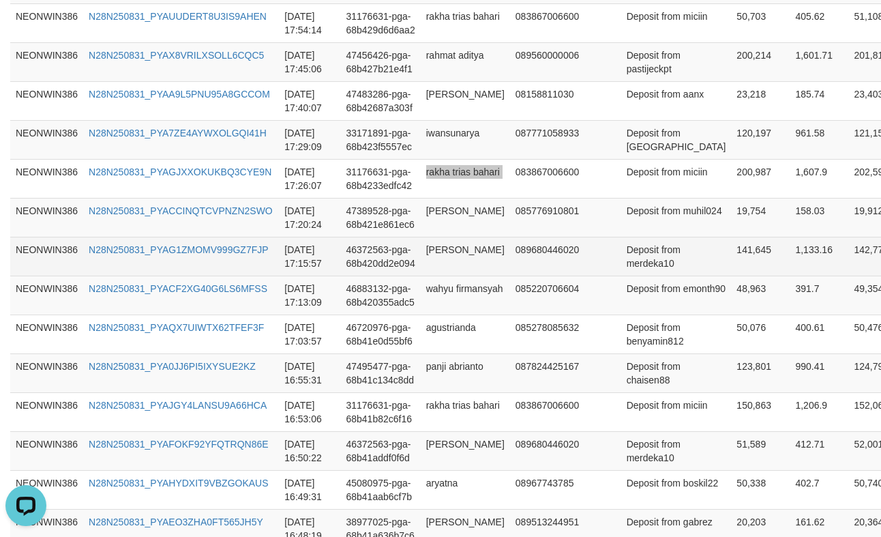
scroll to position [674, 0]
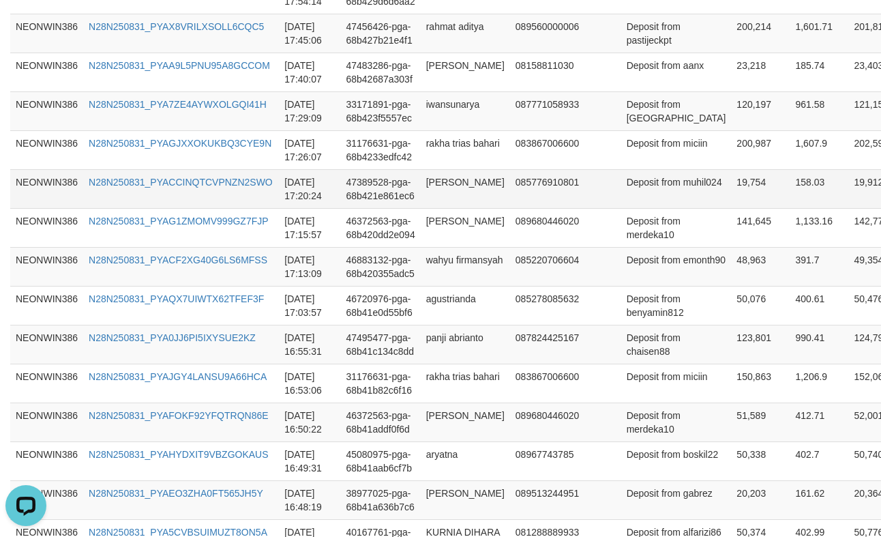
click at [428, 197] on td "[PERSON_NAME]" at bounding box center [465, 188] width 89 height 39
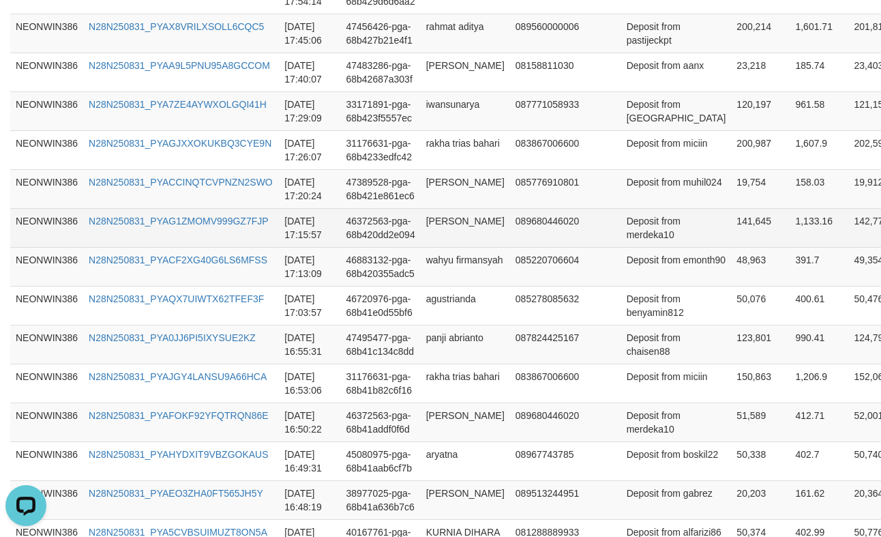
click at [421, 217] on td "[PERSON_NAME]" at bounding box center [465, 227] width 89 height 39
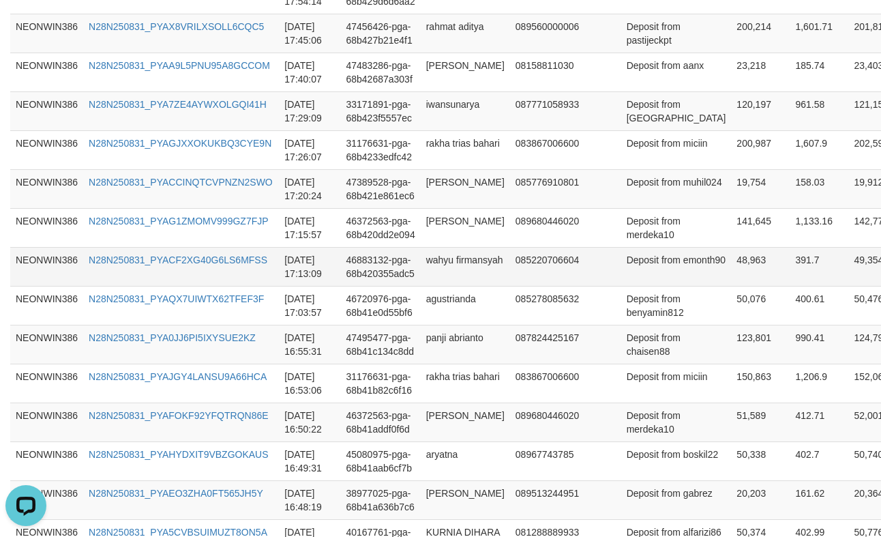
click at [449, 260] on td "wahyu firmansyah" at bounding box center [465, 266] width 89 height 39
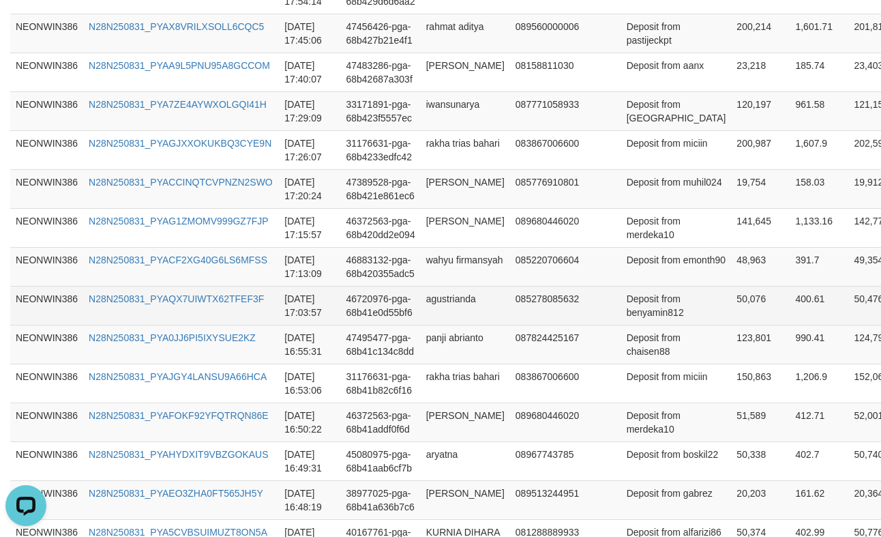
click at [432, 305] on td "agustrianda" at bounding box center [465, 305] width 89 height 39
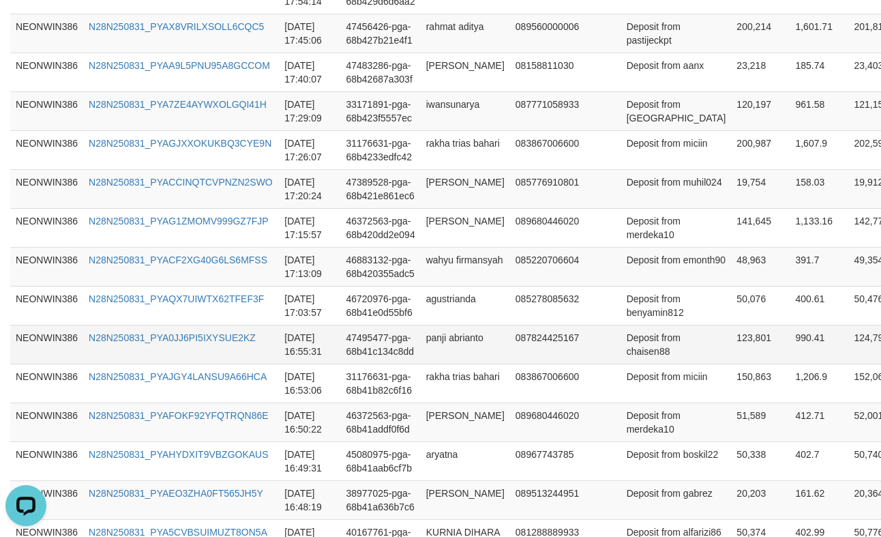
click at [418, 349] on td "47495477-pga-68b41c134c8dd" at bounding box center [380, 344] width 80 height 39
click at [428, 347] on td "panji abrianto" at bounding box center [465, 344] width 89 height 39
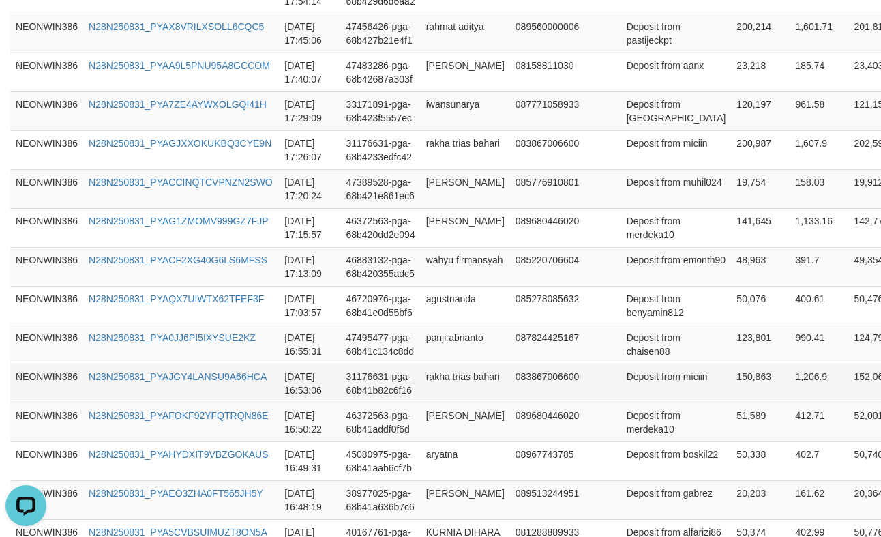
click at [444, 374] on td "rakha trias bahari" at bounding box center [465, 383] width 89 height 39
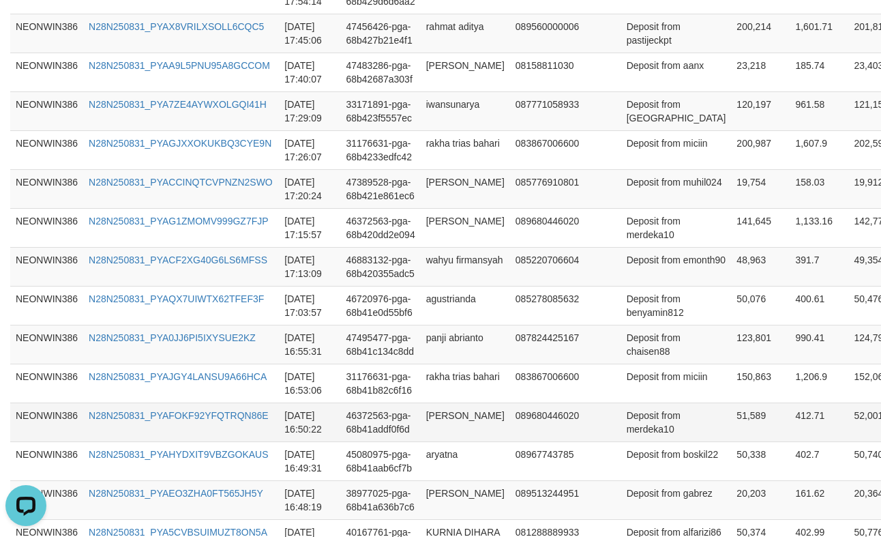
click at [428, 423] on td "[PERSON_NAME]" at bounding box center [465, 421] width 89 height 39
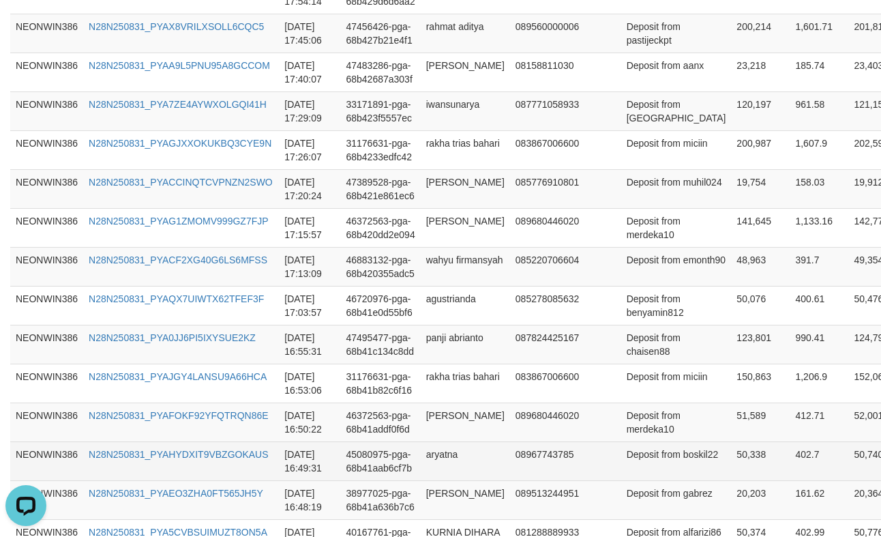
drag, startPoint x: 465, startPoint y: 454, endPoint x: 454, endPoint y: 455, distance: 11.6
click at [465, 454] on td "aryatna" at bounding box center [465, 460] width 89 height 39
click at [432, 456] on td "aryatna" at bounding box center [465, 460] width 89 height 39
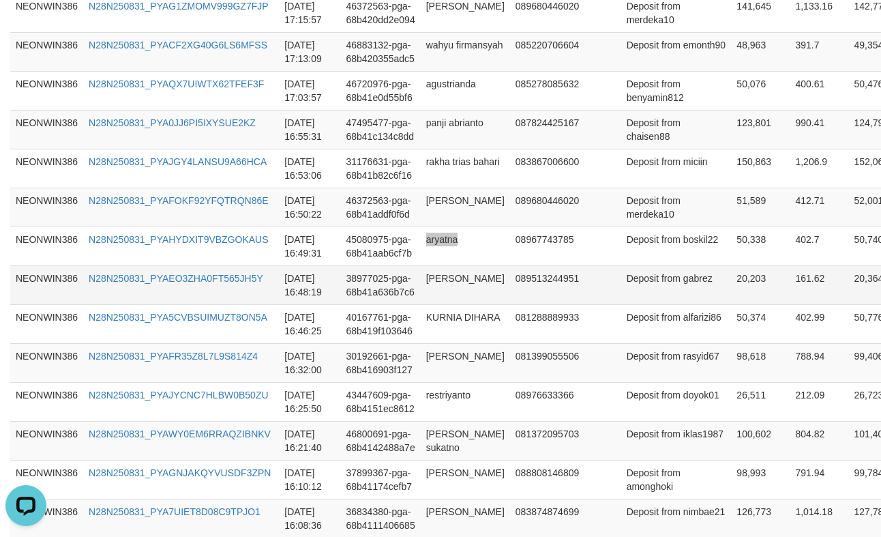
scroll to position [902, 0]
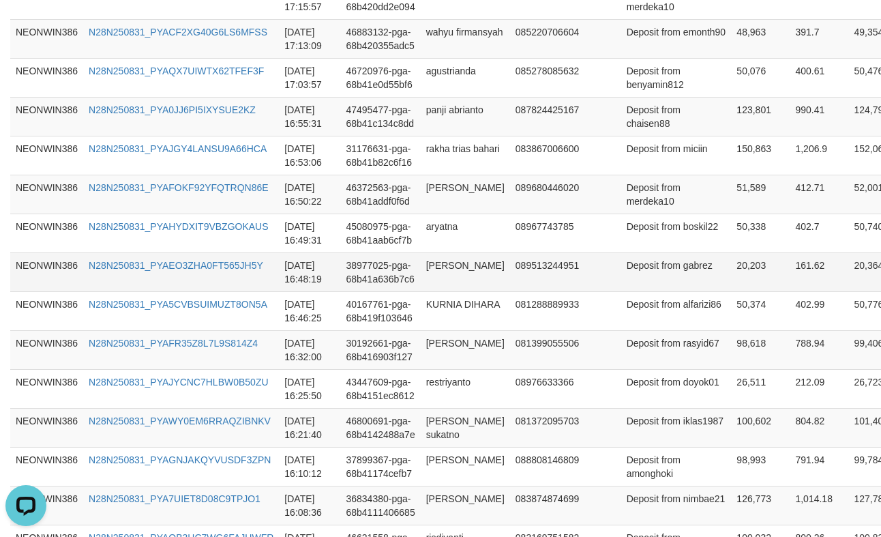
click at [446, 279] on td "[PERSON_NAME]" at bounding box center [465, 271] width 89 height 39
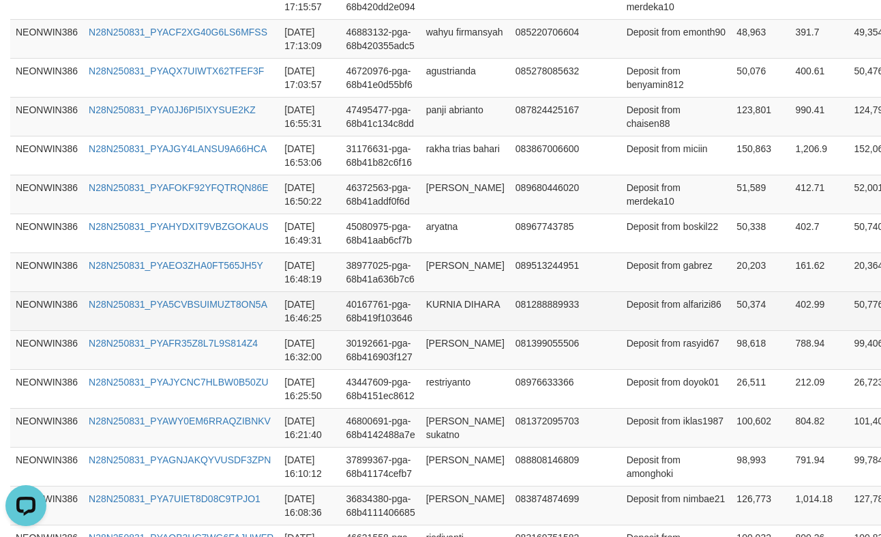
click at [437, 317] on td "KURNIA DIHARA" at bounding box center [465, 310] width 89 height 39
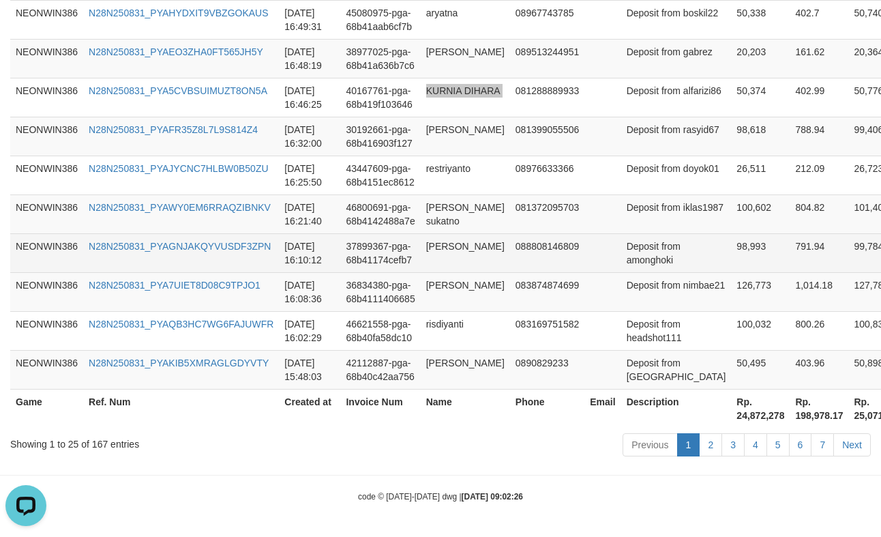
scroll to position [1129, 0]
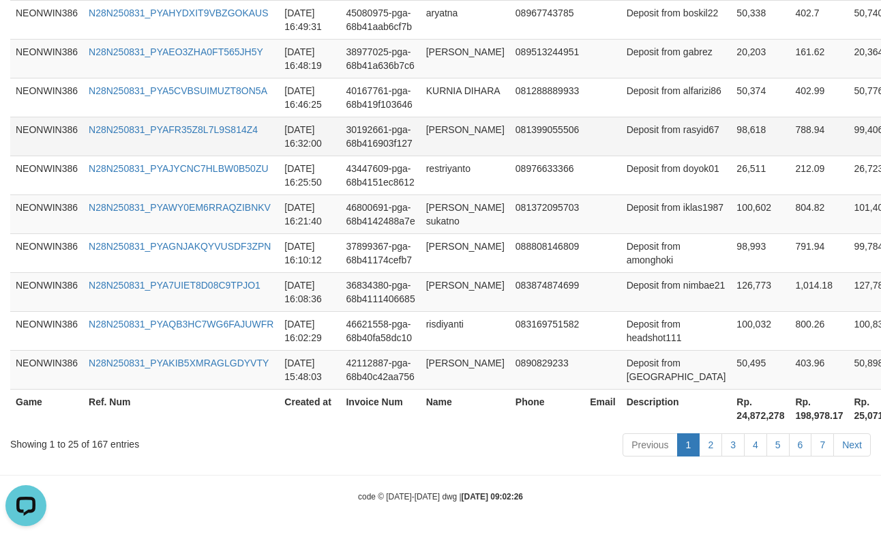
click at [449, 129] on td "[PERSON_NAME]" at bounding box center [465, 136] width 89 height 39
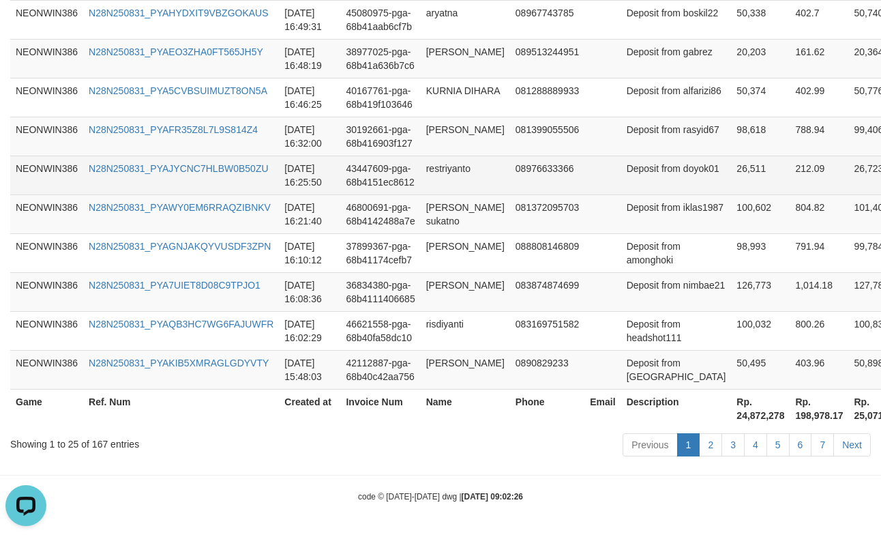
click at [456, 165] on td "restriyanto" at bounding box center [465, 175] width 89 height 39
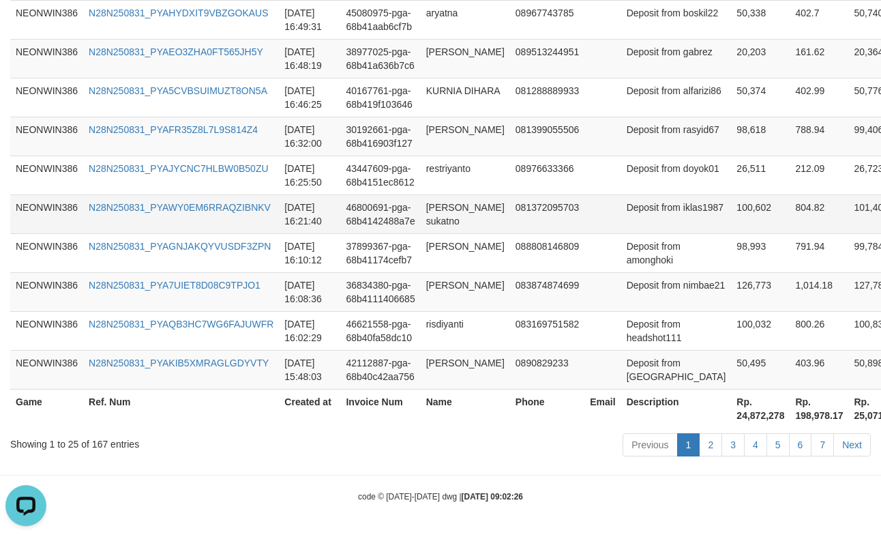
click at [452, 216] on td "[PERSON_NAME] sukatno" at bounding box center [465, 213] width 89 height 39
click at [451, 216] on td "[PERSON_NAME] sukatno" at bounding box center [465, 213] width 89 height 39
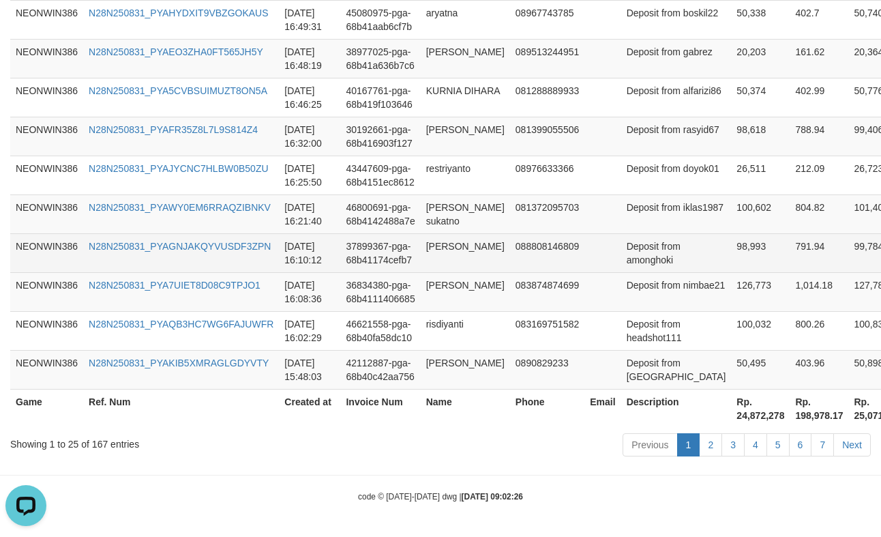
click at [442, 250] on td "[PERSON_NAME]" at bounding box center [465, 252] width 89 height 39
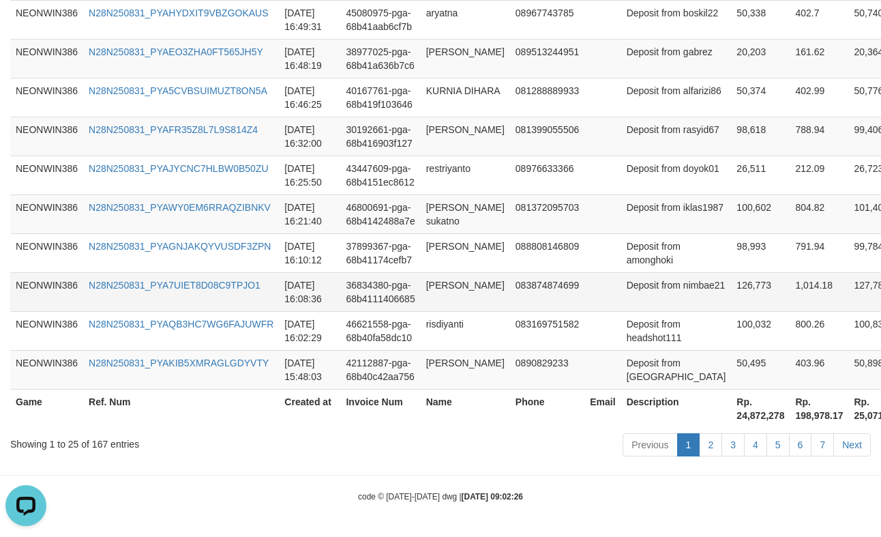
click at [454, 296] on td "[PERSON_NAME]" at bounding box center [465, 291] width 89 height 39
click at [453, 296] on td "[PERSON_NAME]" at bounding box center [465, 291] width 89 height 39
click at [428, 296] on td "[PERSON_NAME]" at bounding box center [465, 291] width 89 height 39
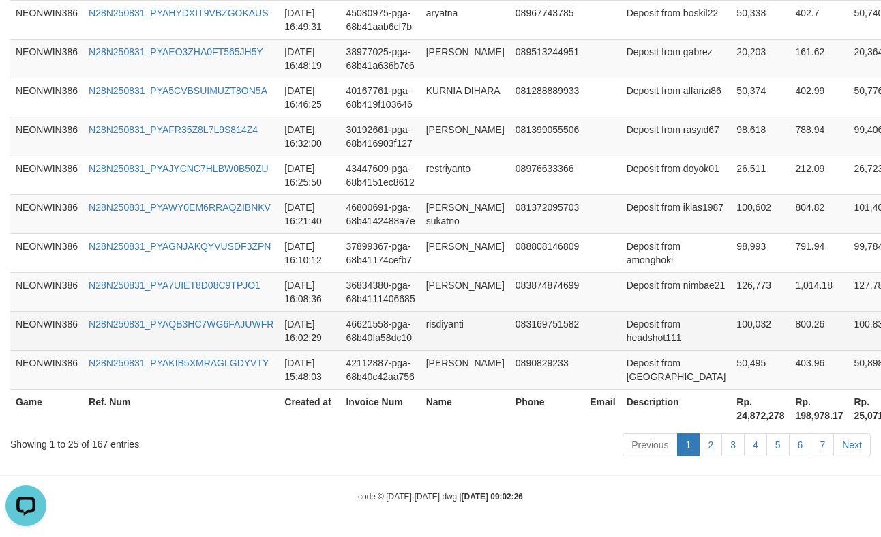
click at [419, 327] on td "46621558-pga-68b40fa58dc10" at bounding box center [380, 330] width 80 height 39
click at [466, 329] on td "risdiyanti" at bounding box center [465, 330] width 89 height 39
click at [442, 329] on td "risdiyanti" at bounding box center [465, 330] width 89 height 39
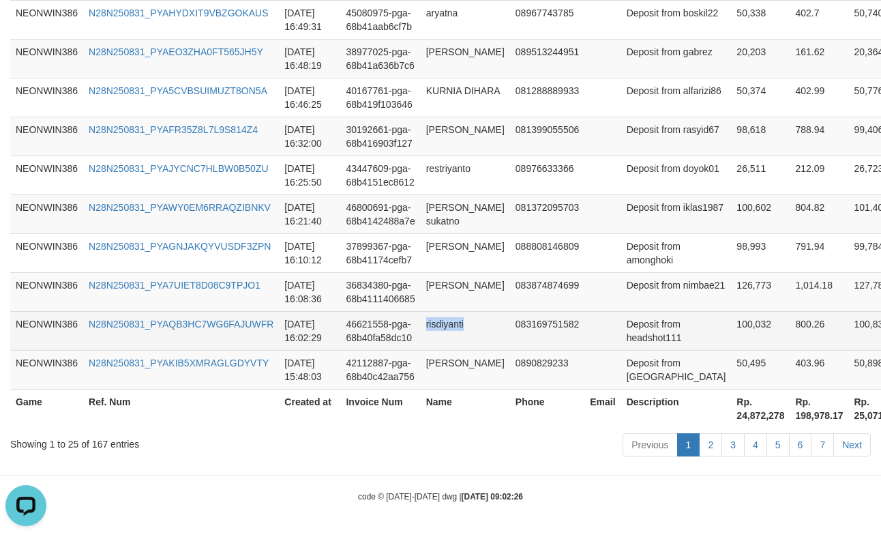
click at [447, 334] on td "risdiyanti" at bounding box center [465, 330] width 89 height 39
click at [455, 325] on td "risdiyanti" at bounding box center [465, 330] width 89 height 39
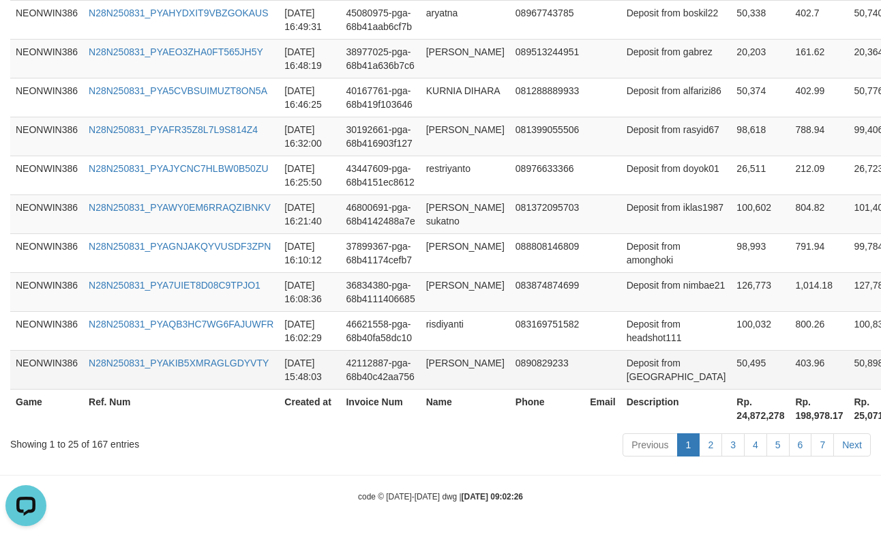
click at [415, 362] on td "42112887-pga-68b40c42aa756" at bounding box center [380, 369] width 80 height 39
click at [435, 359] on td "[PERSON_NAME]" at bounding box center [465, 369] width 89 height 39
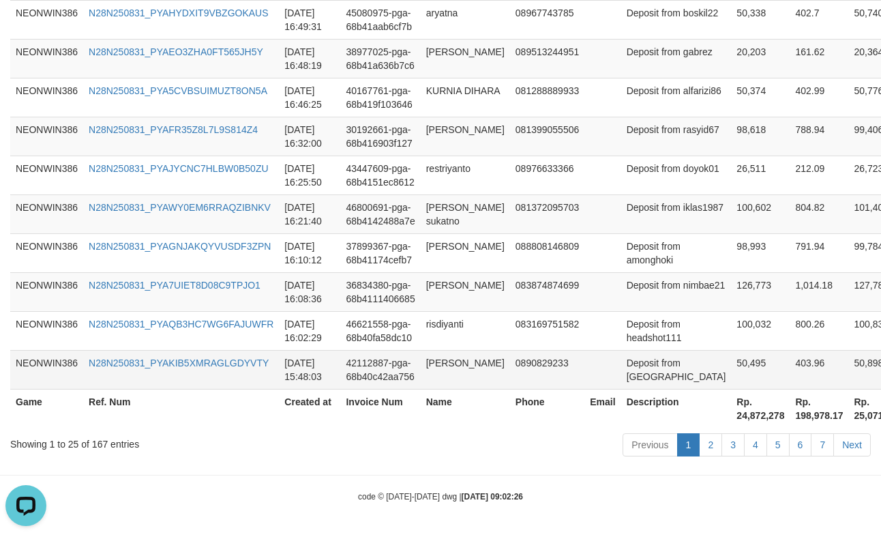
click at [632, 372] on td "Deposit from [GEOGRAPHIC_DATA]" at bounding box center [676, 369] width 111 height 39
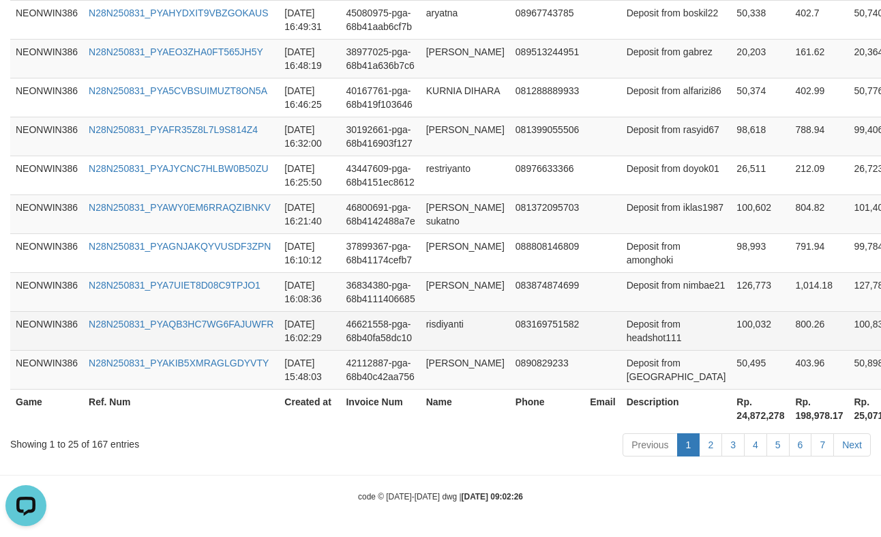
click at [646, 336] on td "Deposit from headshot111" at bounding box center [676, 330] width 111 height 39
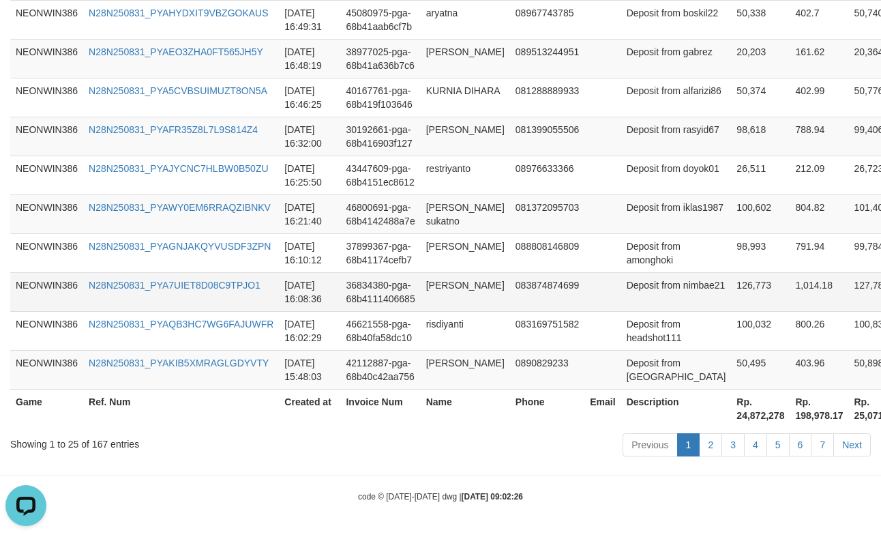
click at [621, 303] on td "Deposit from nimbae21" at bounding box center [676, 291] width 111 height 39
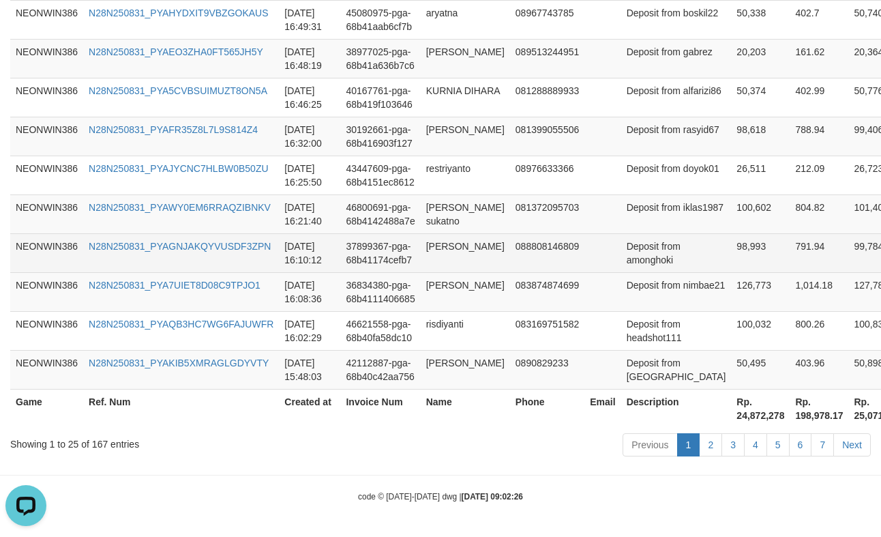
click at [633, 248] on td "Deposit from amonghoki" at bounding box center [676, 252] width 111 height 39
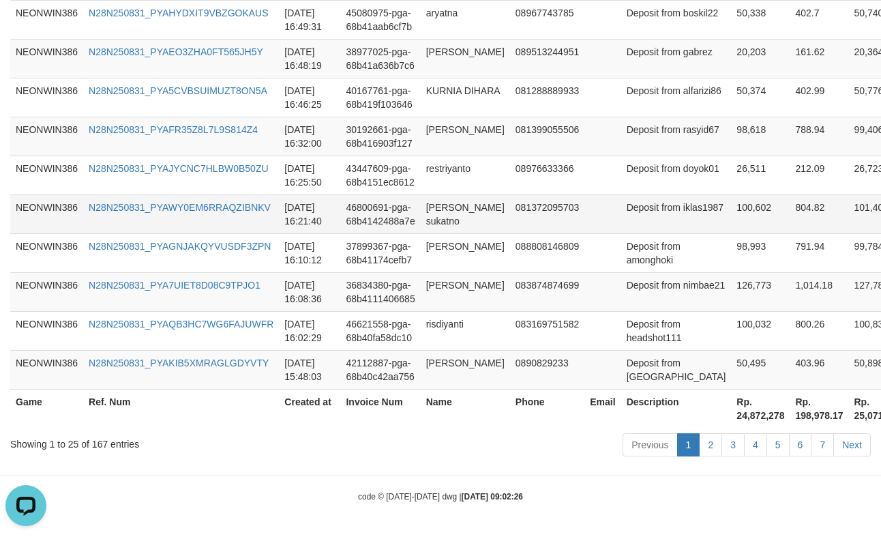
click at [625, 207] on td "Deposit from iklas1987" at bounding box center [676, 213] width 111 height 39
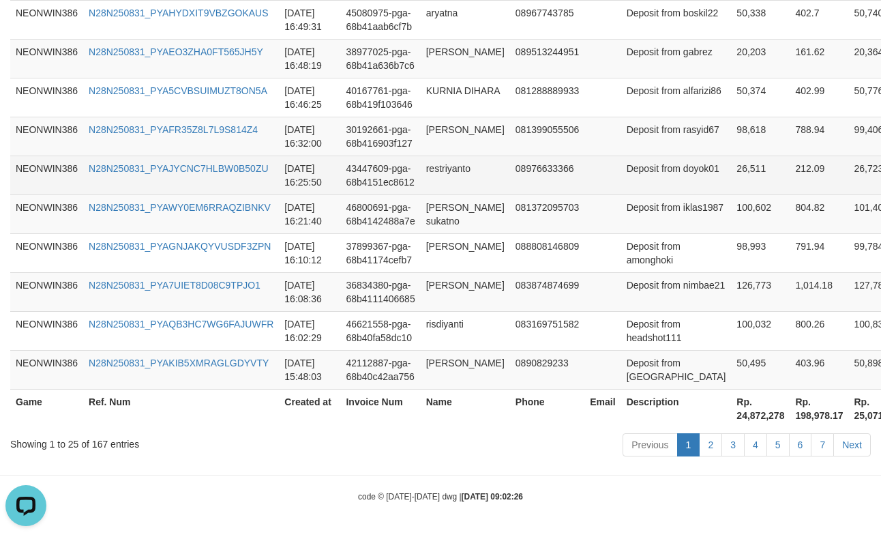
click at [621, 176] on td "Deposit from doyok01" at bounding box center [676, 175] width 111 height 39
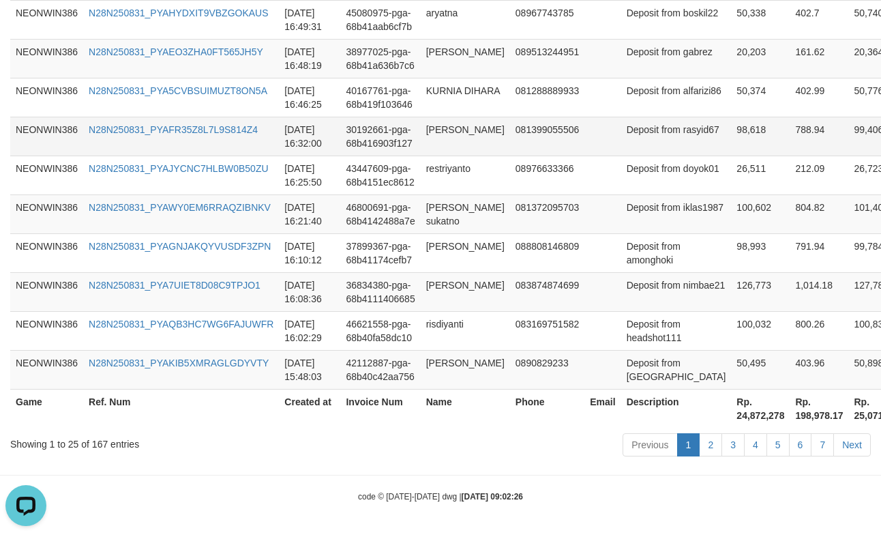
click at [621, 132] on td "Deposit from rasyid67" at bounding box center [676, 136] width 111 height 39
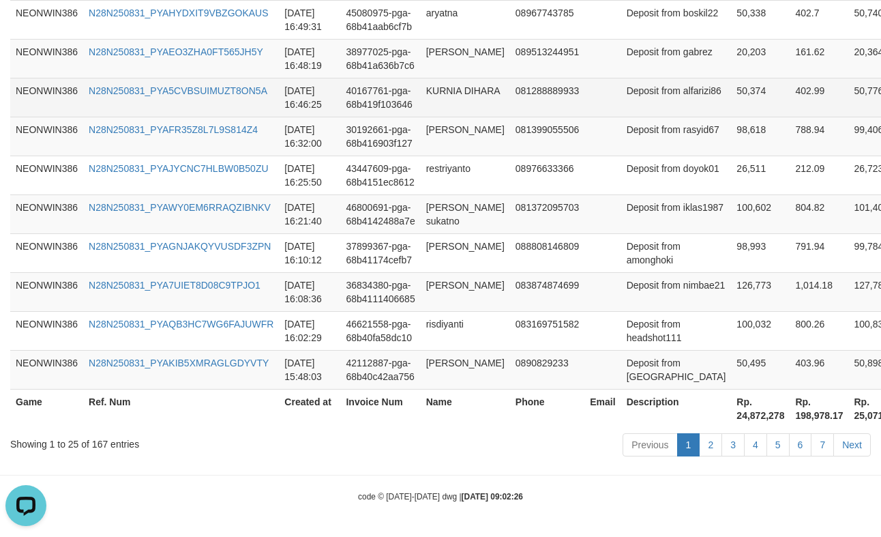
click at [626, 96] on td "Deposit from alfarizi86" at bounding box center [676, 97] width 111 height 39
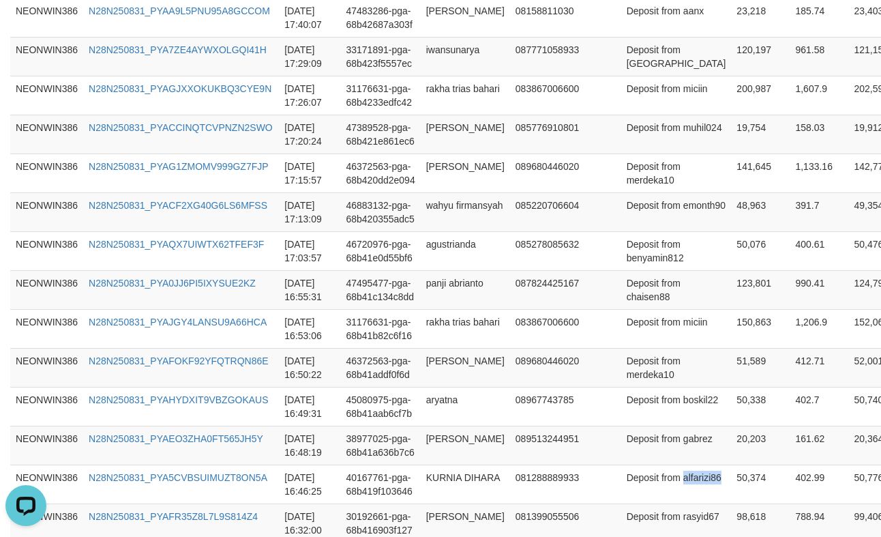
scroll to position [724, 0]
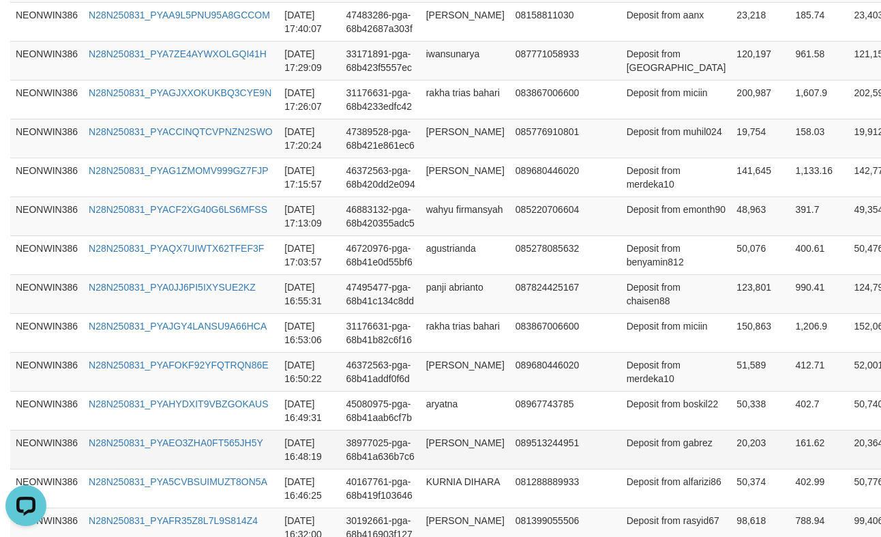
click at [626, 459] on td "Deposit from gabrez" at bounding box center [676, 449] width 111 height 39
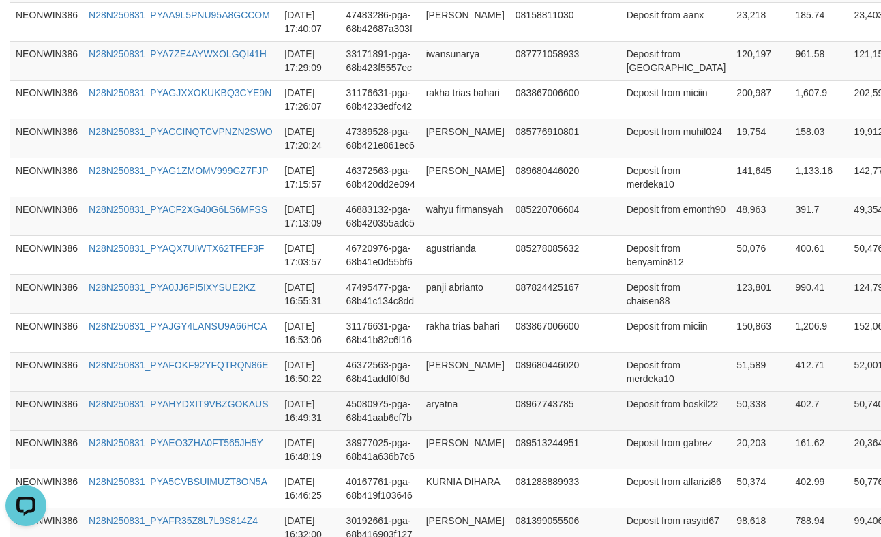
click at [621, 427] on td "Deposit from boskil22" at bounding box center [676, 410] width 111 height 39
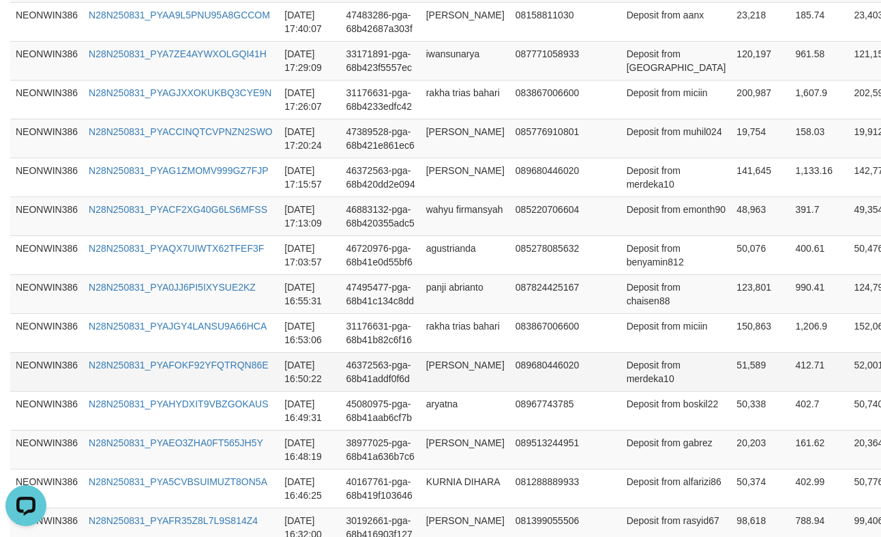
click at [630, 378] on td "Deposit from merdeka10" at bounding box center [676, 371] width 111 height 39
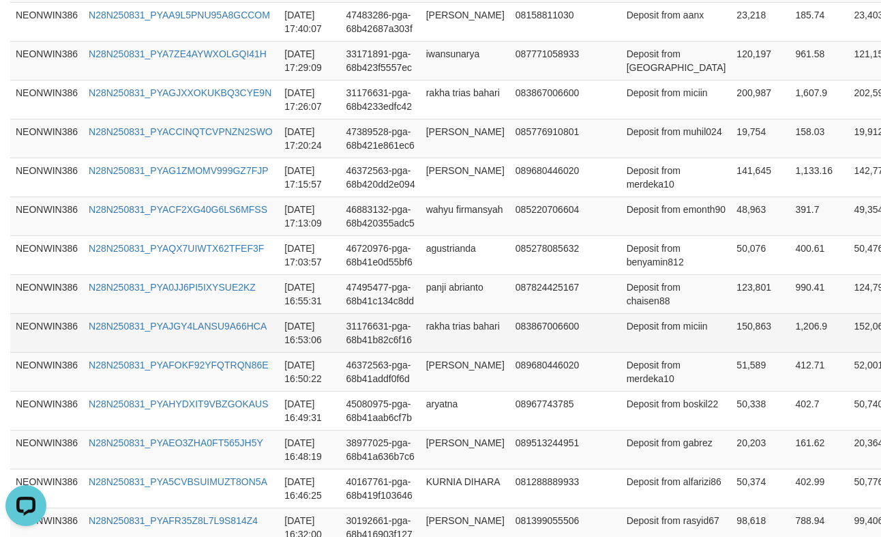
click at [621, 338] on td "Deposit from miciin" at bounding box center [676, 332] width 111 height 39
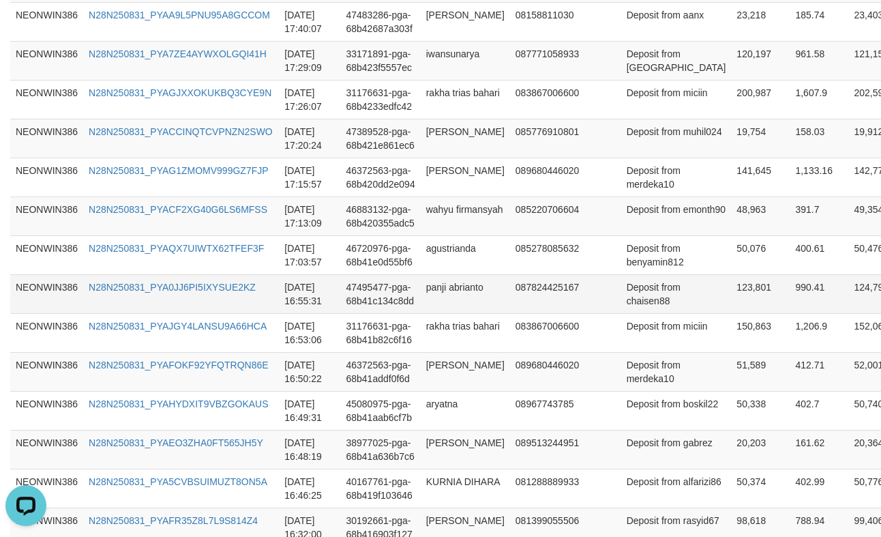
click at [621, 295] on td "Deposit from chaisen88" at bounding box center [676, 293] width 111 height 39
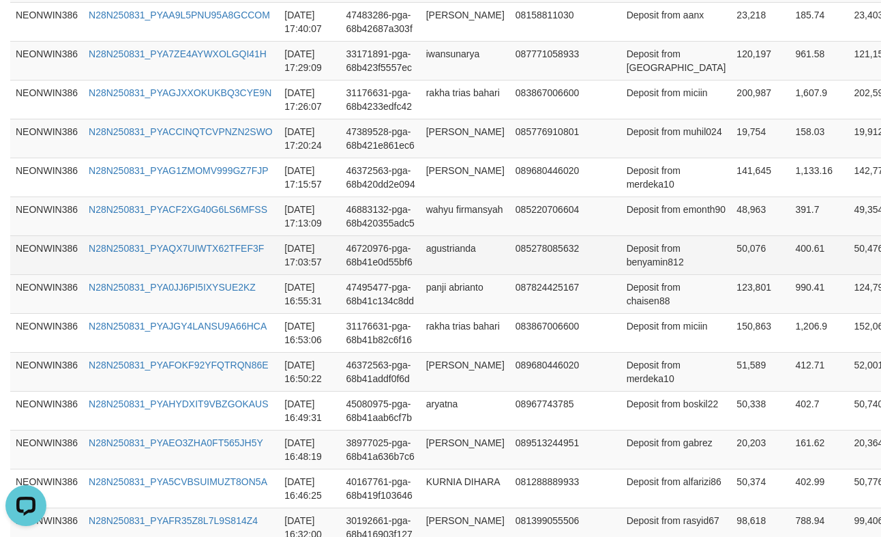
click at [637, 269] on td "Deposit from benyamin812" at bounding box center [676, 254] width 111 height 39
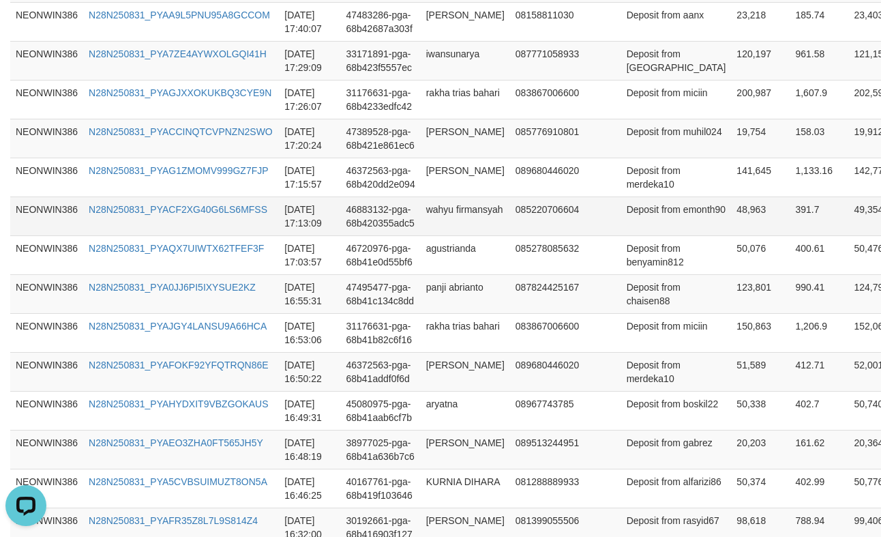
click at [634, 222] on td "Deposit from emonth90" at bounding box center [676, 215] width 111 height 39
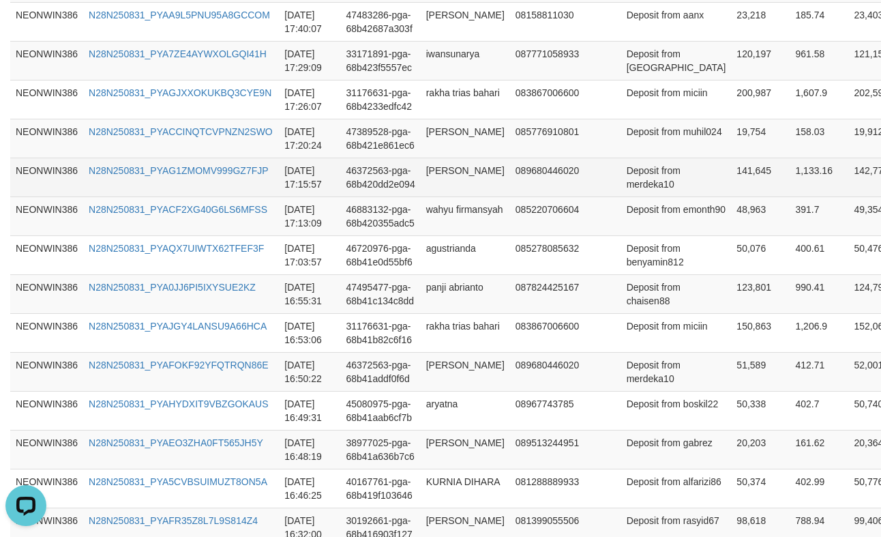
click at [630, 179] on td "Deposit from merdeka10" at bounding box center [676, 177] width 111 height 39
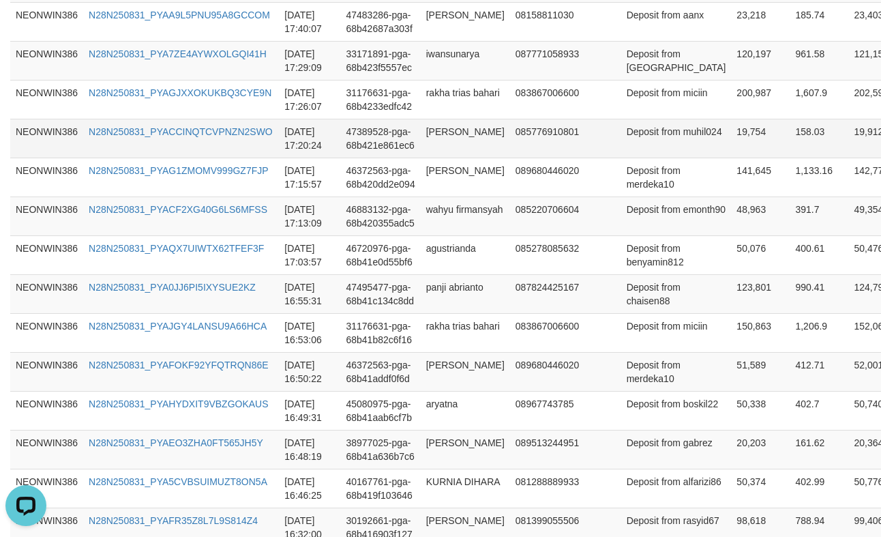
click at [634, 153] on td "Deposit from muhil024" at bounding box center [676, 138] width 111 height 39
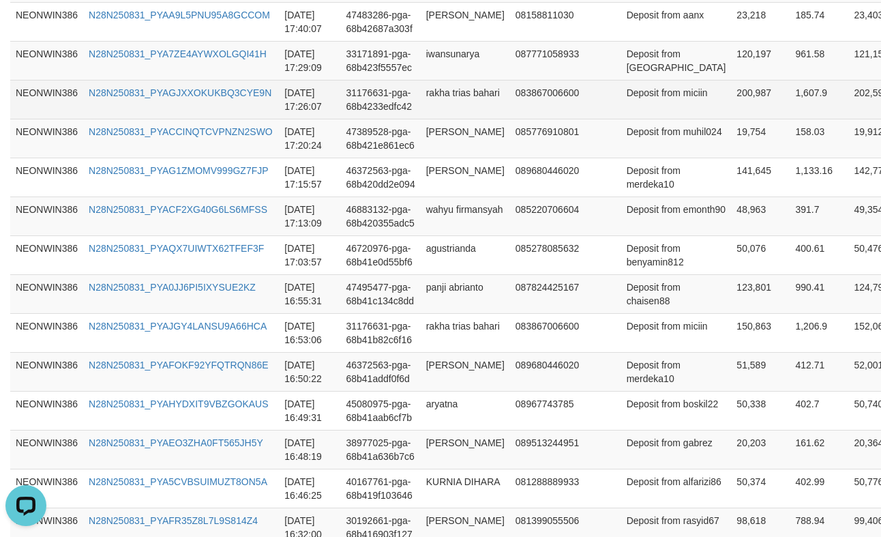
click at [621, 111] on td "Deposit from miciin" at bounding box center [676, 99] width 111 height 39
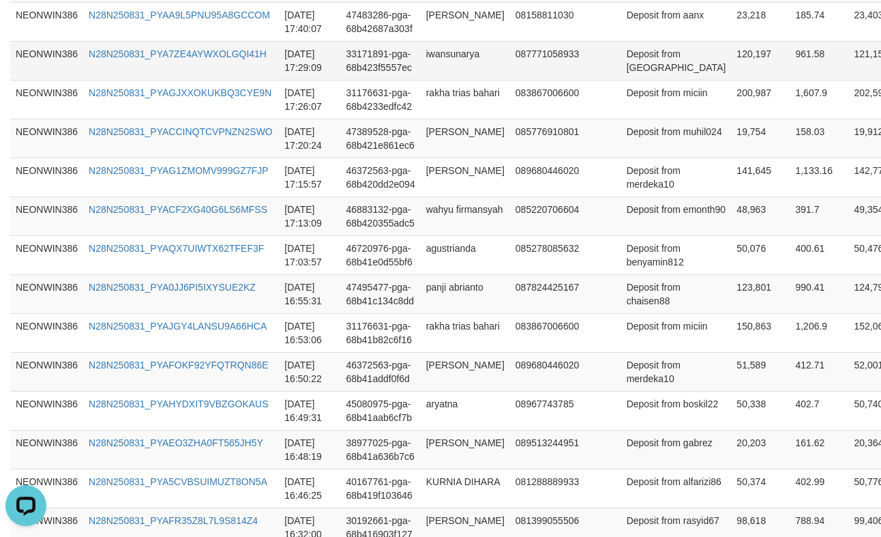
click at [634, 69] on td "Deposit from [GEOGRAPHIC_DATA]" at bounding box center [676, 60] width 111 height 39
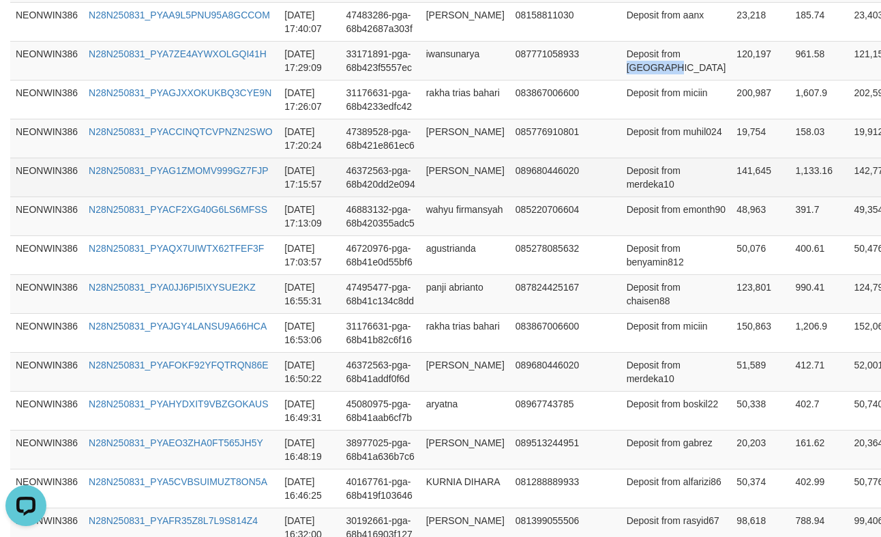
drag, startPoint x: 634, startPoint y: 69, endPoint x: 803, endPoint y: 166, distance: 195.3
click at [632, 69] on td "Deposit from [GEOGRAPHIC_DATA]" at bounding box center [676, 60] width 111 height 39
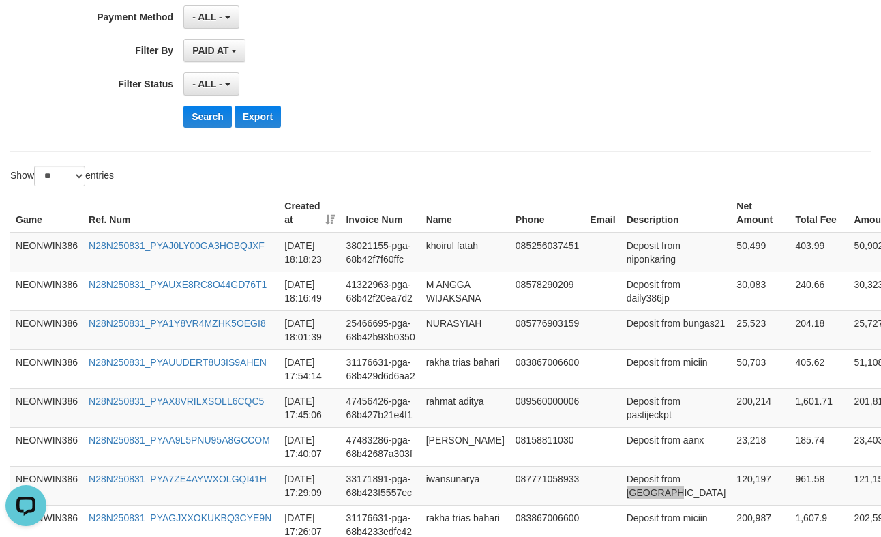
scroll to position [269, 0]
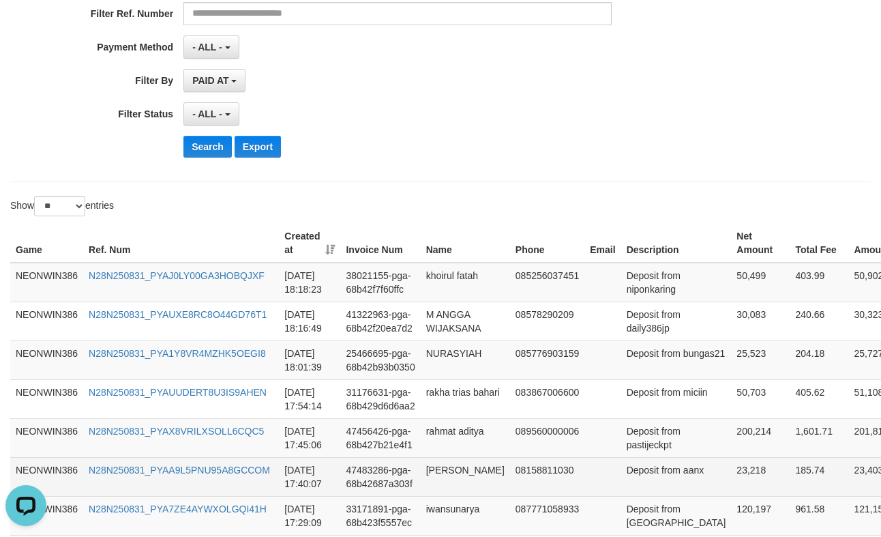
click at [621, 484] on td "Deposit from aanx" at bounding box center [676, 476] width 111 height 39
click at [621, 485] on td "Deposit from aanx" at bounding box center [676, 476] width 111 height 39
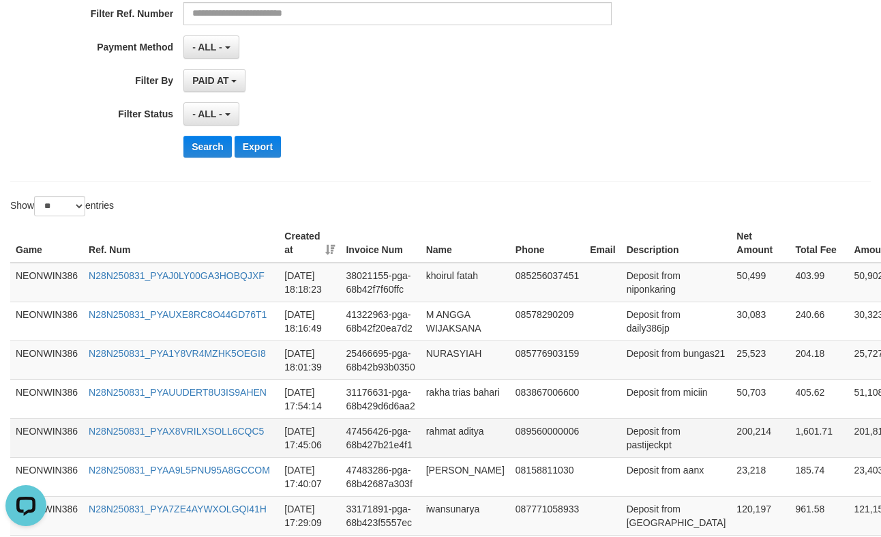
click at [639, 448] on td "Deposit from pastijeckpt" at bounding box center [676, 437] width 111 height 39
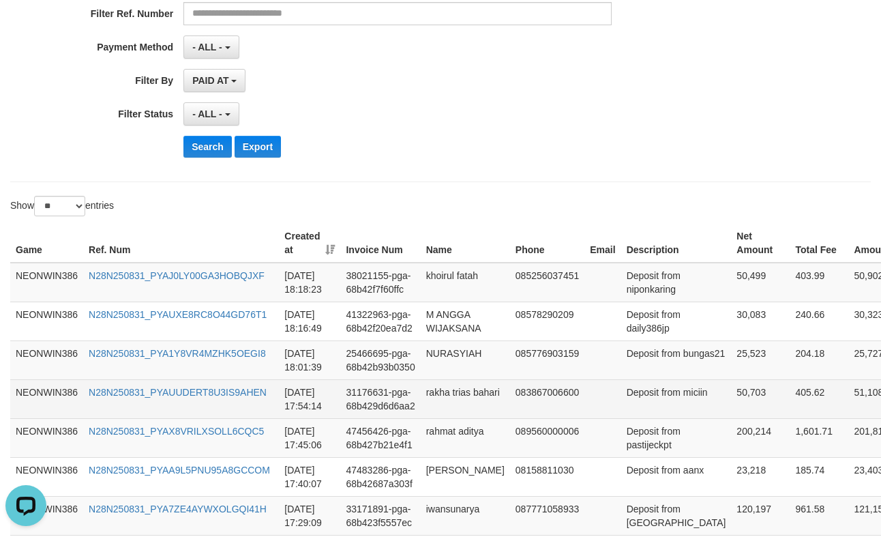
click at [621, 402] on td "Deposit from miciin" at bounding box center [676, 398] width 111 height 39
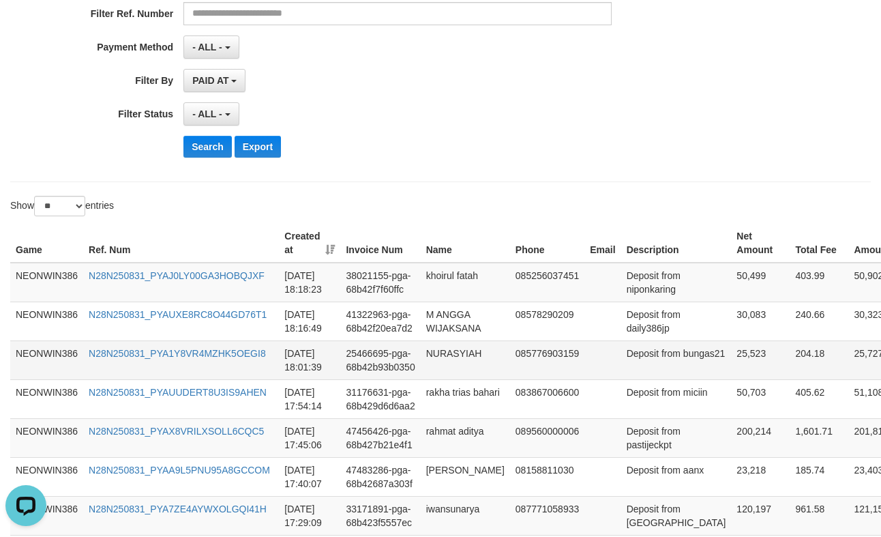
click at [621, 366] on td "Deposit from bungas21" at bounding box center [676, 359] width 111 height 39
click at [622, 366] on td "Deposit from bungas21" at bounding box center [676, 359] width 111 height 39
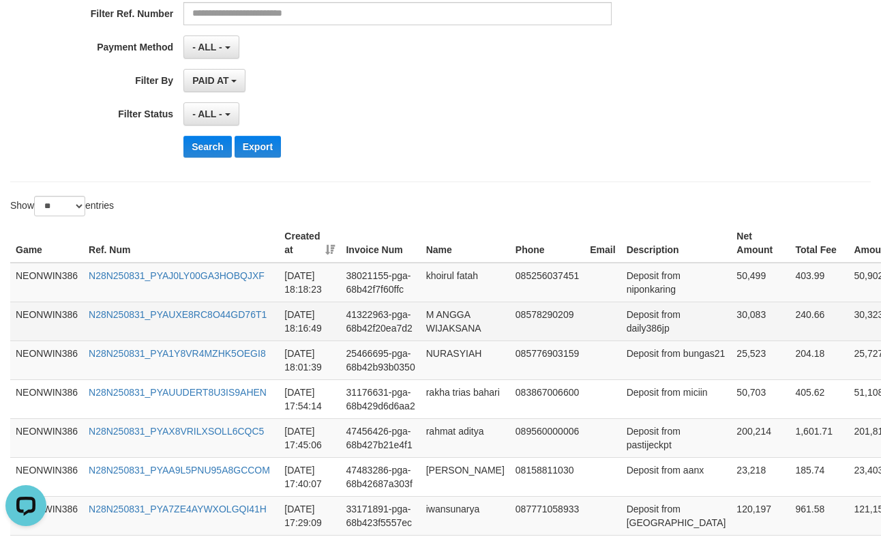
click at [621, 328] on td "Deposit from daily386jp" at bounding box center [676, 320] width 111 height 39
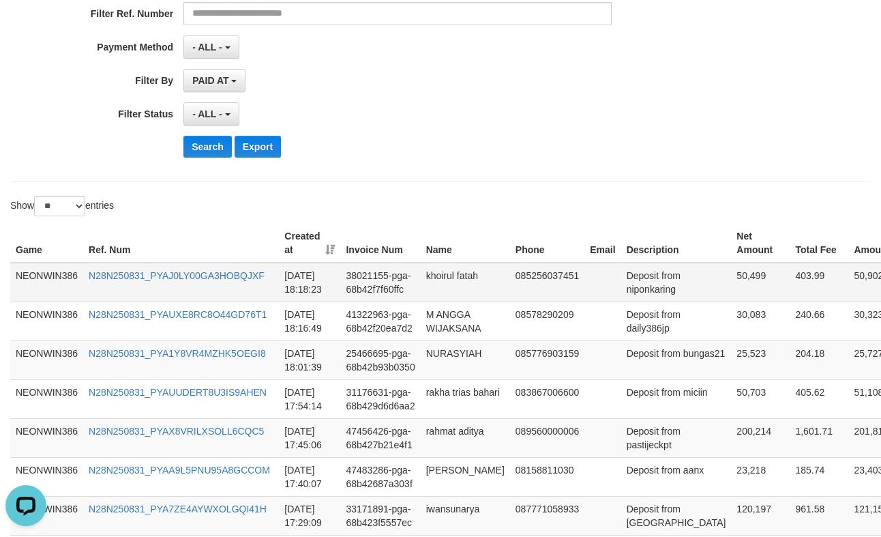
click at [731, 278] on td "50,499" at bounding box center [760, 283] width 59 height 40
click at [435, 279] on td "khoirul fatah" at bounding box center [465, 283] width 89 height 40
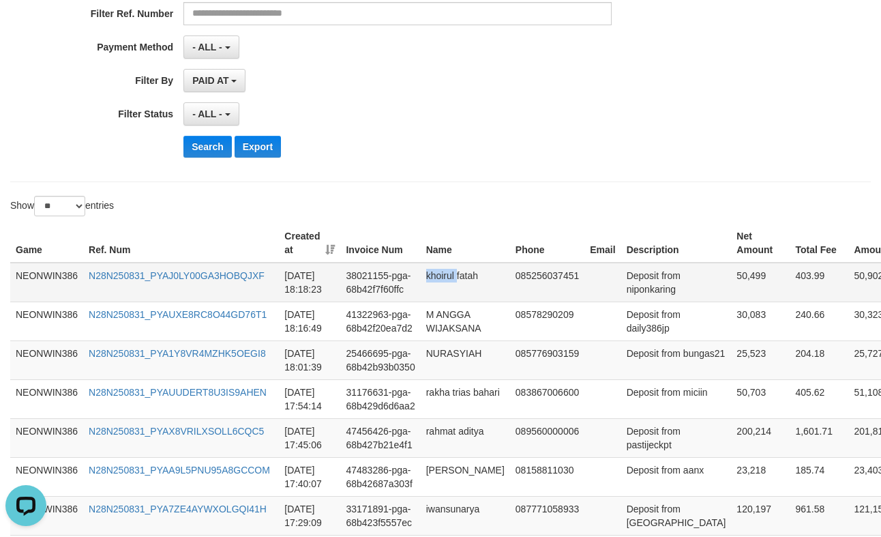
click at [435, 279] on td "khoirul fatah" at bounding box center [465, 283] width 89 height 40
click at [621, 295] on td "Deposit from niponkaring" at bounding box center [676, 283] width 111 height 40
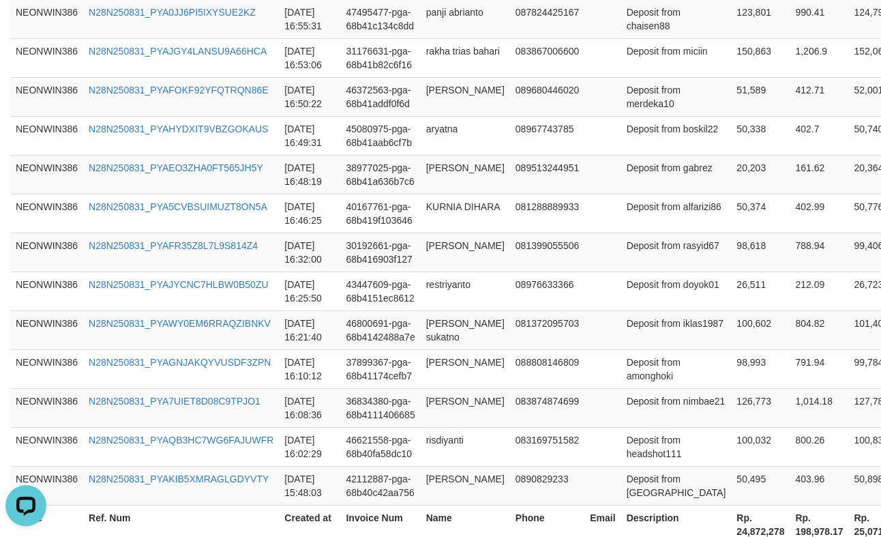
scroll to position [1129, 0]
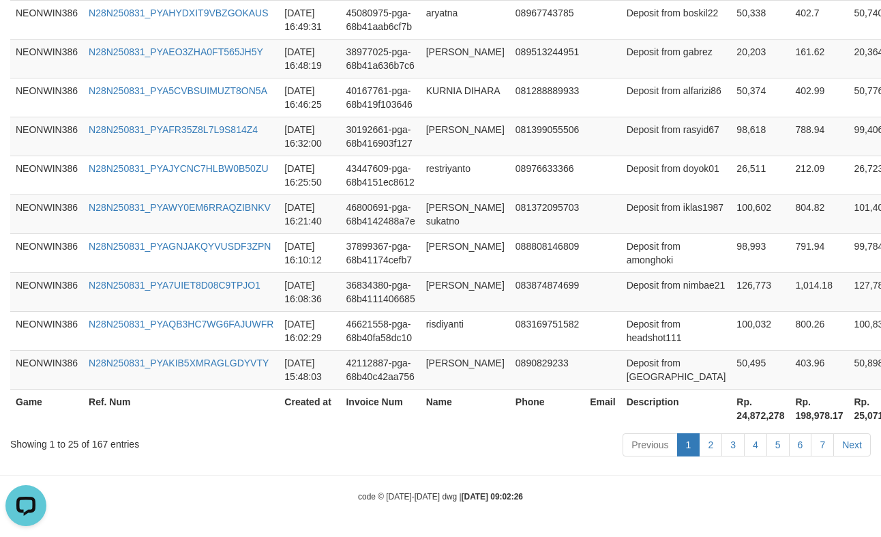
click at [731, 422] on th "Rp. 24,872,278" at bounding box center [760, 408] width 59 height 39
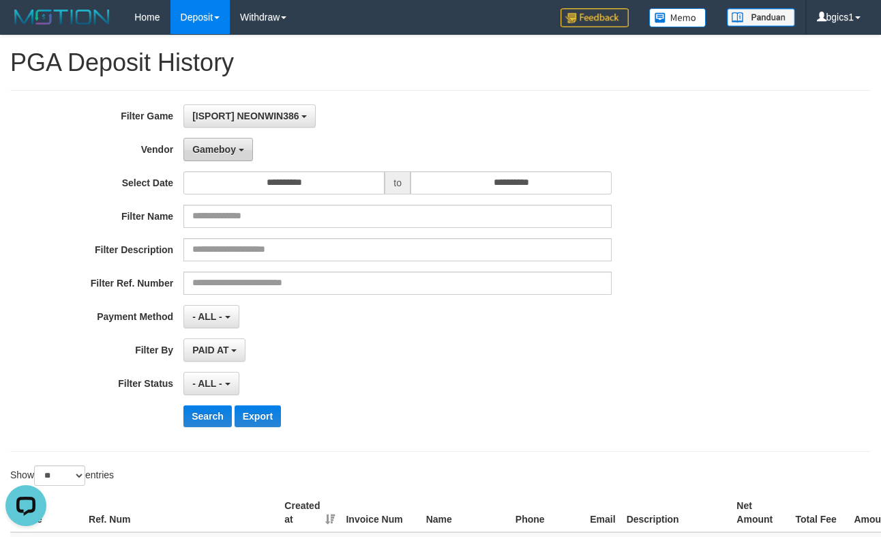
click at [225, 146] on span "Gameboy" at bounding box center [214, 149] width 44 height 11
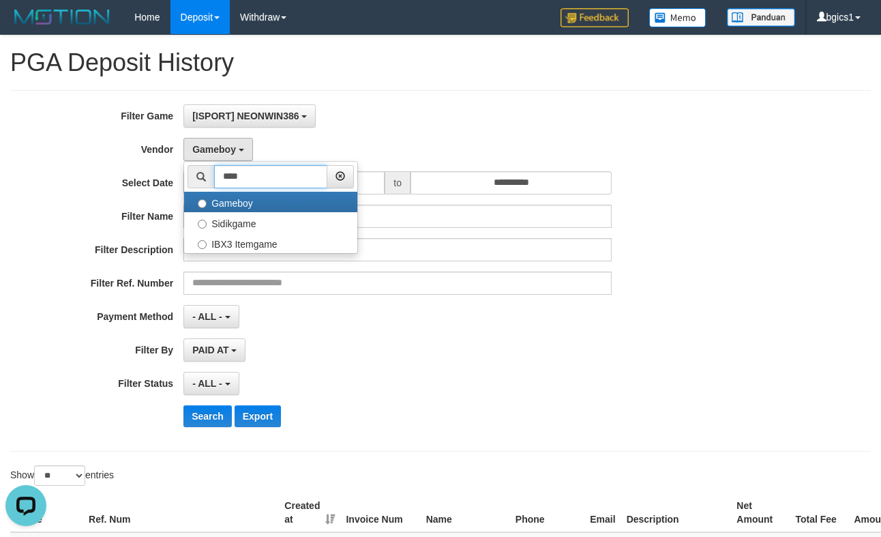
click at [248, 171] on input "****" at bounding box center [270, 176] width 113 height 23
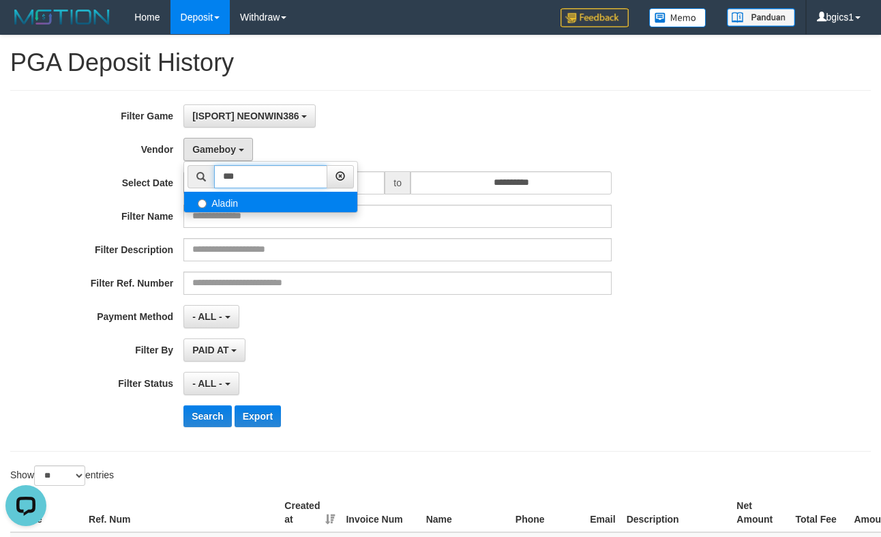
type input "***"
click at [278, 201] on label "Aladin" at bounding box center [270, 202] width 173 height 20
select select "**********"
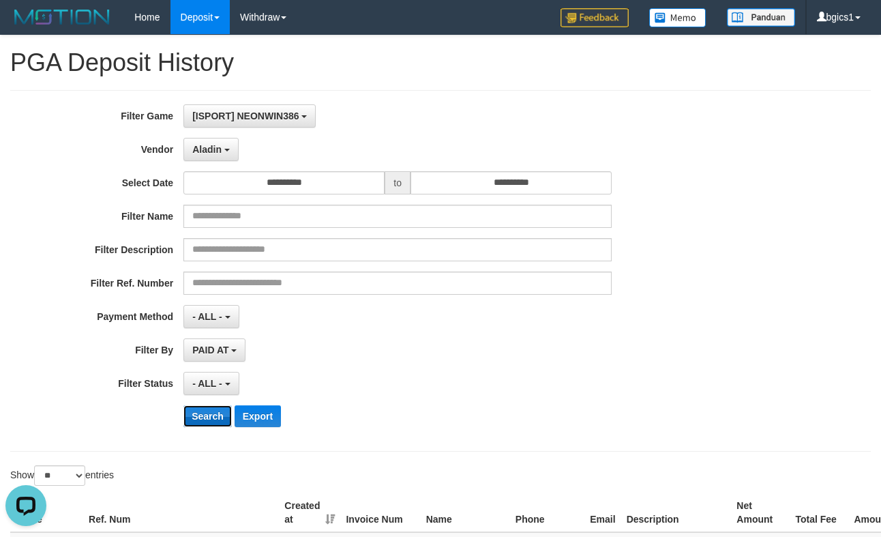
click at [199, 418] on button "Search" at bounding box center [207, 416] width 48 height 22
click at [471, 340] on div "PAID AT PAID AT CREATED AT" at bounding box center [397, 349] width 428 height 23
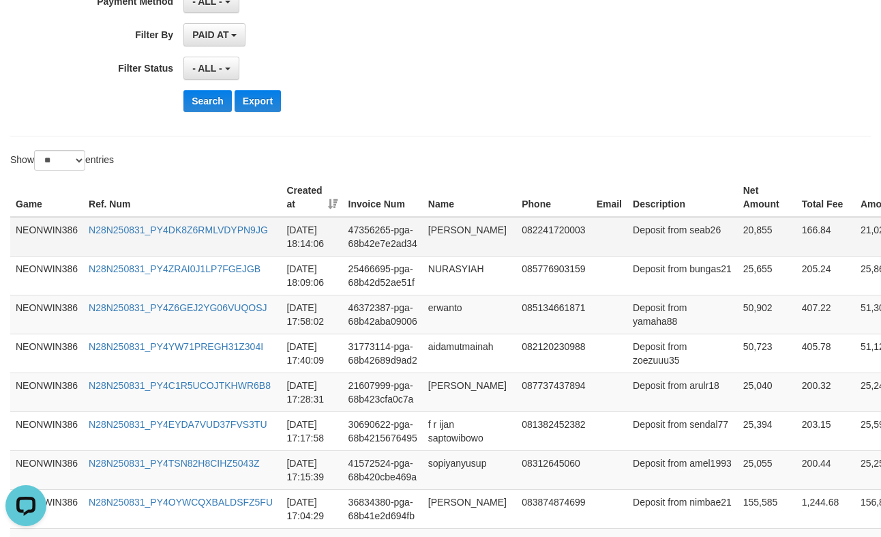
click at [738, 245] on td "20,855" at bounding box center [767, 237] width 59 height 40
click at [479, 237] on td "[PERSON_NAME]" at bounding box center [469, 237] width 93 height 40
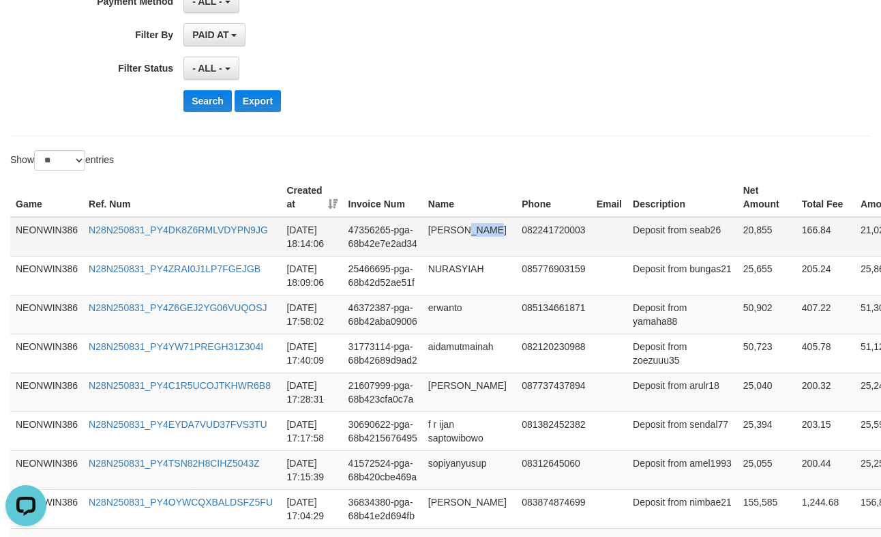
click at [479, 237] on td "[PERSON_NAME]" at bounding box center [469, 237] width 93 height 40
click at [653, 250] on td "Deposit from seab26" at bounding box center [683, 237] width 111 height 40
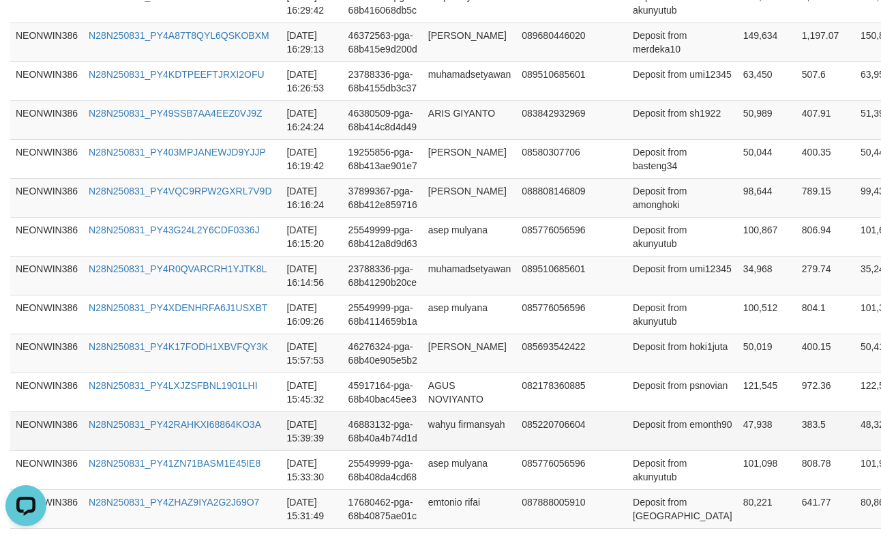
scroll to position [1115, 0]
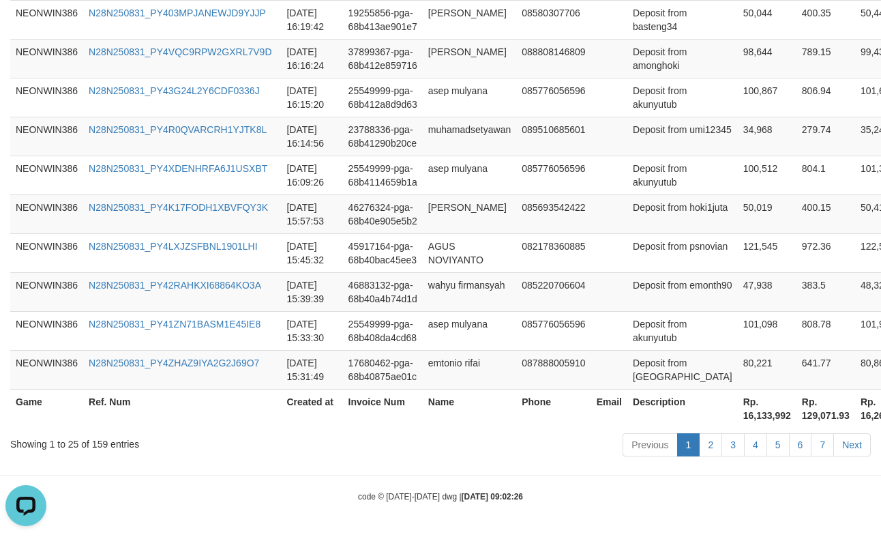
click at [738, 423] on th "Rp. 16,133,992" at bounding box center [767, 408] width 59 height 39
